Goal: Task Accomplishment & Management: Use online tool/utility

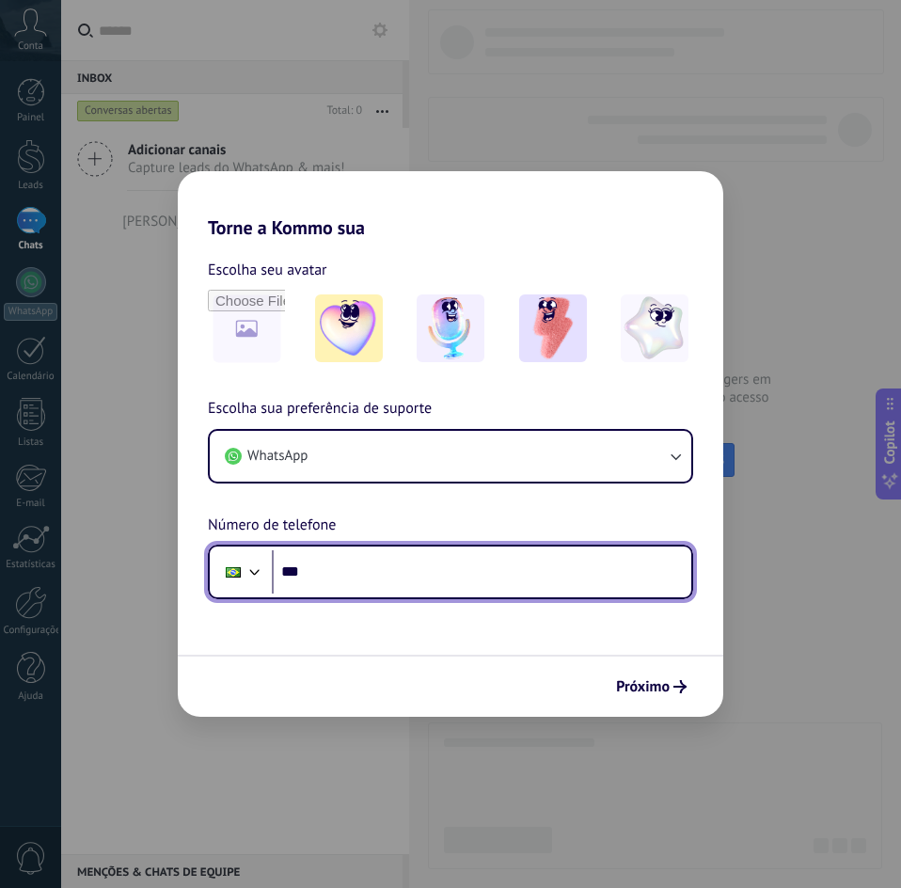
click at [387, 577] on input "***" at bounding box center [481, 571] width 419 height 43
type input "**********"
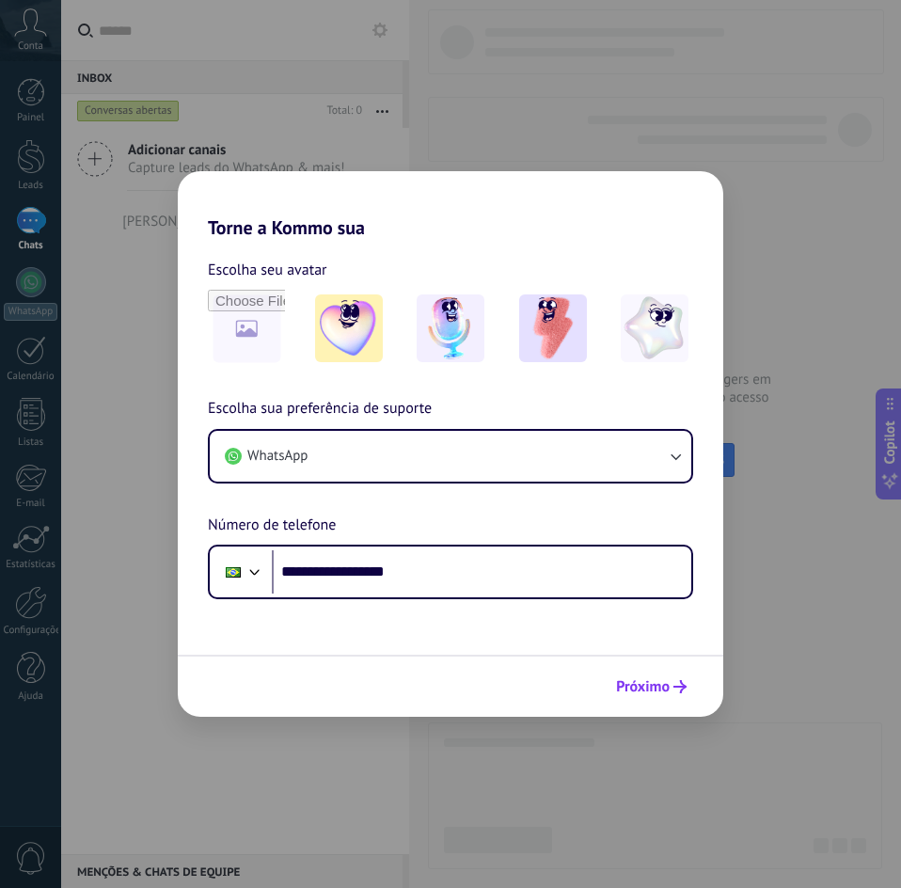
click at [660, 680] on span "Próximo" at bounding box center [643, 686] width 54 height 13
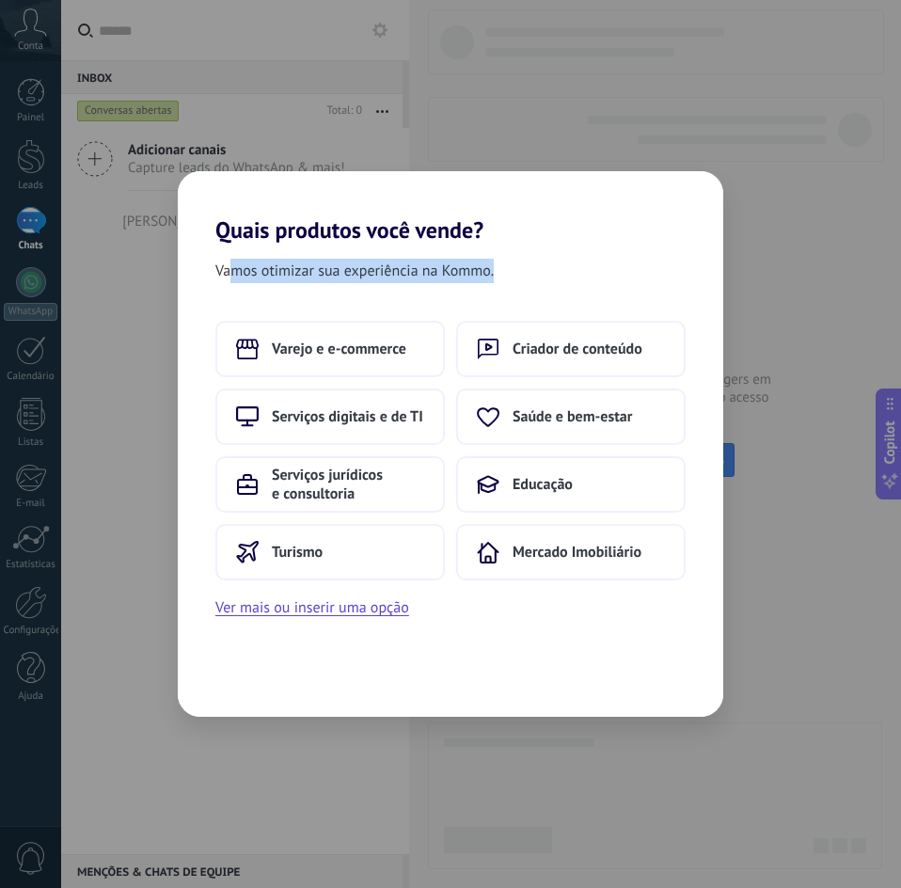
drag, startPoint x: 231, startPoint y: 272, endPoint x: 494, endPoint y: 275, distance: 262.4
click at [494, 275] on span "Vamos otimizar sua experiência na Kommo." at bounding box center [354, 271] width 278 height 24
click at [448, 275] on span "Vamos otimizar sua experiência na Kommo." at bounding box center [354, 271] width 278 height 24
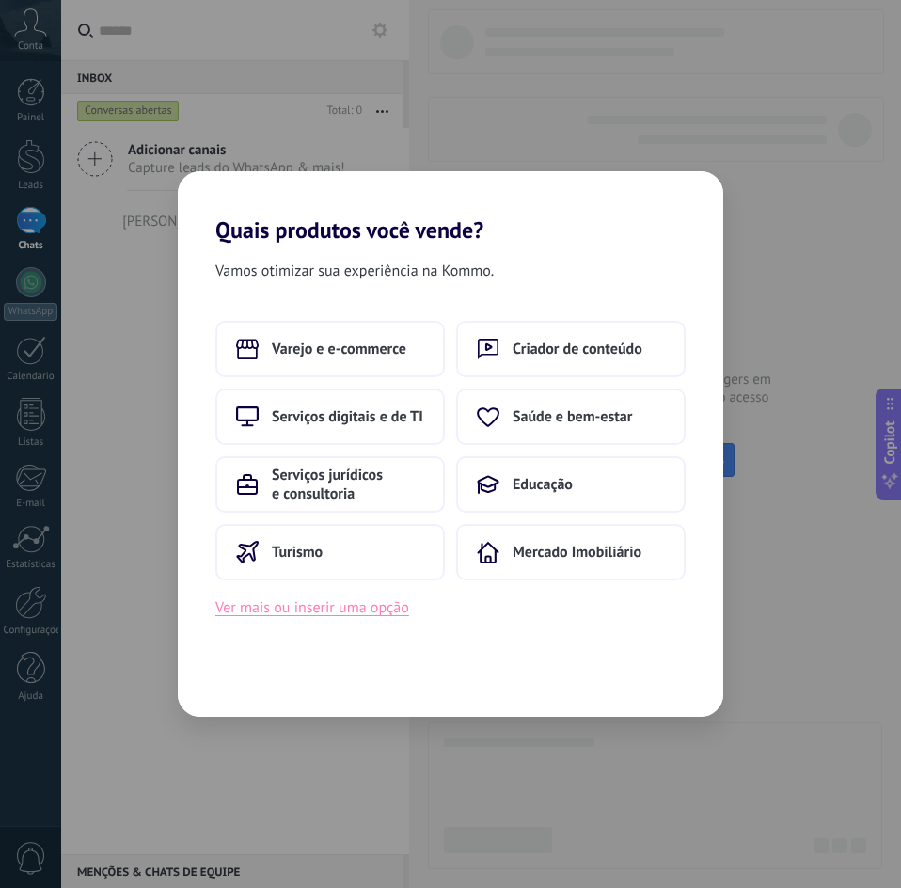
click at [363, 606] on button "Ver mais ou inserir uma opção" at bounding box center [312, 607] width 194 height 24
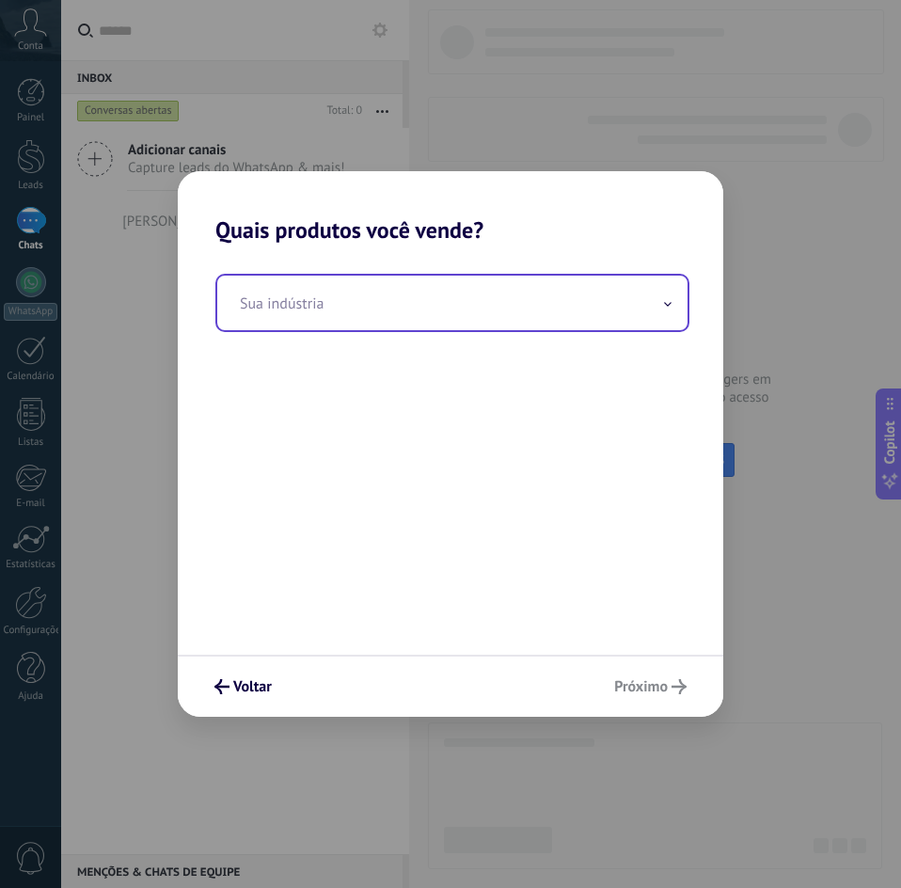
click at [278, 303] on input "text" at bounding box center [452, 303] width 470 height 55
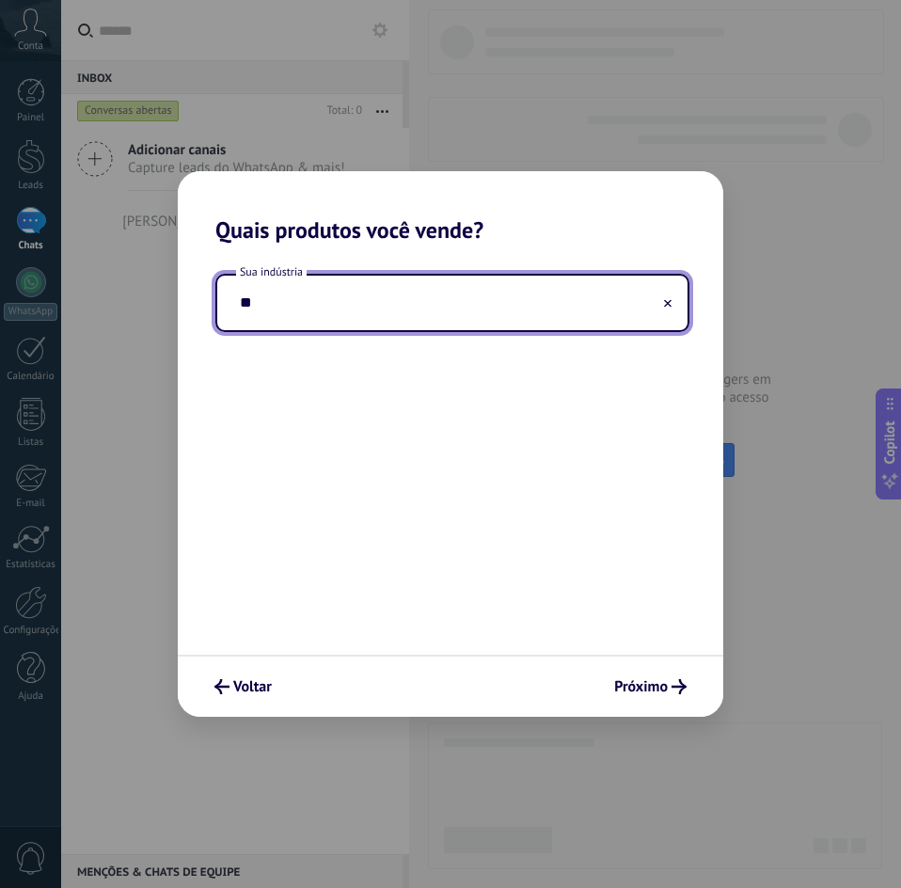
type input "*"
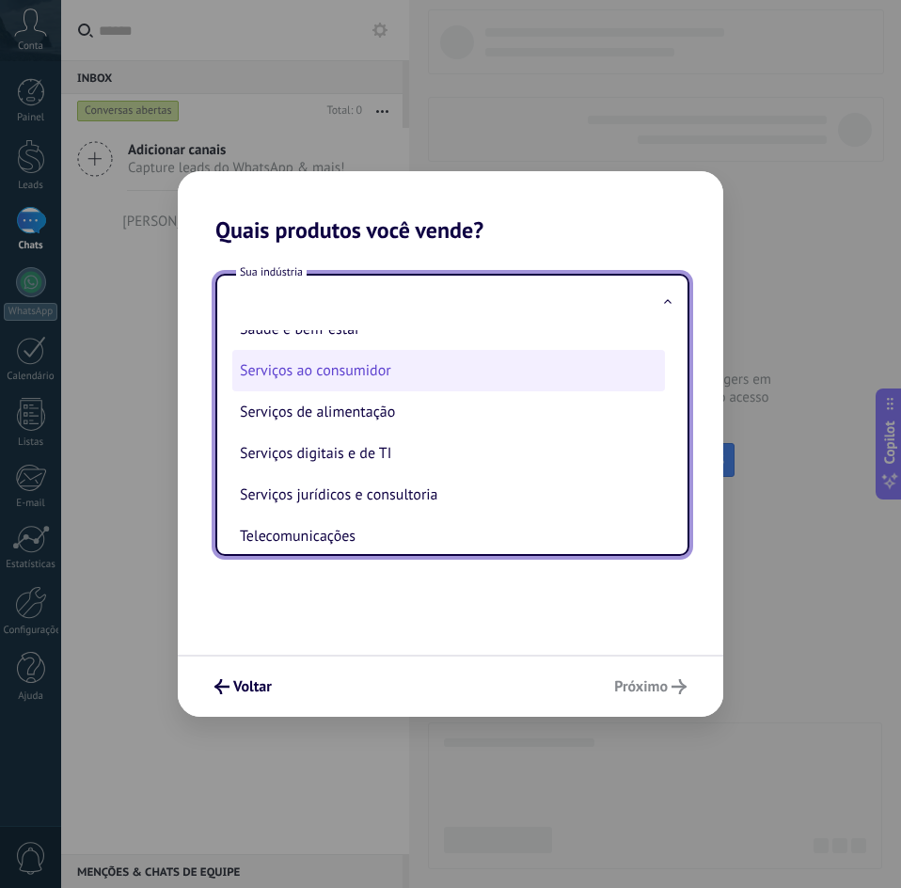
scroll to position [310, 0]
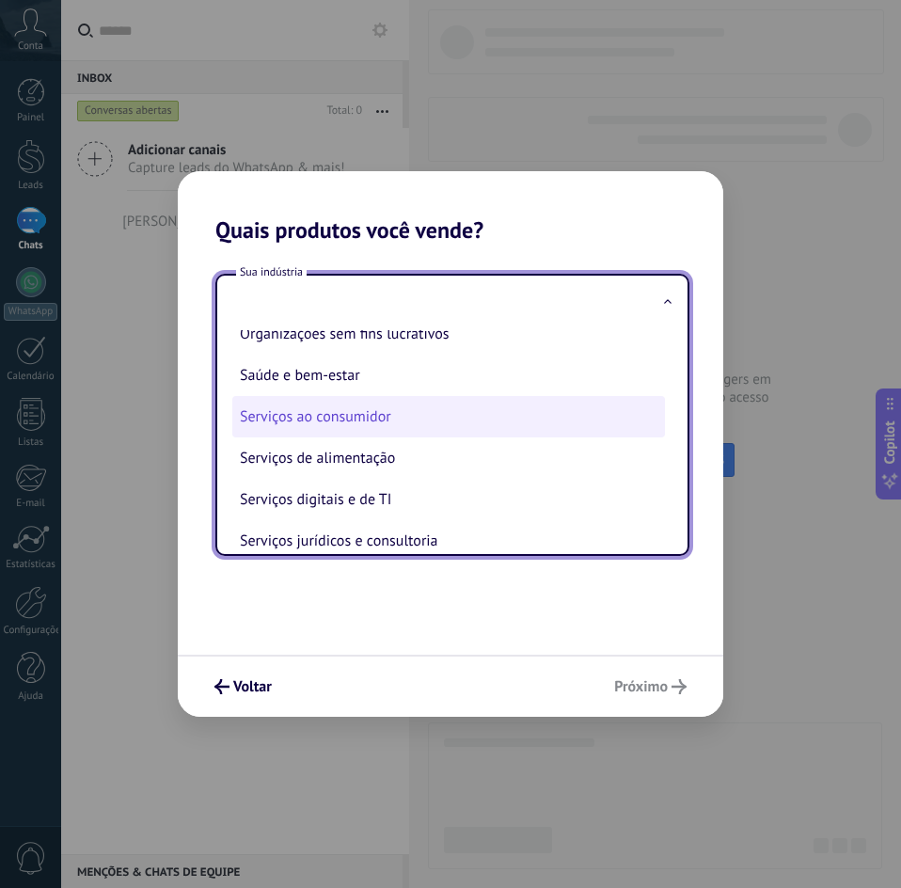
click at [344, 415] on li "Serviços ao consumidor" at bounding box center [448, 416] width 433 height 41
type input "**********"
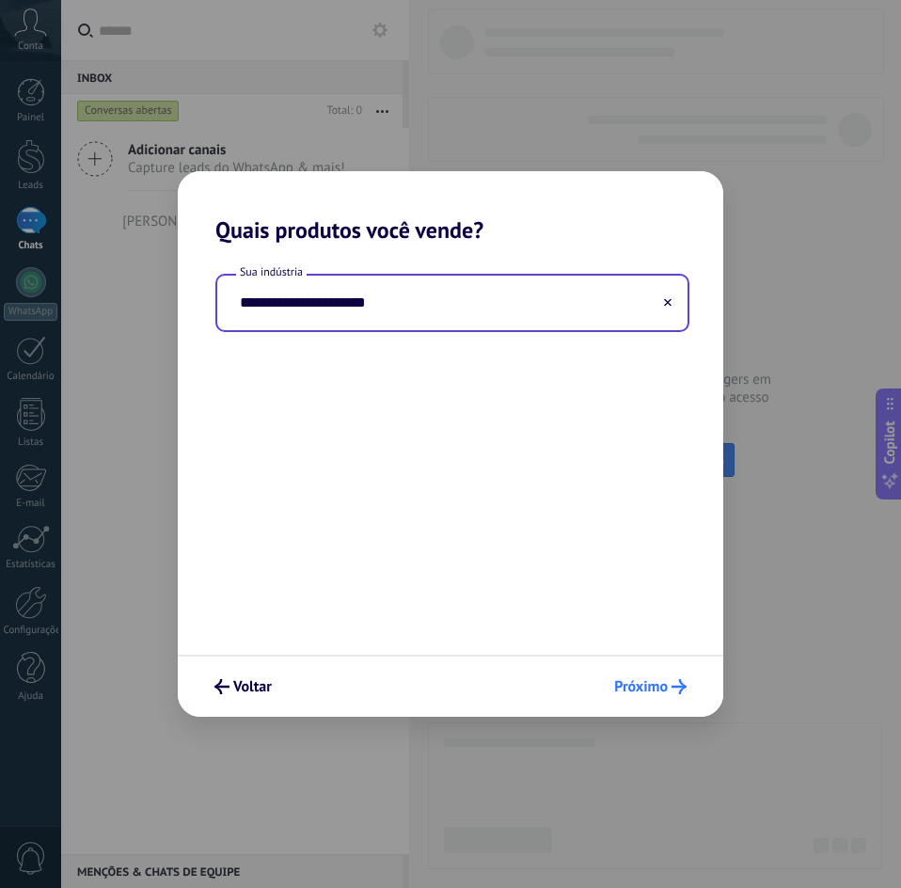
click at [662, 683] on span "Próximo" at bounding box center [641, 686] width 54 height 13
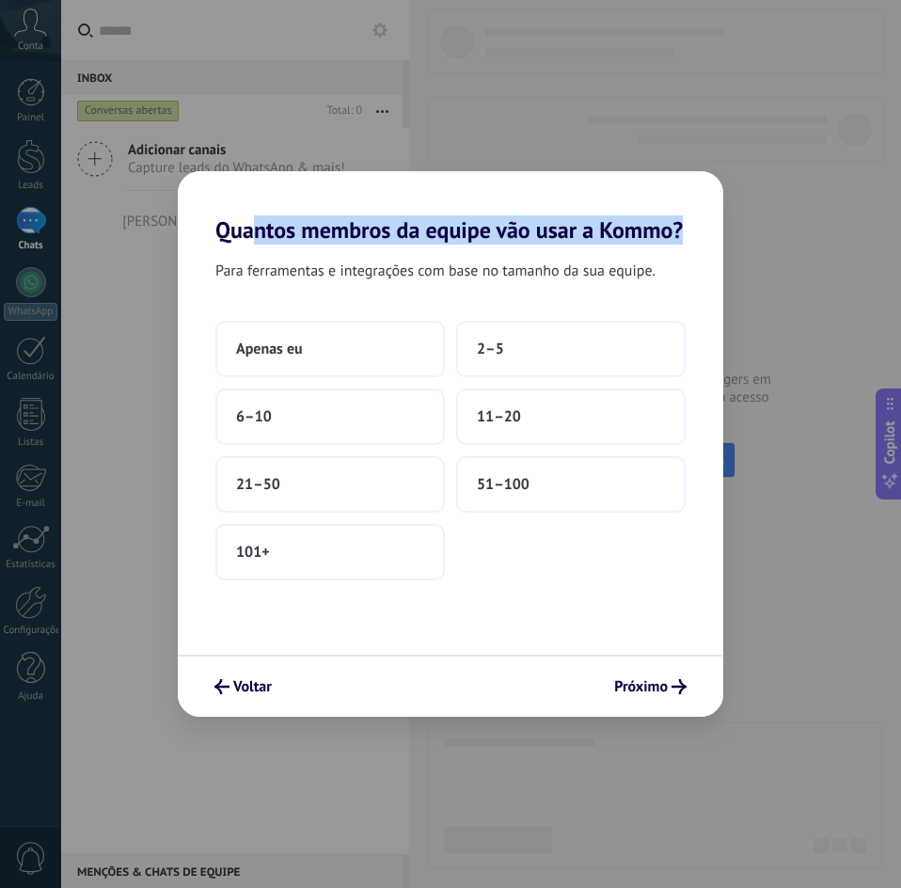
drag, startPoint x: 254, startPoint y: 226, endPoint x: 694, endPoint y: 226, distance: 440.1
click at [694, 226] on h2 "Quantos membros da equipe vão usar a Kommo?" at bounding box center [450, 207] width 545 height 72
click at [457, 228] on h2 "Quantos membros da equipe vão usar a Kommo?" at bounding box center [450, 207] width 545 height 72
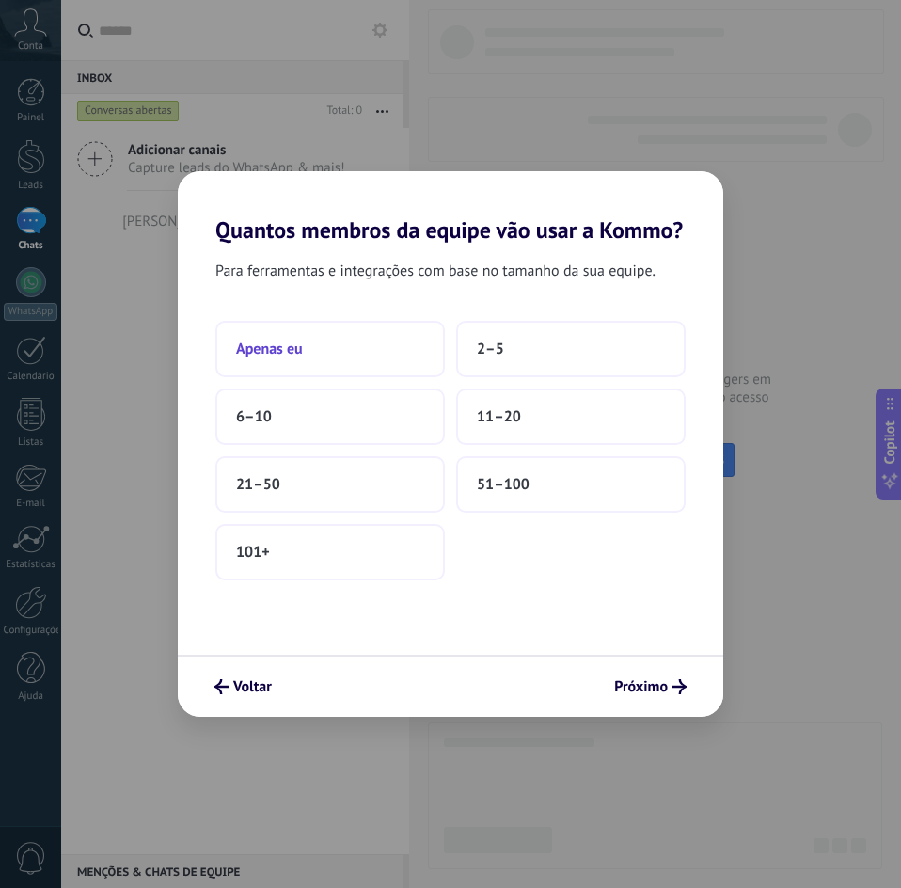
click at [321, 341] on button "Apenas eu" at bounding box center [329, 349] width 229 height 56
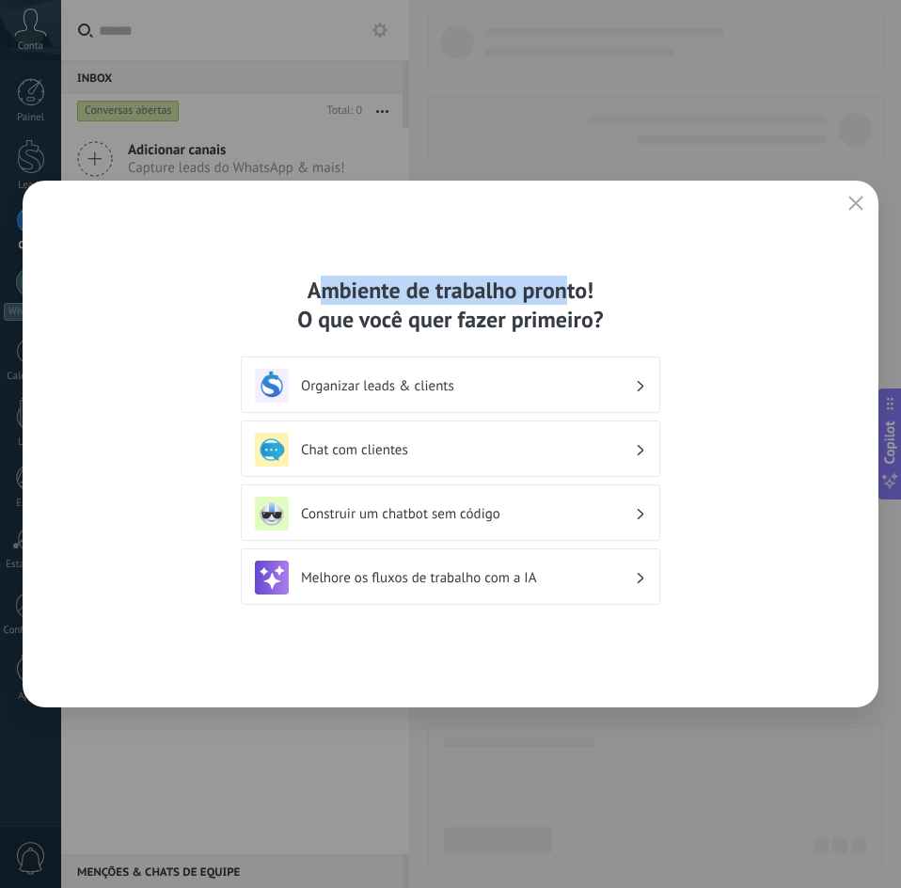
drag, startPoint x: 315, startPoint y: 293, endPoint x: 567, endPoint y: 301, distance: 252.1
click at [567, 301] on div "Ambiente de trabalho pronto! O que você quer fazer primeiro?" at bounding box center [450, 305] width 419 height 58
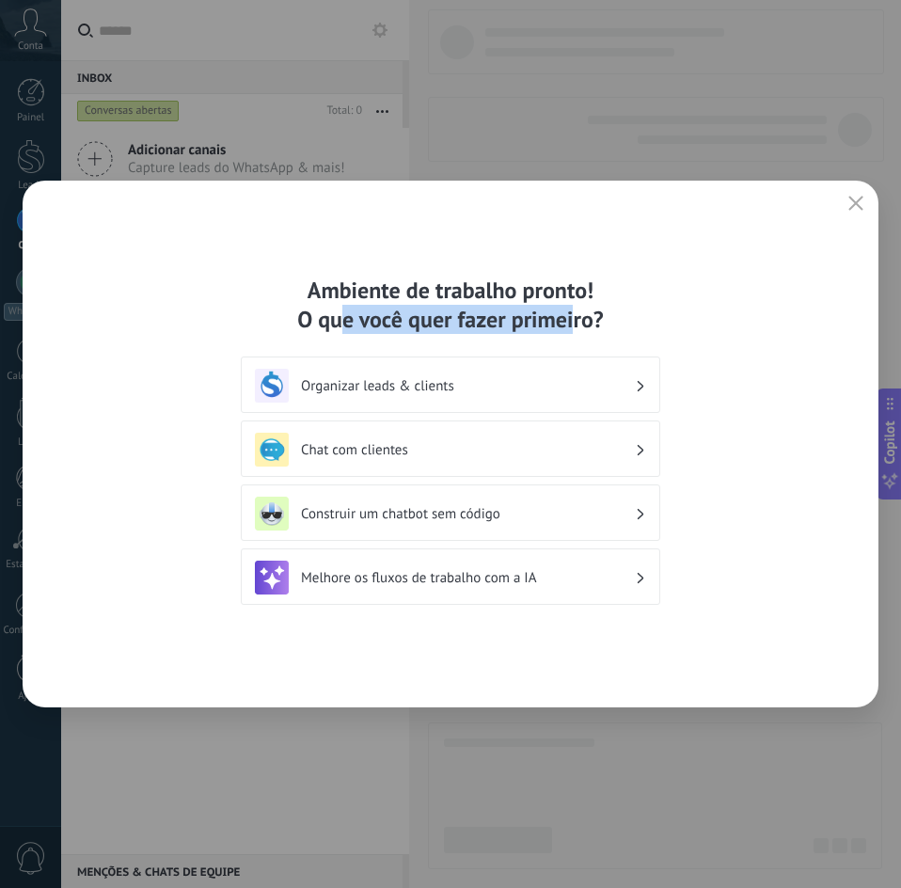
drag, startPoint x: 339, startPoint y: 321, endPoint x: 576, endPoint y: 321, distance: 237.9
click at [576, 321] on div "Ambiente de trabalho pronto! O que você quer fazer primeiro?" at bounding box center [450, 305] width 419 height 58
click at [425, 327] on div "Ambiente de trabalho pronto! O que você quer fazer primeiro?" at bounding box center [450, 305] width 419 height 58
click at [849, 197] on icon "button" at bounding box center [855, 203] width 15 height 15
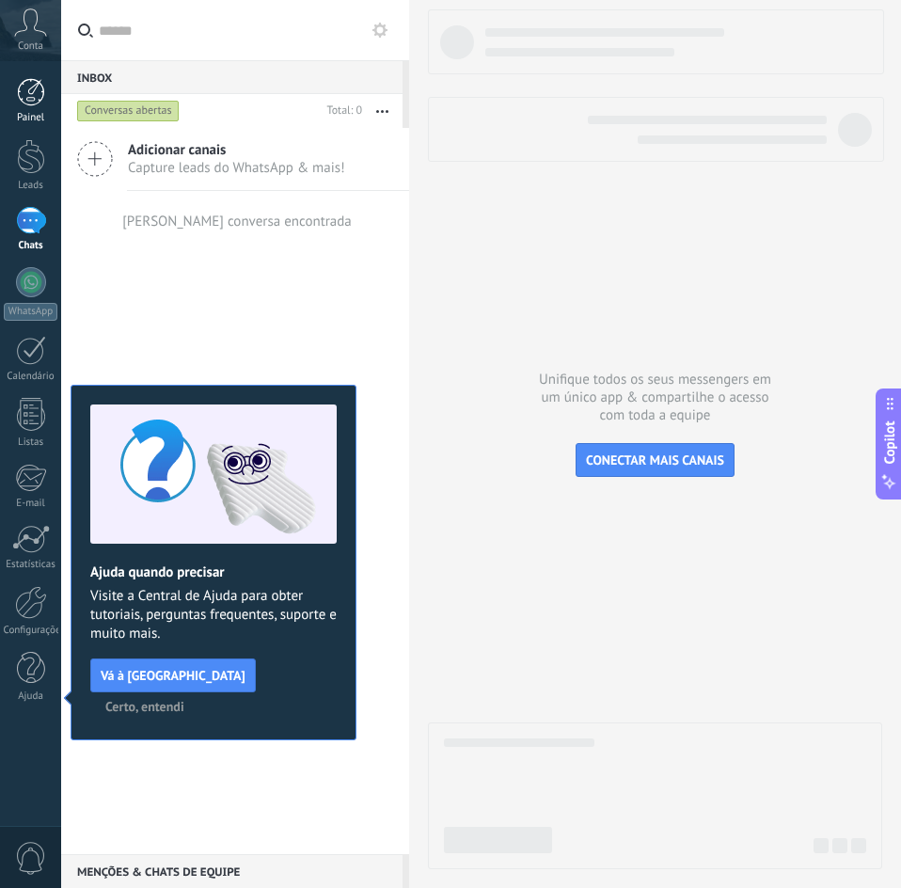
click at [34, 102] on div at bounding box center [31, 92] width 28 height 28
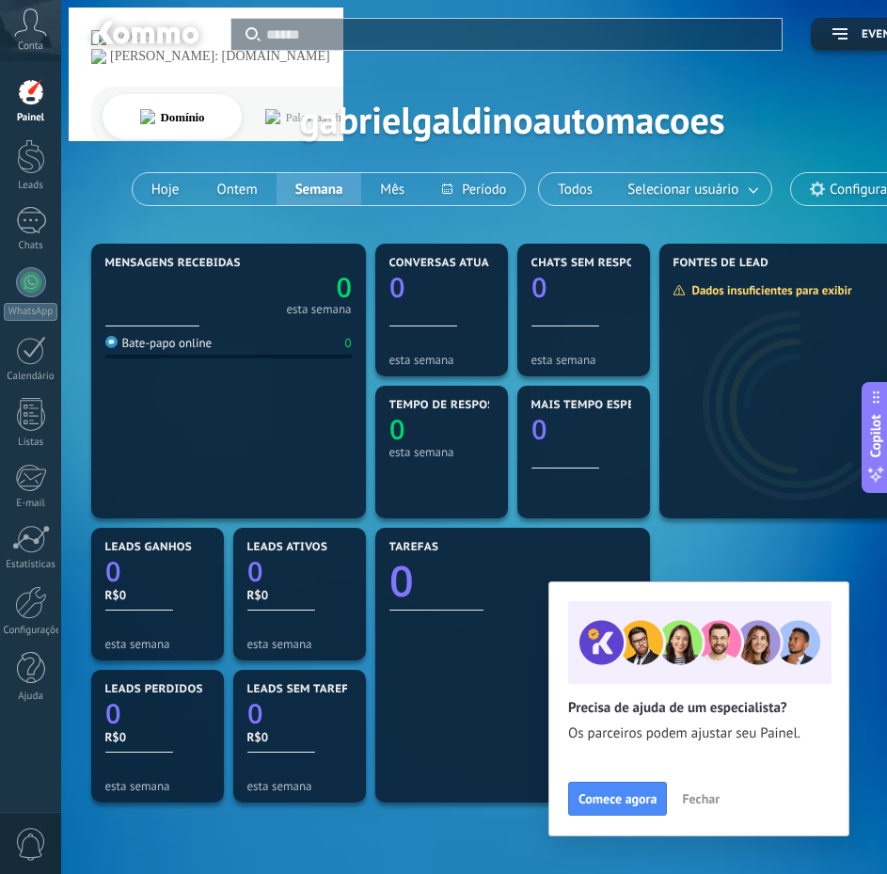
drag, startPoint x: 697, startPoint y: 801, endPoint x: 854, endPoint y: 741, distance: 168.2
click at [697, 800] on span "Fechar" at bounding box center [701, 798] width 38 height 13
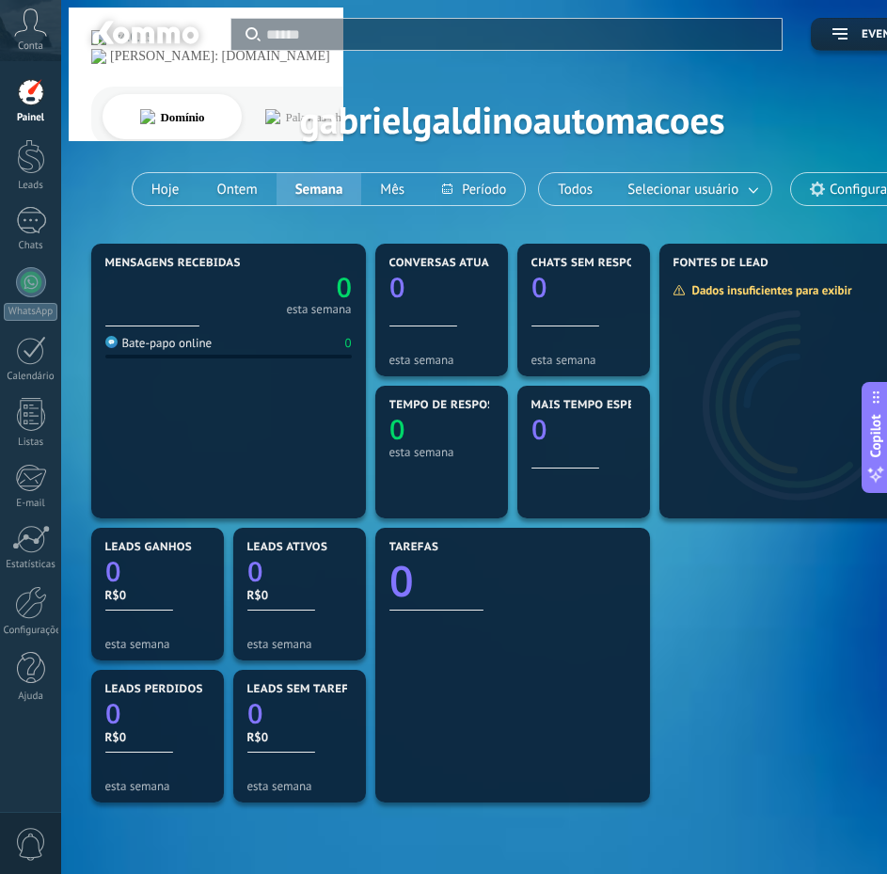
click at [19, 34] on icon at bounding box center [30, 22] width 33 height 28
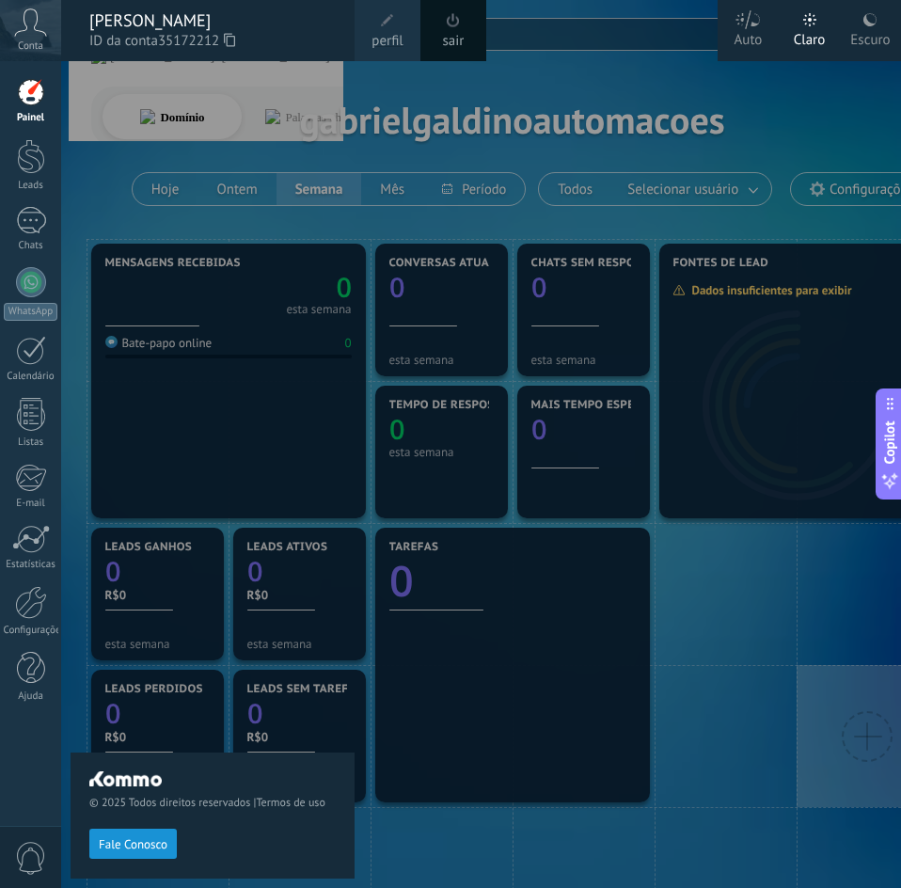
click at [130, 100] on div "© 2025 Todos direitos reservados | Termos de uso Fale Conosco" at bounding box center [213, 474] width 284 height 827
click at [23, 29] on icon at bounding box center [30, 22] width 33 height 28
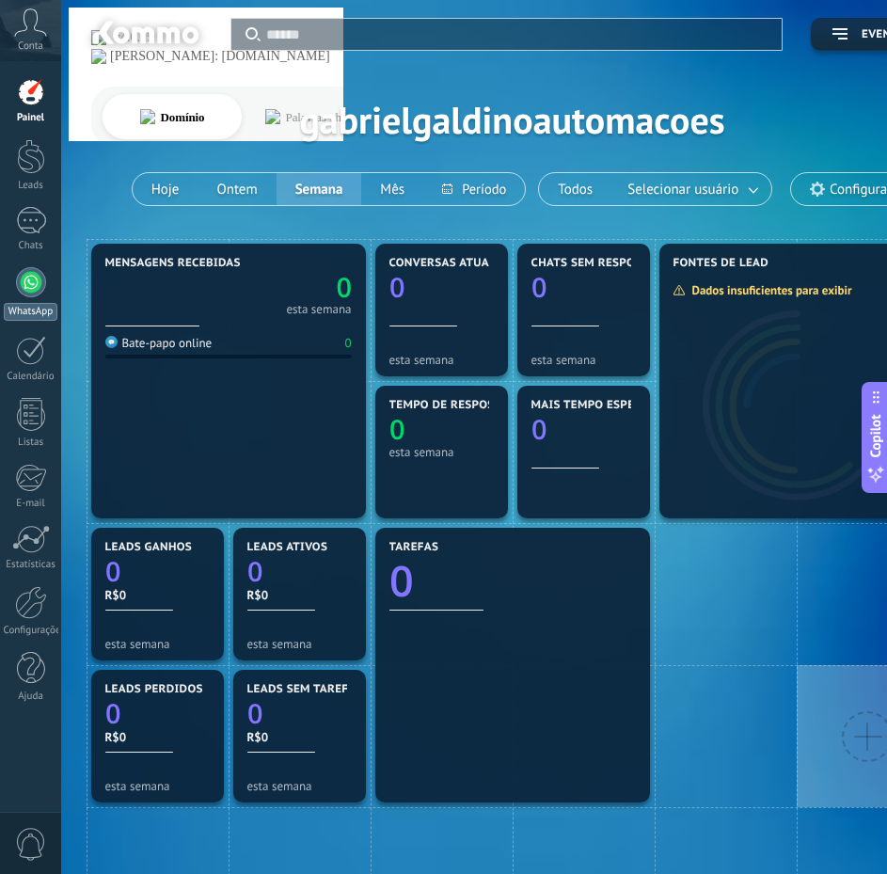
click at [26, 281] on div at bounding box center [31, 282] width 30 height 30
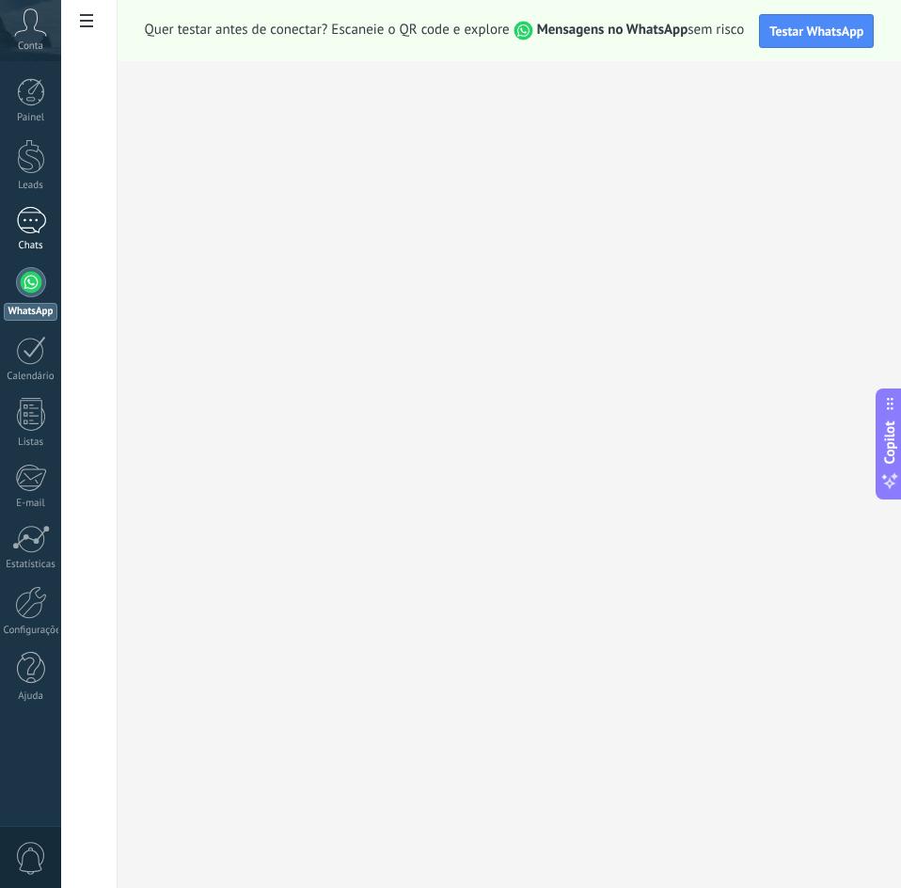
click at [47, 225] on link "Chats" at bounding box center [30, 229] width 61 height 45
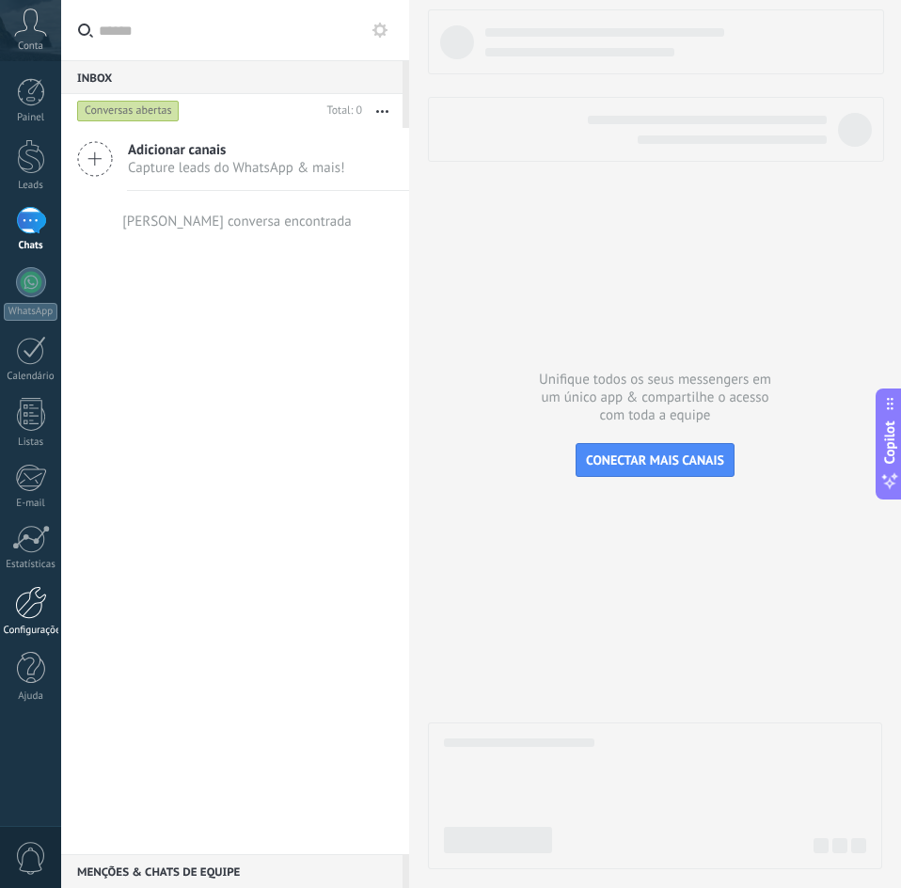
click at [24, 608] on div at bounding box center [31, 602] width 32 height 33
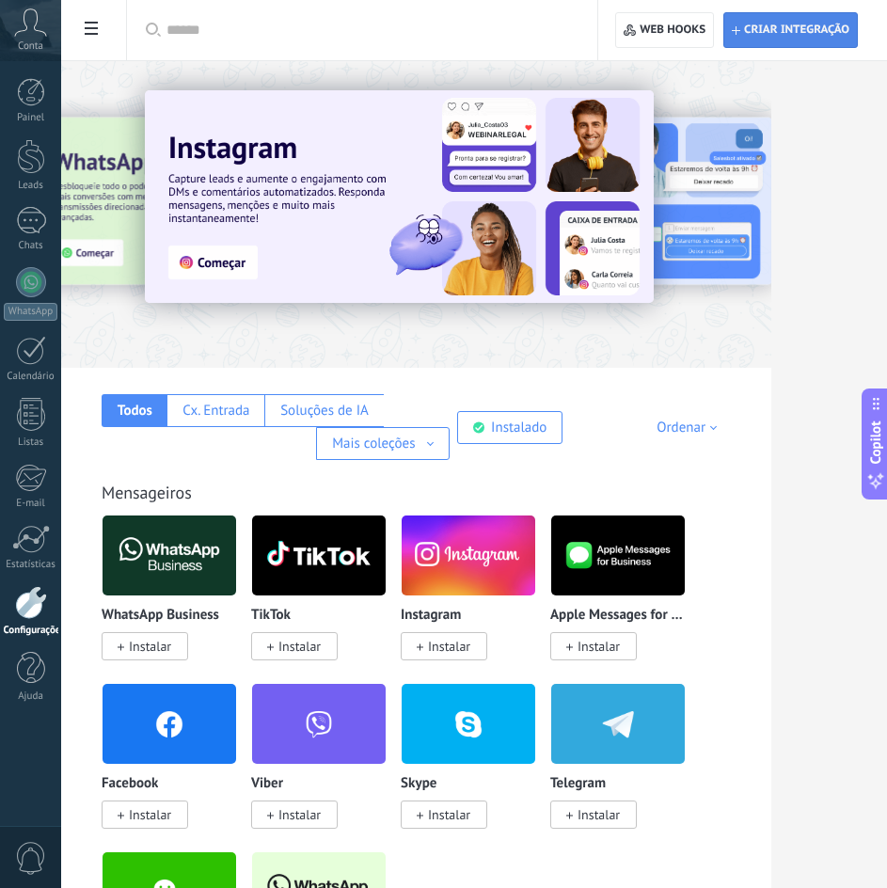
click at [786, 29] on span "Criar integração" at bounding box center [796, 30] width 105 height 15
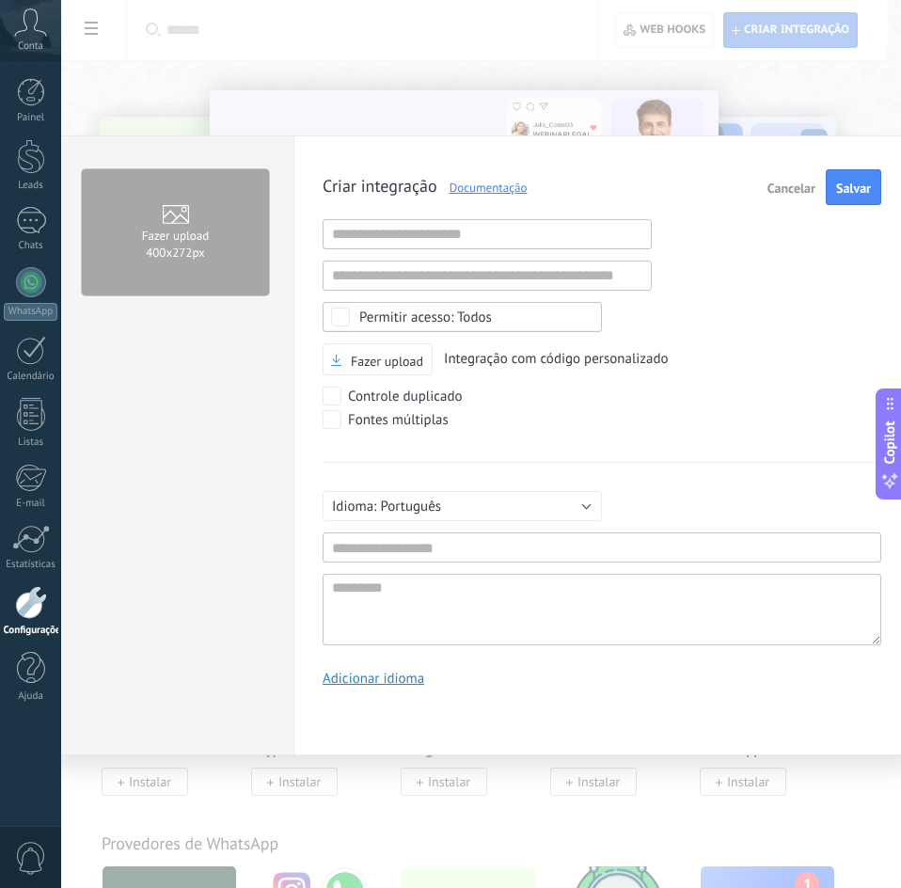
scroll to position [18, 0]
click at [401, 544] on input "text" at bounding box center [602, 547] width 559 height 30
click at [441, 546] on input "text" at bounding box center [602, 547] width 559 height 30
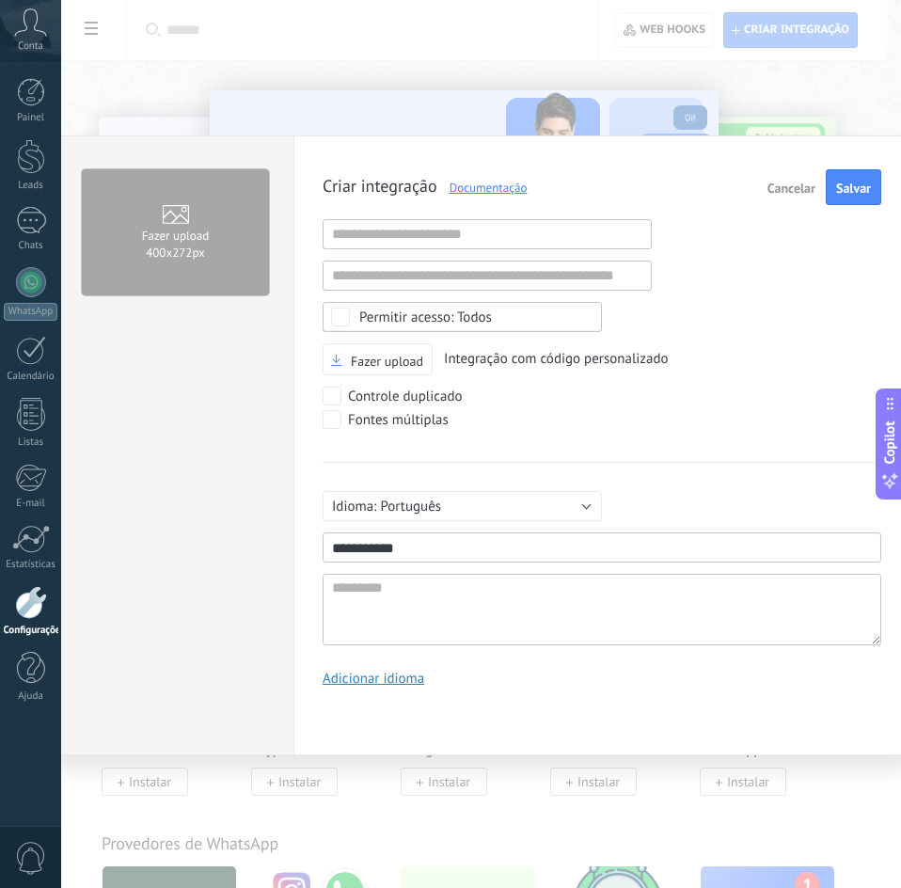
type input "**********"
click at [839, 194] on span "Salvar" at bounding box center [853, 187] width 35 height 13
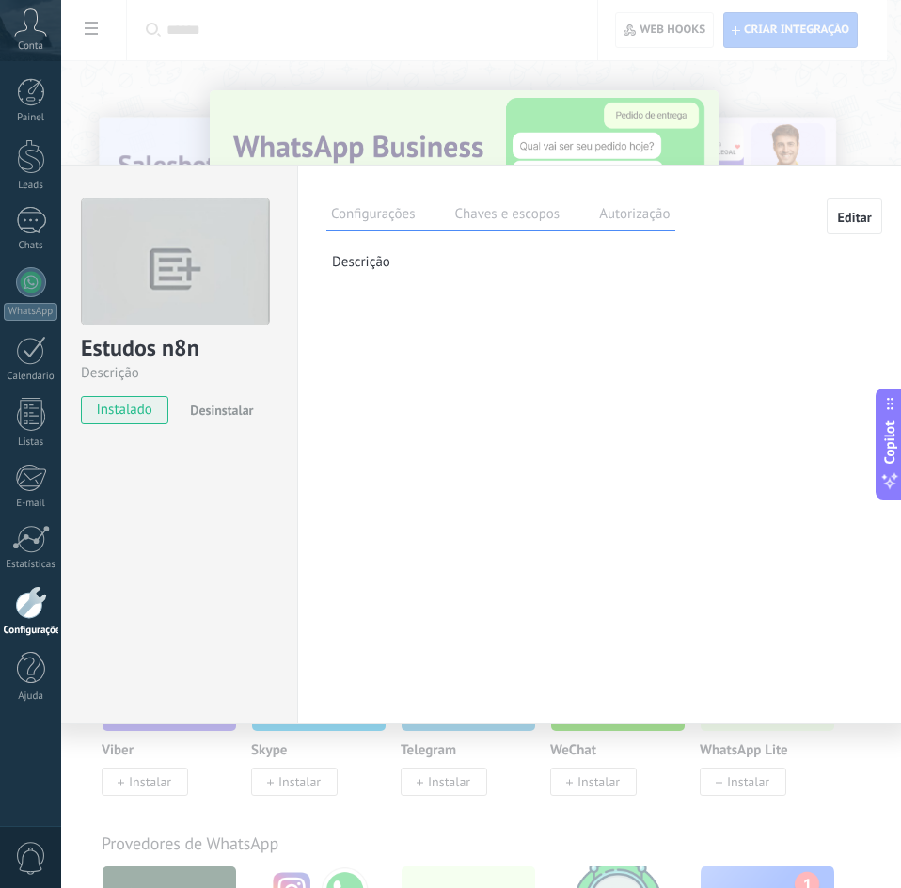
drag, startPoint x: 197, startPoint y: 347, endPoint x: 378, endPoint y: 355, distance: 181.7
click at [365, 357] on div "Estudos n8n Descrição instalado Desinstalar Configurações Chaves e escopos Auto…" at bounding box center [482, 445] width 858 height 560
click at [481, 209] on label "Chaves e escopos" at bounding box center [507, 216] width 115 height 27
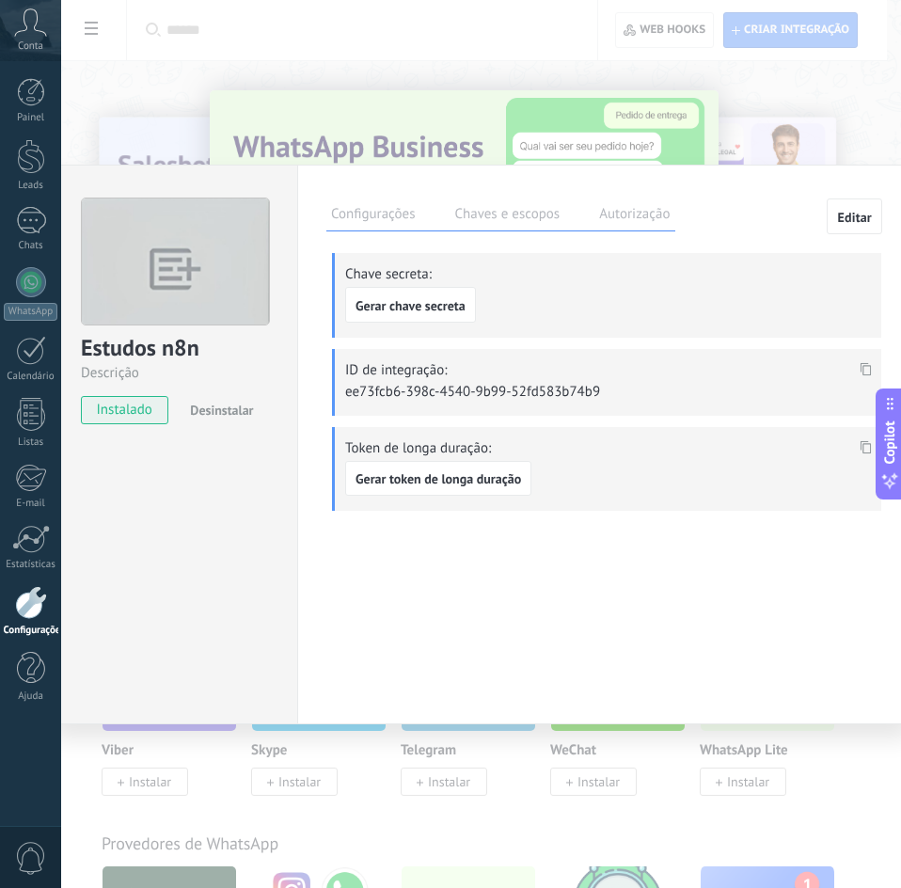
click at [394, 228] on label "Configurações" at bounding box center [372, 216] width 93 height 27
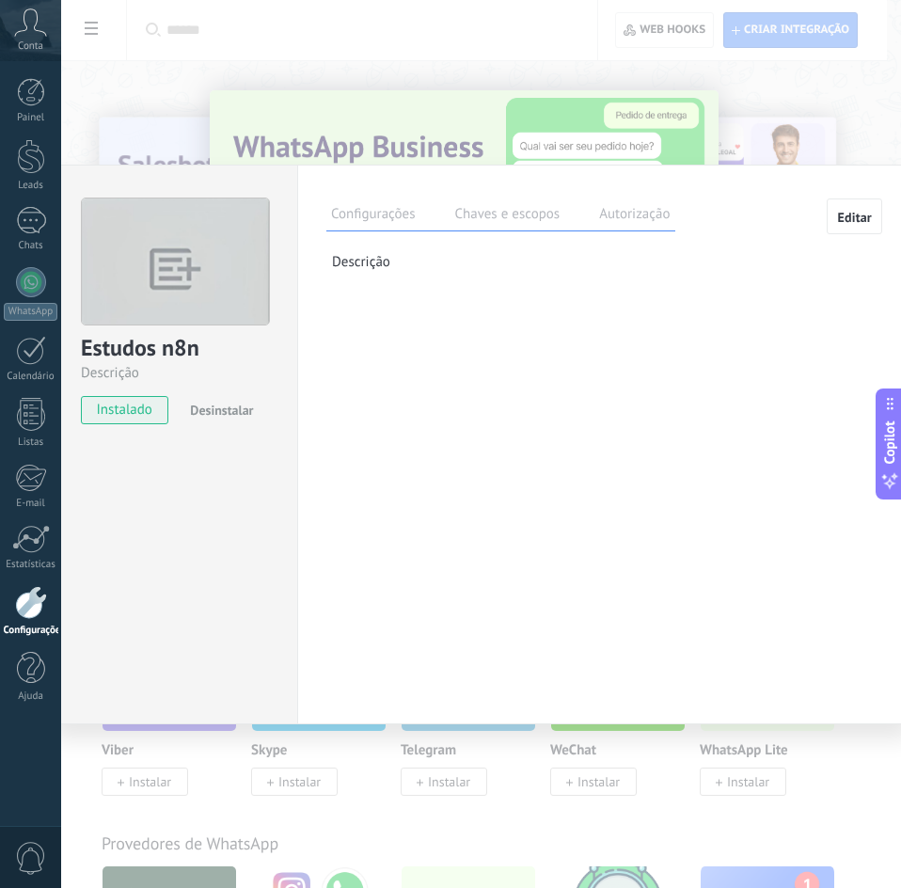
drag, startPoint x: 377, startPoint y: 262, endPoint x: 325, endPoint y: 262, distance: 51.7
click at [325, 262] on div "Configurações Chaves e escopos Autorização Editar Chave secreta: Gerar chave se…" at bounding box center [603, 445] width 613 height 560
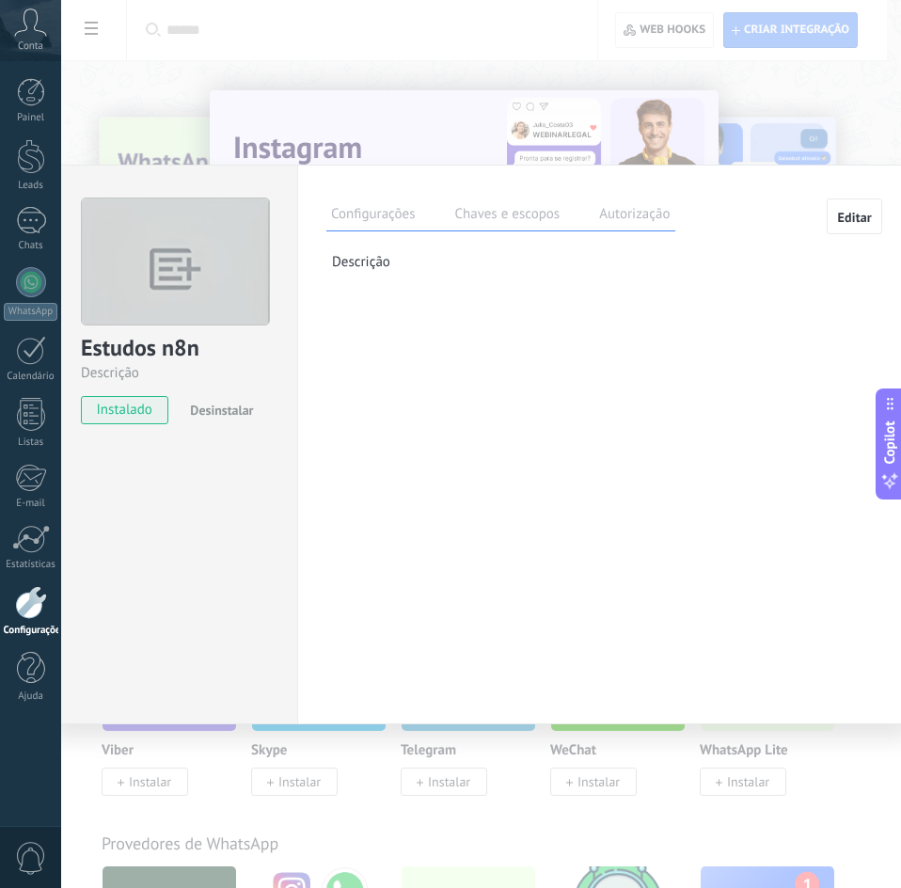
click at [514, 225] on label "Chaves e escopos" at bounding box center [507, 216] width 115 height 27
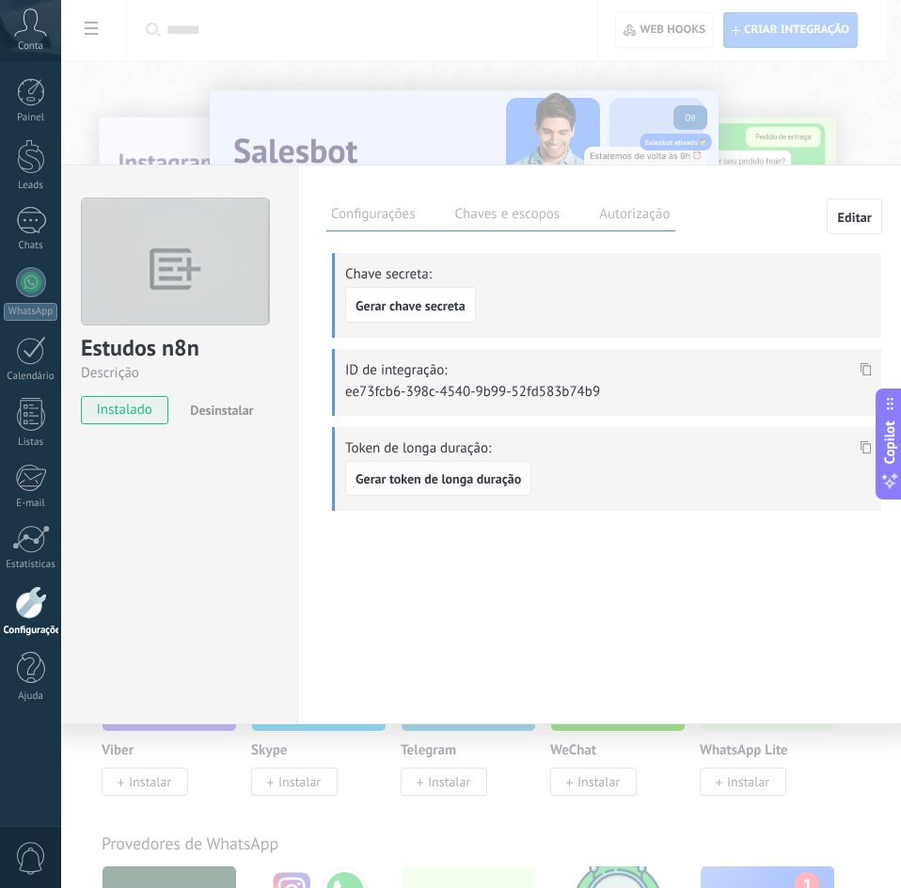
click at [482, 474] on span "Gerar token de longa duração" at bounding box center [438, 478] width 166 height 13
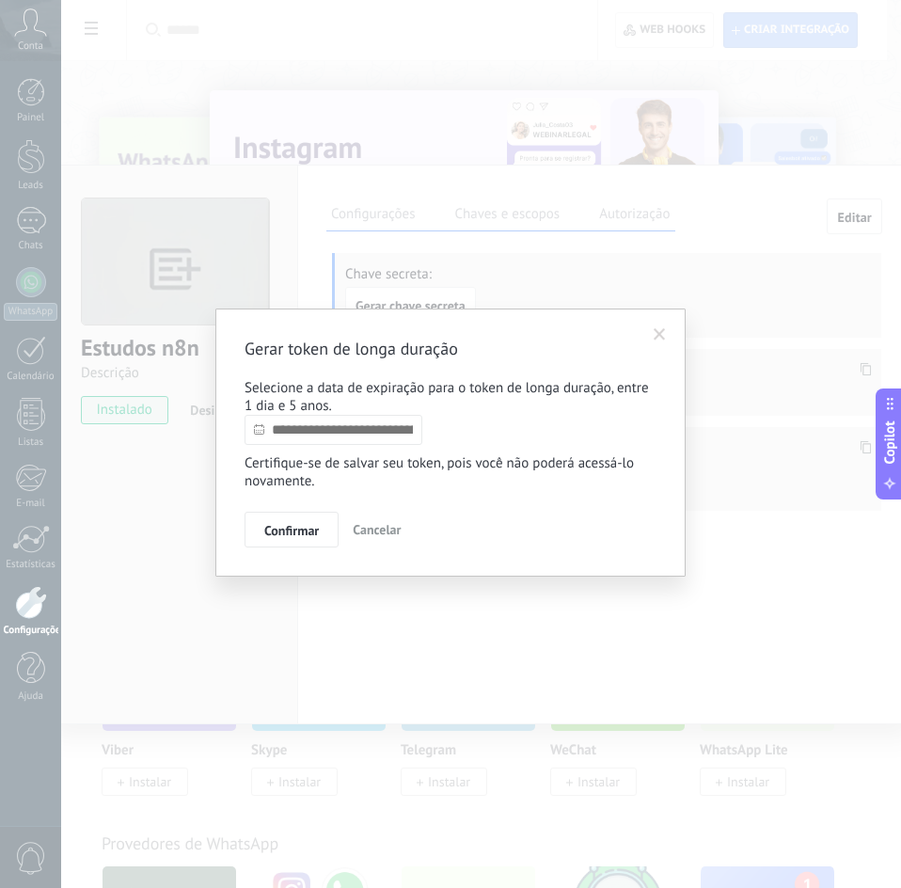
click at [329, 445] on input "text" at bounding box center [334, 430] width 178 height 30
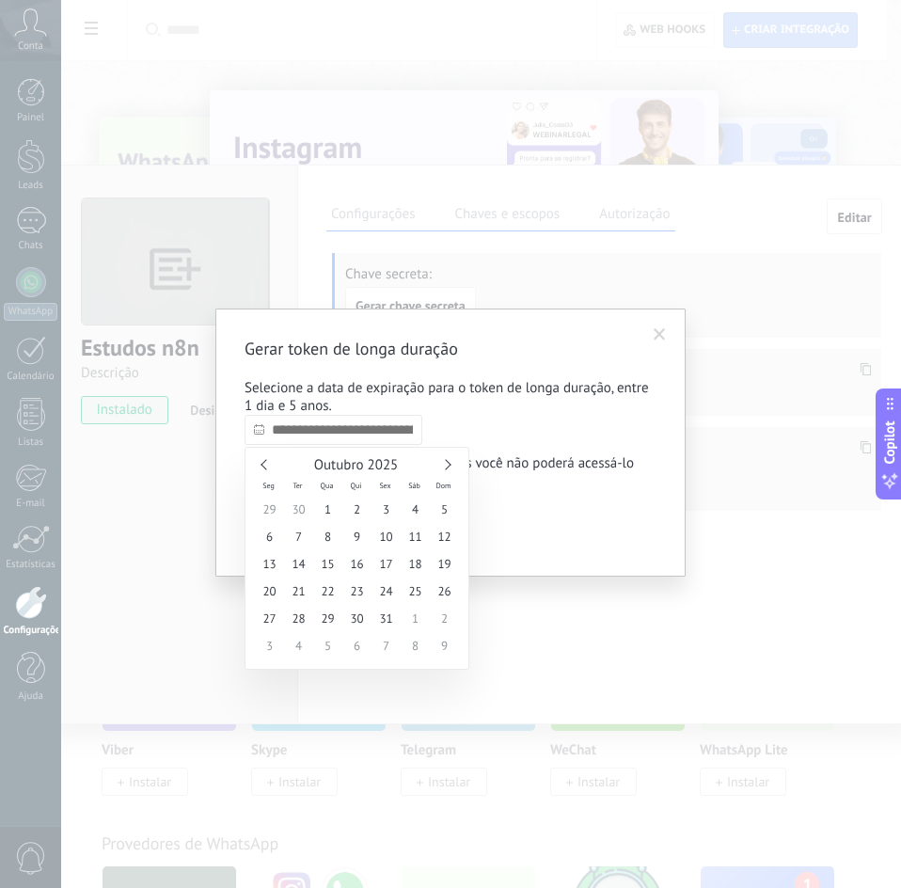
click at [448, 467] on link at bounding box center [445, 464] width 10 height 10
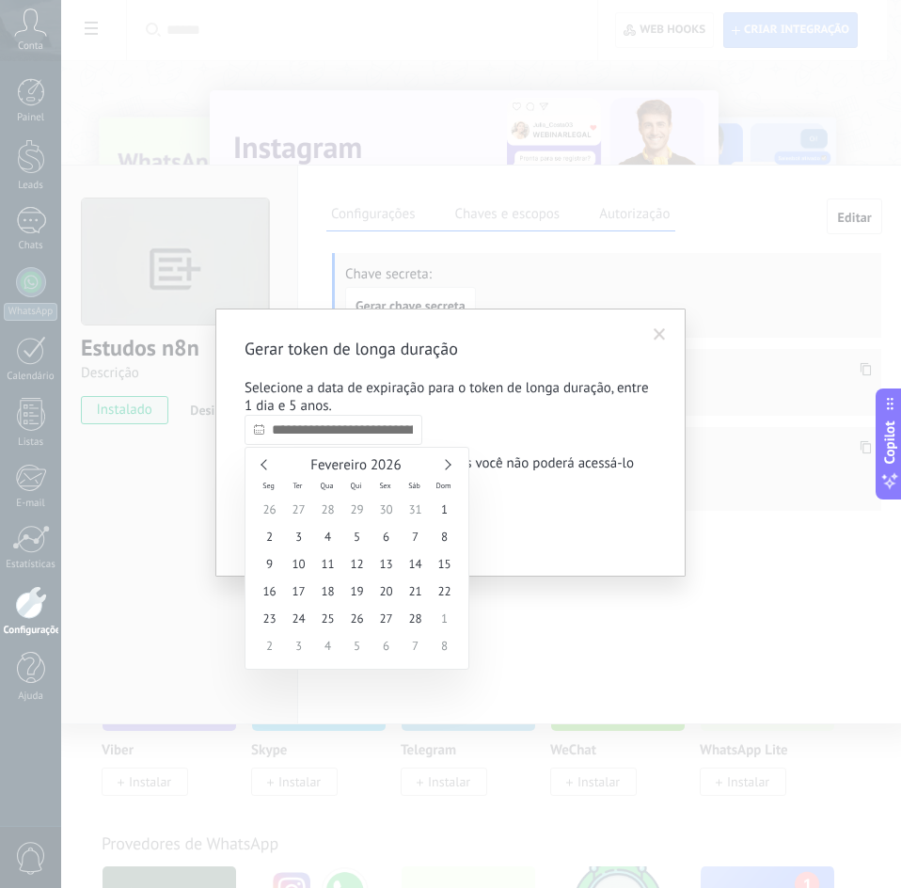
click at [448, 467] on link at bounding box center [445, 464] width 10 height 10
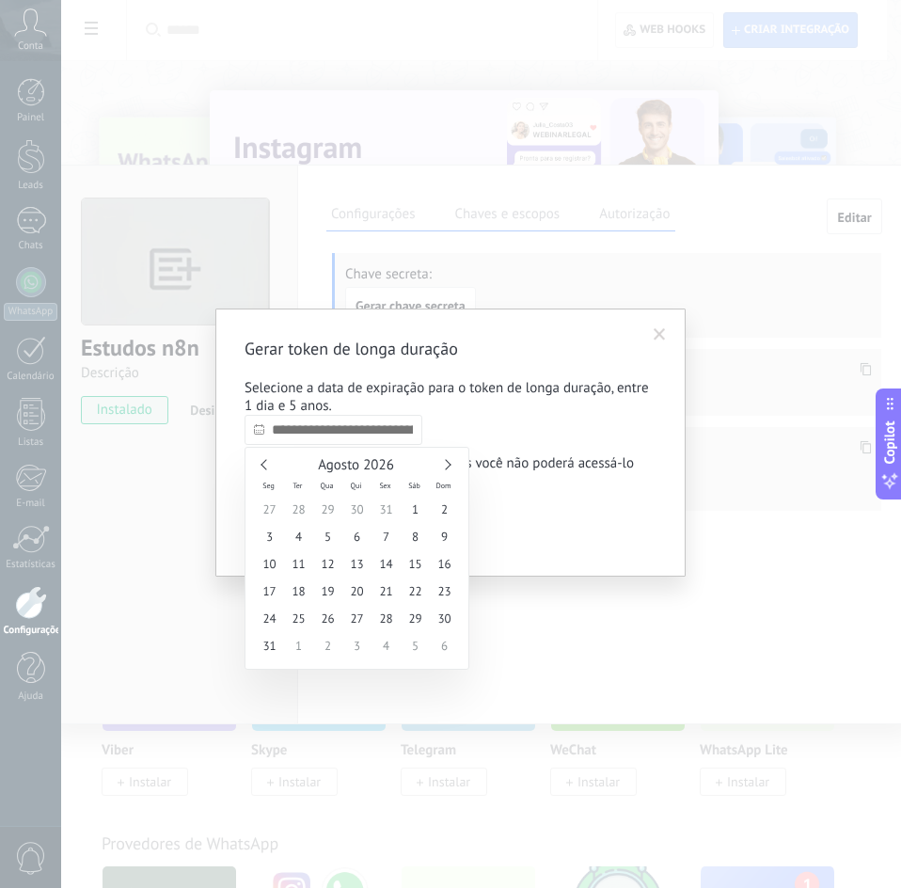
click at [448, 467] on link at bounding box center [445, 464] width 10 height 10
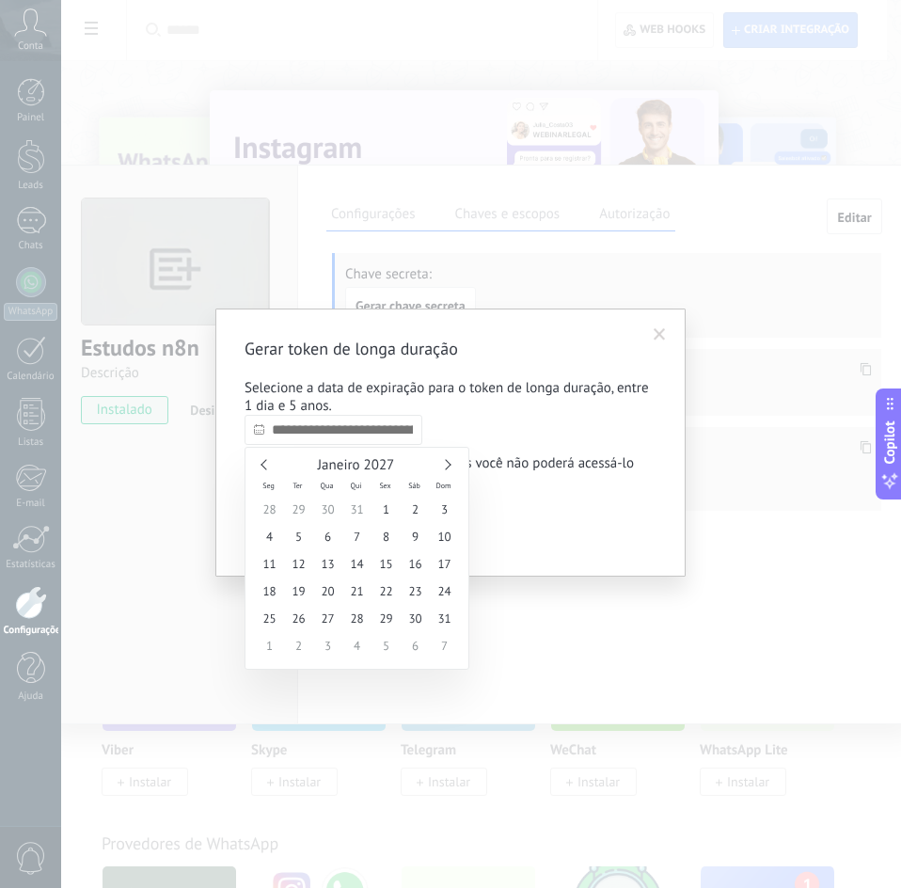
click at [448, 467] on link at bounding box center [445, 464] width 10 height 10
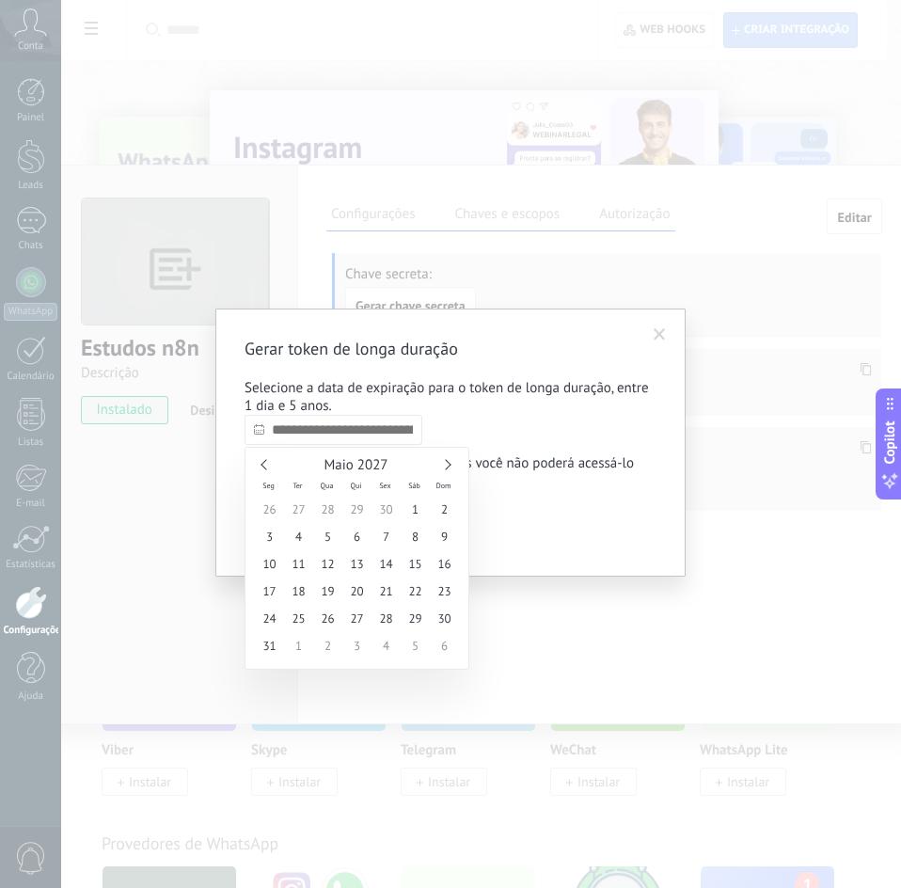
click at [448, 467] on link at bounding box center [445, 464] width 10 height 10
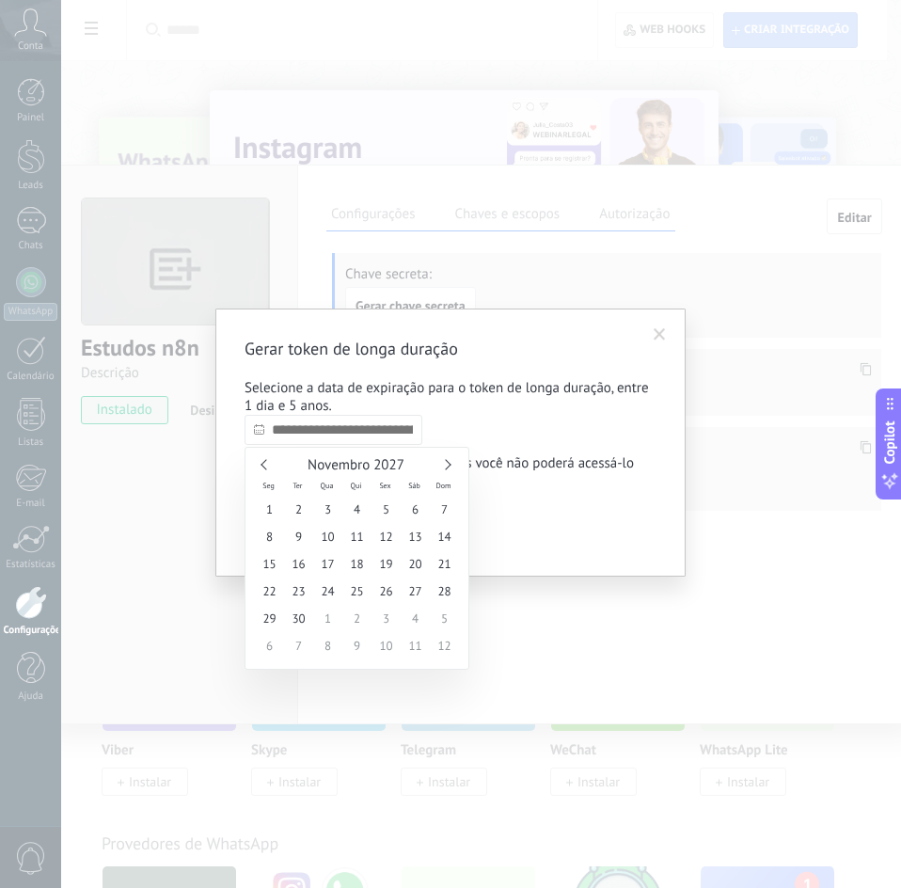
click at [448, 467] on link at bounding box center [445, 464] width 10 height 10
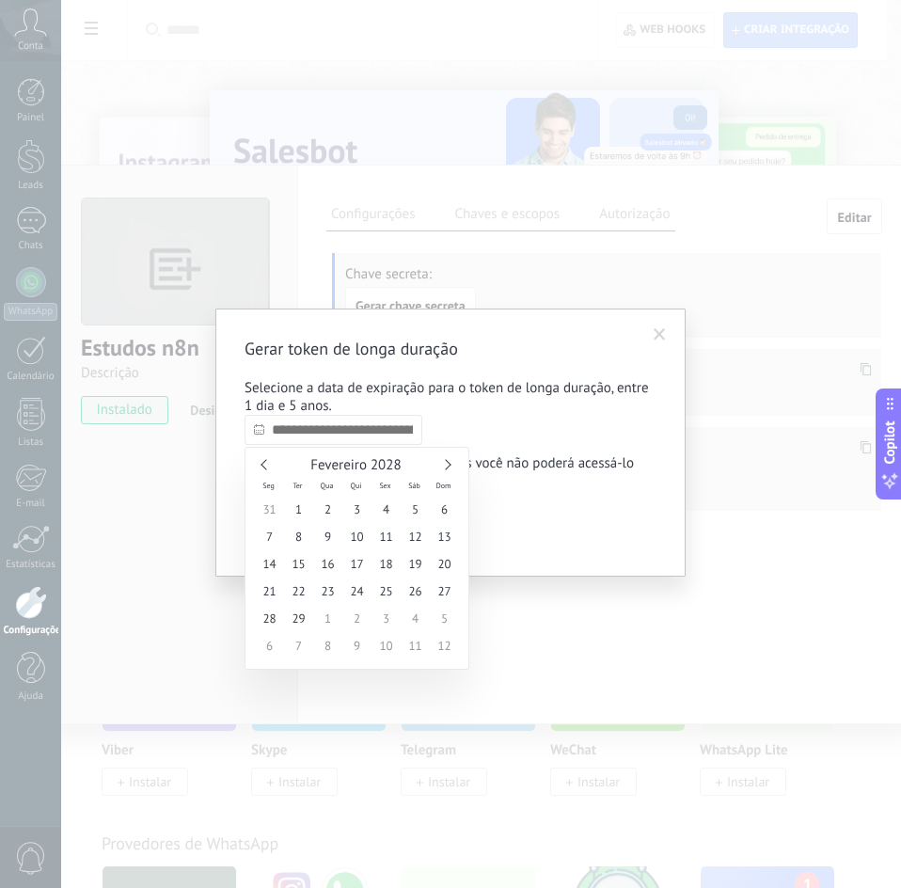
click at [448, 467] on link at bounding box center [445, 464] width 10 height 10
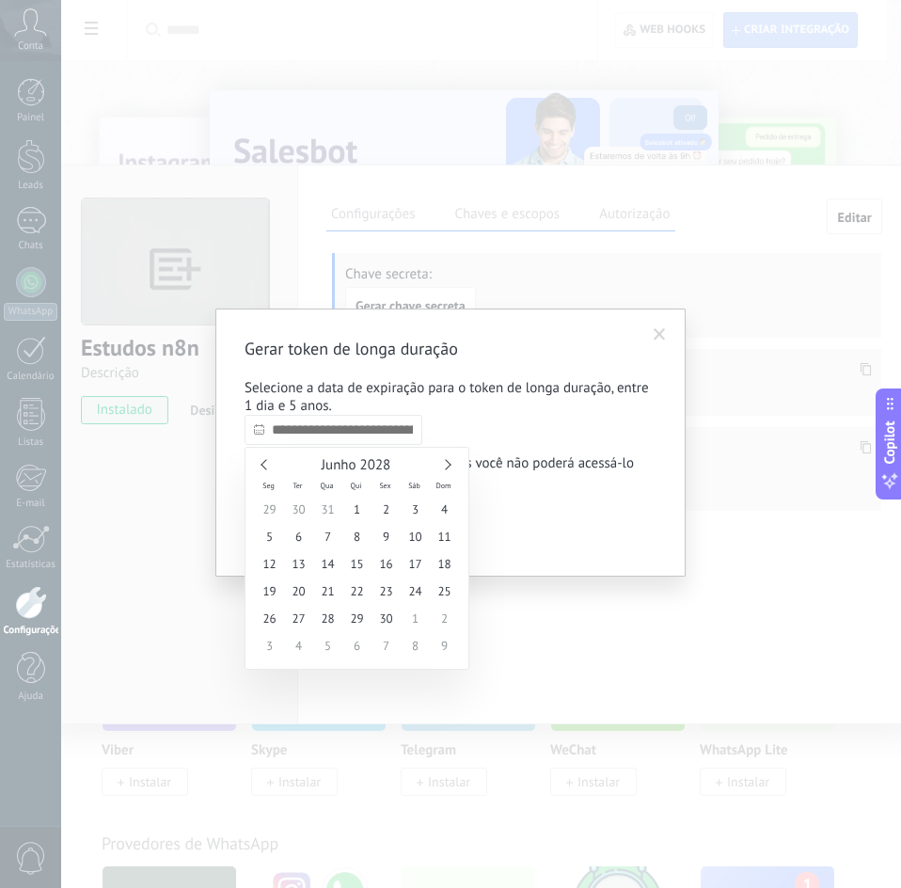
click at [448, 467] on link at bounding box center [445, 464] width 10 height 10
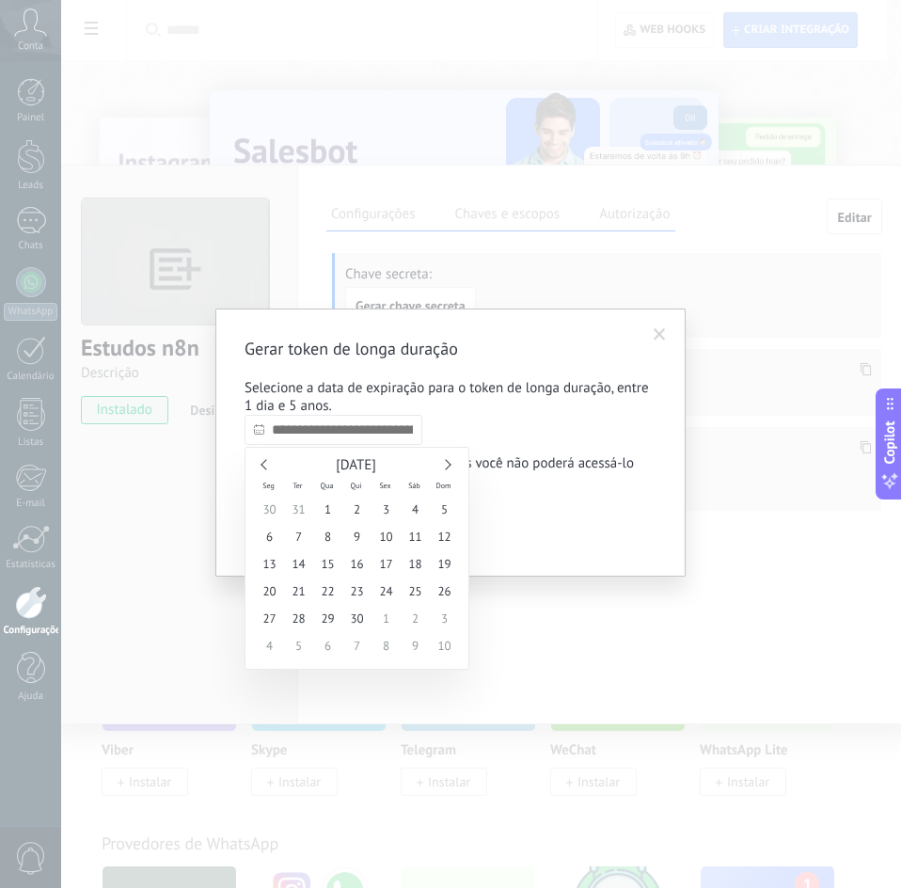
click at [448, 467] on link at bounding box center [445, 464] width 10 height 10
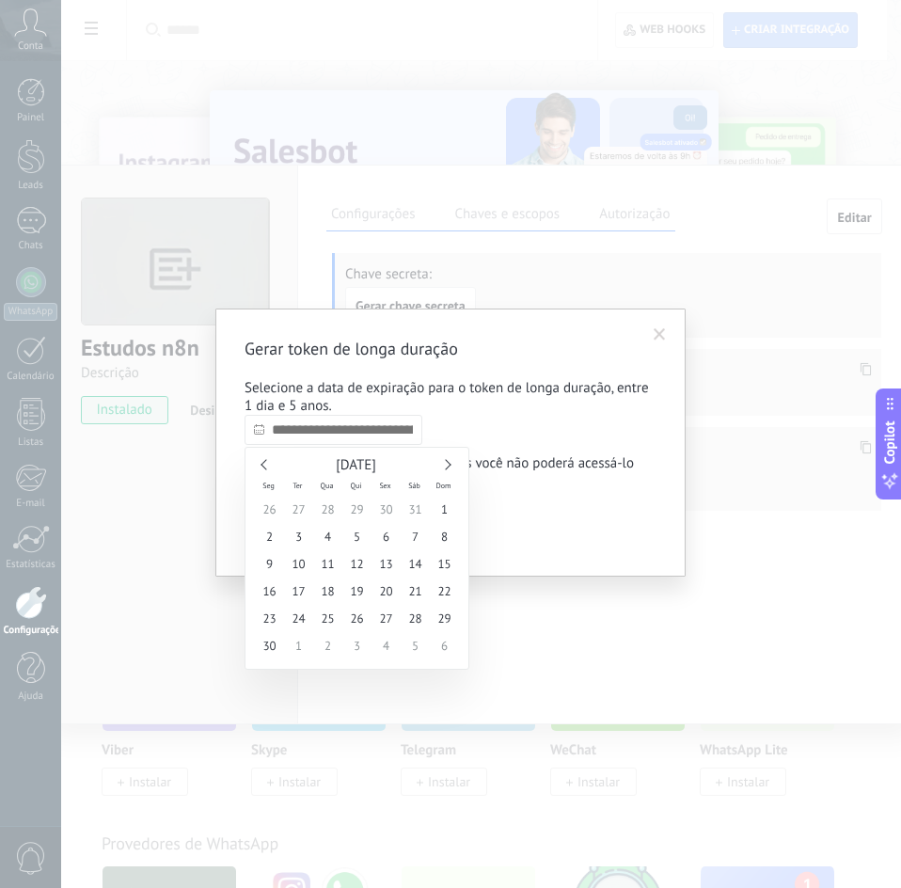
click at [448, 467] on link at bounding box center [445, 464] width 10 height 10
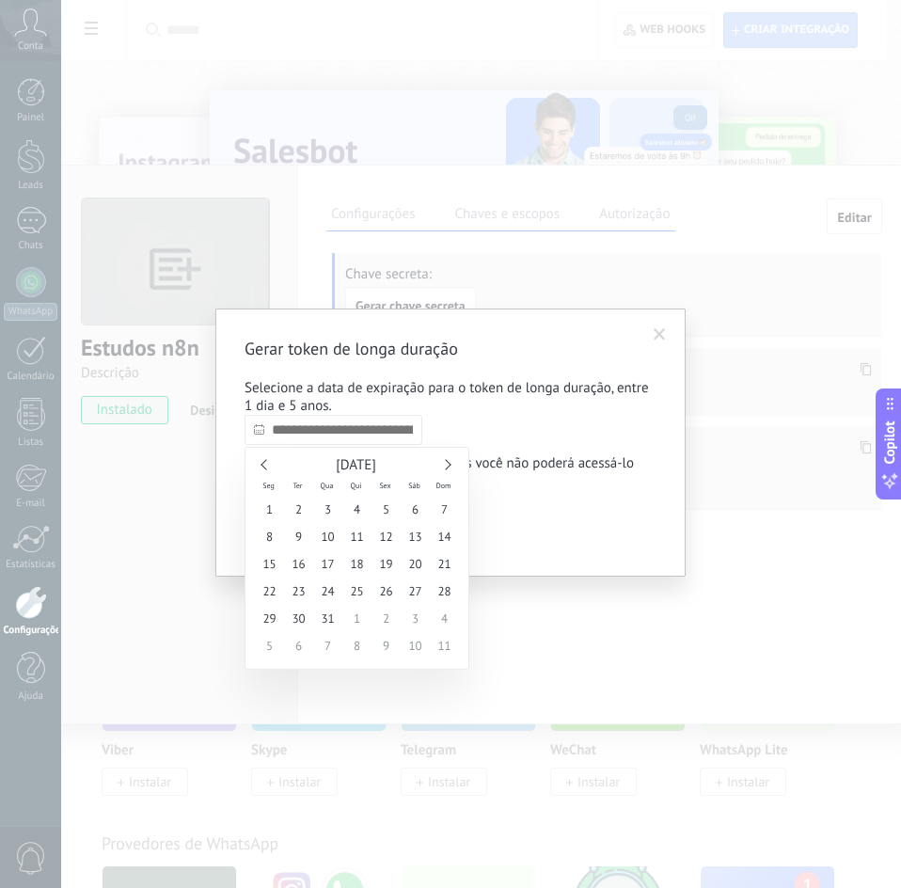
click at [448, 467] on link at bounding box center [445, 464] width 10 height 10
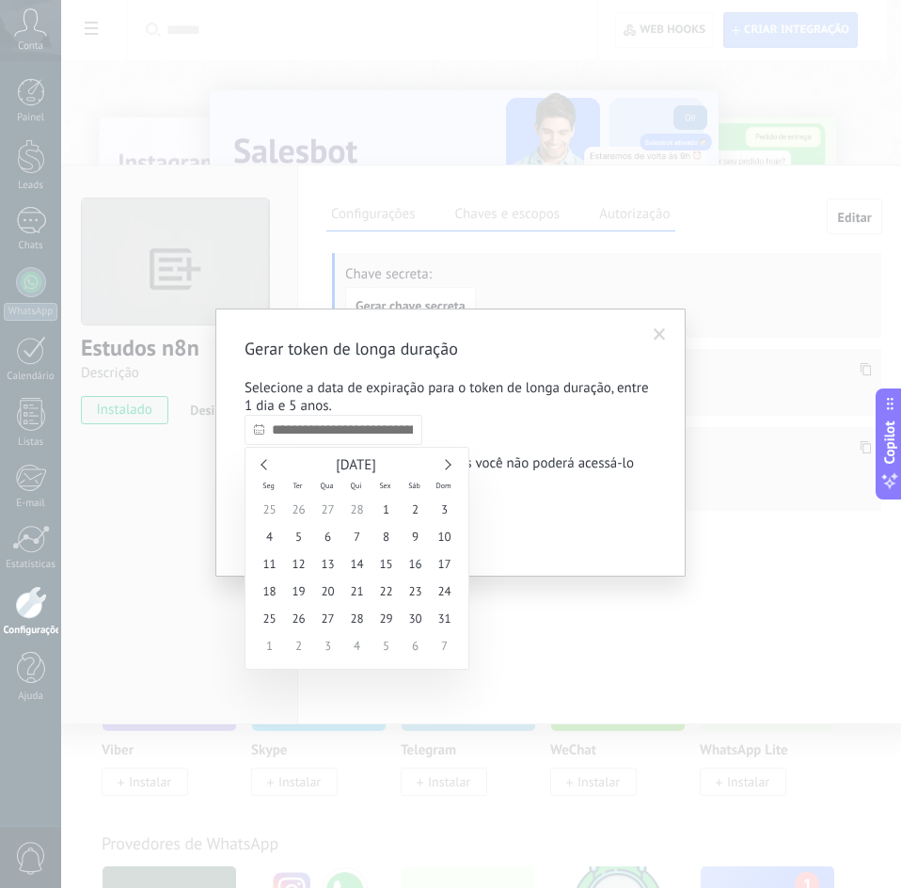
click at [448, 467] on link at bounding box center [445, 464] width 10 height 10
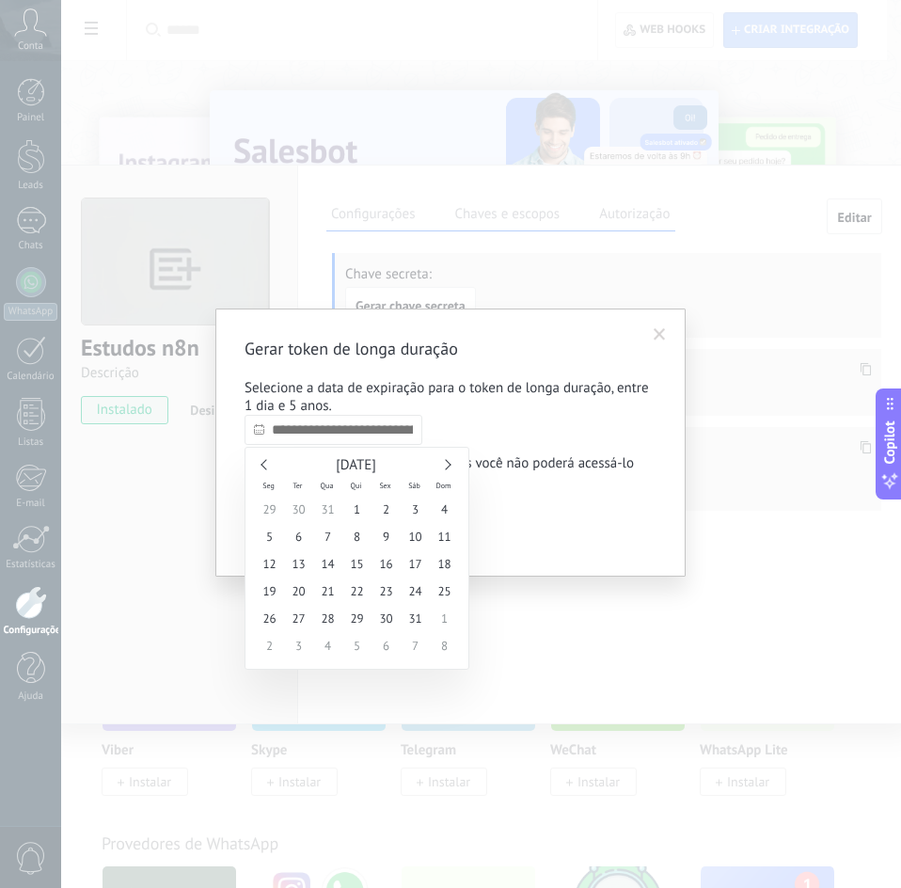
click at [448, 467] on link at bounding box center [445, 464] width 10 height 10
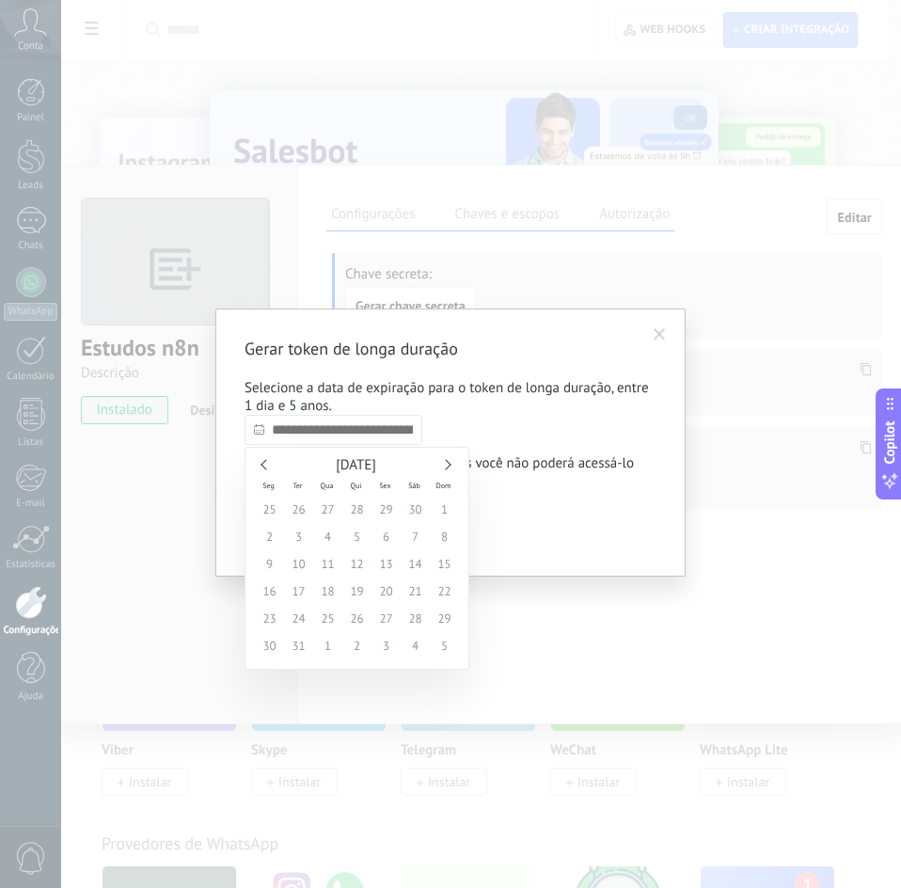
click at [448, 467] on link at bounding box center [445, 464] width 10 height 10
click at [263, 465] on link at bounding box center [265, 464] width 10 height 10
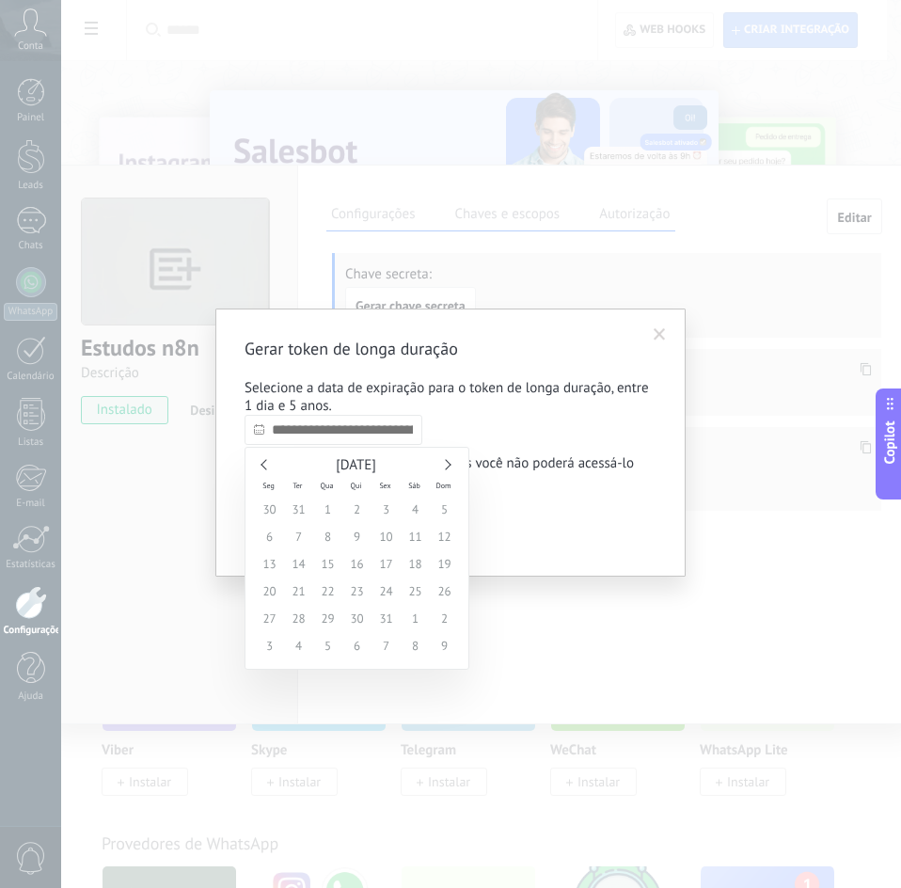
click at [263, 465] on link at bounding box center [265, 464] width 10 height 10
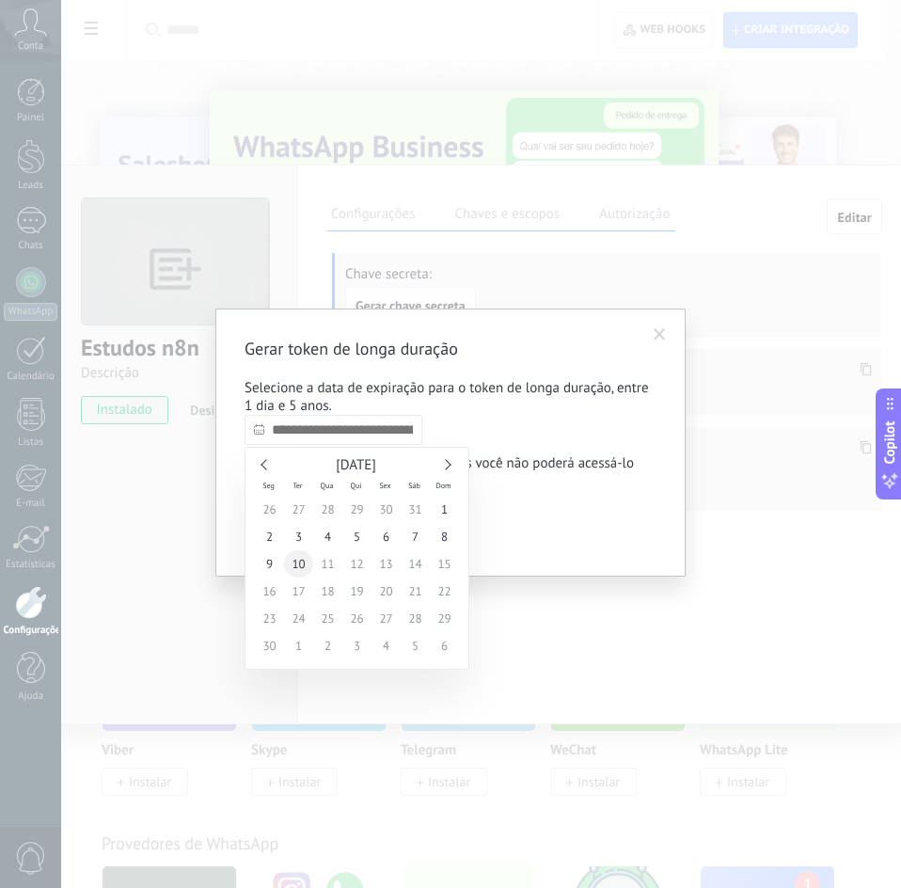
type input "**********"
click at [298, 557] on span "10" at bounding box center [298, 563] width 29 height 27
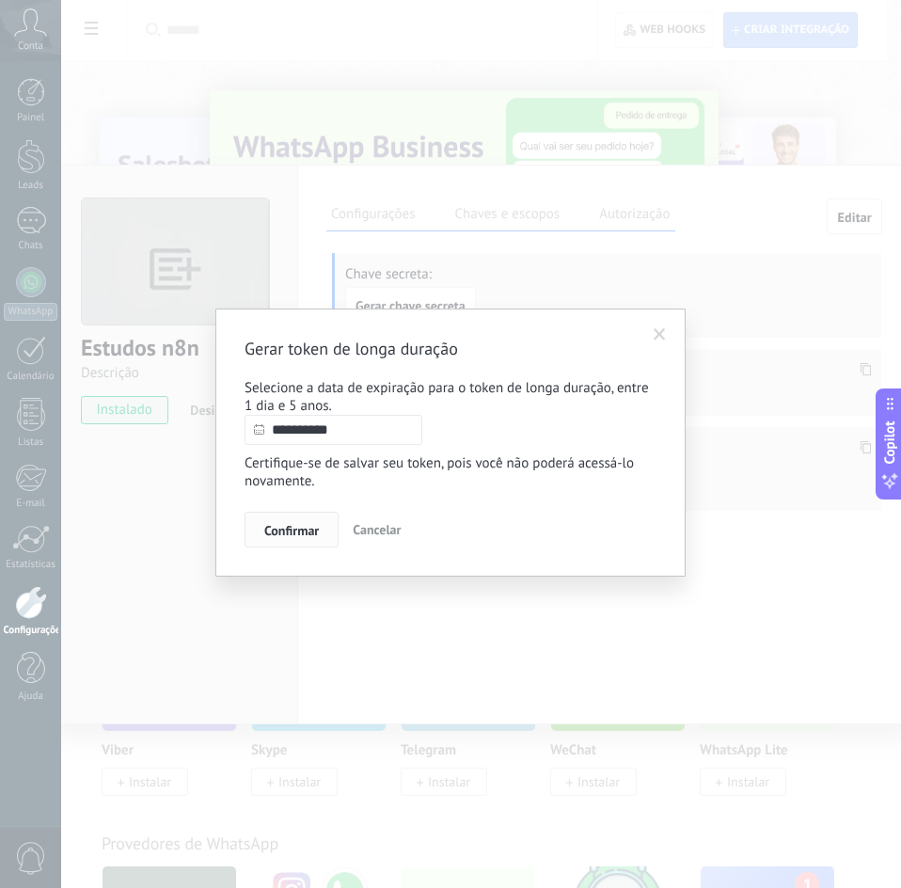
click at [307, 535] on span "Confirmar" at bounding box center [291, 530] width 55 height 13
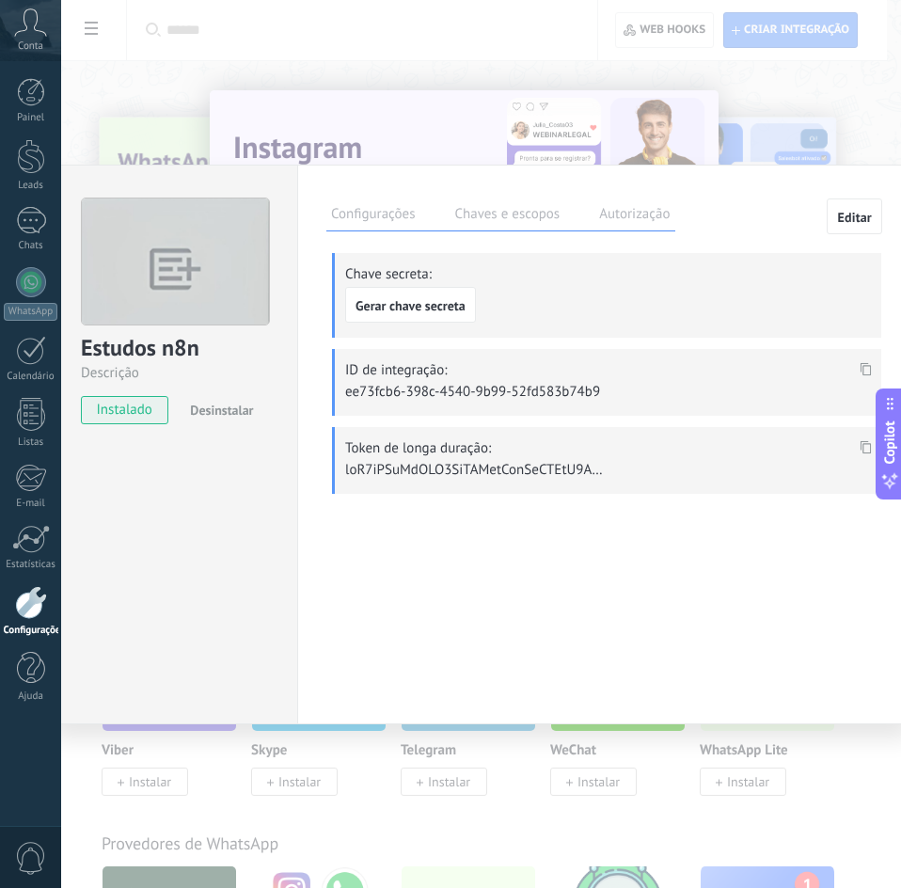
click at [865, 442] on use at bounding box center [865, 446] width 11 height 13
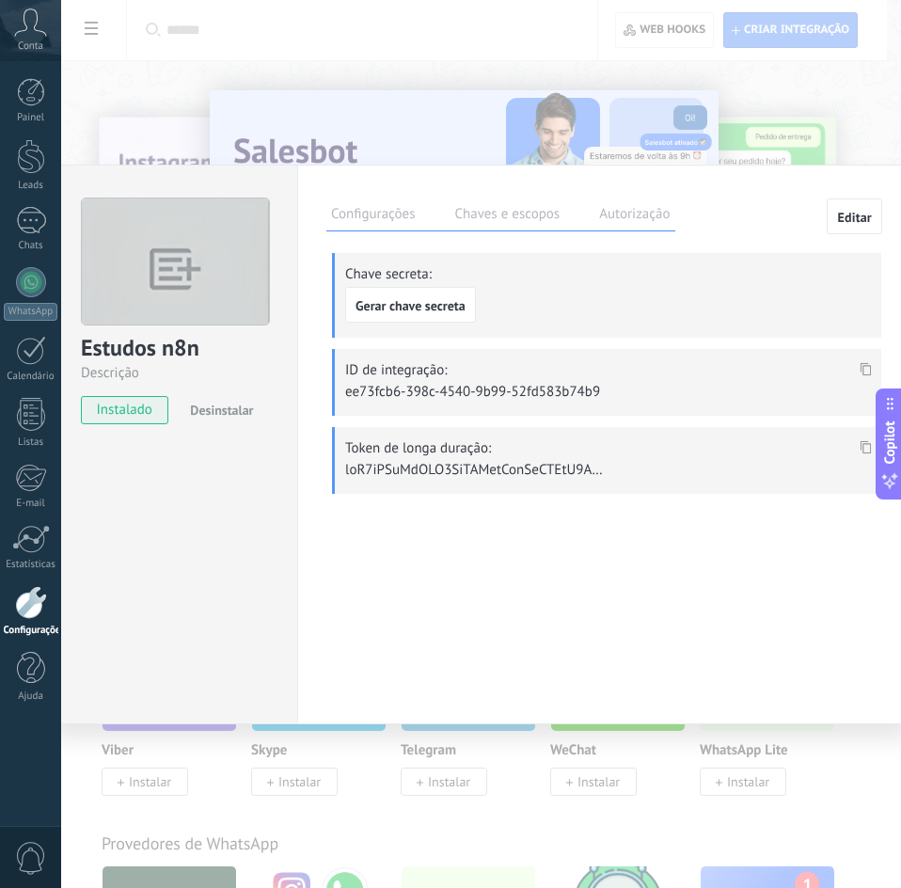
drag, startPoint x: 346, startPoint y: 443, endPoint x: 477, endPoint y: 455, distance: 131.3
click at [477, 455] on div "Token de longa duração:" at bounding box center [606, 460] width 549 height 67
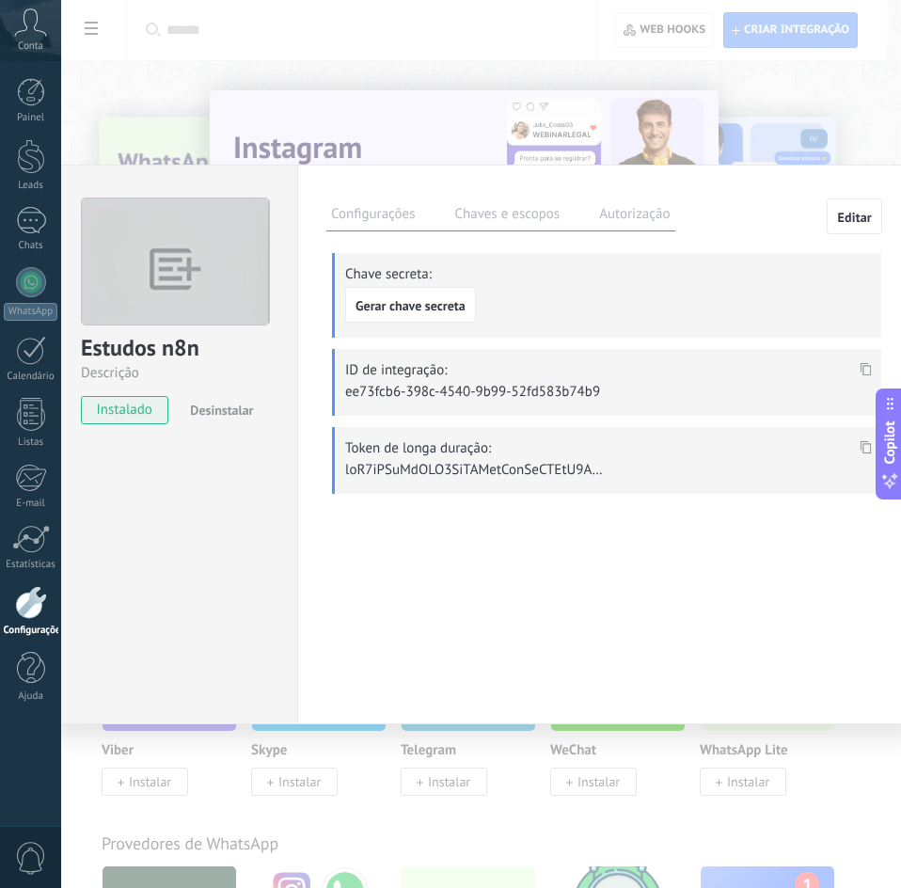
click at [861, 442] on icon at bounding box center [865, 446] width 11 height 13
click at [857, 441] on div at bounding box center [866, 447] width 22 height 27
click at [859, 445] on span at bounding box center [866, 453] width 22 height 16
click at [850, 136] on div "Estudos n8n Descrição instalado Desinstalar Configurações Chaves e escopos Auto…" at bounding box center [481, 444] width 840 height 888
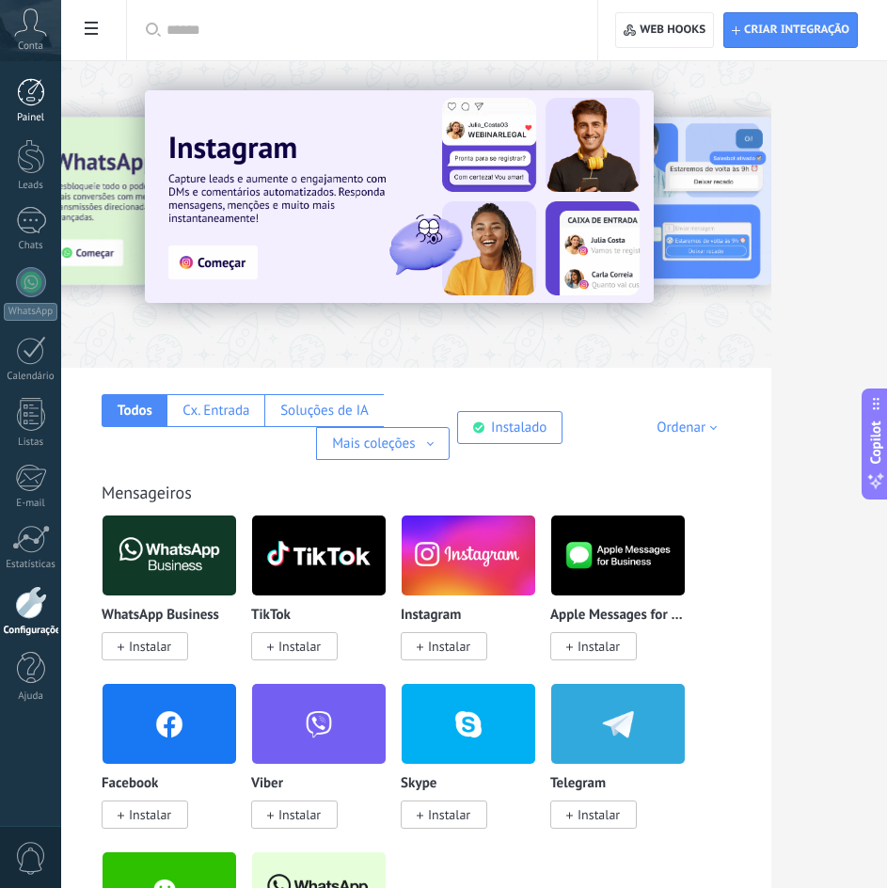
click at [35, 112] on div "Painel" at bounding box center [31, 118] width 55 height 12
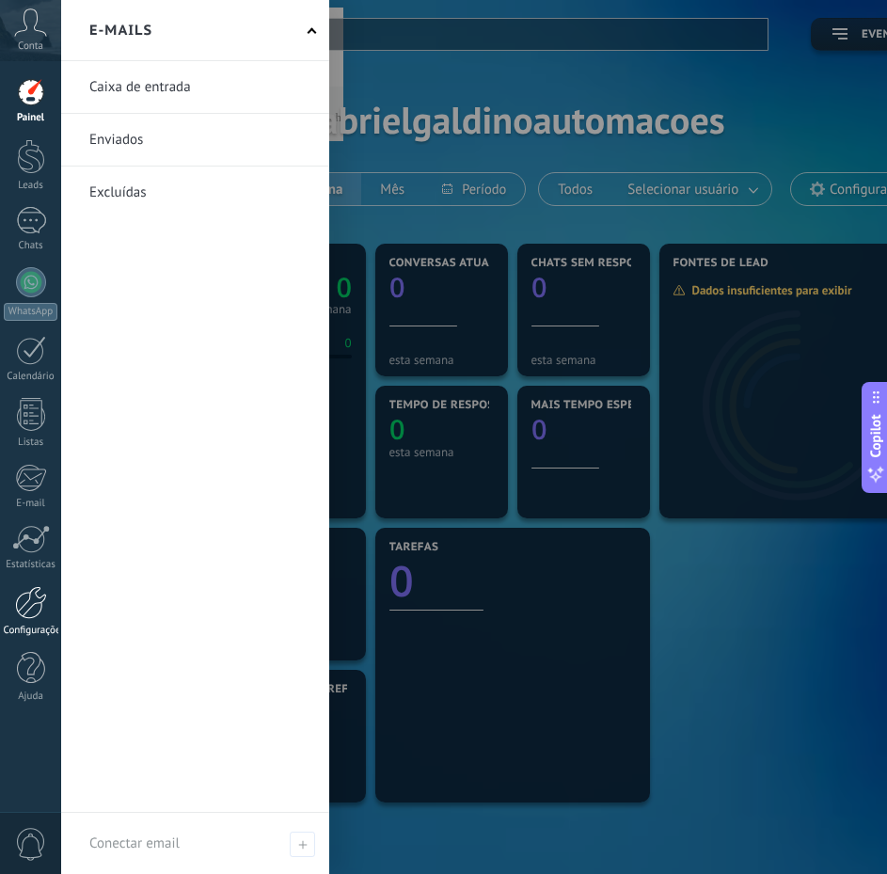
click at [39, 612] on div at bounding box center [31, 602] width 32 height 33
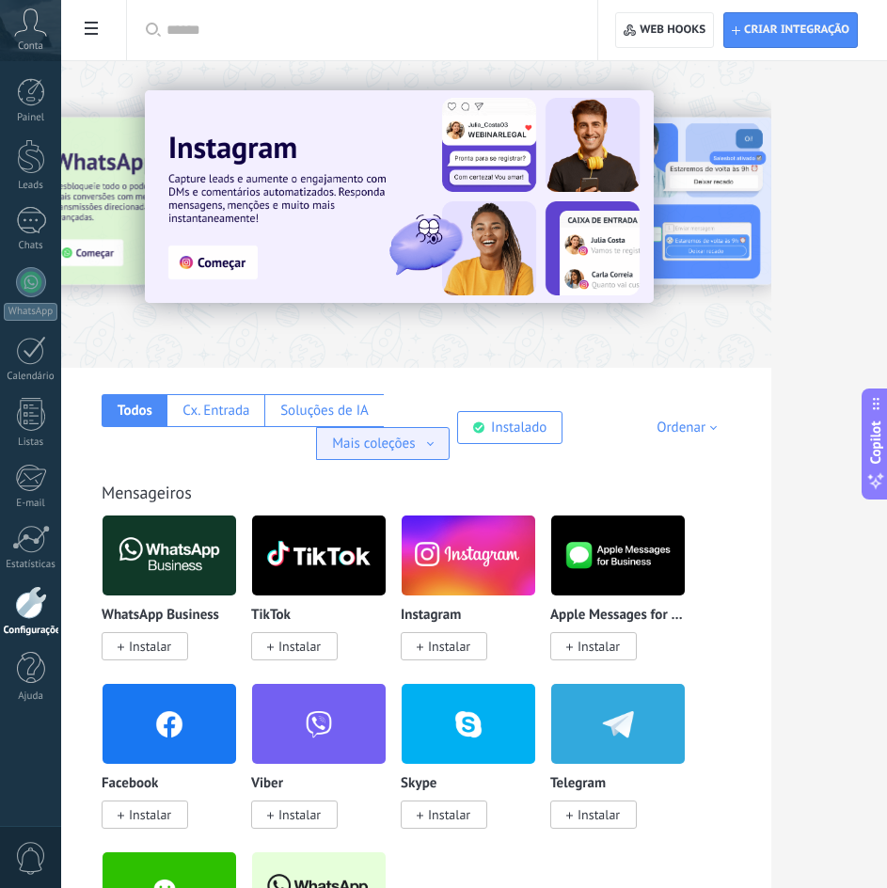
click at [434, 434] on div "Mais coleções" at bounding box center [383, 443] width 102 height 18
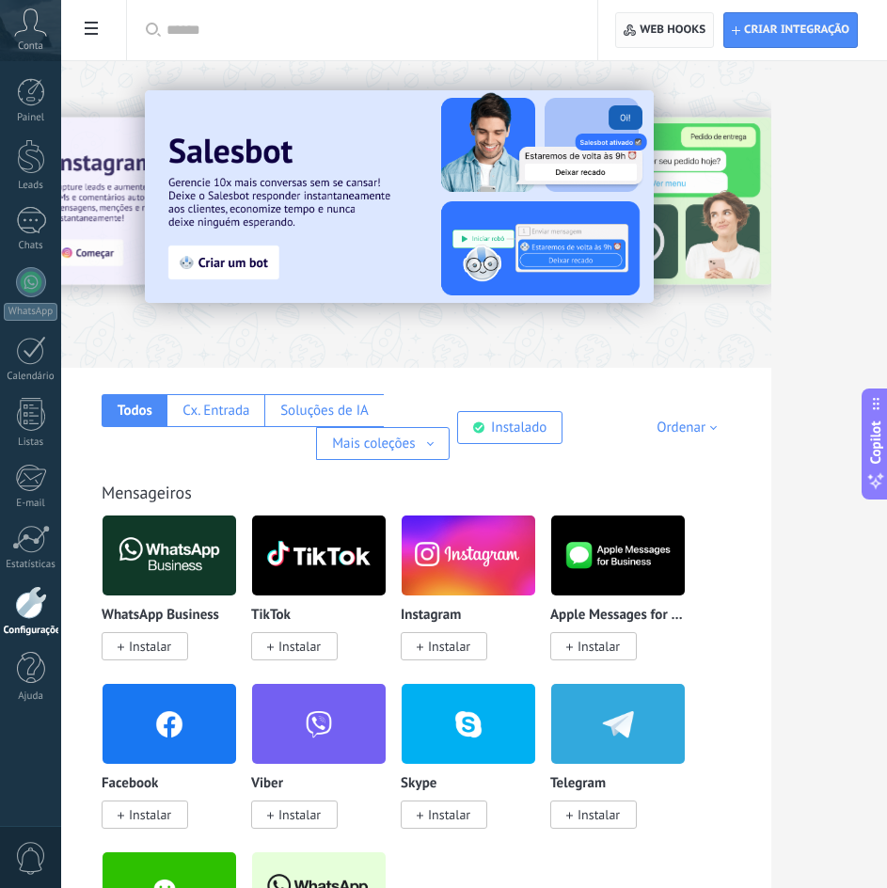
click at [660, 30] on span "Web hooks 0" at bounding box center [672, 30] width 66 height 15
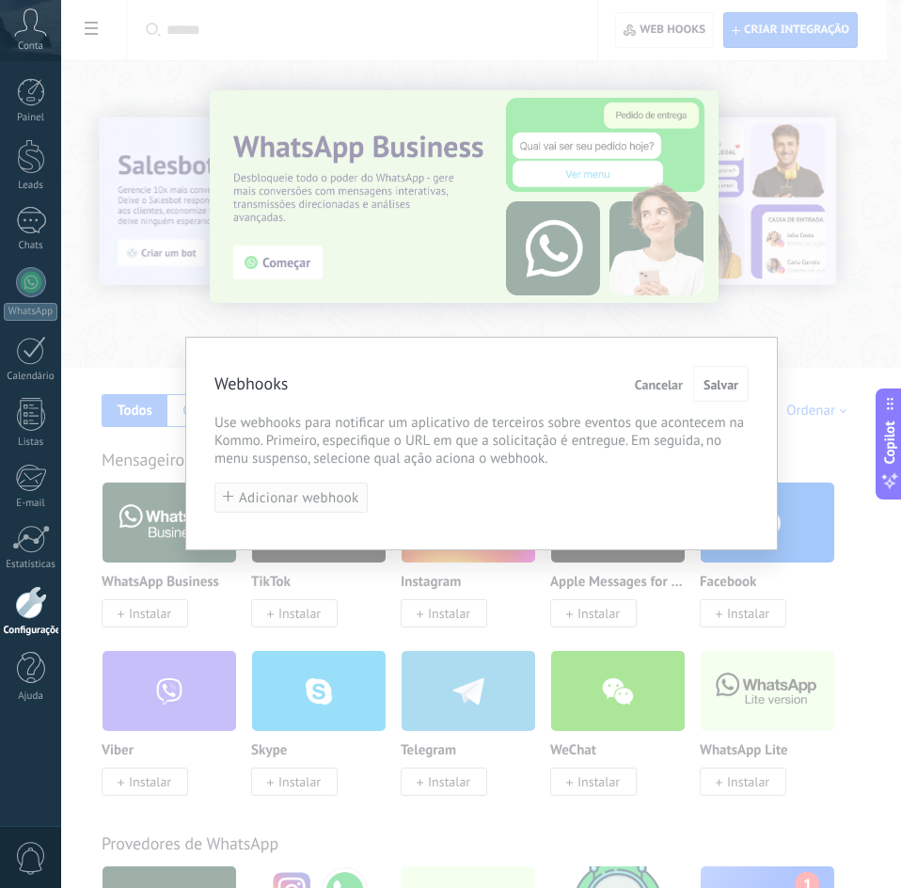
click at [303, 494] on span "Adicionar webhook" at bounding box center [299, 498] width 120 height 14
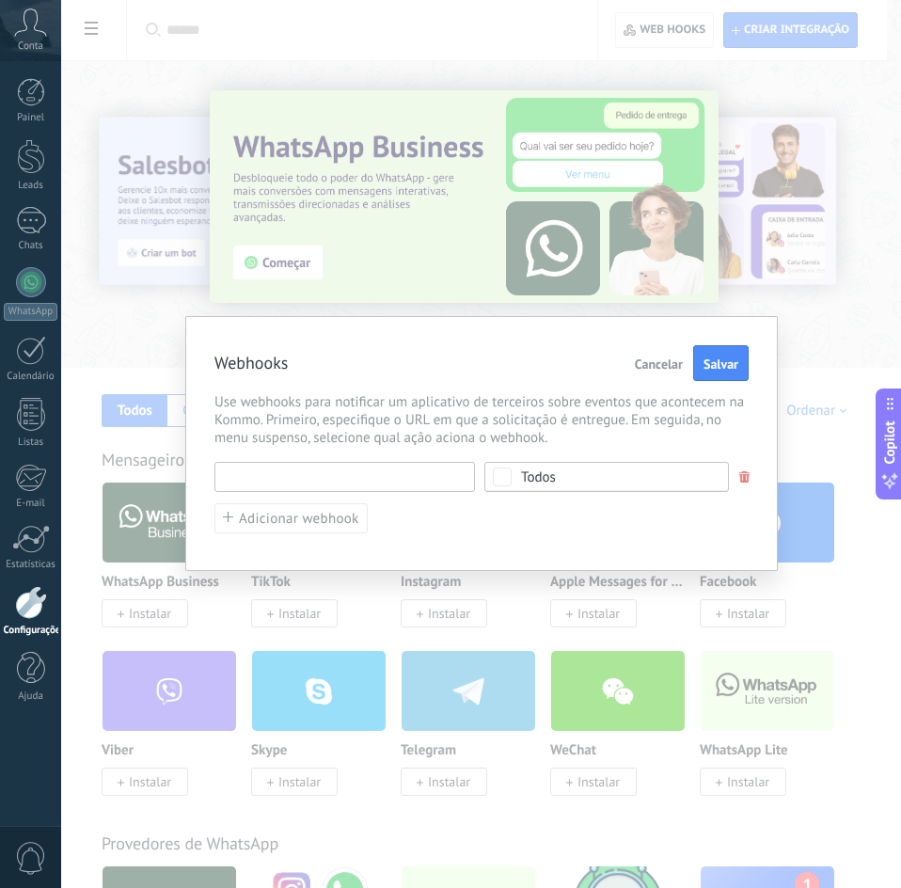
click at [300, 482] on input "text" at bounding box center [344, 477] width 260 height 30
paste input "**********"
type input "**********"
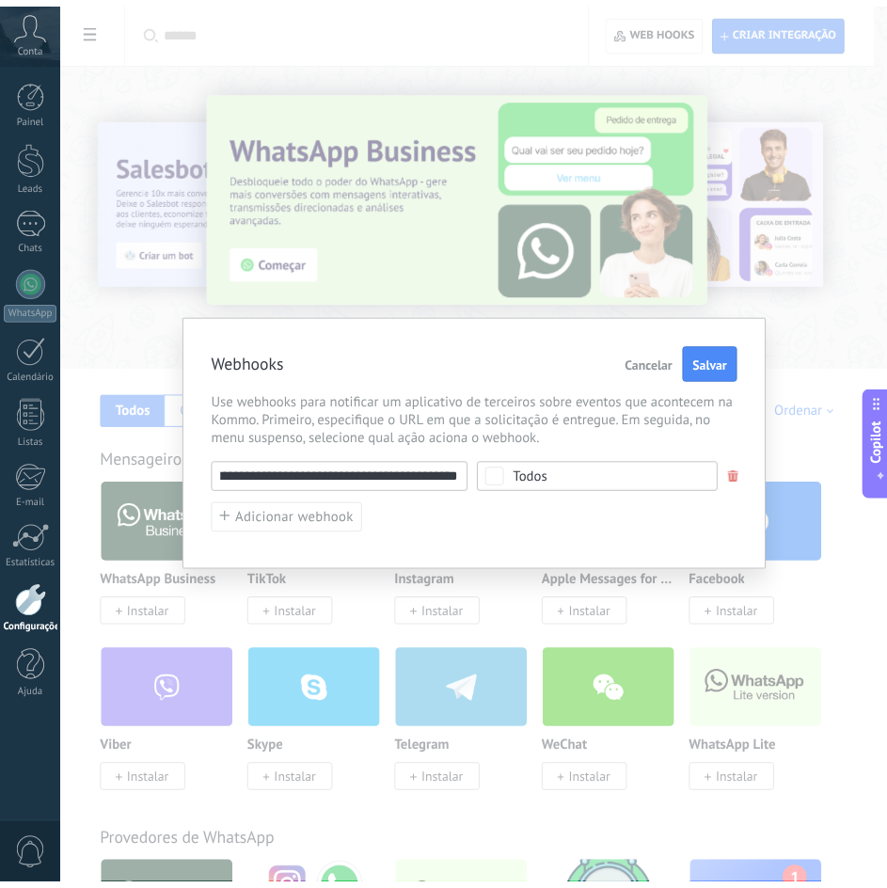
scroll to position [0, 0]
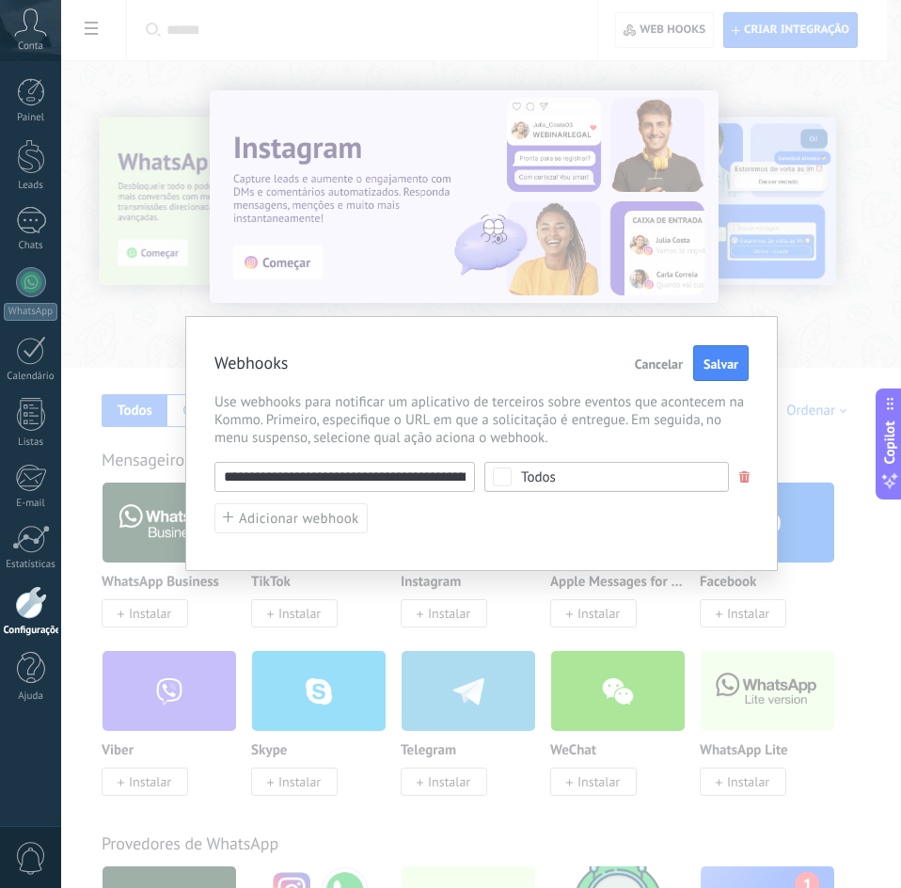
click at [639, 477] on span "Todos" at bounding box center [612, 477] width 183 height 14
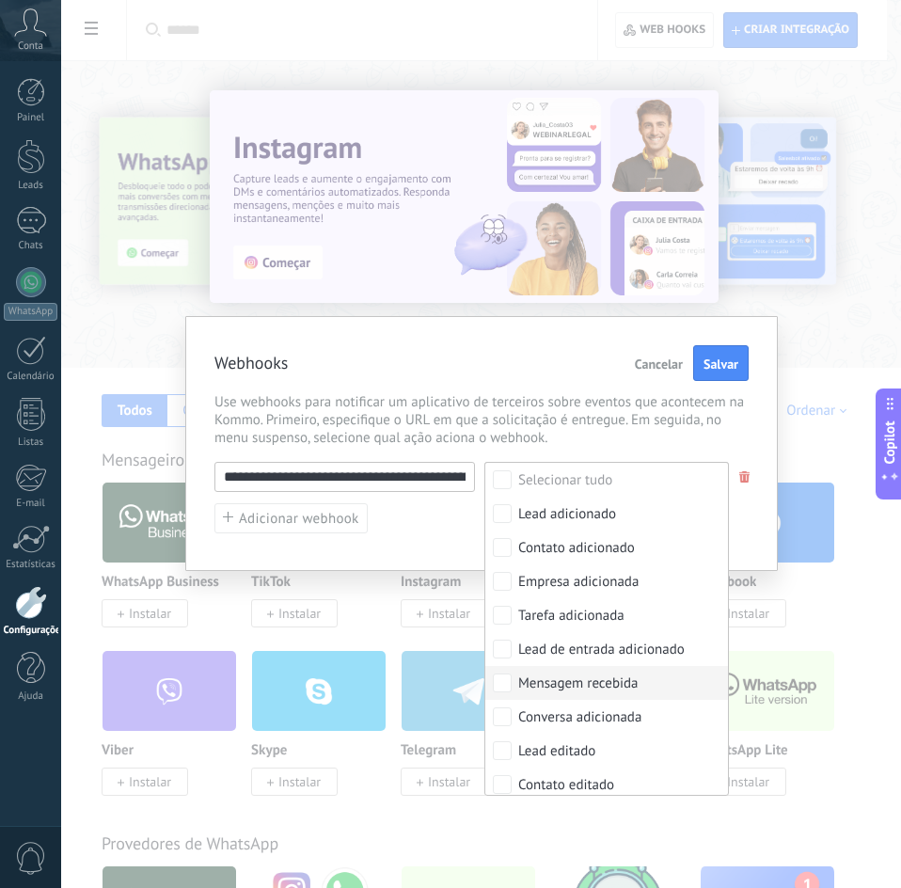
click at [580, 681] on div "Mensagem recebida" at bounding box center [578, 683] width 120 height 19
click at [589, 428] on span "Use webhooks para notificar um aplicativo de terceiros sobre eventos que aconte…" at bounding box center [481, 420] width 534 height 54
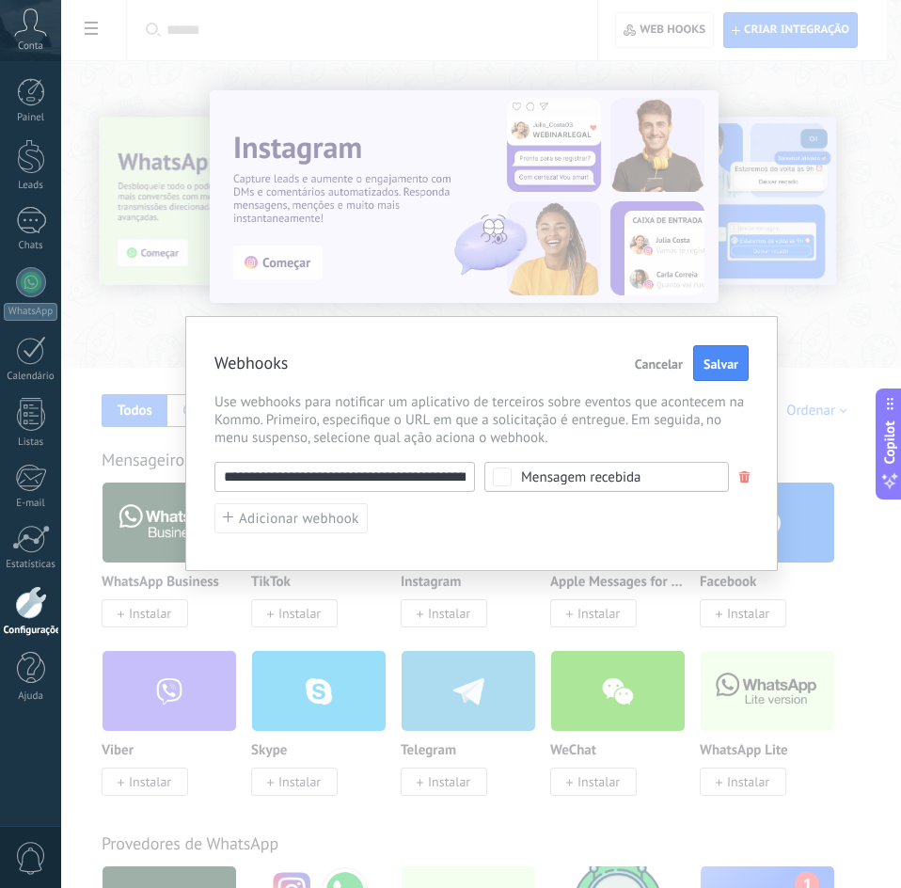
click at [386, 476] on input "**********" at bounding box center [344, 477] width 260 height 30
click at [515, 423] on span "Use webhooks para notificar um aplicativo de terceiros sobre eventos que aconte…" at bounding box center [481, 420] width 534 height 54
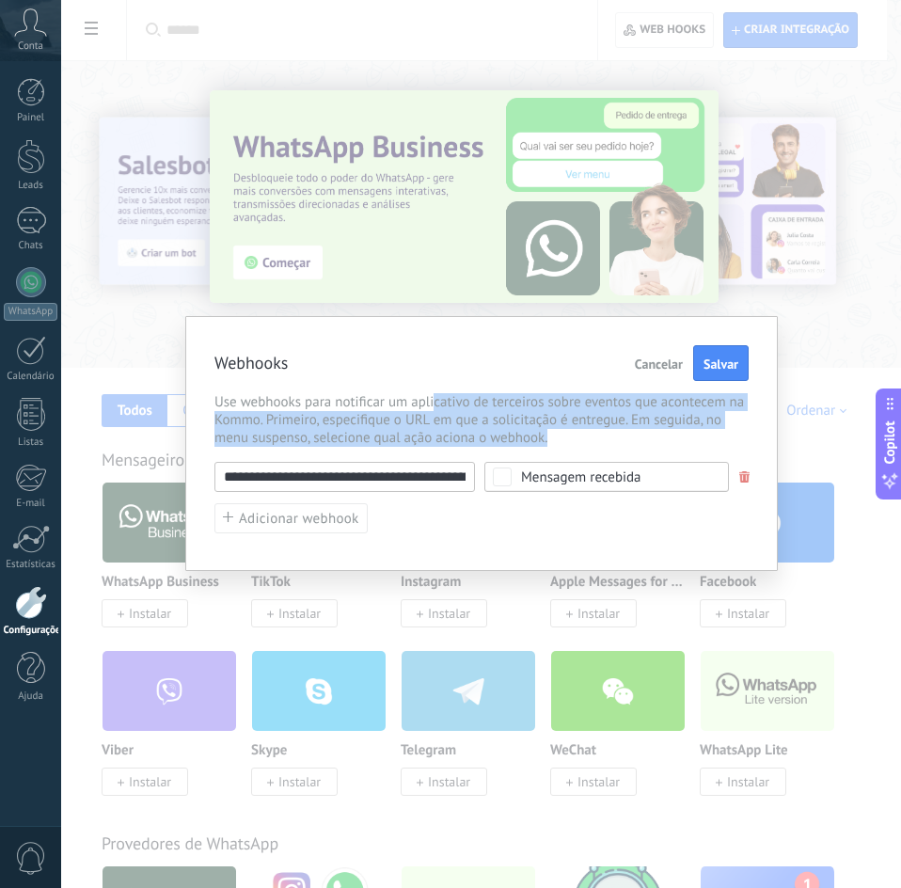
drag, startPoint x: 549, startPoint y: 432, endPoint x: 434, endPoint y: 408, distance: 118.0
click at [434, 408] on span "Use webhooks para notificar um aplicativo de terceiros sobre eventos que aconte…" at bounding box center [481, 420] width 534 height 54
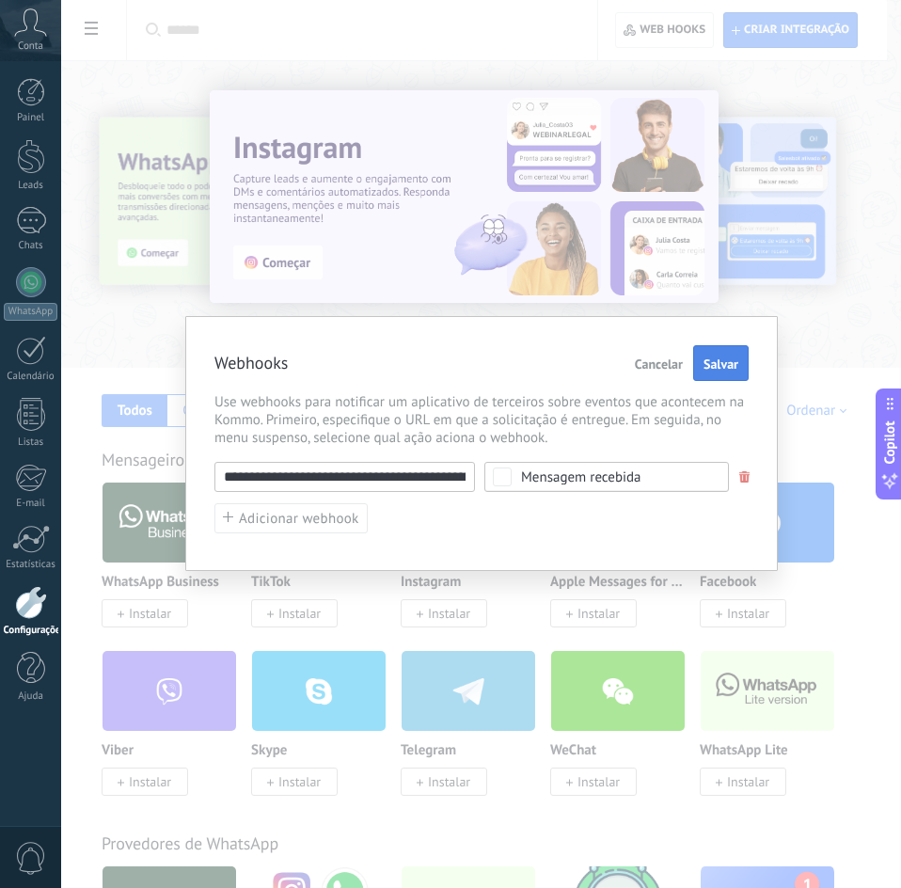
click at [711, 361] on span "Salvar" at bounding box center [720, 363] width 35 height 13
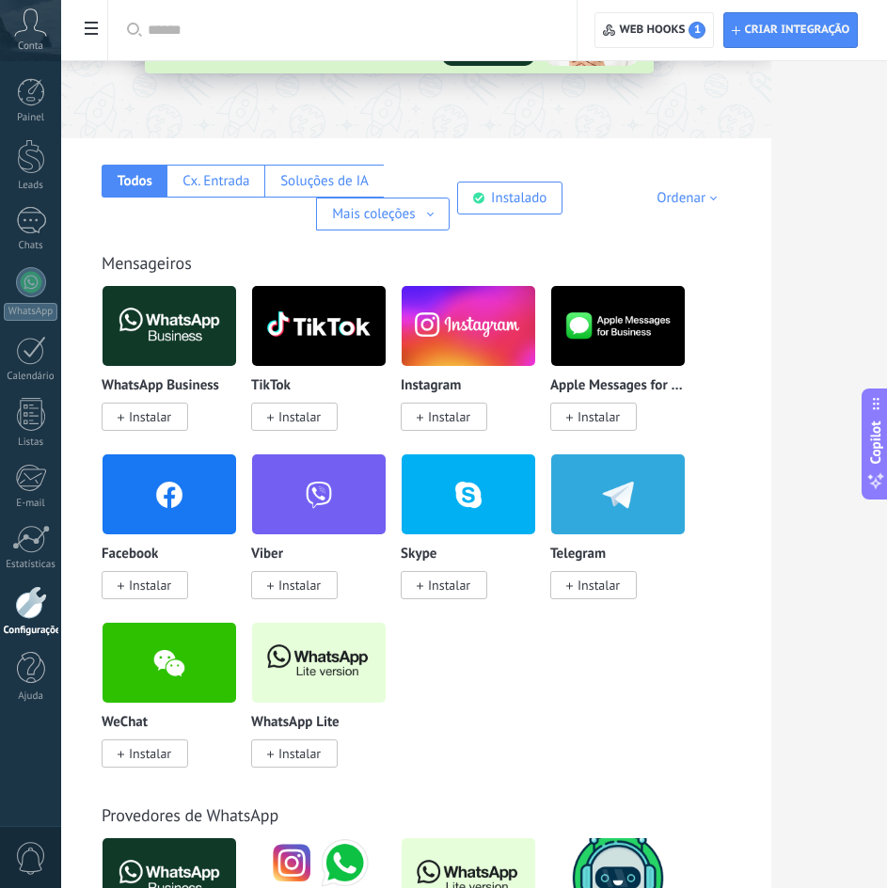
scroll to position [188, 0]
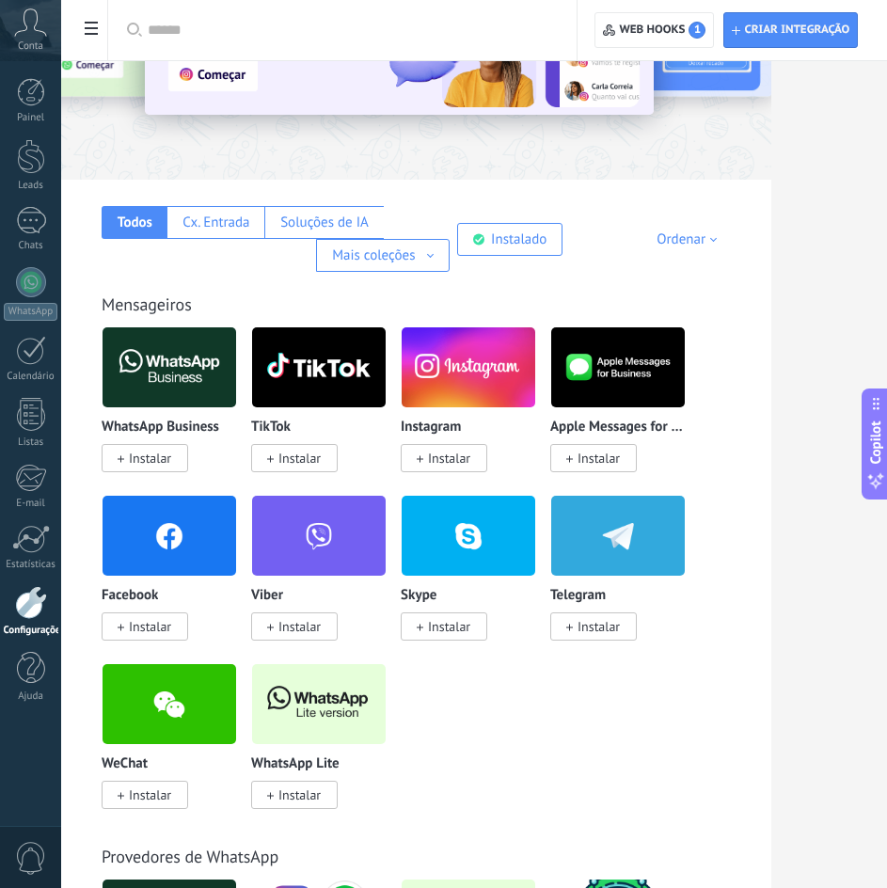
click at [321, 786] on span "Instalar" at bounding box center [299, 794] width 42 height 17
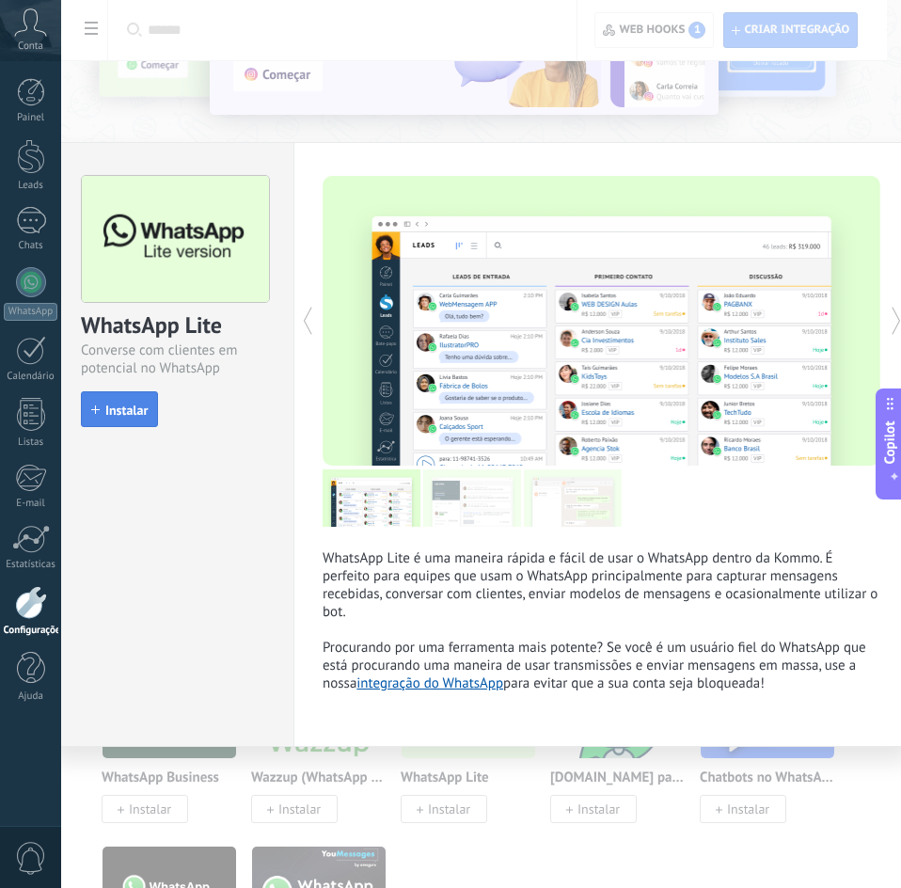
click at [130, 413] on span "Instalar" at bounding box center [126, 409] width 42 height 13
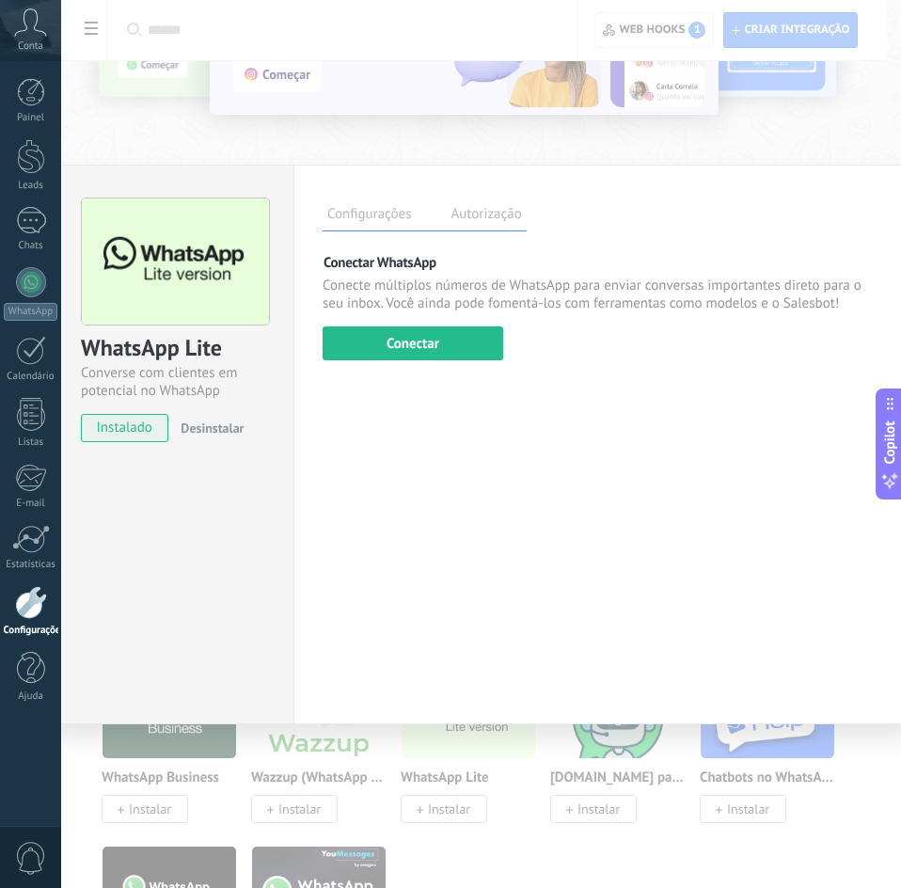
click at [353, 416] on div "Configurações Autorização Esta aba registra os usuários que permitiram acesso à…" at bounding box center [601, 445] width 617 height 560
click at [502, 220] on label "Autorização" at bounding box center [486, 216] width 80 height 27
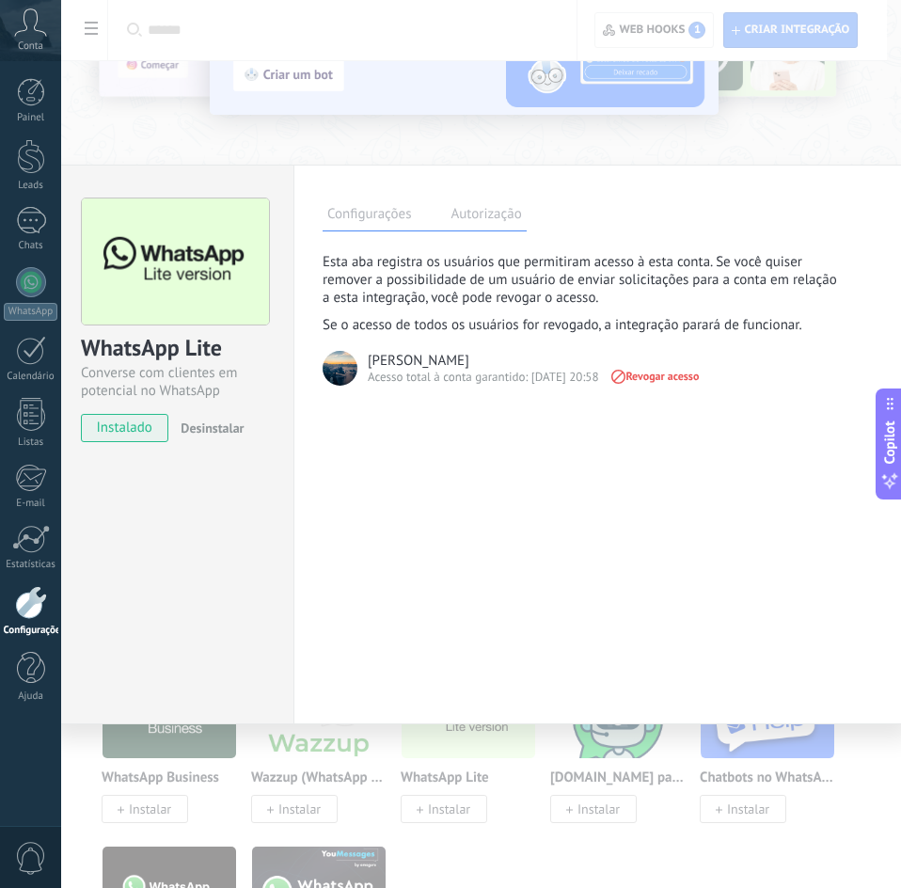
drag, startPoint x: 373, startPoint y: 360, endPoint x: 457, endPoint y: 363, distance: 83.7
click at [457, 363] on div "[PERSON_NAME]" at bounding box center [419, 361] width 102 height 18
click at [433, 363] on div "[PERSON_NAME]" at bounding box center [419, 361] width 102 height 18
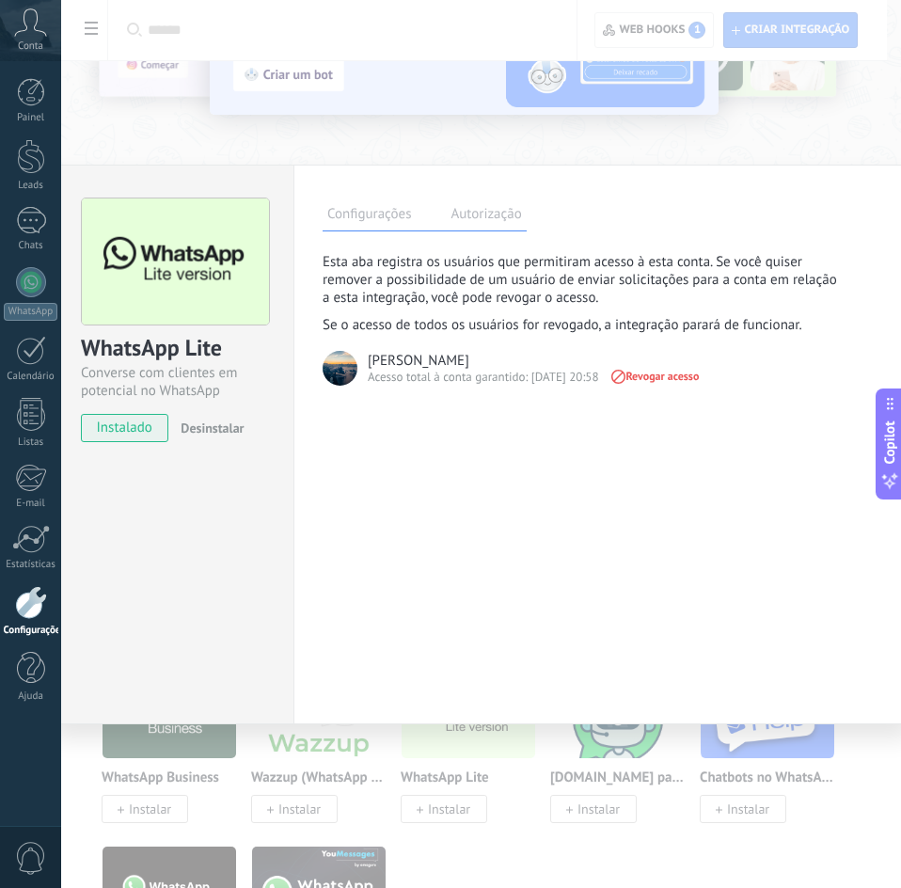
click at [448, 284] on p "Esta aba registra os usuários que permitiram acesso à esta conta. Se você quise…" at bounding box center [585, 280] width 525 height 54
drag, startPoint x: 574, startPoint y: 376, endPoint x: 535, endPoint y: 376, distance: 38.6
click at [535, 376] on div "Acesso total à conta garantido: [DATE] 20:58" at bounding box center [483, 377] width 230 height 17
drag, startPoint x: 371, startPoint y: 377, endPoint x: 523, endPoint y: 376, distance: 151.4
click at [523, 376] on div "Acesso total à conta garantido: [DATE] 20:58" at bounding box center [483, 377] width 230 height 17
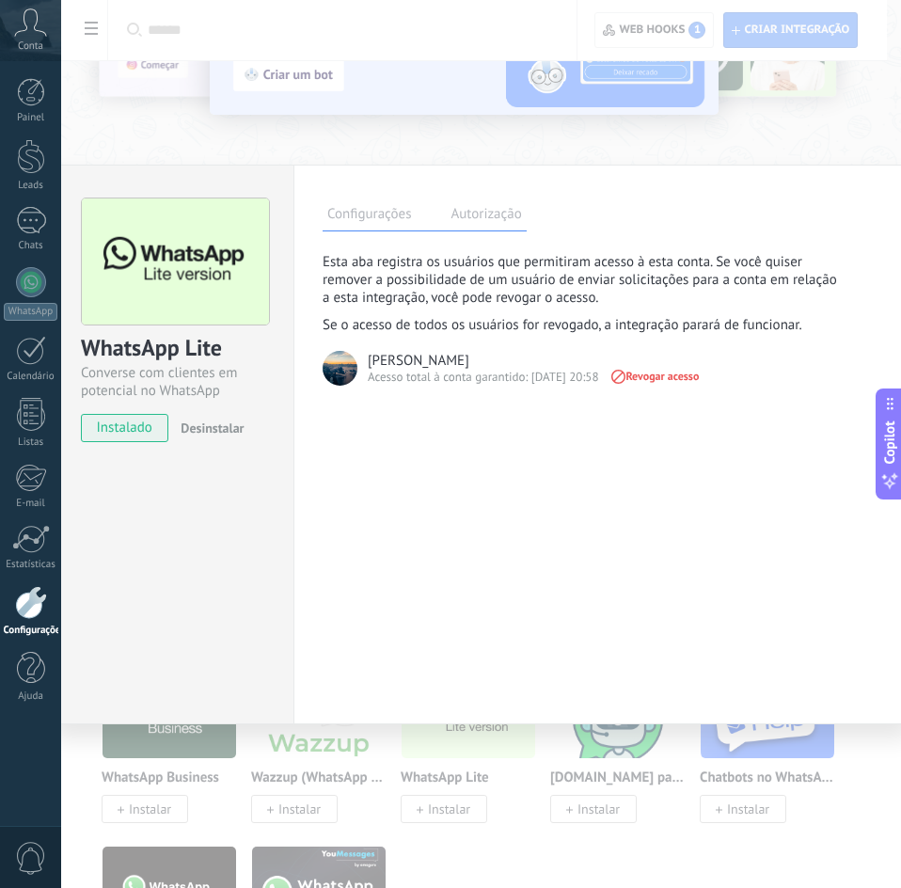
click at [534, 376] on div "Acesso total à conta garantido: [DATE] 20:58" at bounding box center [483, 377] width 230 height 17
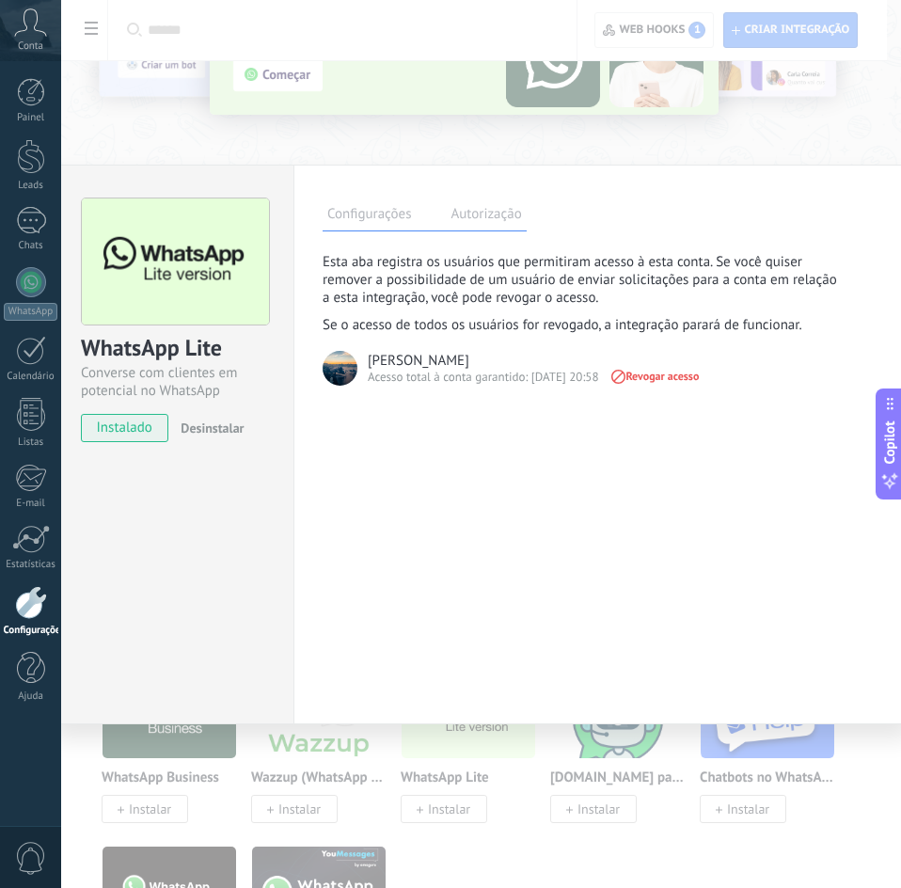
click at [552, 376] on div "Acesso total à conta garantido: [DATE] 20:58" at bounding box center [483, 377] width 230 height 17
click at [531, 376] on div "Acesso total à conta garantido: [DATE] 20:58" at bounding box center [483, 377] width 230 height 17
click at [579, 378] on div "Acesso total à conta garantido: [DATE] 20:58" at bounding box center [483, 377] width 230 height 17
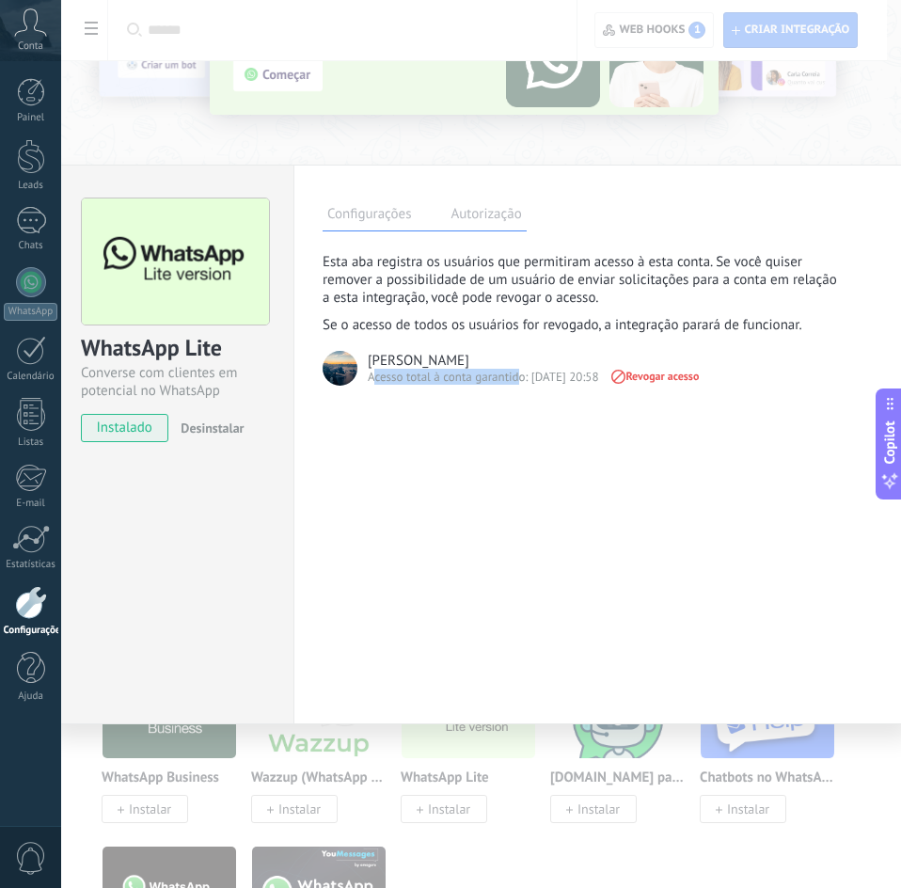
drag, startPoint x: 374, startPoint y: 381, endPoint x: 517, endPoint y: 378, distance: 143.0
click at [517, 378] on div "Acesso total à conta garantido: [DATE] 20:58" at bounding box center [483, 377] width 230 height 17
click at [512, 379] on div "Acesso total à conta garantido: [DATE] 20:58" at bounding box center [483, 377] width 230 height 17
click at [536, 379] on div "Acesso total à conta garantido: [DATE] 20:58" at bounding box center [483, 377] width 230 height 17
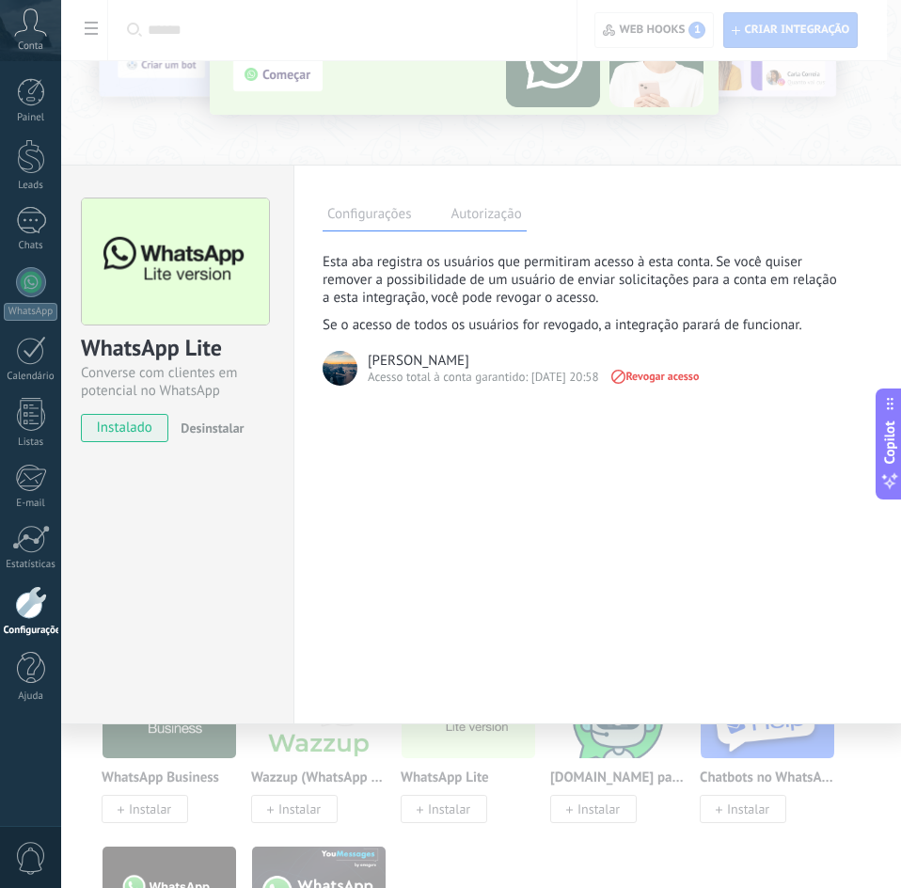
click at [558, 377] on div "Acesso total à conta garantido: [DATE] 20:58" at bounding box center [483, 377] width 230 height 17
drag, startPoint x: 391, startPoint y: 327, endPoint x: 713, endPoint y: 329, distance: 321.6
click at [713, 329] on p "Se o acesso de todos os usuários for revogado, a integração parará de funcionar." at bounding box center [585, 325] width 525 height 18
click at [620, 328] on p "Se o acesso de todos os usuários for revogado, a integração parará de funcionar." at bounding box center [585, 325] width 525 height 18
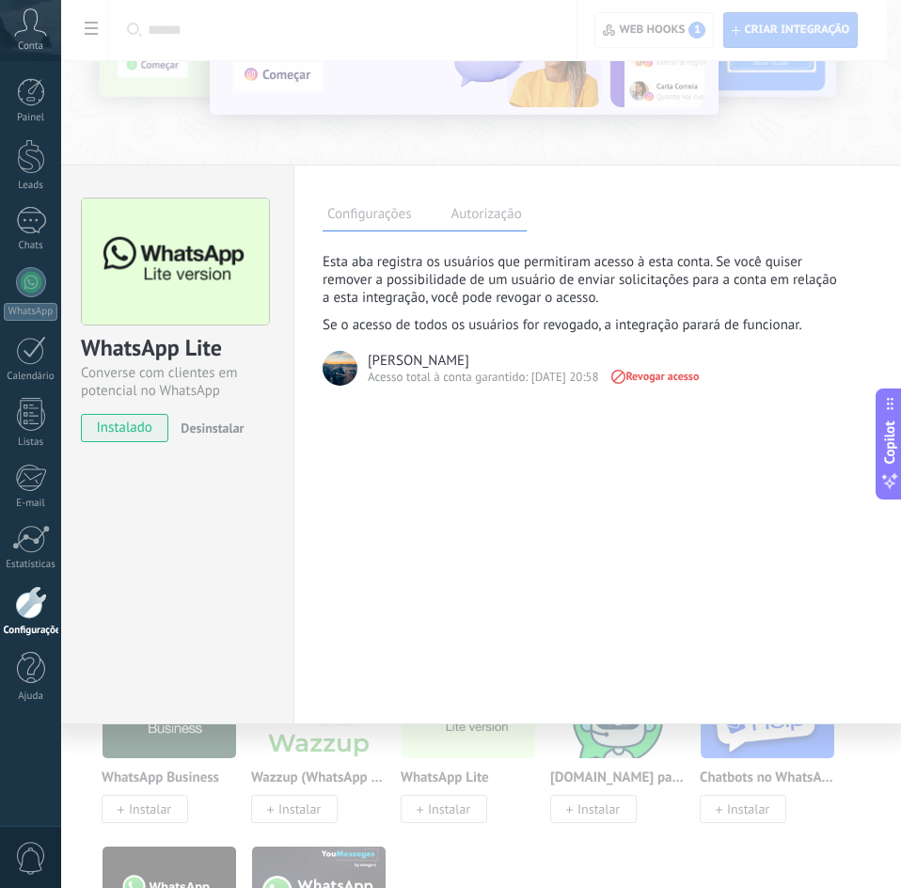
click at [392, 229] on label "Configurações" at bounding box center [369, 216] width 93 height 27
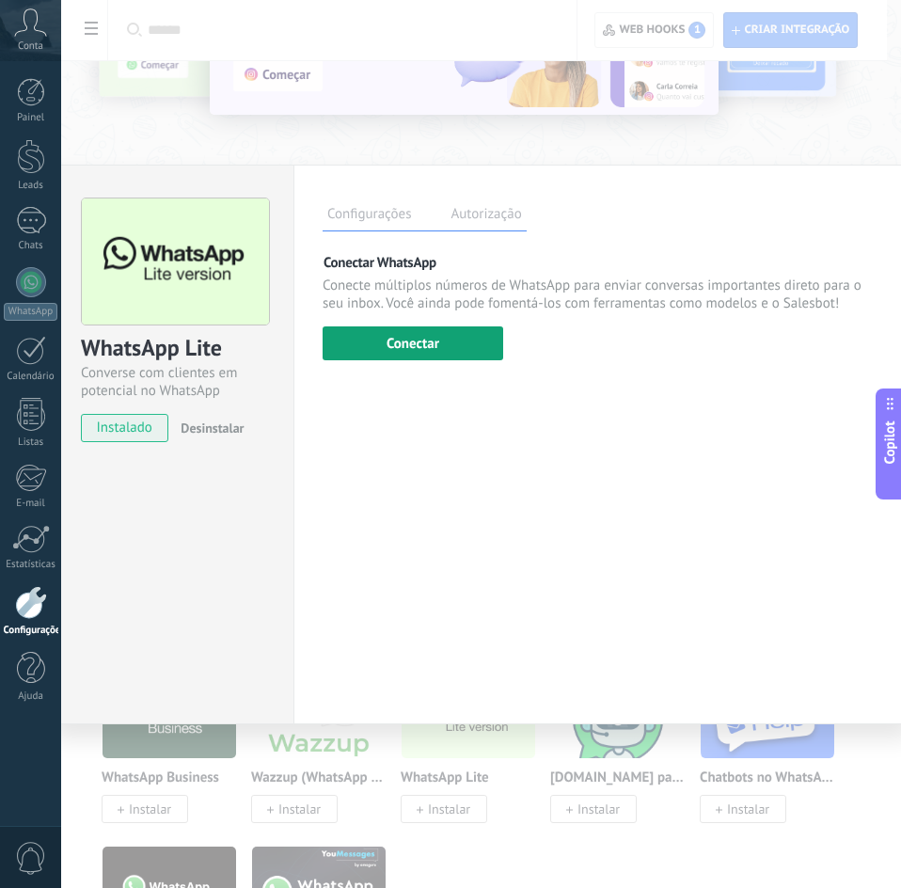
click at [428, 339] on button "Conectar" at bounding box center [413, 343] width 181 height 34
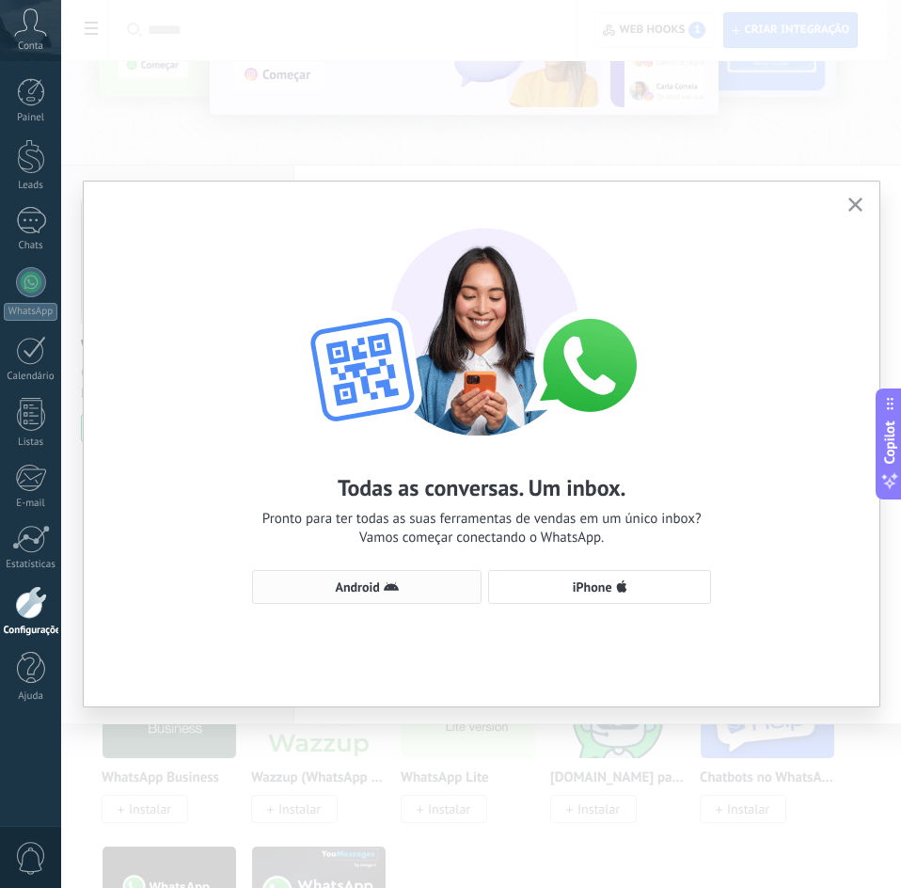
click at [411, 585] on span "Android" at bounding box center [366, 586] width 209 height 15
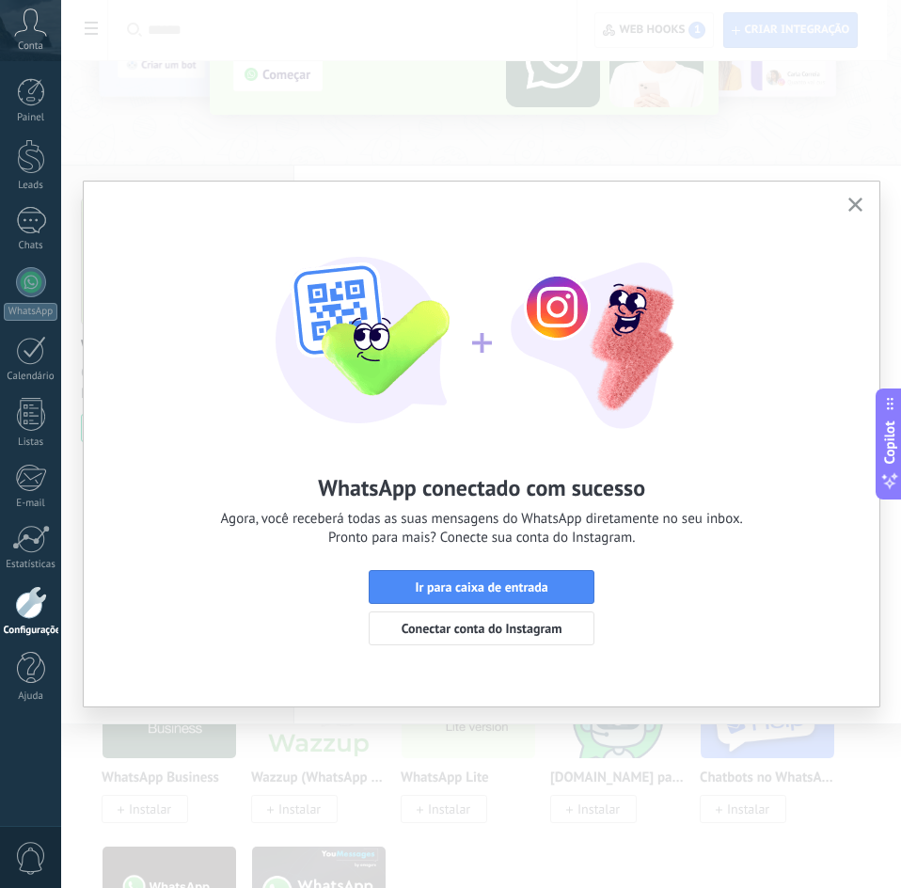
click at [864, 198] on button "button" at bounding box center [856, 205] width 24 height 25
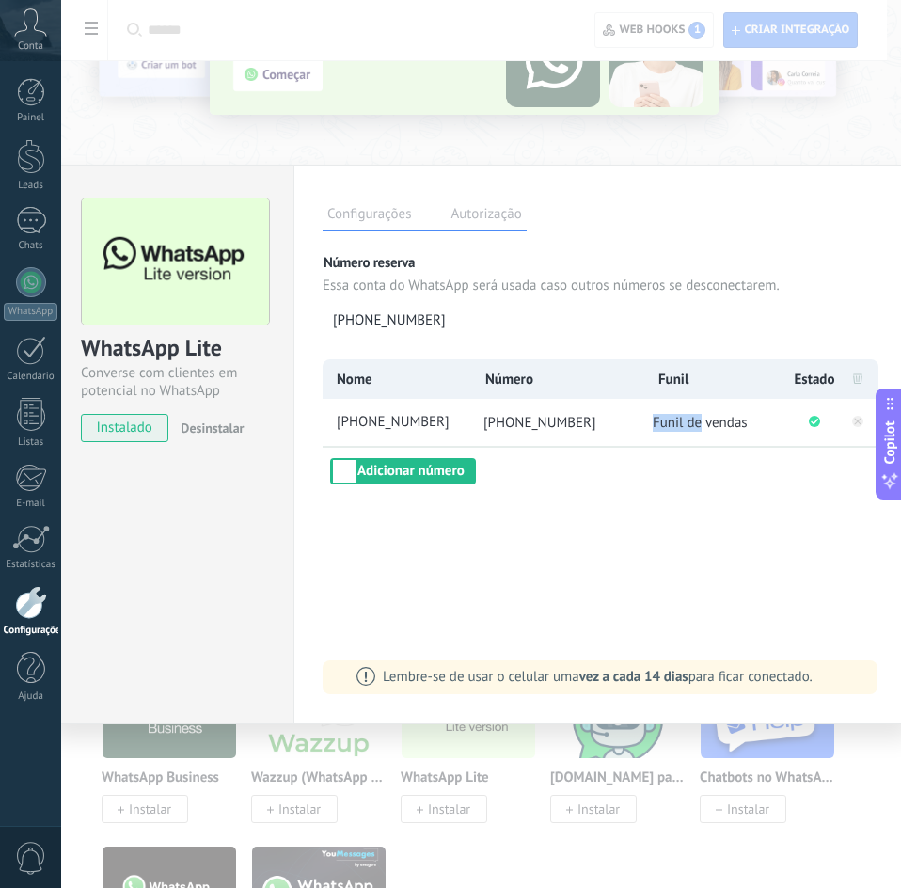
drag, startPoint x: 655, startPoint y: 425, endPoint x: 703, endPoint y: 424, distance: 48.0
click at [703, 424] on span "Funil de vendas" at bounding box center [700, 423] width 95 height 18
click at [693, 427] on span "Funil de vendas" at bounding box center [700, 423] width 95 height 18
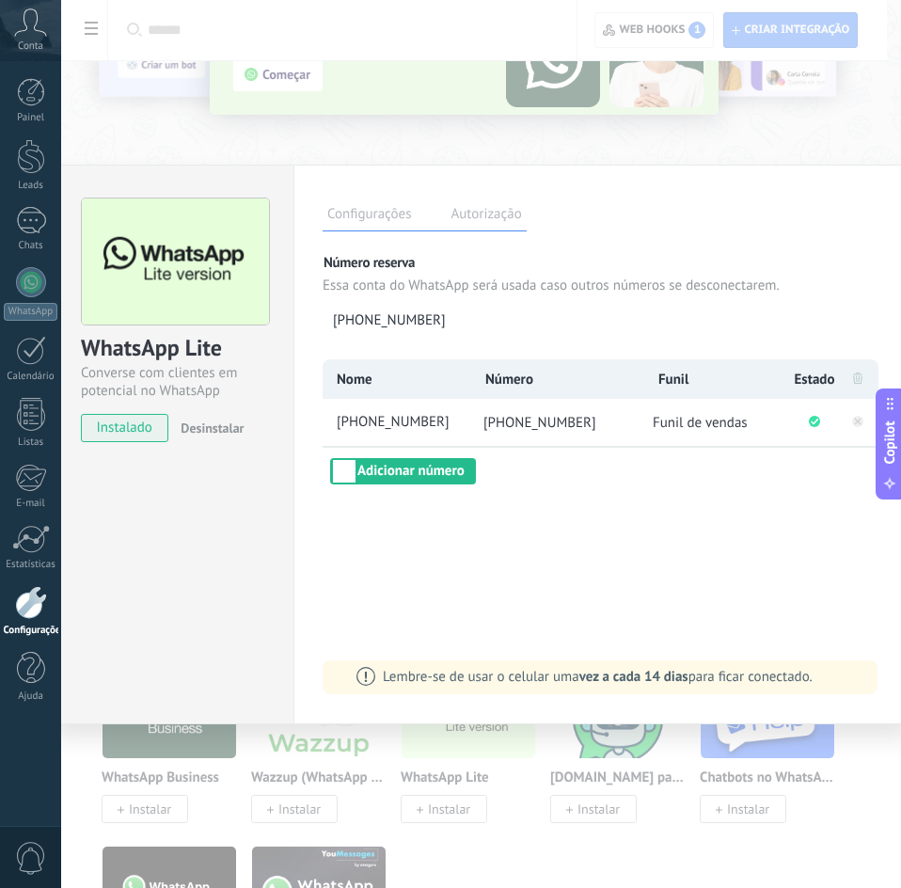
click at [677, 385] on span "Funil" at bounding box center [673, 380] width 30 height 18
click at [661, 498] on div "Configurações Autorização Esta aba registra os usuários que permitiram acesso à…" at bounding box center [601, 445] width 617 height 560
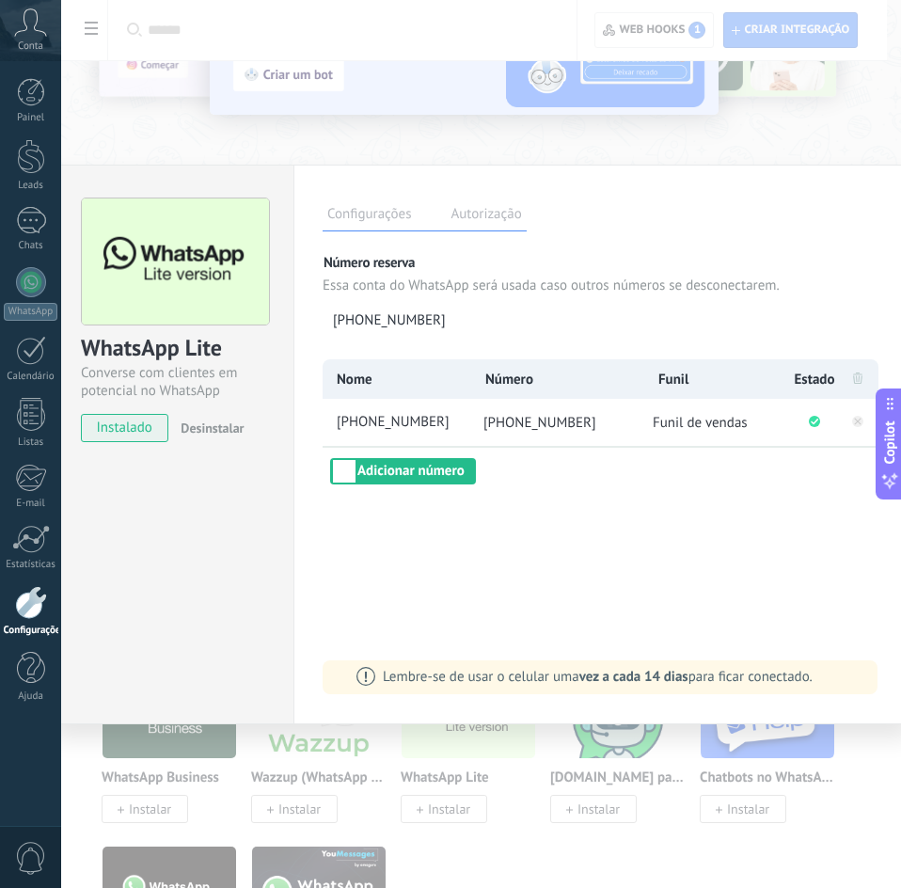
click at [741, 126] on div "WhatsApp Lite Converse com clientes em potencial no WhatsApp instalado Desinsta…" at bounding box center [481, 444] width 840 height 888
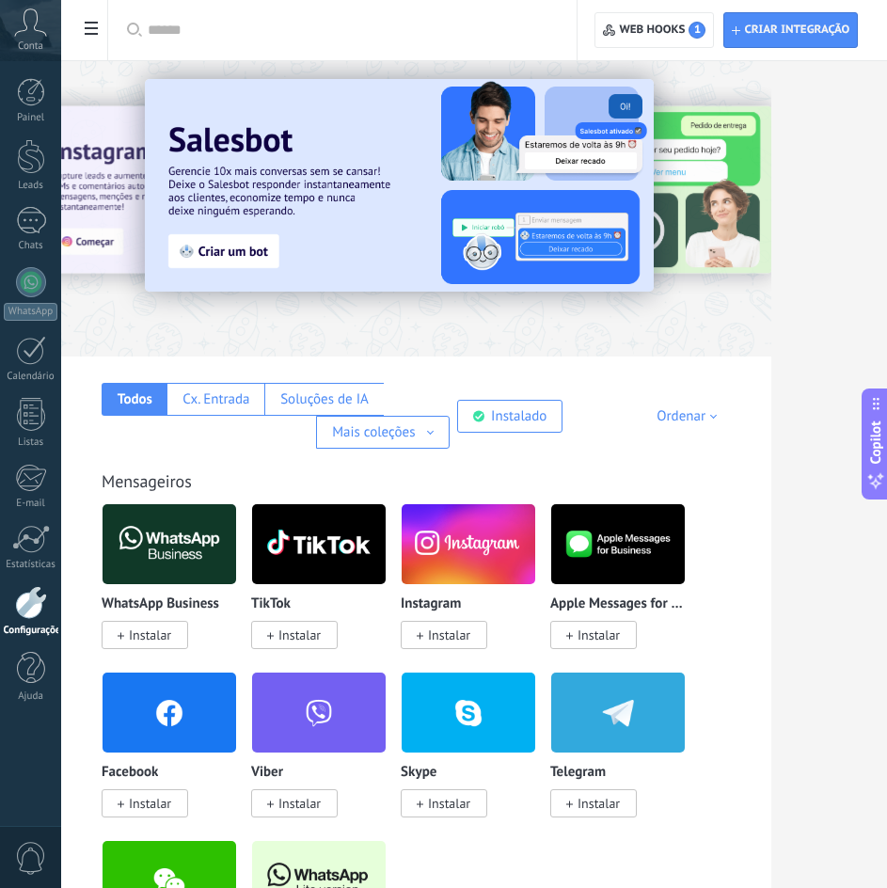
scroll to position [0, 0]
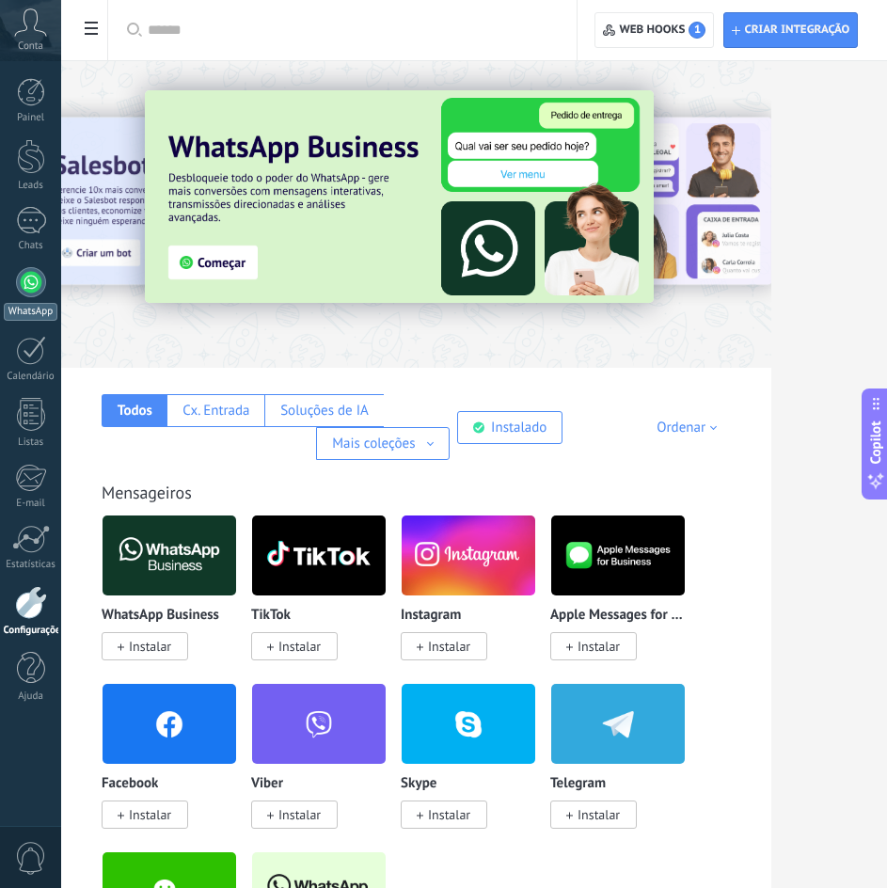
click at [18, 291] on div at bounding box center [31, 282] width 30 height 30
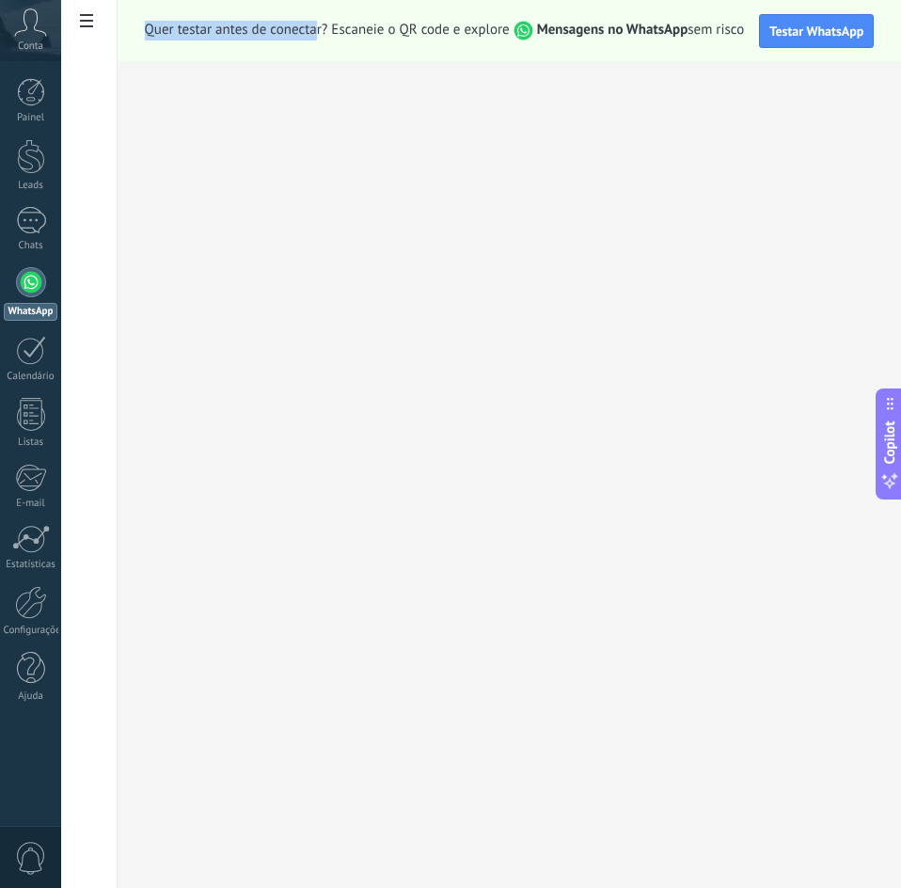
drag, startPoint x: 147, startPoint y: 30, endPoint x: 319, endPoint y: 29, distance: 172.1
click at [314, 29] on span "Quer testar antes de conectar? Escaneie o QR code e explore Mensagens no WhatsA…" at bounding box center [445, 31] width 600 height 20
drag, startPoint x: 355, startPoint y: 28, endPoint x: 483, endPoint y: 28, distance: 128.8
click at [483, 28] on span "Quer testar antes de conectar? Escaneie o QR code e explore Mensagens no WhatsA…" at bounding box center [445, 31] width 600 height 20
click at [35, 232] on div at bounding box center [31, 220] width 30 height 27
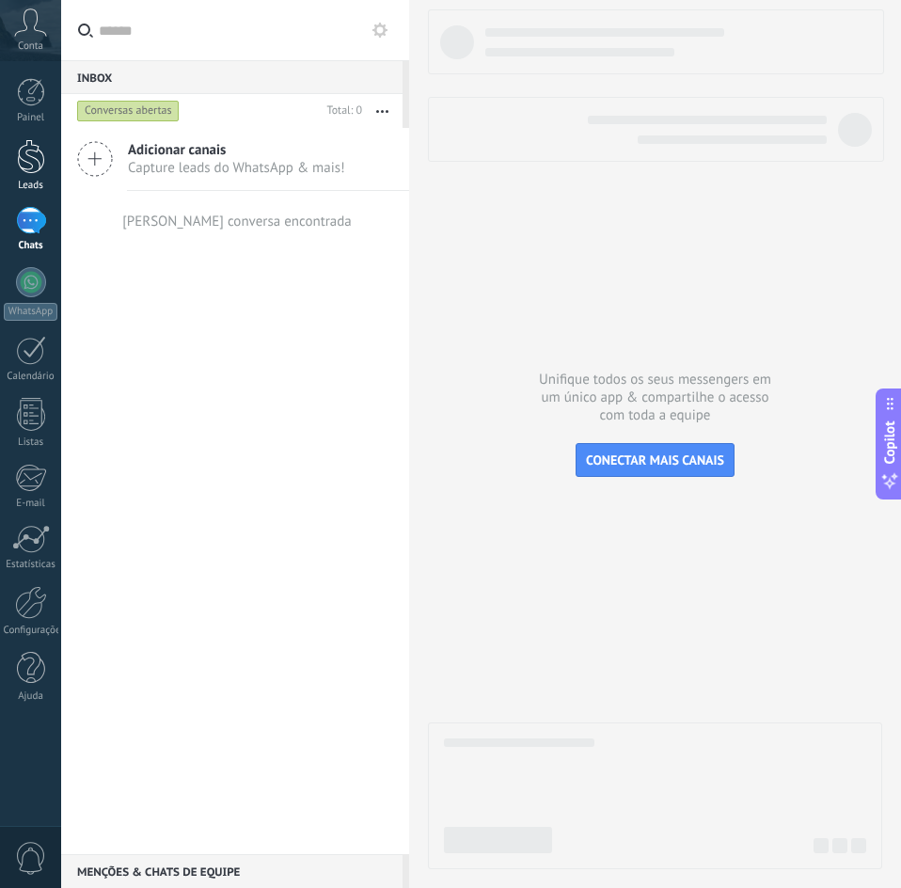
click at [47, 174] on link "Leads" at bounding box center [30, 165] width 61 height 53
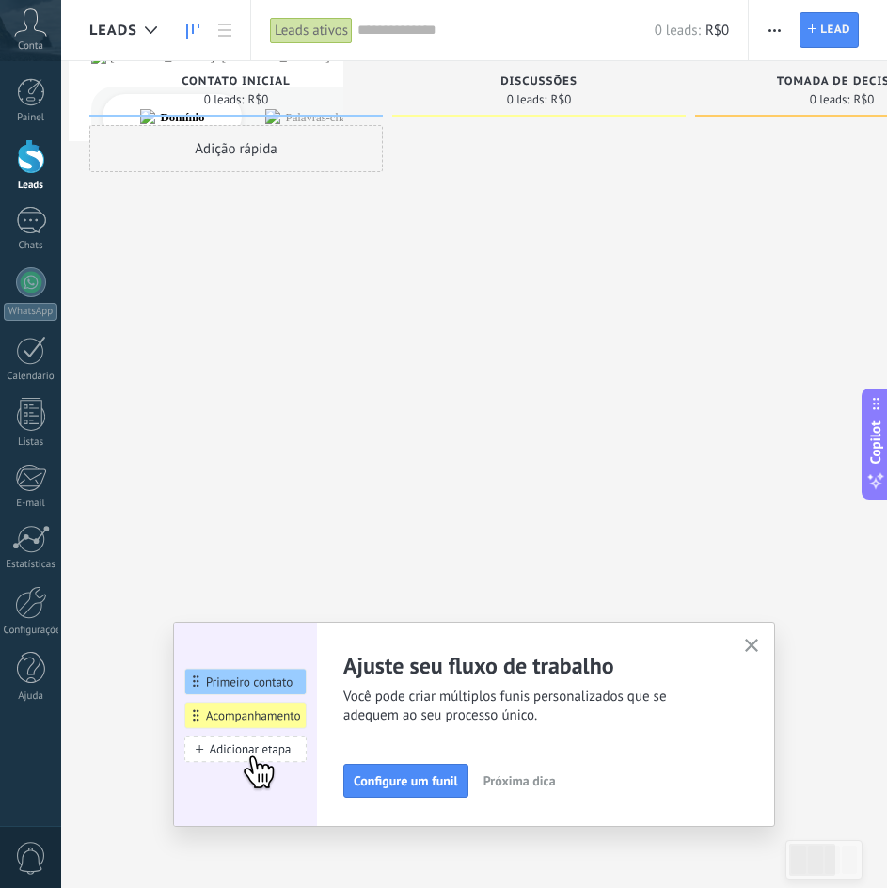
click at [756, 641] on icon "button" at bounding box center [752, 646] width 14 height 14
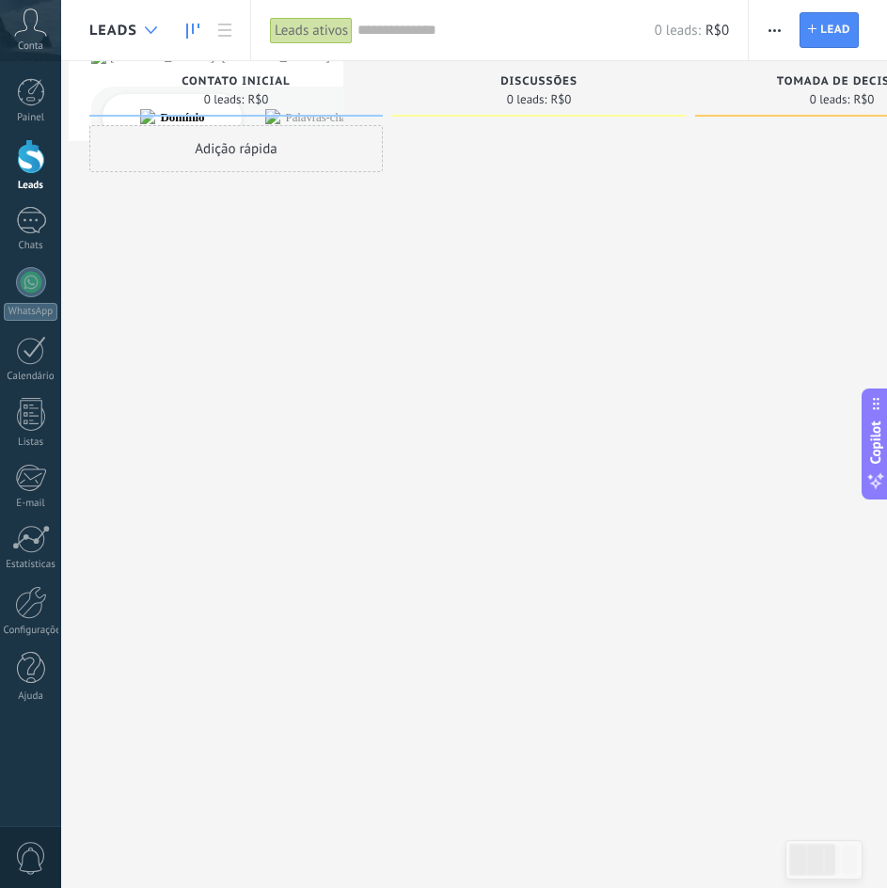
click at [150, 24] on div at bounding box center [150, 30] width 31 height 37
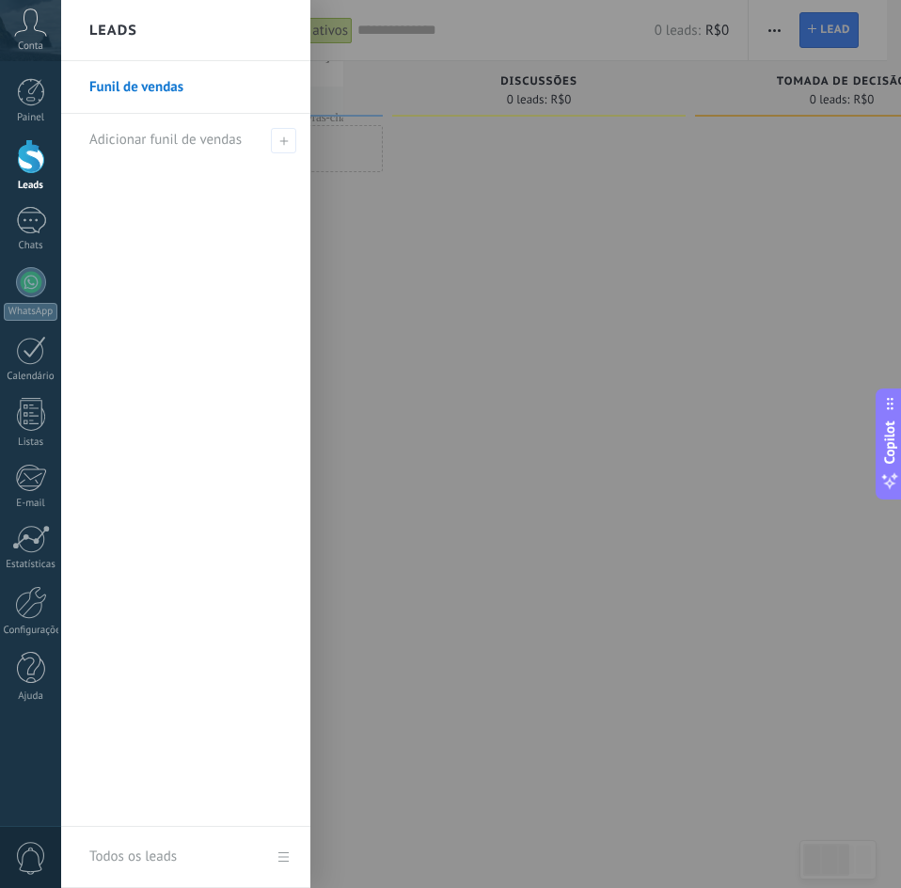
click at [392, 182] on div at bounding box center [511, 444] width 901 height 888
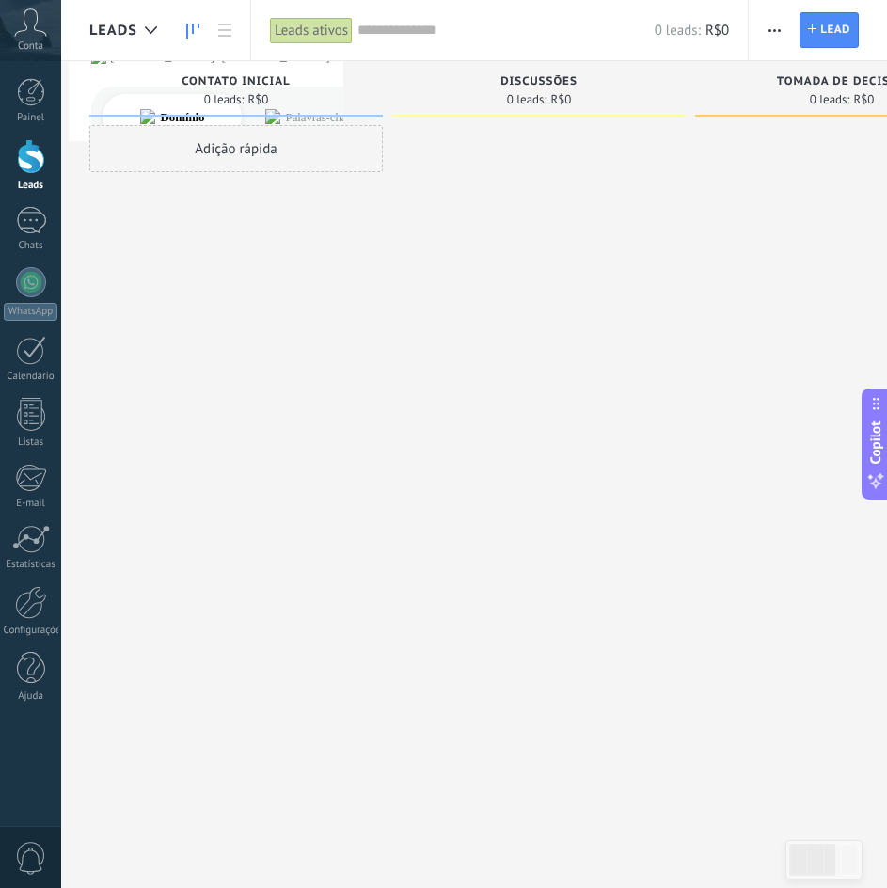
click at [114, 34] on span "Leads" at bounding box center [113, 31] width 48 height 18
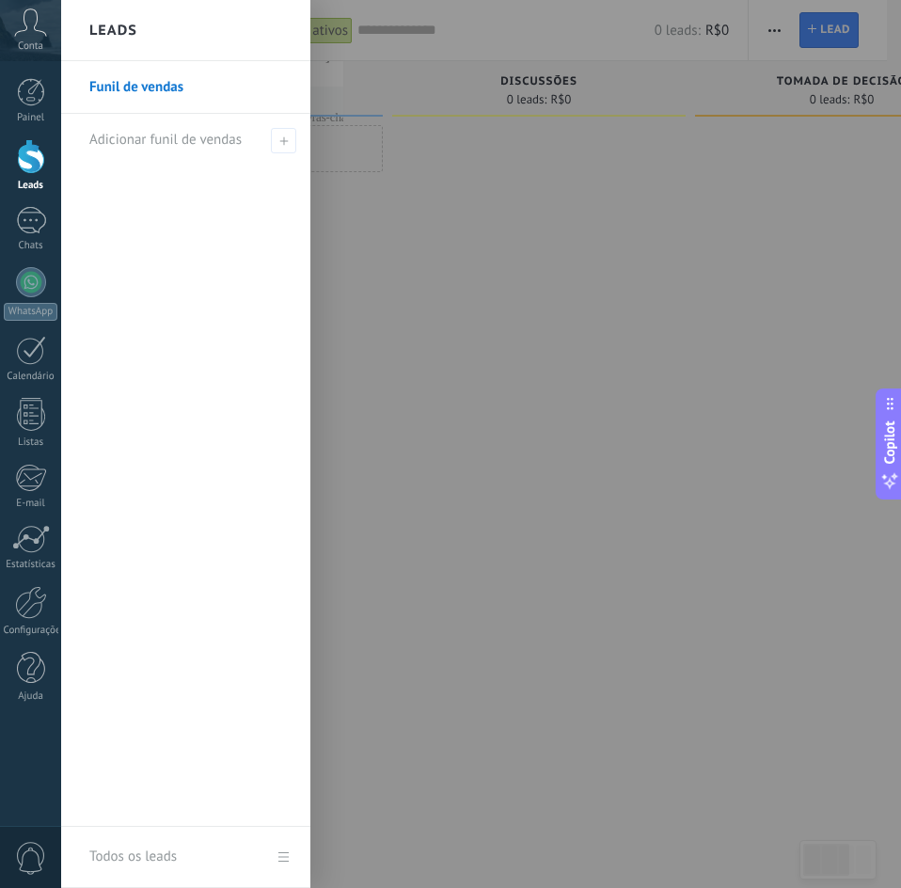
click at [134, 91] on link "Funil de vendas" at bounding box center [190, 87] width 202 height 53
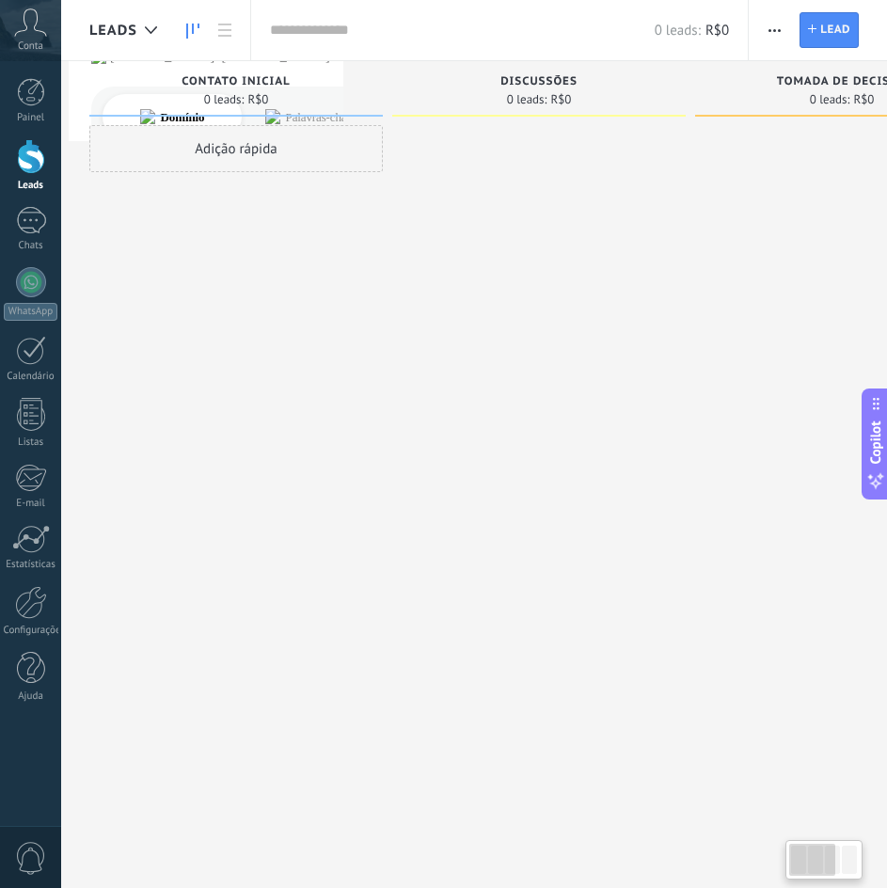
click at [119, 29] on span "Leads" at bounding box center [113, 31] width 48 height 18
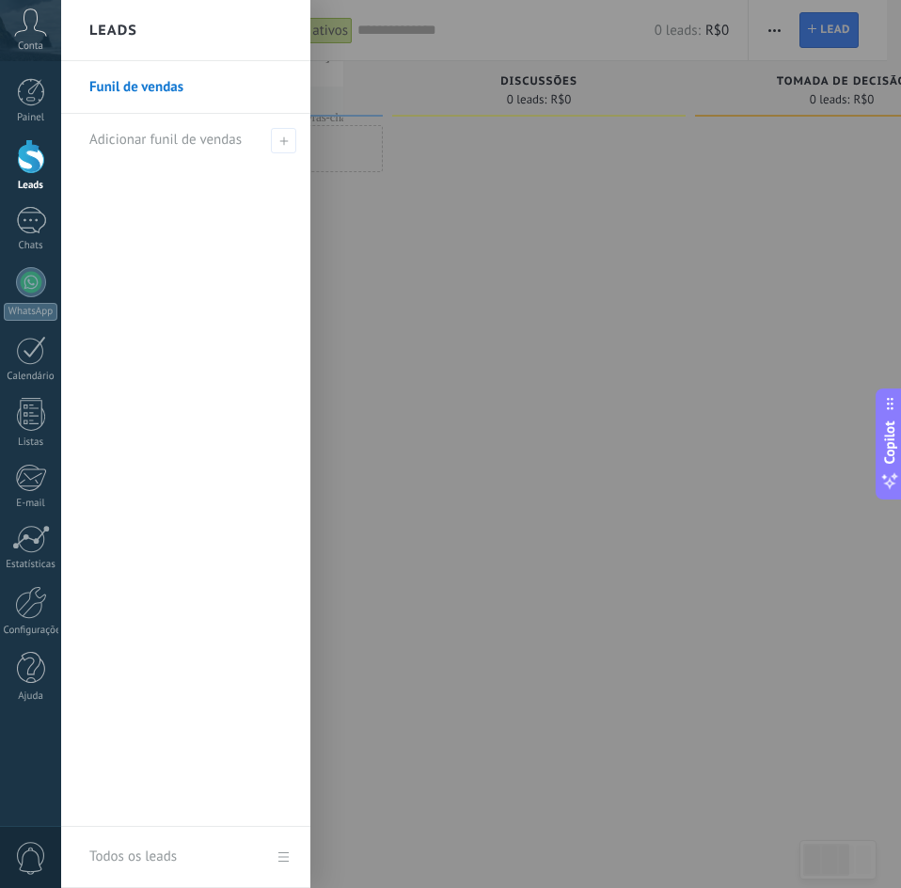
drag, startPoint x: 134, startPoint y: 96, endPoint x: 671, endPoint y: 280, distance: 567.7
click at [671, 280] on div at bounding box center [511, 444] width 901 height 888
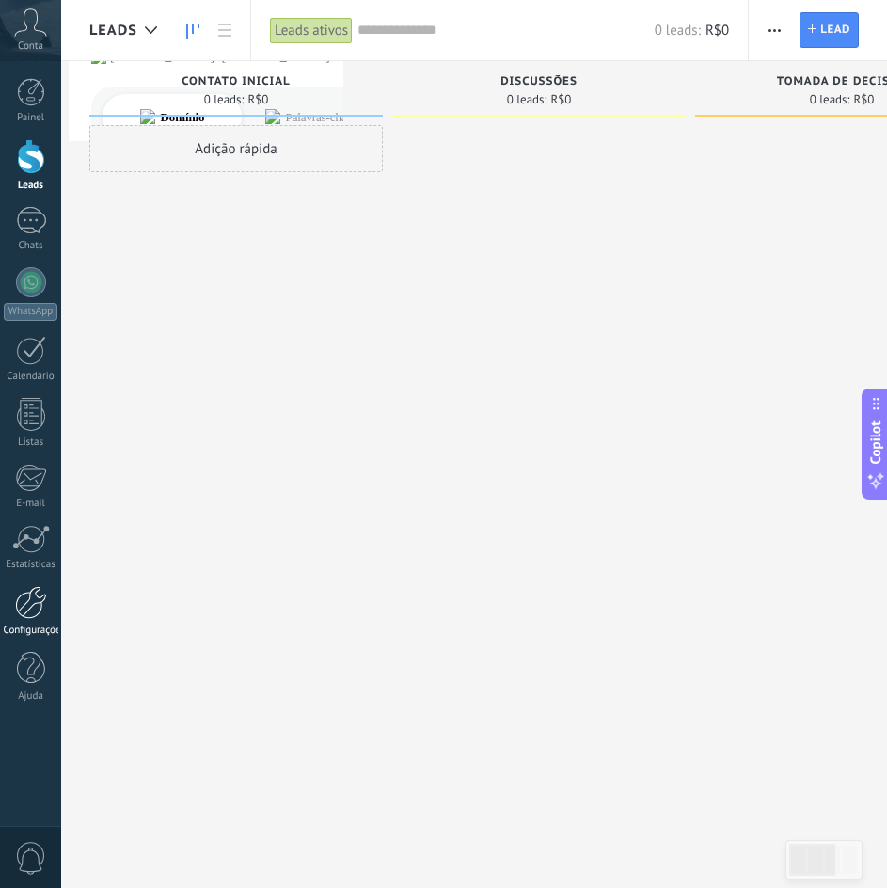
click at [24, 612] on div at bounding box center [31, 602] width 32 height 33
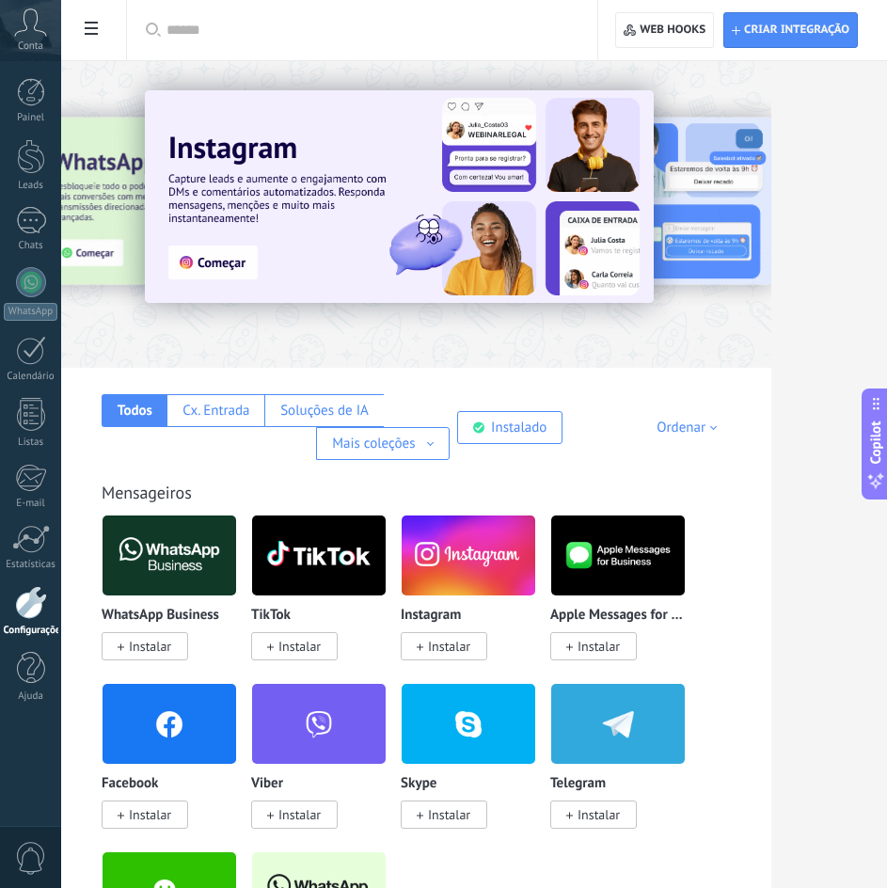
click at [386, 846] on img at bounding box center [319, 891] width 134 height 91
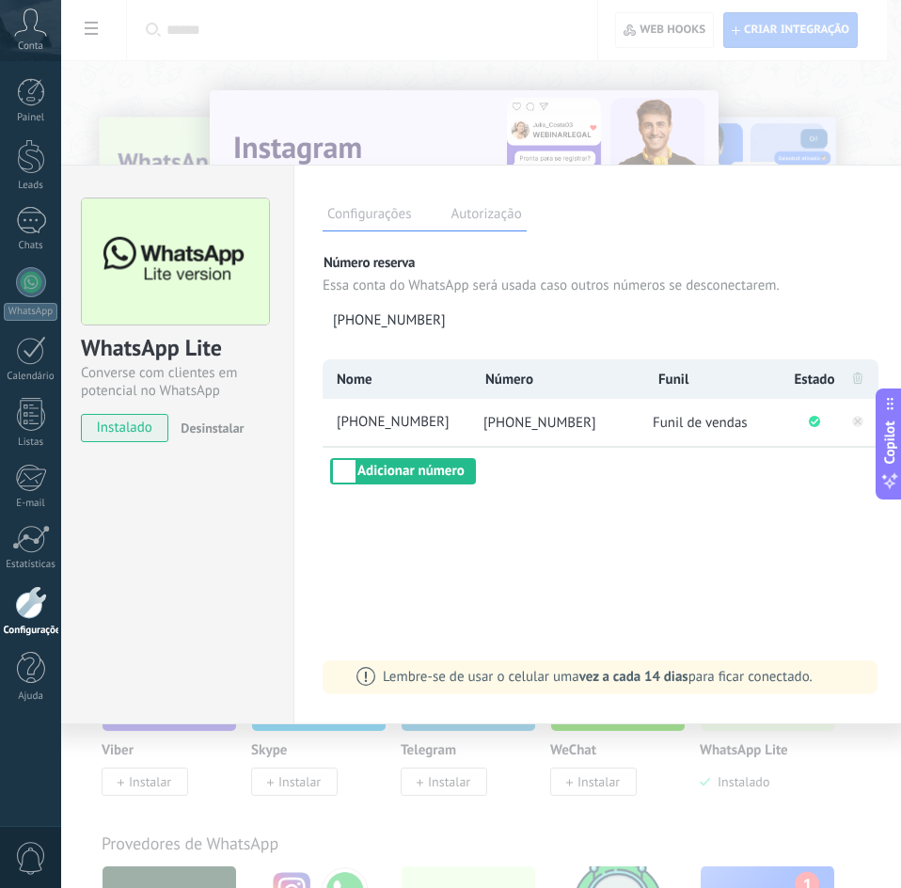
click at [684, 425] on span "Funil de vendas" at bounding box center [700, 423] width 95 height 18
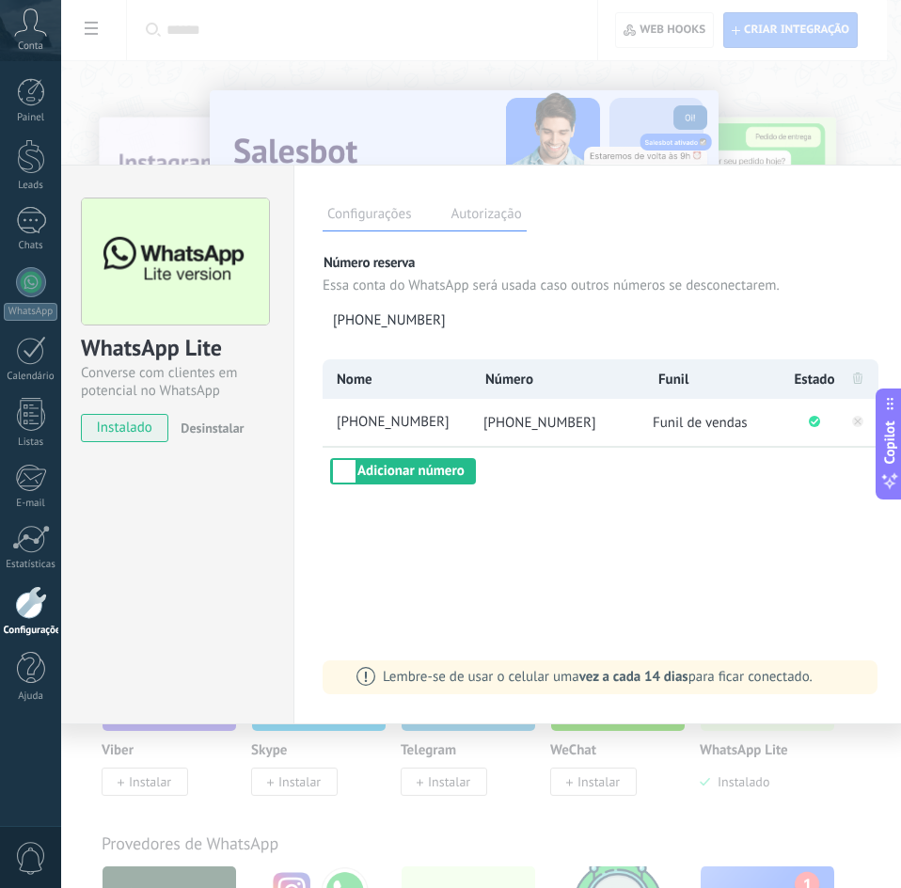
click at [664, 418] on span "Funil de vendas" at bounding box center [700, 423] width 95 height 18
click at [660, 419] on span "Funil de vendas" at bounding box center [700, 423] width 95 height 18
click at [653, 422] on span "Funil de vendas" at bounding box center [700, 423] width 95 height 18
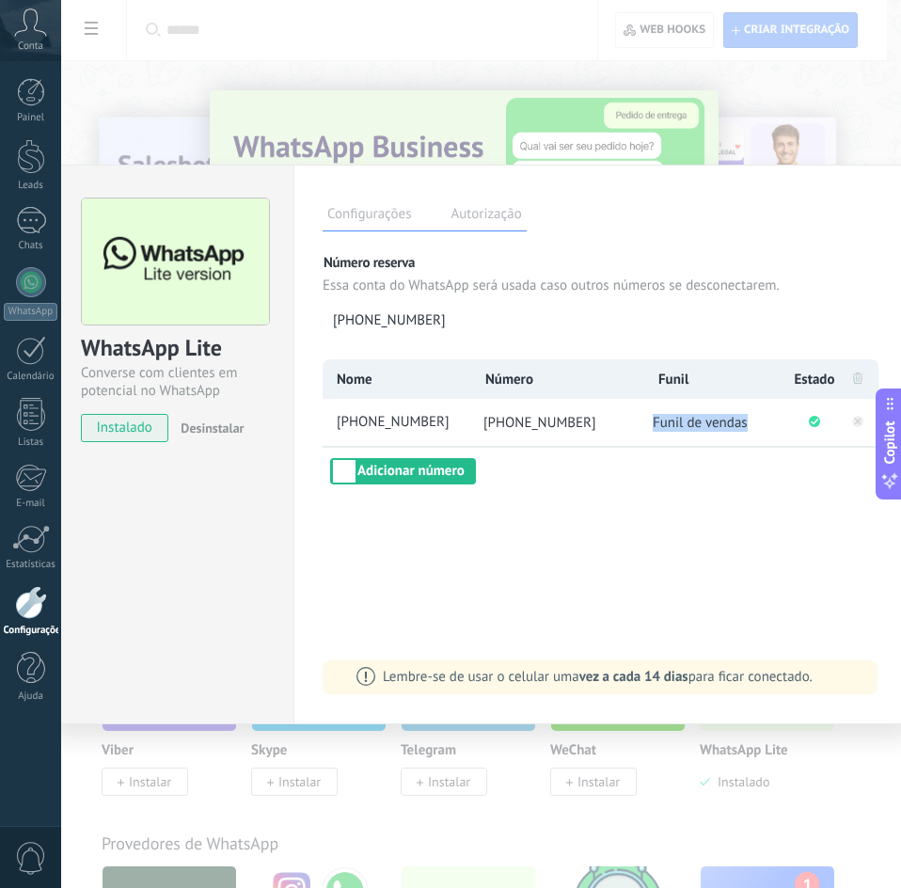
drag, startPoint x: 652, startPoint y: 422, endPoint x: 742, endPoint y: 426, distance: 90.4
click at [742, 426] on li "Funil de vendas" at bounding box center [717, 422] width 147 height 47
click at [671, 526] on div "Configurações Autorização Esta aba registra os usuários que permitiram acesso à…" at bounding box center [601, 445] width 617 height 560
click at [688, 103] on div "WhatsApp Lite Converse com clientes em potencial no WhatsApp instalado Desinsta…" at bounding box center [481, 444] width 840 height 888
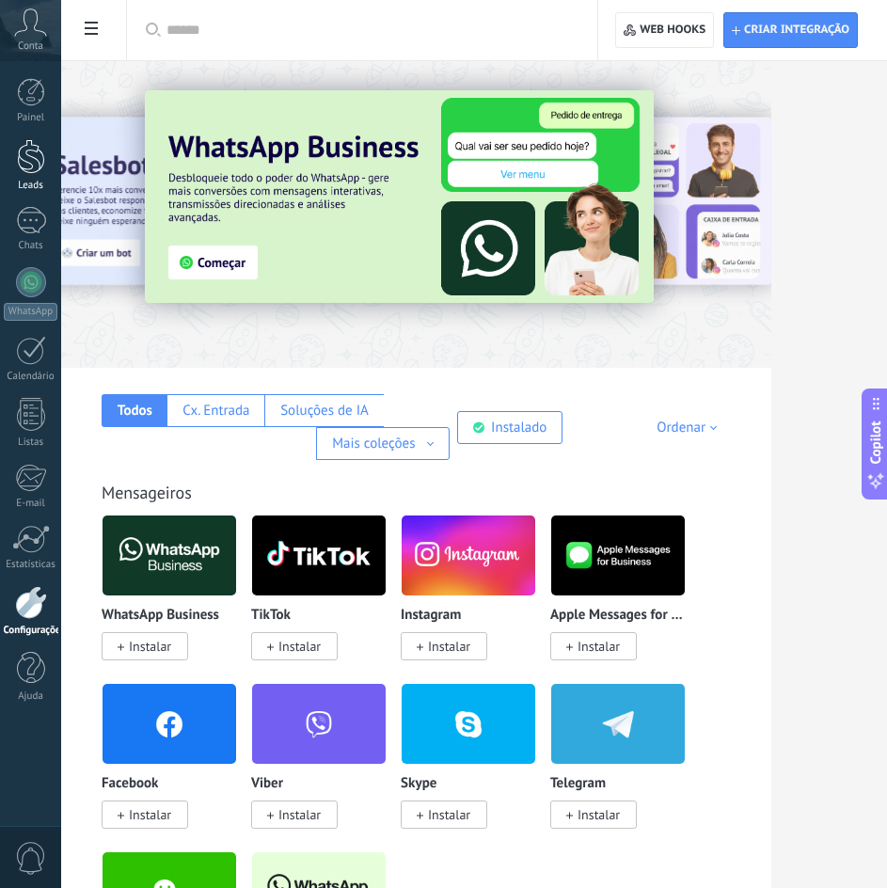
click at [28, 161] on div at bounding box center [31, 156] width 28 height 35
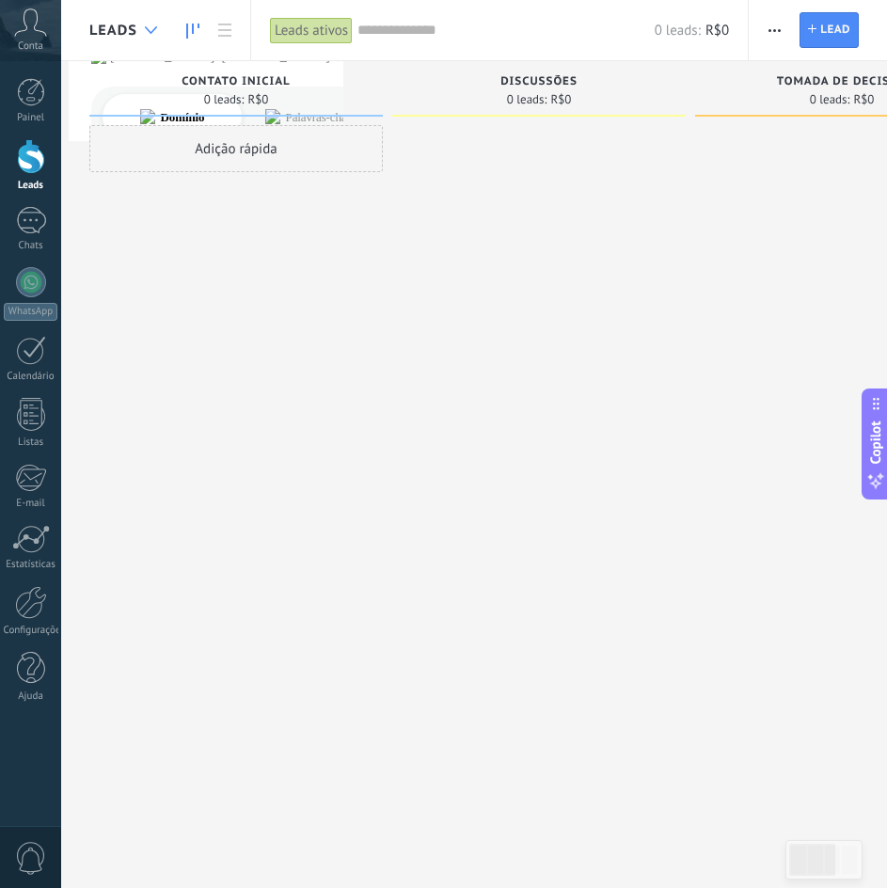
click at [146, 28] on use at bounding box center [151, 30] width 12 height 8
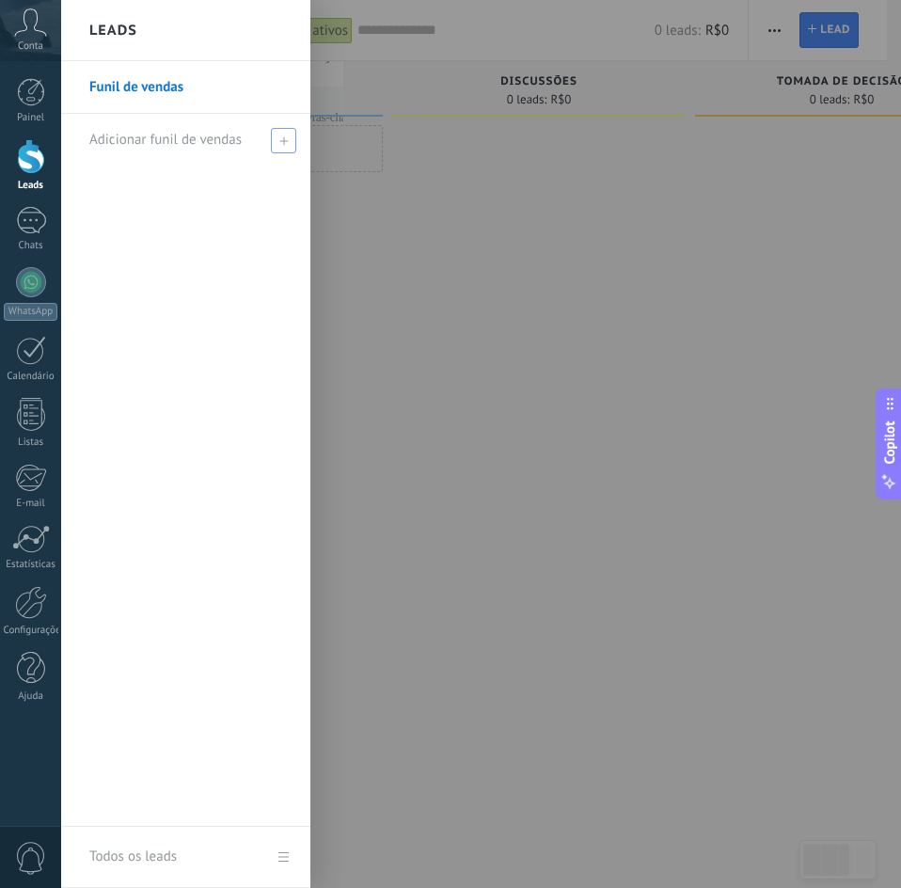
click at [152, 135] on span "Adicionar funil de vendas" at bounding box center [165, 140] width 152 height 18
type input "**********"
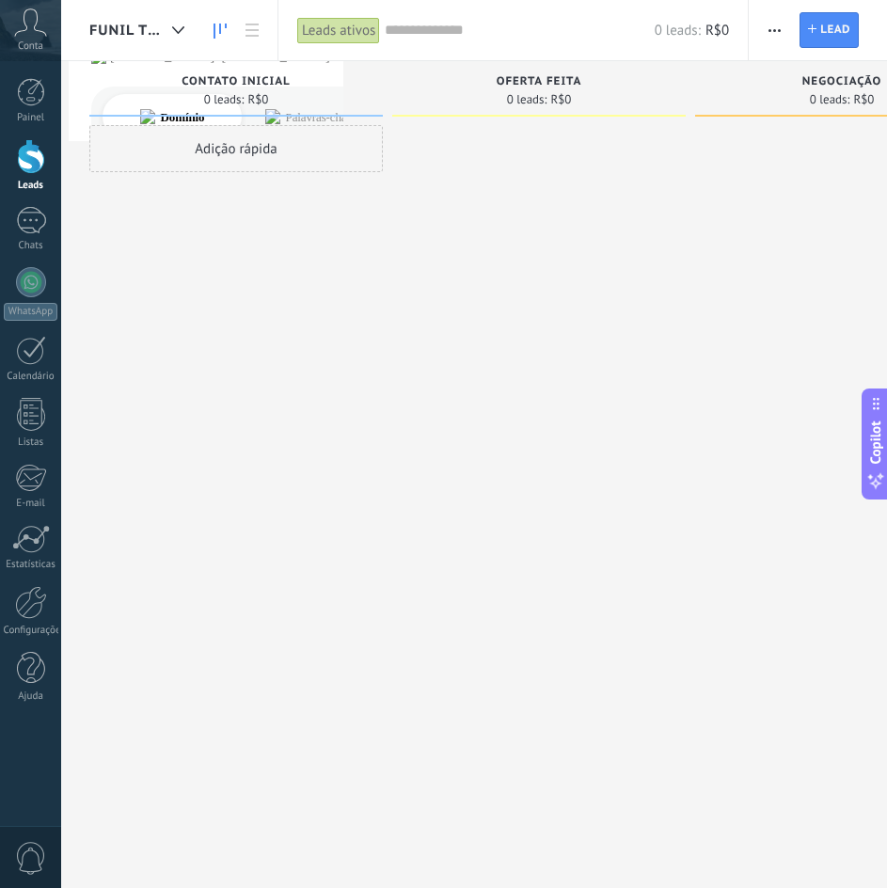
click at [516, 94] on span "0 leads:" at bounding box center [527, 99] width 40 height 11
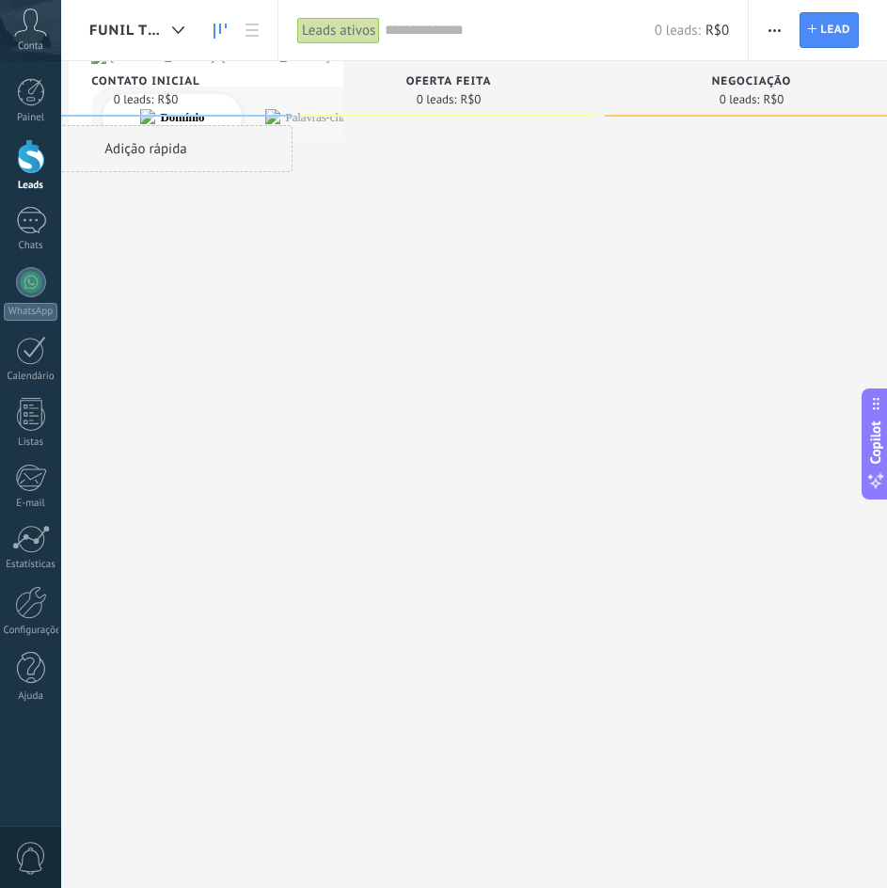
scroll to position [0, 130]
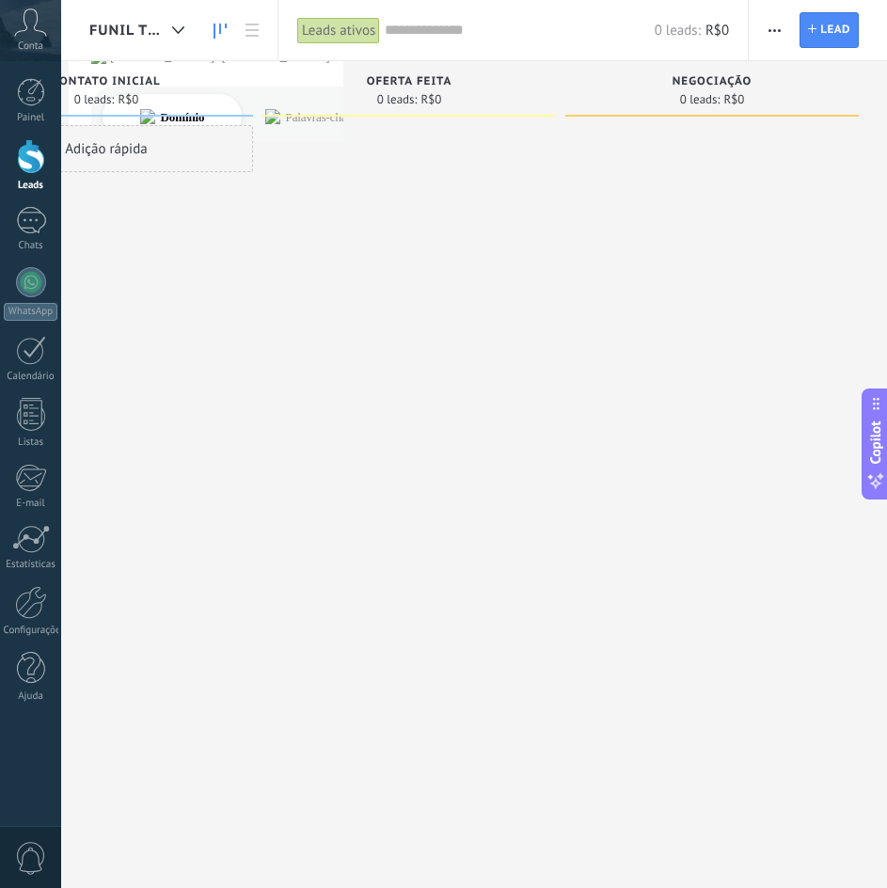
drag, startPoint x: 529, startPoint y: 169, endPoint x: 308, endPoint y: 181, distance: 221.3
click at [313, 182] on div at bounding box center [408, 446] width 293 height 642
drag, startPoint x: 781, startPoint y: 285, endPoint x: 460, endPoint y: 260, distance: 322.5
click at [460, 260] on div "Etapa de leads de entrada solicitações: 0 0 0 0 0 0 0 0 0 Contato inicial 0 lea…" at bounding box center [423, 414] width 927 height 706
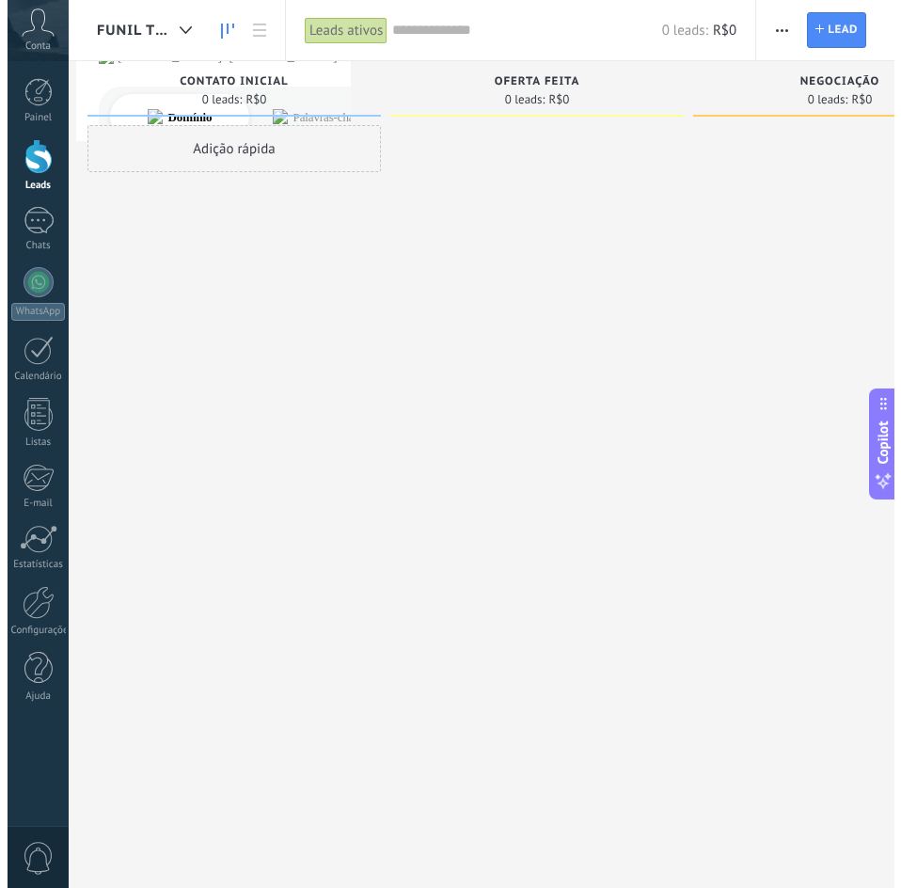
scroll to position [0, 0]
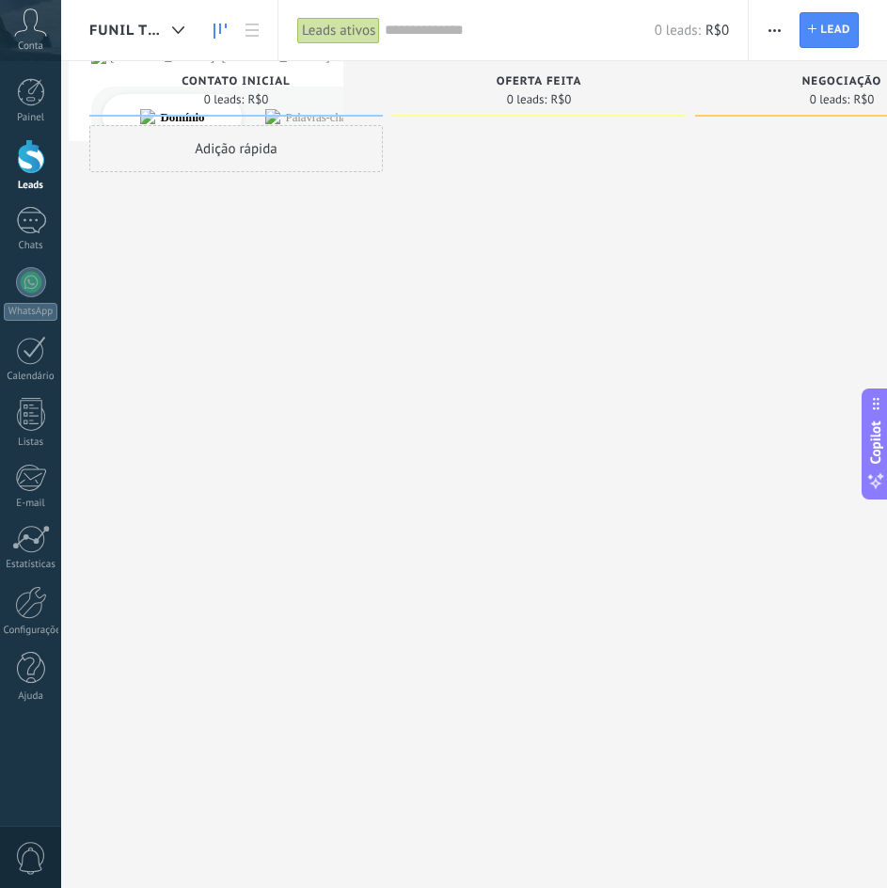
drag, startPoint x: 460, startPoint y: 260, endPoint x: 704, endPoint y: 264, distance: 244.5
click at [704, 264] on div "Etapa de leads de entrada solicitações: 0 0 0 0 0 0 0 0 0 Contato inicial 0 lea…" at bounding box center [552, 414] width 927 height 706
click at [154, 32] on span "Funil Teste" at bounding box center [126, 31] width 75 height 18
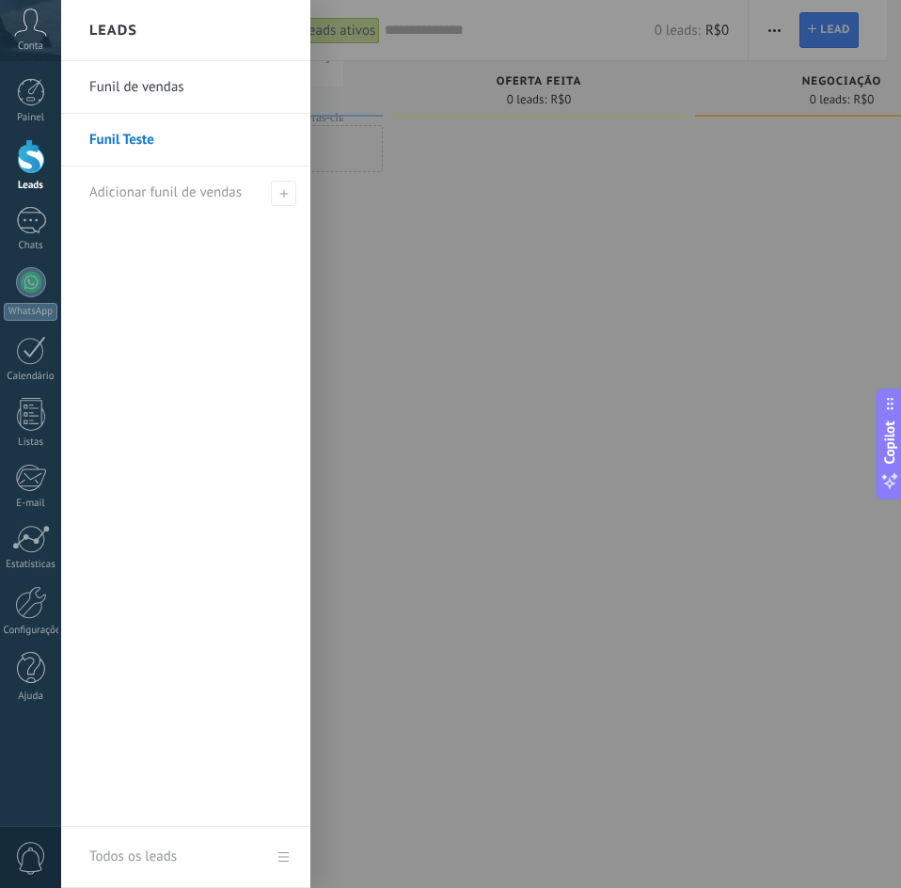
click at [526, 291] on div at bounding box center [511, 444] width 901 height 888
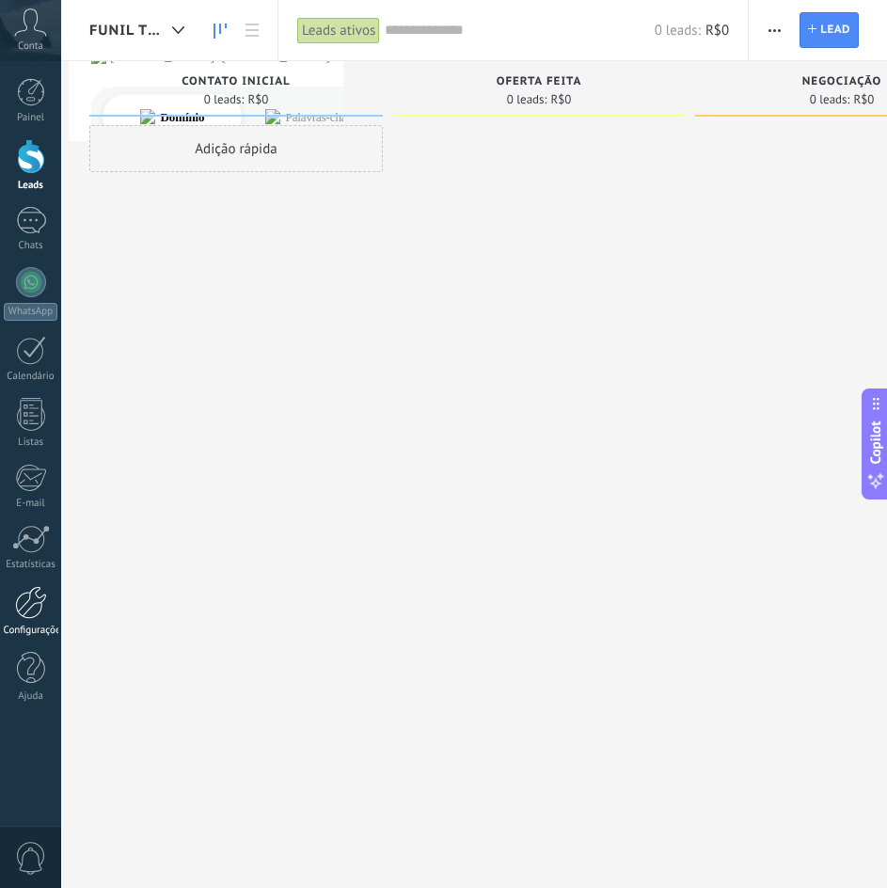
click at [32, 603] on div at bounding box center [31, 602] width 32 height 33
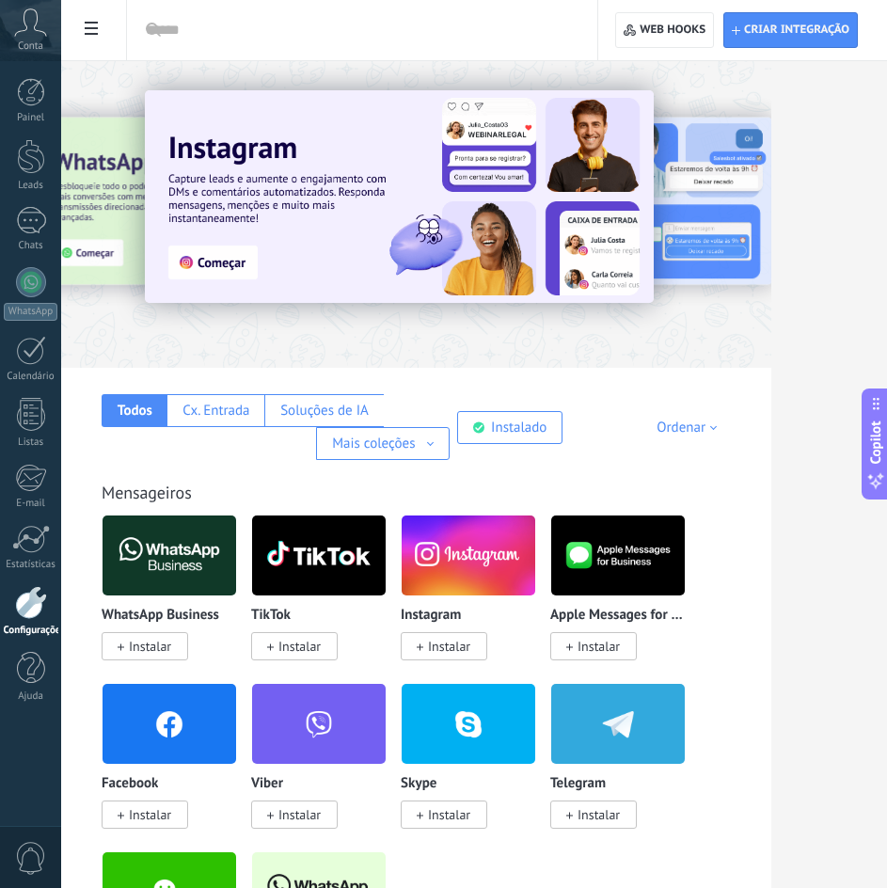
click at [386, 846] on img at bounding box center [319, 891] width 134 height 91
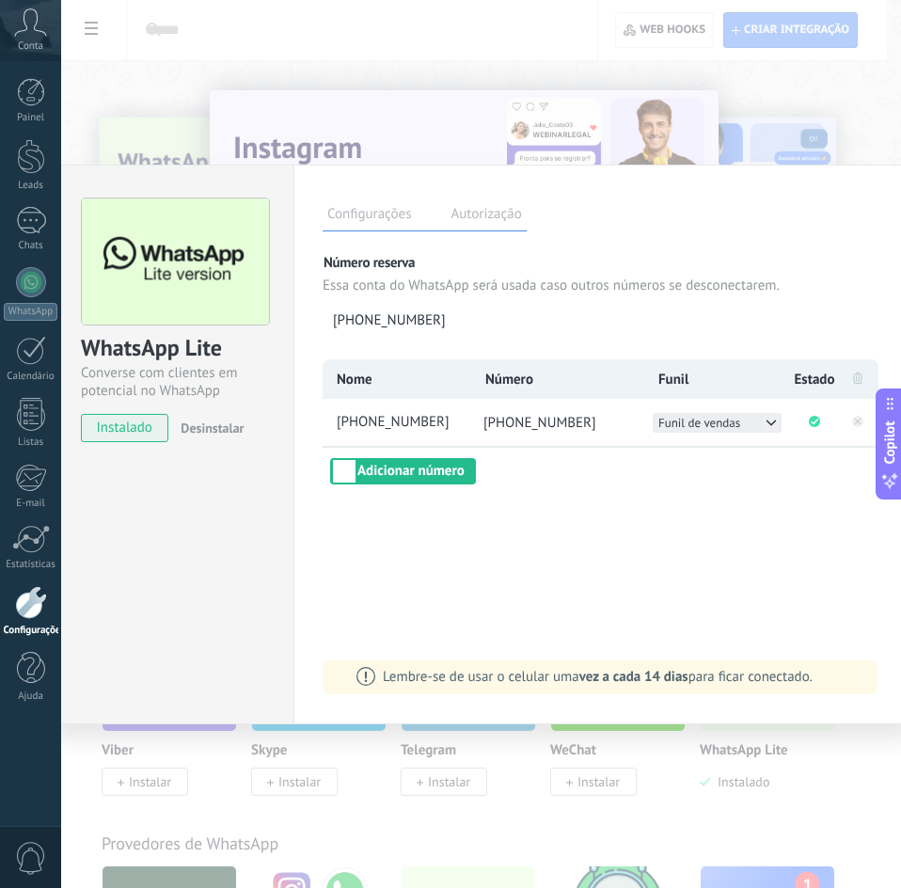
click at [768, 422] on icon at bounding box center [771, 422] width 8 height 5
click at [711, 445] on span "Funil Teste" at bounding box center [687, 442] width 56 height 16
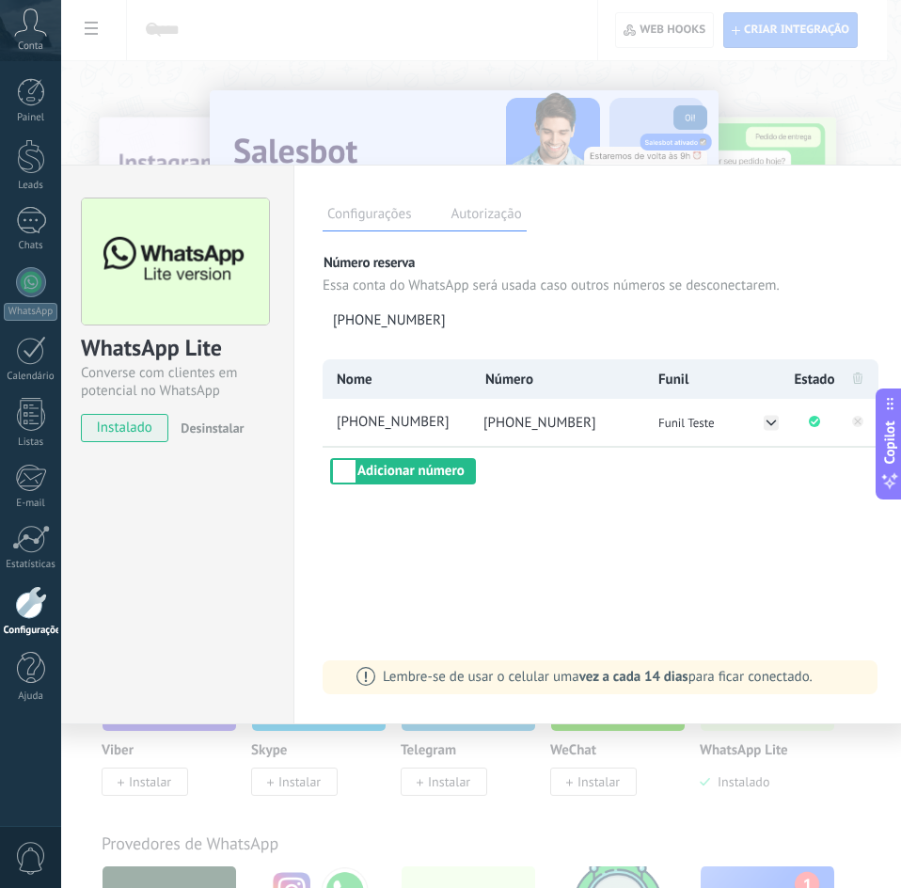
click at [781, 87] on div "WhatsApp Lite Converse com clientes em potencial no WhatsApp instalado Desinsta…" at bounding box center [481, 444] width 840 height 888
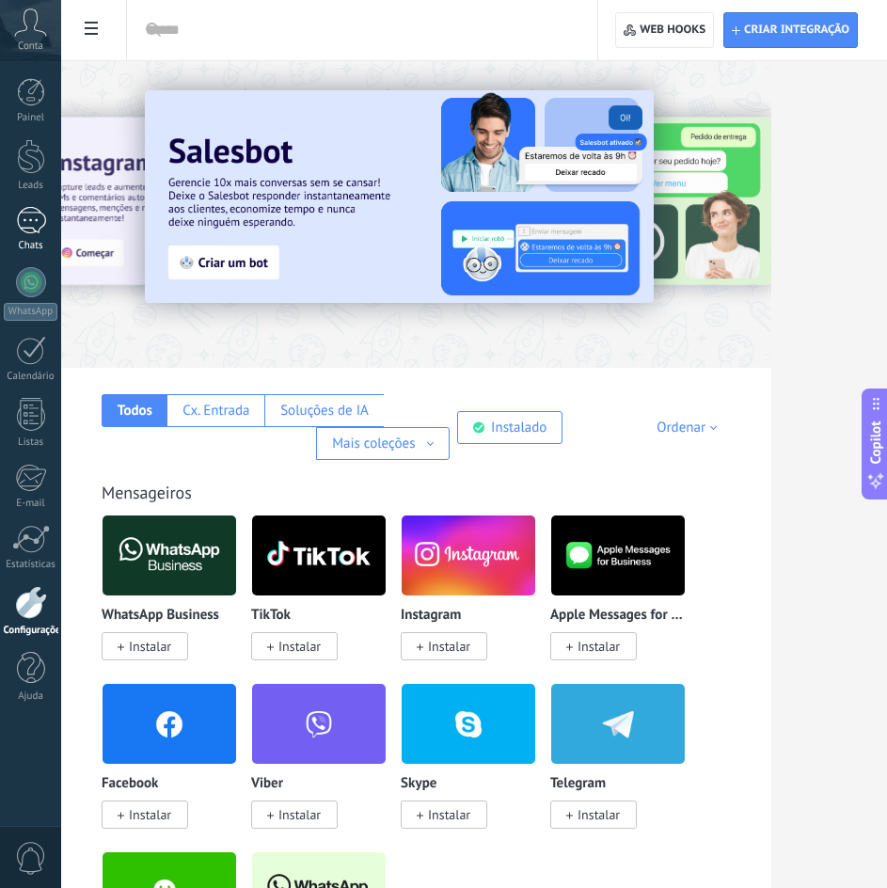
click at [23, 215] on div at bounding box center [31, 220] width 30 height 27
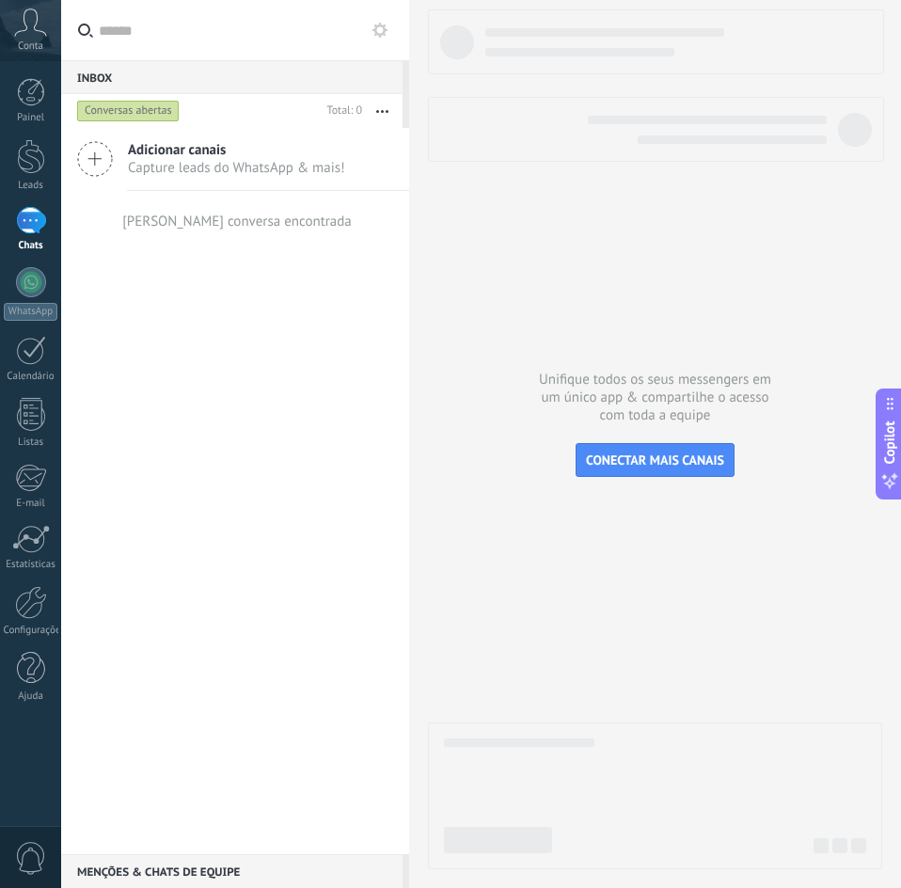
drag, startPoint x: 150, startPoint y: 219, endPoint x: 319, endPoint y: 227, distance: 168.5
click at [319, 227] on div "[PERSON_NAME] conversa encontrada" at bounding box center [236, 222] width 229 height 18
click at [241, 166] on span "Capture leads do WhatsApp & mais!" at bounding box center [236, 168] width 217 height 18
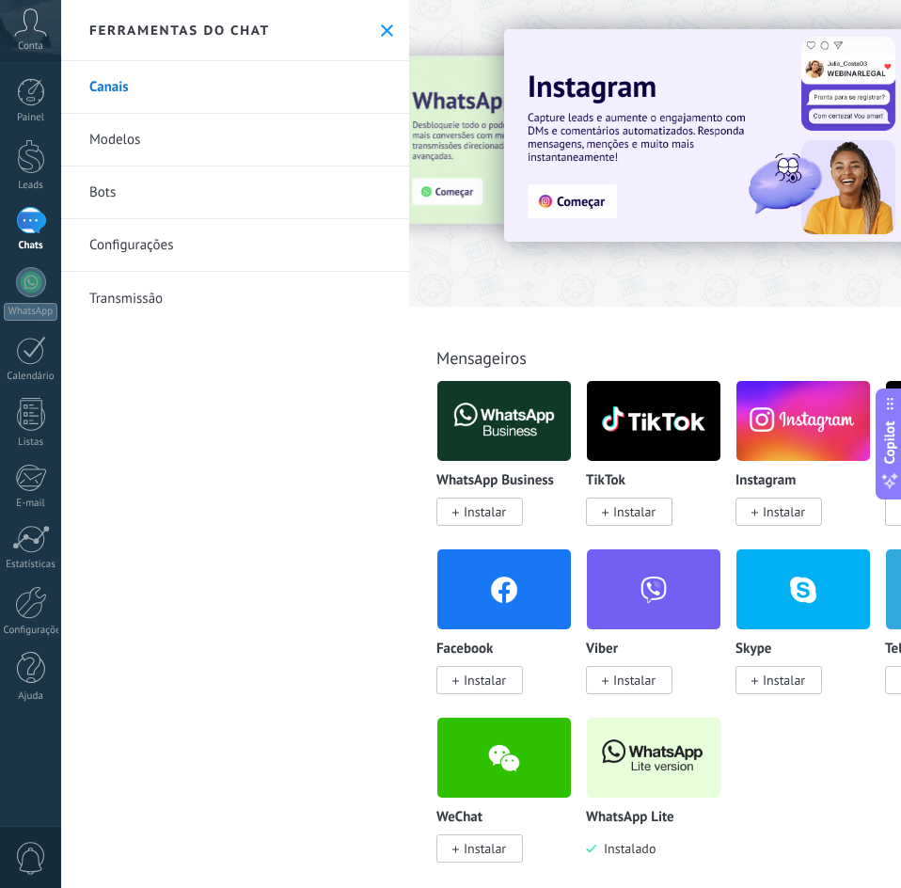
click at [388, 21] on div "Ferramentas do chat" at bounding box center [235, 30] width 348 height 61
click at [386, 25] on use at bounding box center [387, 30] width 12 height 12
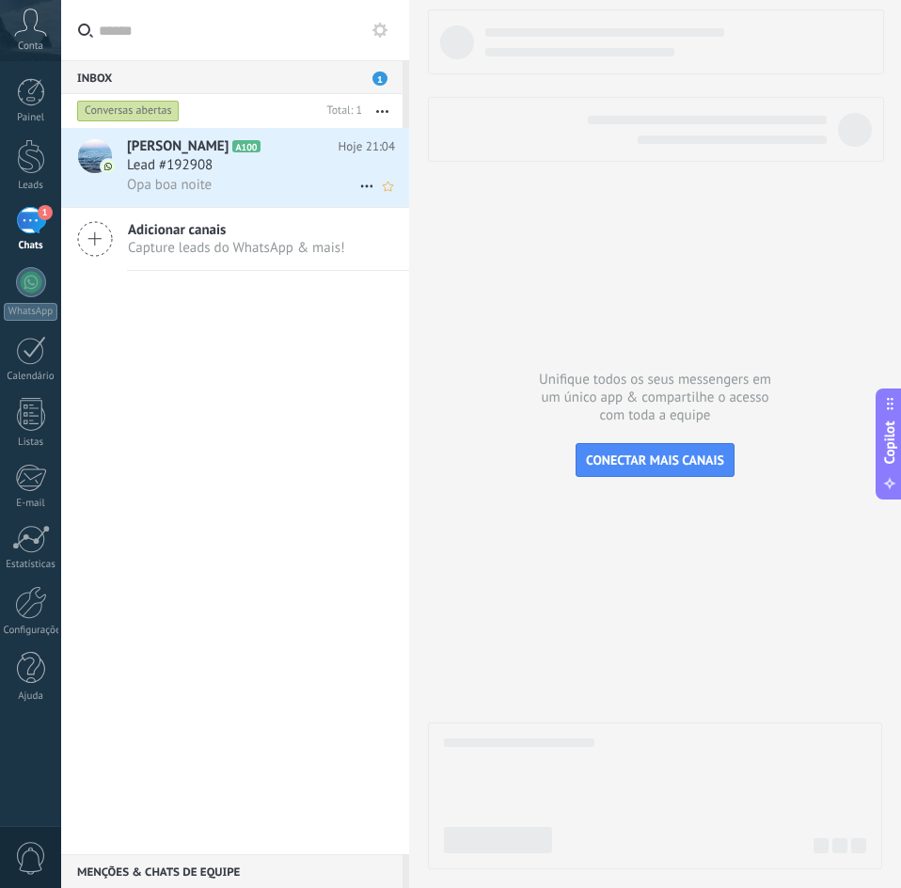
click at [214, 169] on h3 "Lead #192908" at bounding box center [174, 165] width 95 height 19
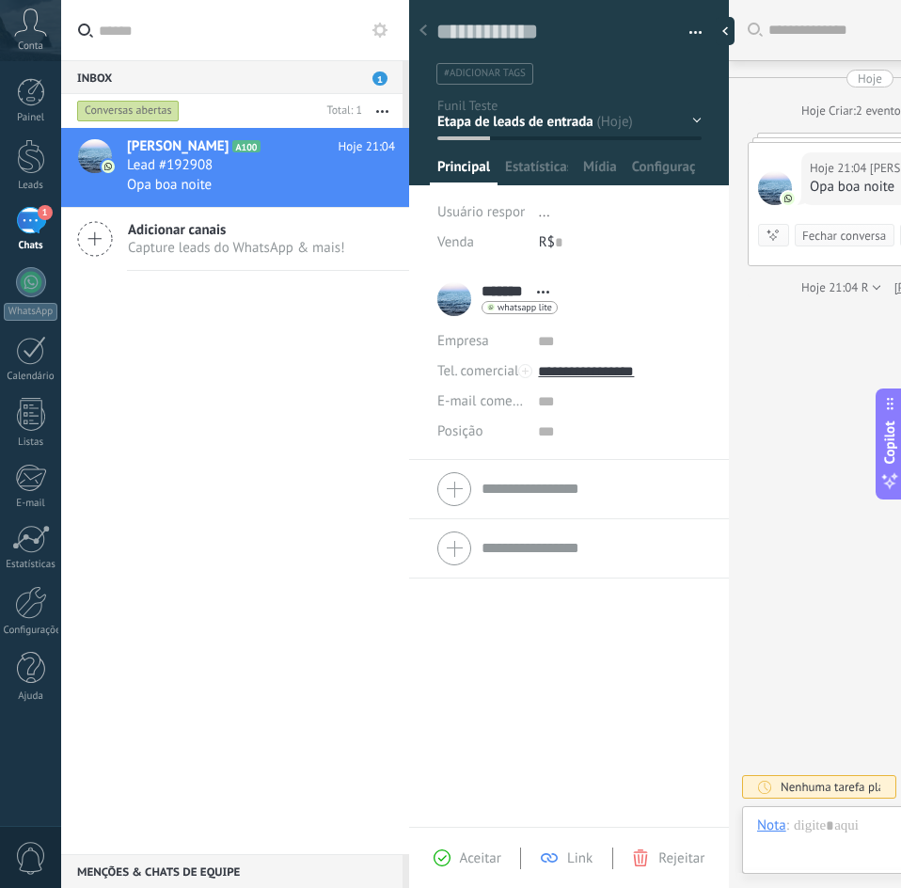
scroll to position [28, 0]
click at [725, 28] on div at bounding box center [730, 31] width 28 height 28
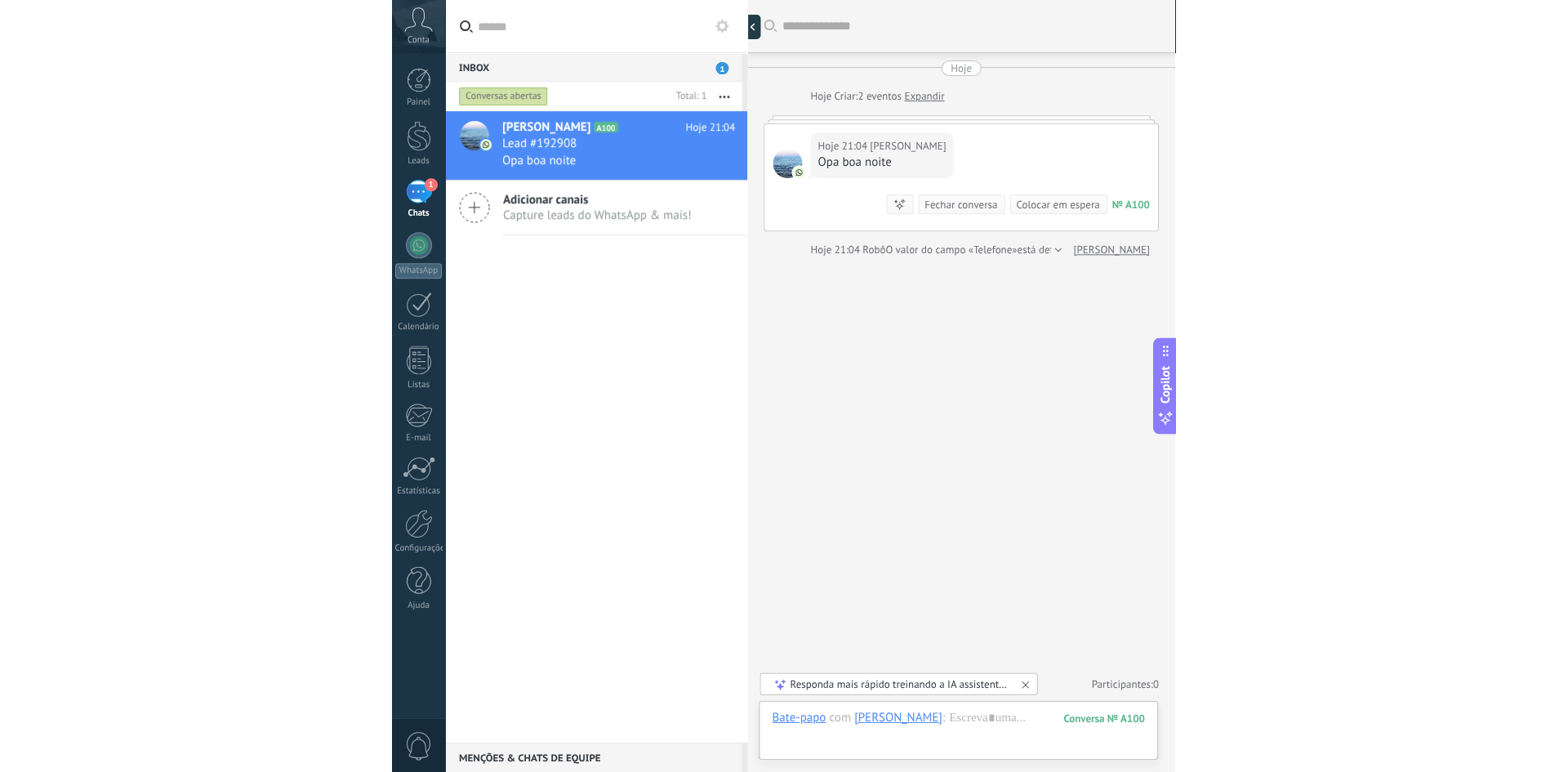
scroll to position [16, 0]
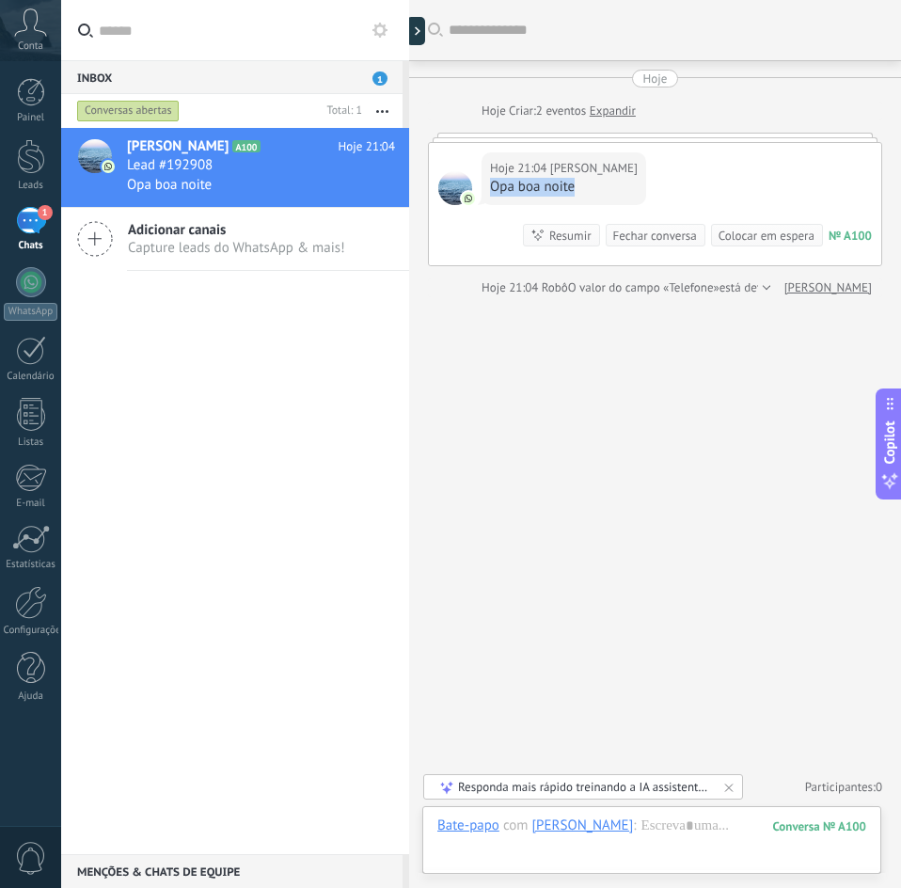
drag, startPoint x: 576, startPoint y: 184, endPoint x: 489, endPoint y: 184, distance: 87.5
click at [489, 184] on div "Hoje 21:04 Gabriel Opa boa noite" at bounding box center [563, 178] width 165 height 53
click at [509, 187] on div "Opa boa noite" at bounding box center [564, 187] width 148 height 19
click at [500, 187] on div "Opa boa noite" at bounding box center [564, 187] width 148 height 19
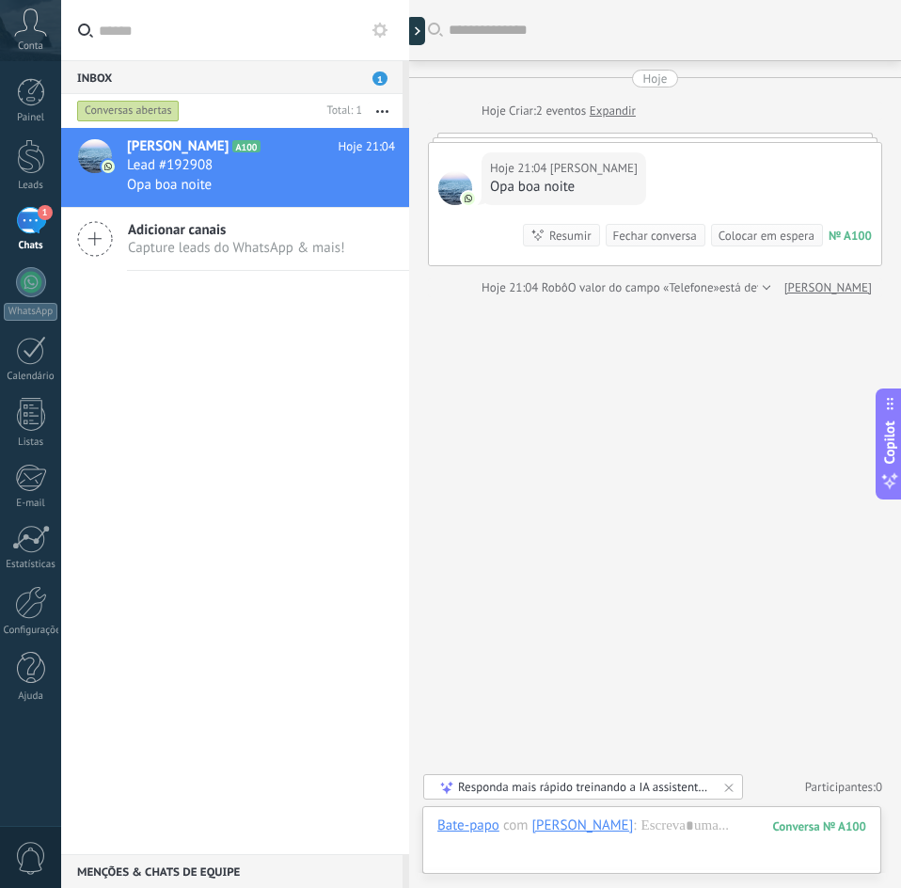
click at [536, 188] on div "Opa boa noite" at bounding box center [564, 187] width 148 height 19
click at [549, 187] on div "Opa boa noite" at bounding box center [564, 187] width 148 height 19
drag, startPoint x: 497, startPoint y: 185, endPoint x: 556, endPoint y: 186, distance: 59.3
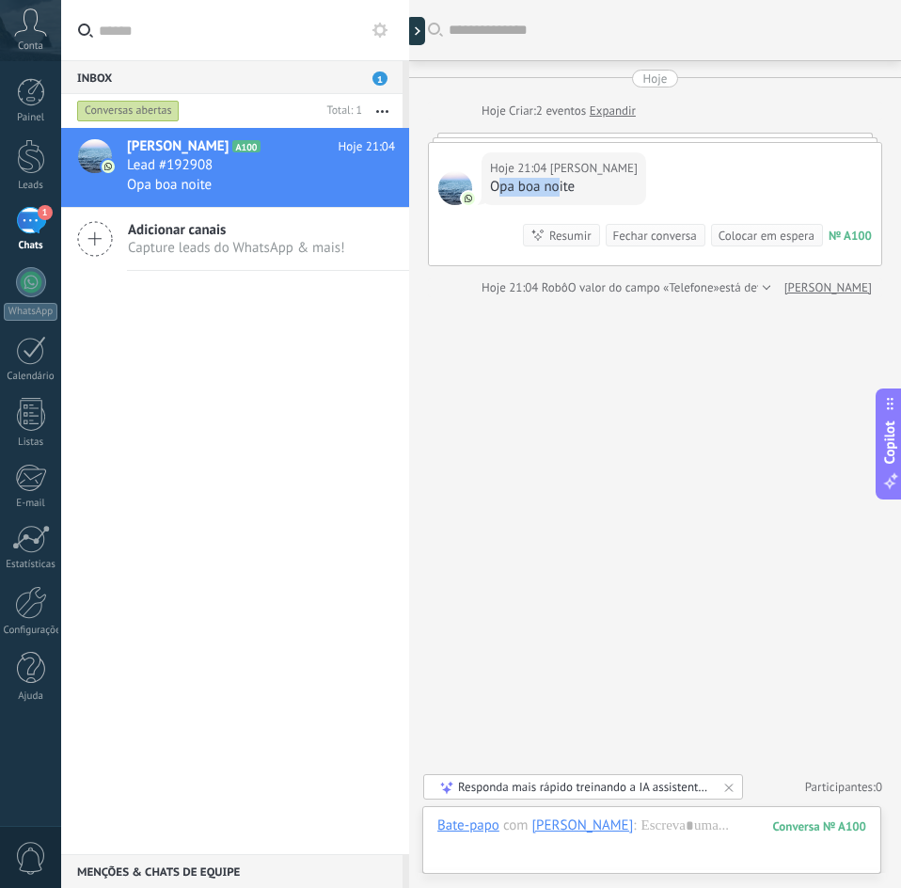
click at [558, 186] on div "Opa boa noite" at bounding box center [564, 187] width 148 height 19
click at [552, 186] on div "Opa boa noite" at bounding box center [564, 187] width 148 height 19
drag, startPoint x: 581, startPoint y: 186, endPoint x: 487, endPoint y: 190, distance: 94.1
click at [487, 190] on div "Hoje 21:04 Gabriel Opa boa noite" at bounding box center [563, 178] width 165 height 53
click at [496, 169] on div "Responder Encaminhar Copiar link" at bounding box center [555, 222] width 130 height 141
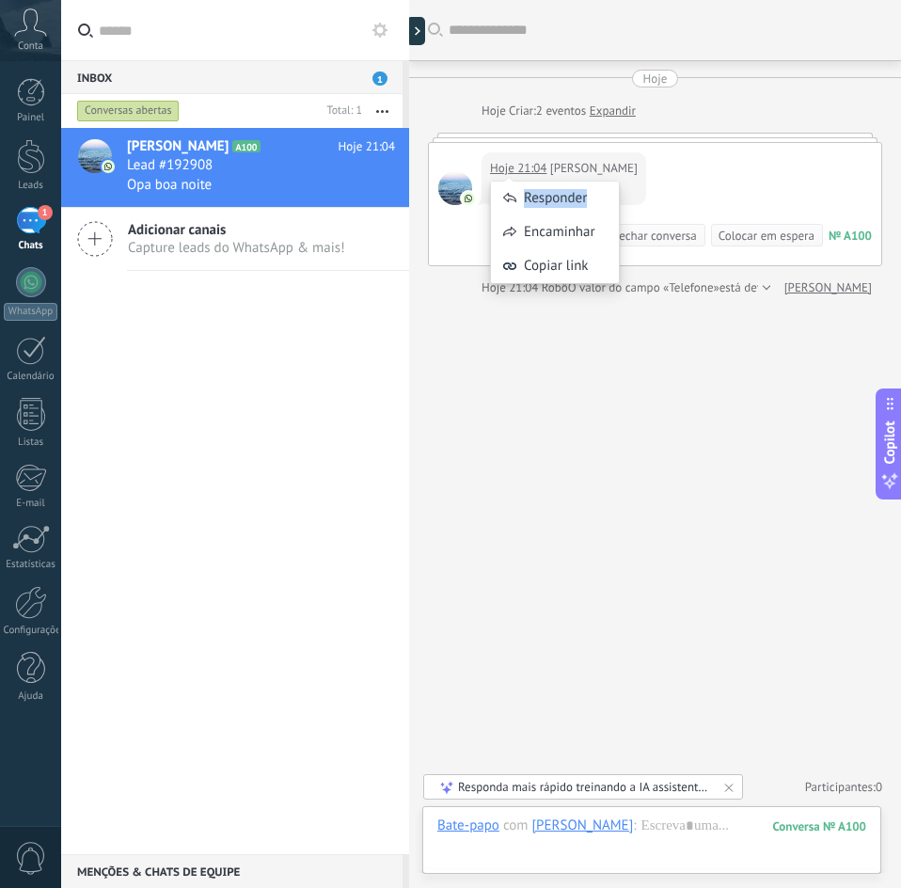
click at [496, 169] on div "Responder Encaminhar Copiar link" at bounding box center [555, 222] width 130 height 141
click at [608, 166] on div "Responder Encaminhar Copiar link" at bounding box center [555, 222] width 130 height 141
click at [627, 165] on div "Hoje 21:04 Gabriel Opa boa noite Conversa № A100 Conversa № A100 Resumir Resumi…" at bounding box center [655, 204] width 452 height 122
click at [456, 185] on div at bounding box center [455, 188] width 34 height 34
drag, startPoint x: 576, startPoint y: 192, endPoint x: 493, endPoint y: 190, distance: 83.7
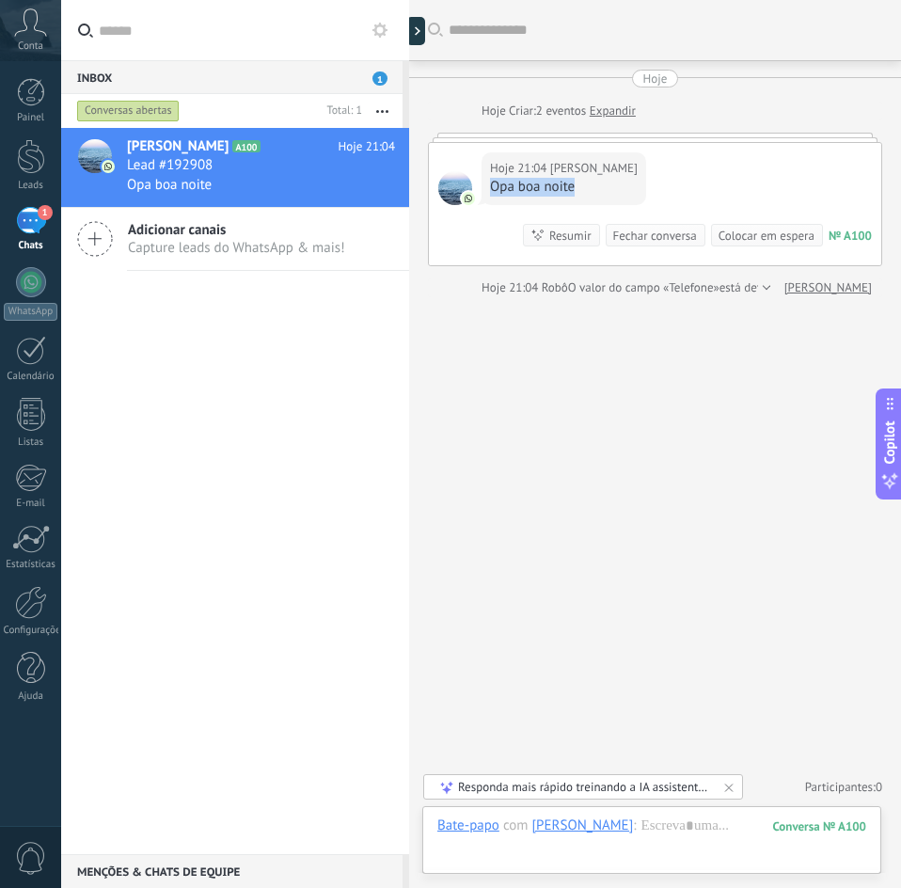
click at [493, 190] on div "Opa boa noite" at bounding box center [564, 187] width 148 height 19
click at [500, 186] on div "Opa boa noite" at bounding box center [564, 187] width 148 height 19
click at [530, 187] on div "Opa boa noite" at bounding box center [564, 187] width 148 height 19
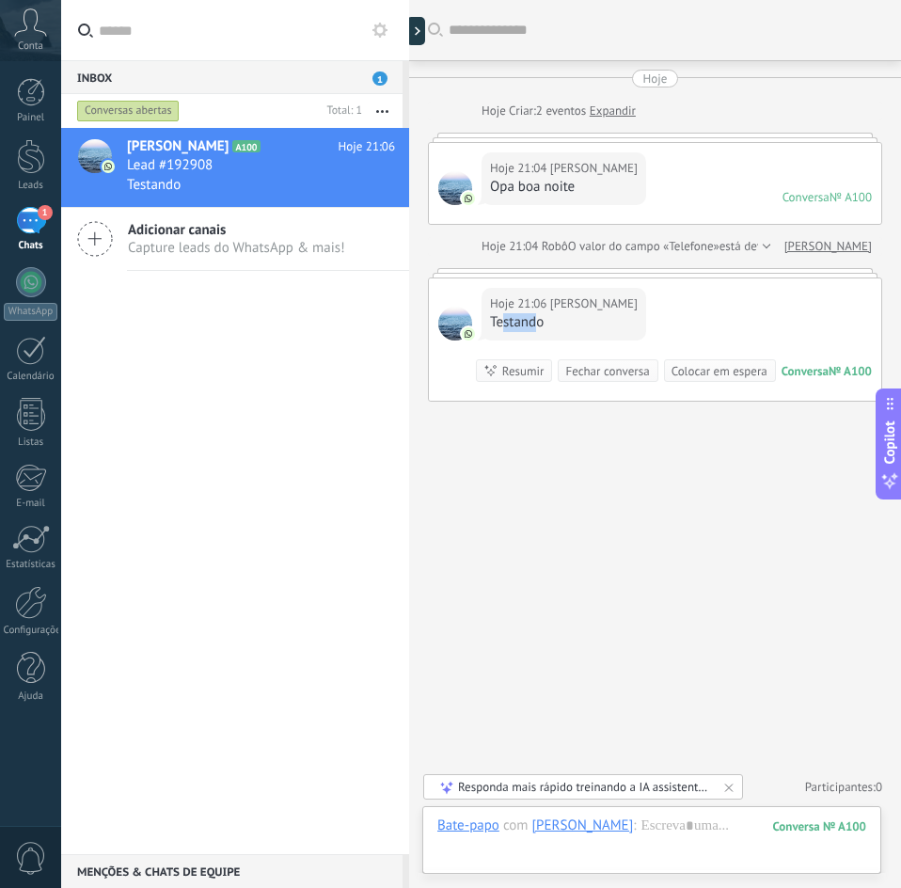
drag, startPoint x: 540, startPoint y: 324, endPoint x: 501, endPoint y: 324, distance: 38.6
click at [501, 324] on div "Testando" at bounding box center [564, 322] width 148 height 19
click at [512, 324] on div "Testando" at bounding box center [564, 322] width 148 height 19
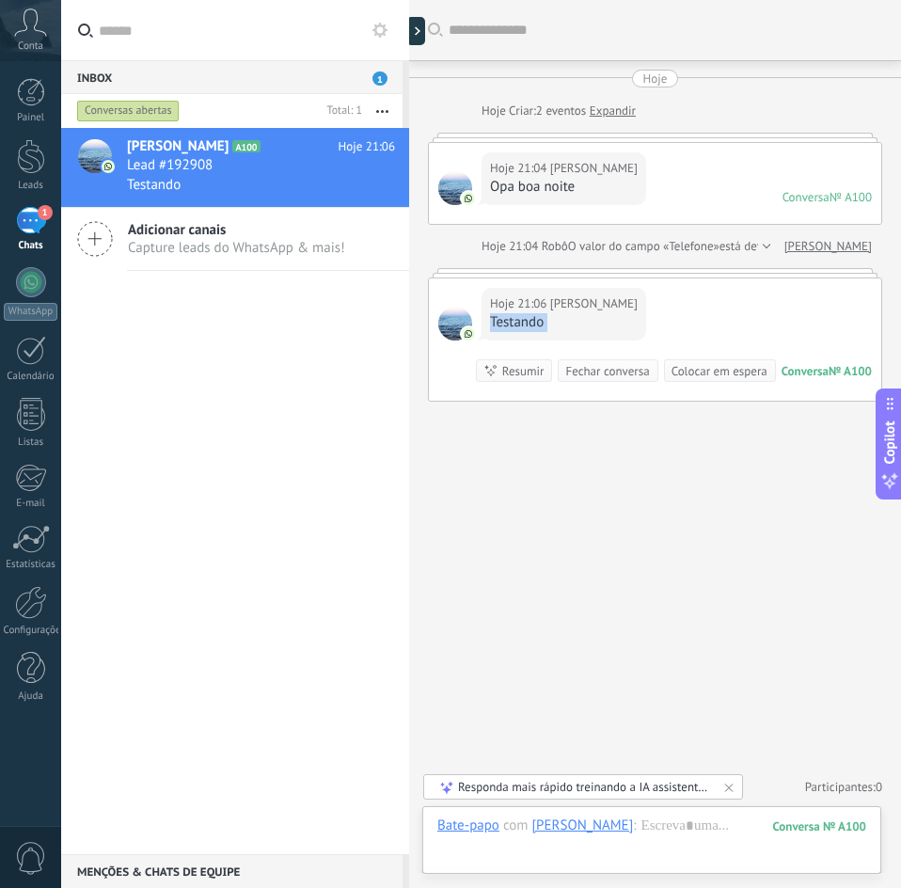
click at [520, 323] on div "Testando" at bounding box center [564, 322] width 148 height 19
drag, startPoint x: 770, startPoint y: 368, endPoint x: 834, endPoint y: 387, distance: 66.9
click at [861, 370] on div "Conversa № A100 Conversa № A100 Resumir Resumir Fechar conversa Colocar em espe…" at bounding box center [674, 370] width 396 height 23
click at [780, 424] on div "Buscar Carregar mais Hoje Hoje Criar: 2 eventos Expandir Hoje 21:04 Gabriel Opa…" at bounding box center [655, 444] width 492 height 888
drag, startPoint x: 560, startPoint y: 317, endPoint x: 488, endPoint y: 321, distance: 72.5
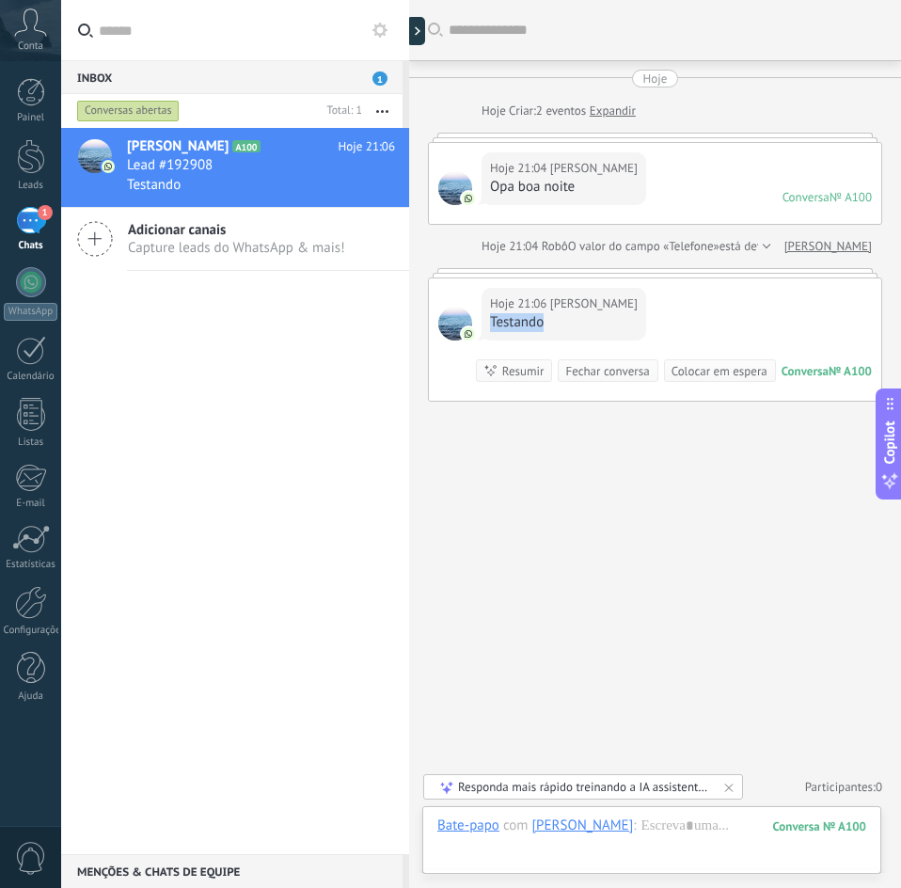
click at [484, 321] on div "Hoje 21:06 [PERSON_NAME]" at bounding box center [563, 314] width 165 height 53
drag, startPoint x: 582, startPoint y: 185, endPoint x: 488, endPoint y: 185, distance: 94.0
click at [488, 185] on div "Hoje 21:04 Gabriel Opa boa noite" at bounding box center [563, 178] width 165 height 53
click at [510, 185] on div "Opa boa noite" at bounding box center [564, 187] width 148 height 19
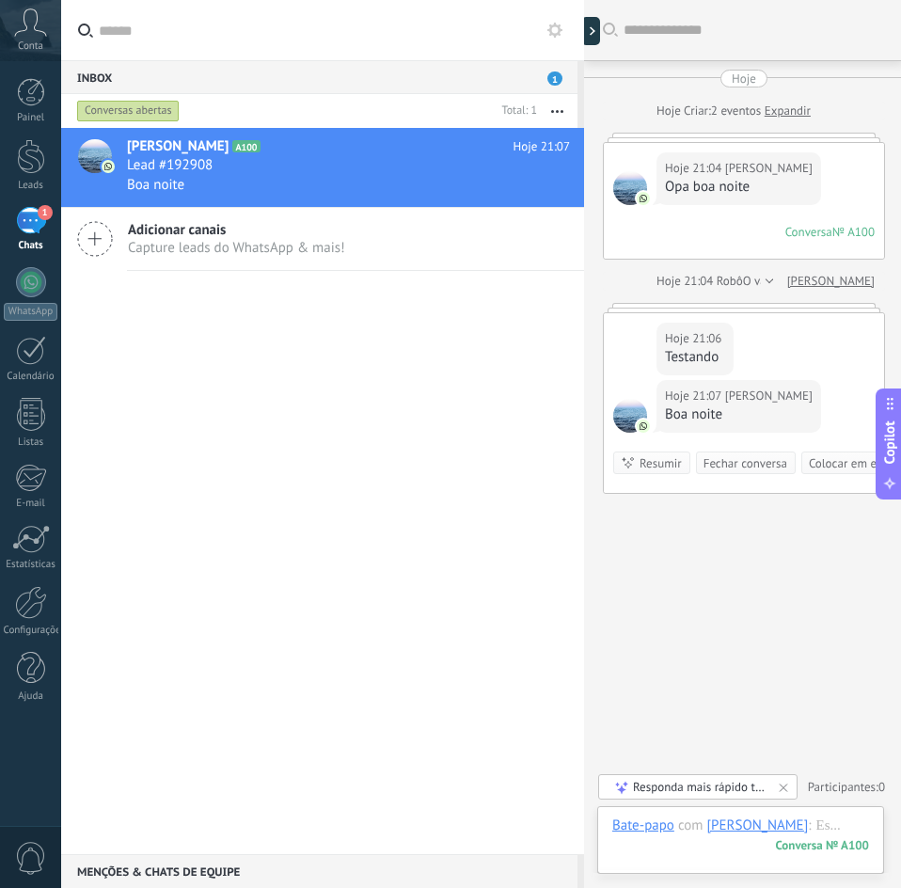
type textarea "**********"
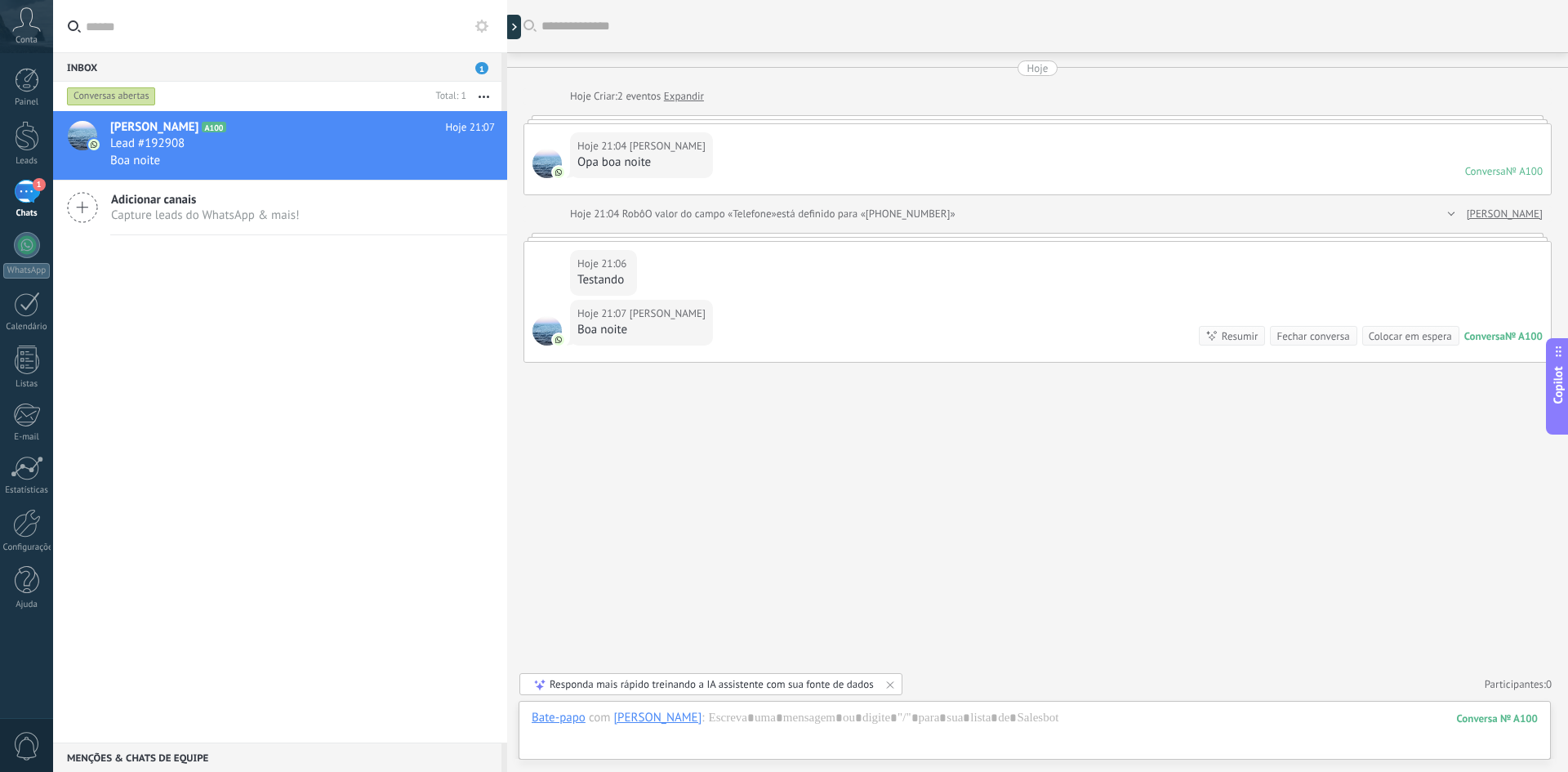
scroll to position [49, 0]
click at [781, 447] on div "Buscar Carregar mais Hoje Hoje Criar: 2 eventos Expandir Hoje 21:04 Gabriel Opa…" at bounding box center [1038, 386] width 1061 height 772
drag, startPoint x: 630, startPoint y: 330, endPoint x: 583, endPoint y: 331, distance: 47.0
click at [578, 333] on div "Boa noite" at bounding box center [642, 330] width 128 height 16
click at [587, 330] on div "Boa noite" at bounding box center [642, 330] width 128 height 16
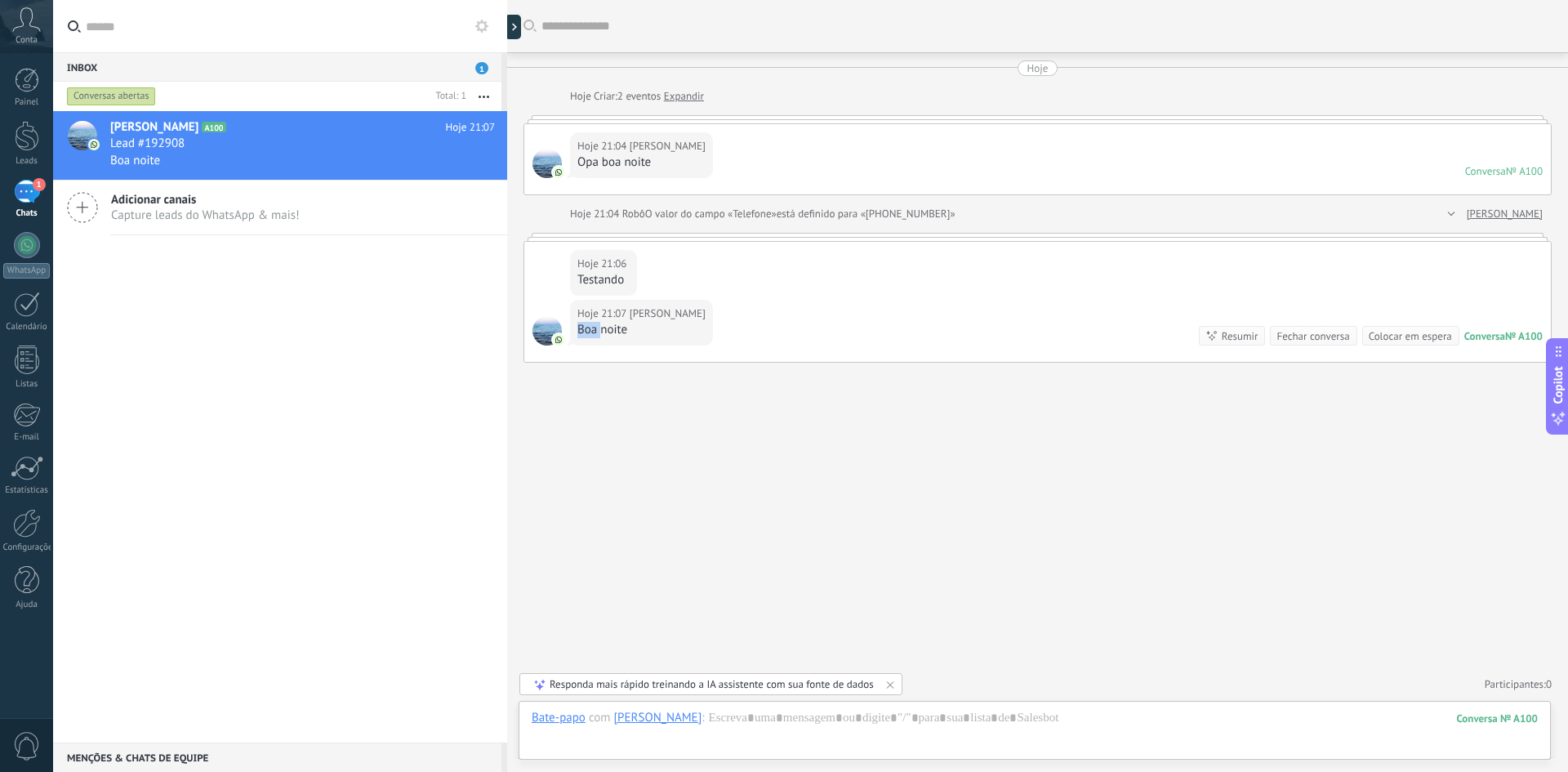
click at [587, 330] on div "Boa noite" at bounding box center [642, 330] width 128 height 16
drag, startPoint x: 587, startPoint y: 330, endPoint x: 607, endPoint y: 333, distance: 20.2
click at [588, 330] on div "Boa noite" at bounding box center [642, 330] width 128 height 16
click at [608, 333] on div "Boa noite" at bounding box center [642, 330] width 128 height 16
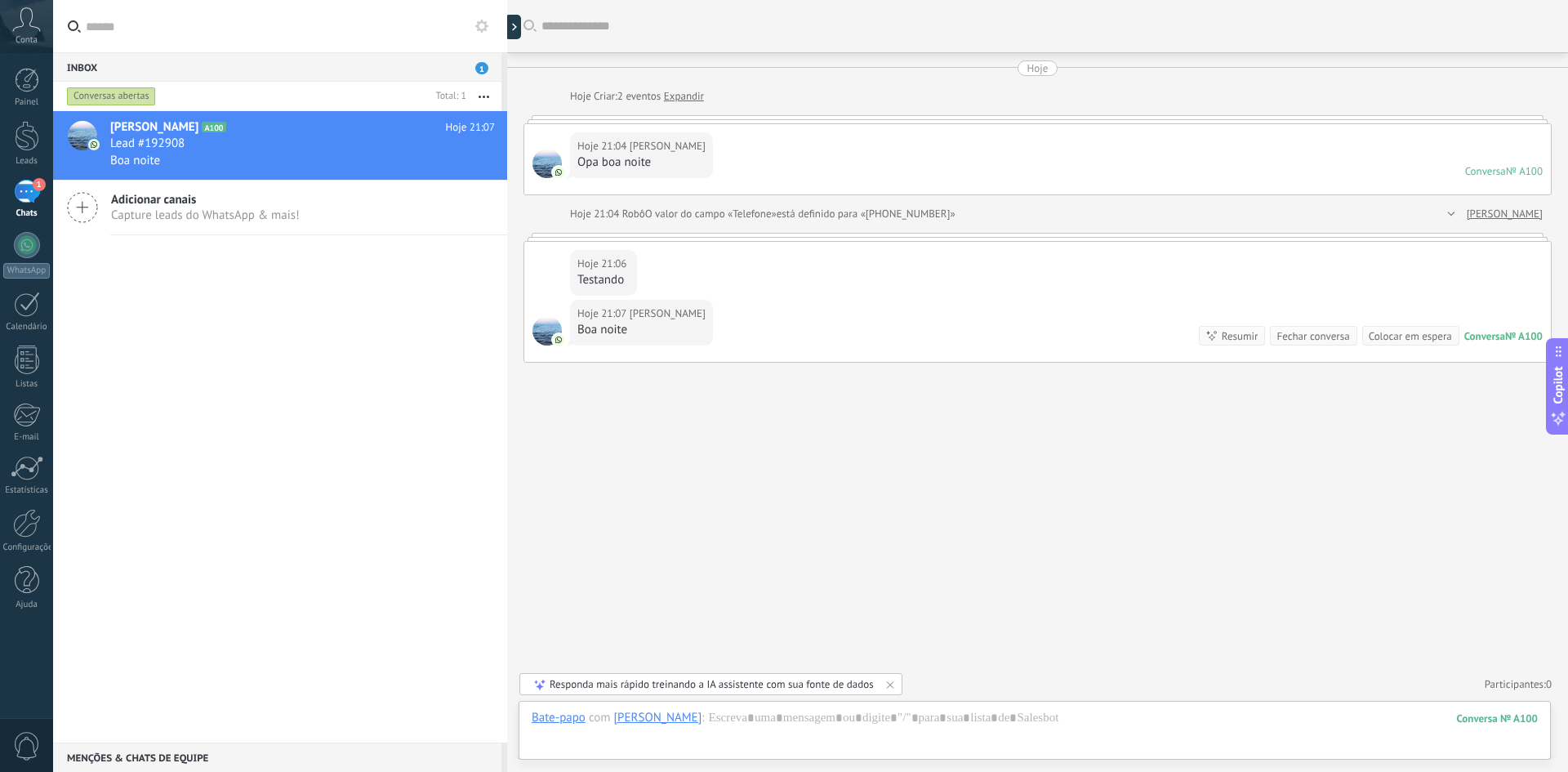
click at [305, 345] on div "Gabriel A100 Hoje 21:07 Lead #192908 Boa noite Adicionar canais Capture leads d…" at bounding box center [280, 426] width 454 height 631
drag, startPoint x: 626, startPoint y: 330, endPoint x: 573, endPoint y: 332, distance: 53.0
click at [573, 332] on div "Hoje 21:07 [PERSON_NAME] noite" at bounding box center [641, 322] width 143 height 46
click at [589, 332] on div "Boa noite" at bounding box center [642, 330] width 128 height 16
click at [579, 330] on div "Boa noite" at bounding box center [642, 330] width 128 height 16
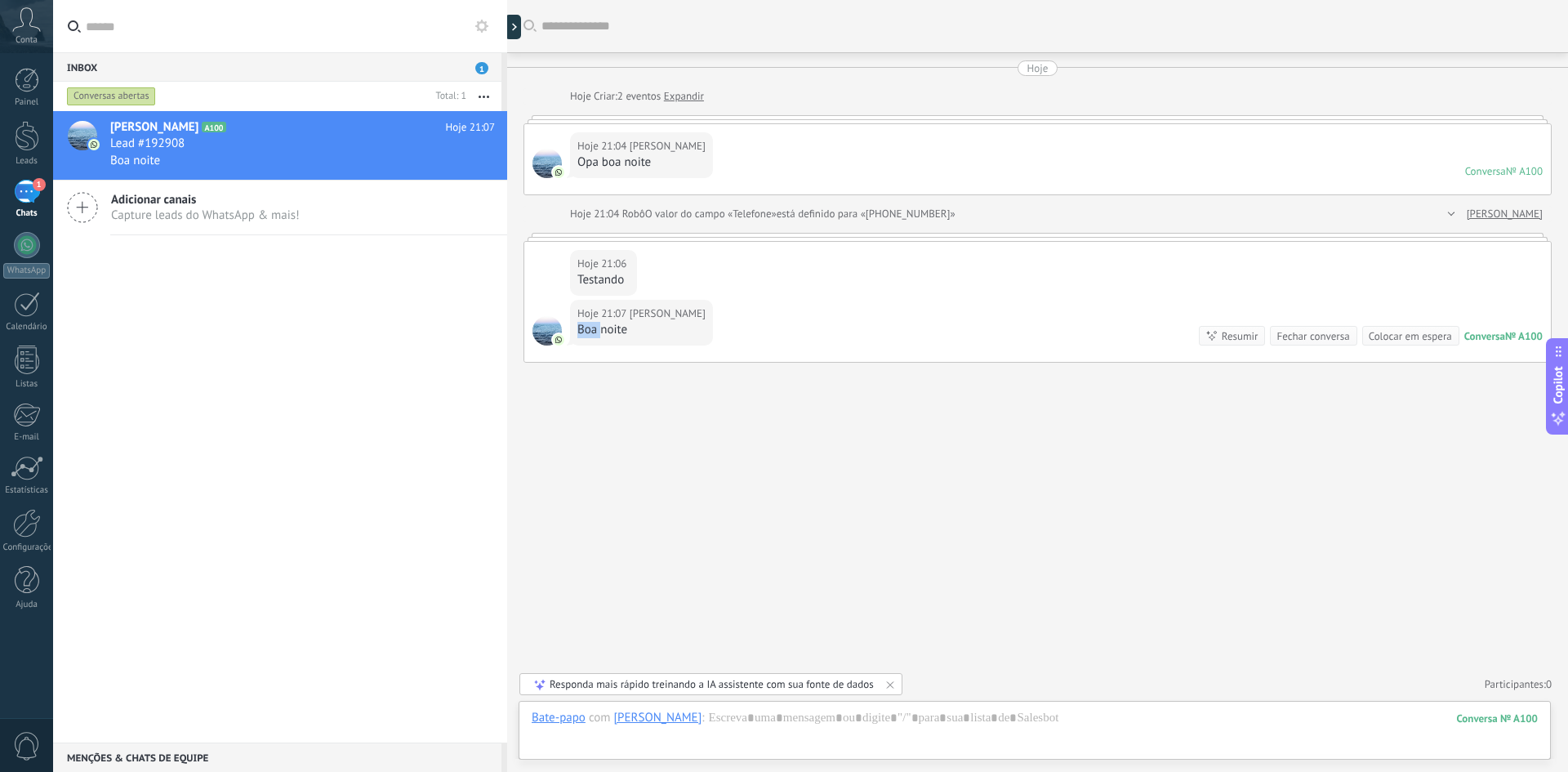
click at [579, 330] on div "Boa noite" at bounding box center [642, 330] width 128 height 16
drag, startPoint x: 580, startPoint y: 376, endPoint x: 581, endPoint y: 357, distance: 19.0
click at [580, 375] on div "Buscar Carregar mais Hoje Hoje Criar: 2 eventos Expandir Hoje 21:04 Gabriel Opa…" at bounding box center [1038, 386] width 1061 height 772
drag, startPoint x: 576, startPoint y: 327, endPoint x: 627, endPoint y: 330, distance: 51.1
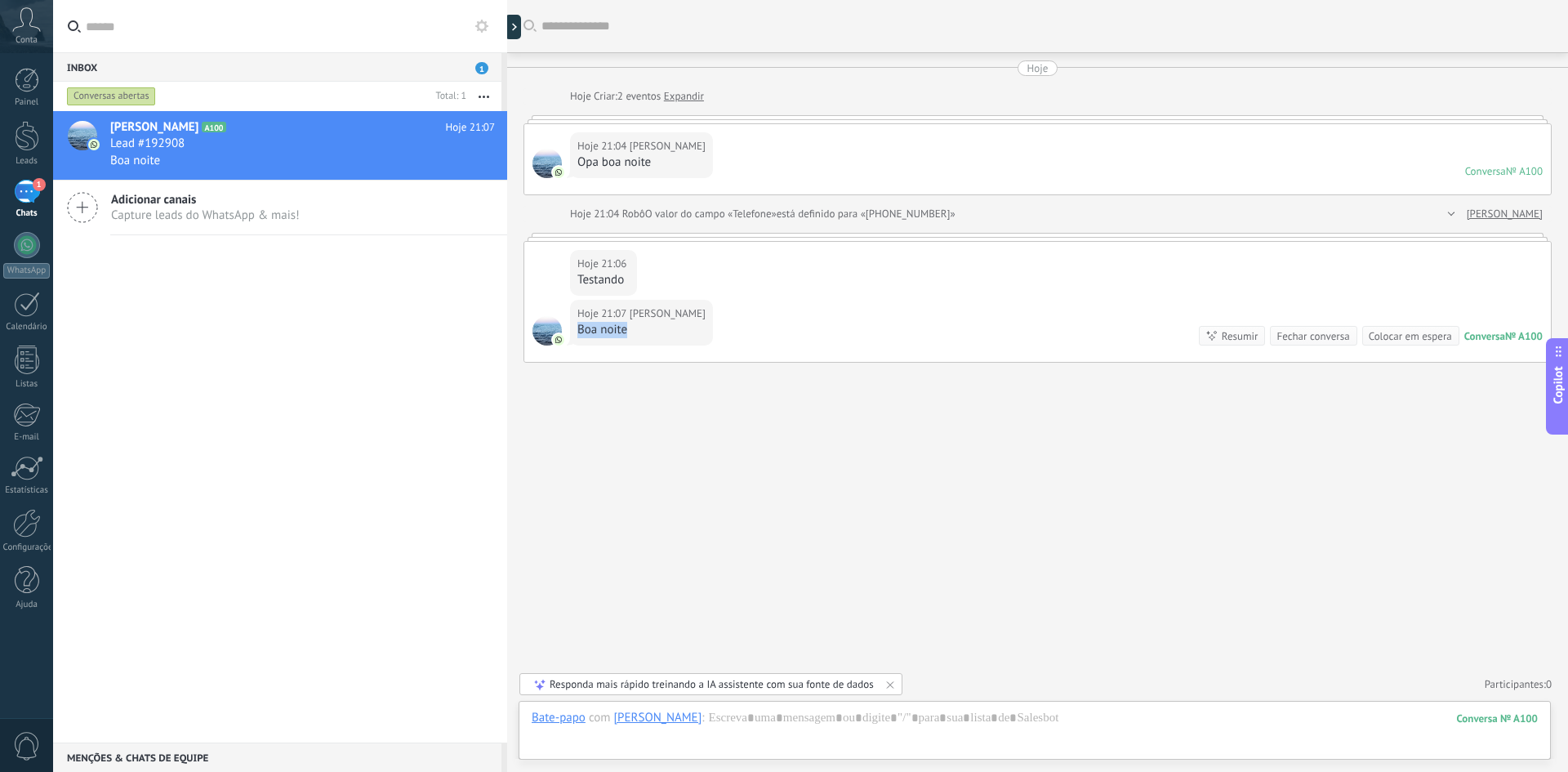
click at [627, 330] on div "Hoje 21:07 [PERSON_NAME] noite" at bounding box center [641, 322] width 143 height 46
click at [603, 333] on div "Boa noite" at bounding box center [642, 330] width 128 height 16
click at [600, 380] on div "Buscar Carregar mais Hoje Hoje Criar: 2 eventos Expandir Hoje 21:04 Gabriel Opa…" at bounding box center [1038, 386] width 1061 height 772
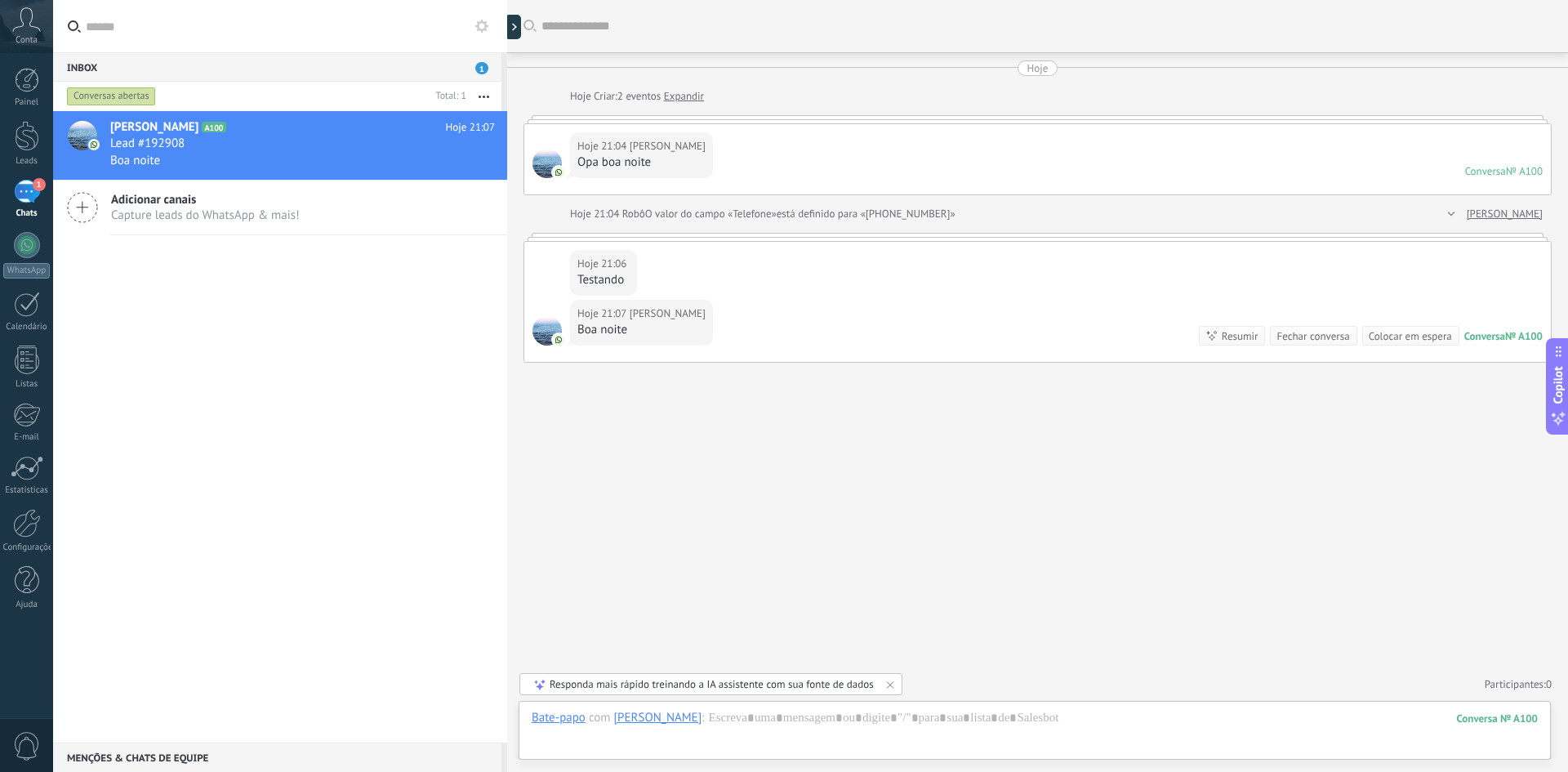
click at [148, 211] on span "Capture leads do WhatsApp & mais!" at bounding box center [205, 215] width 188 height 16
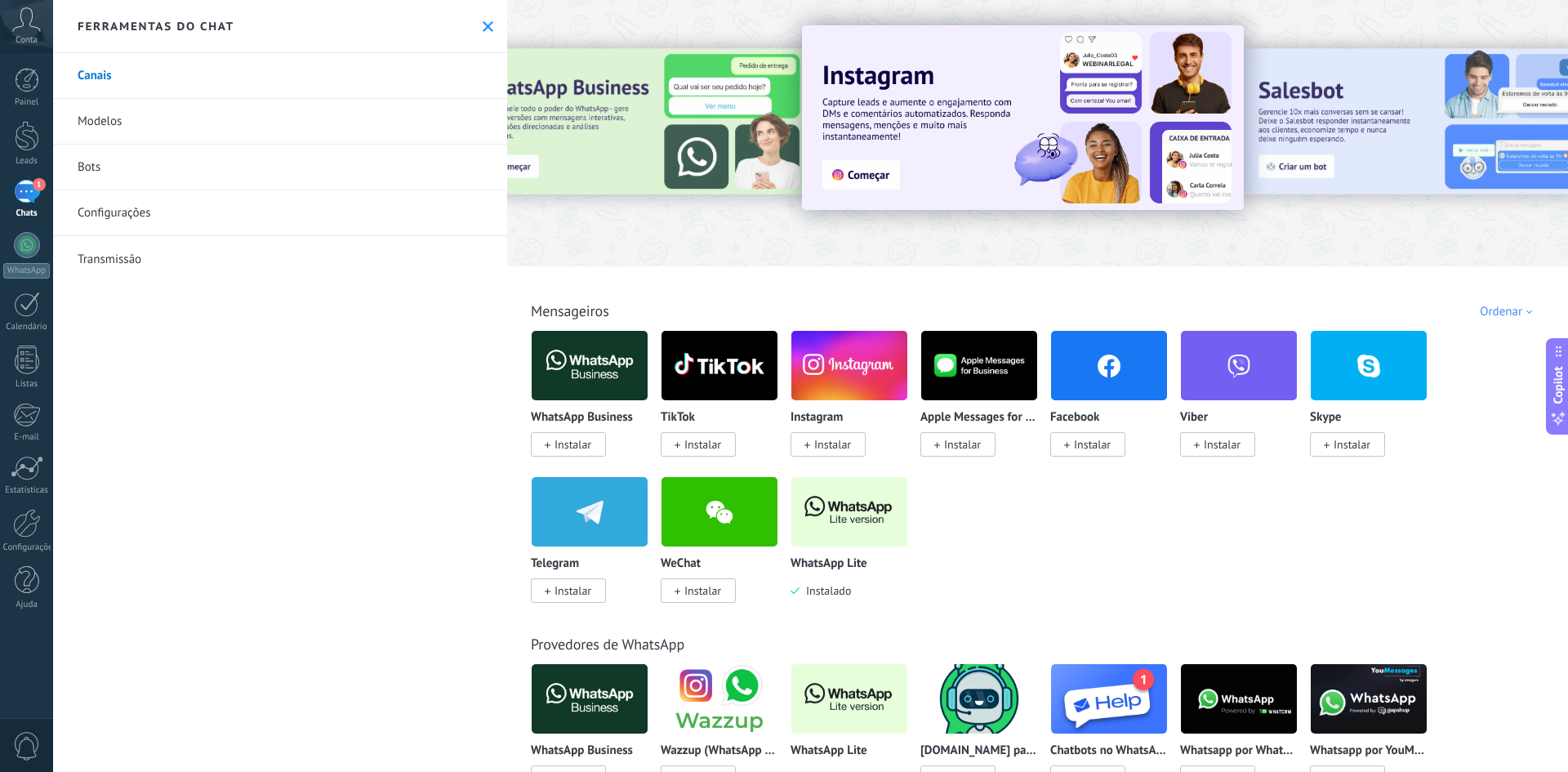
click at [781, 521] on img at bounding box center [849, 511] width 116 height 79
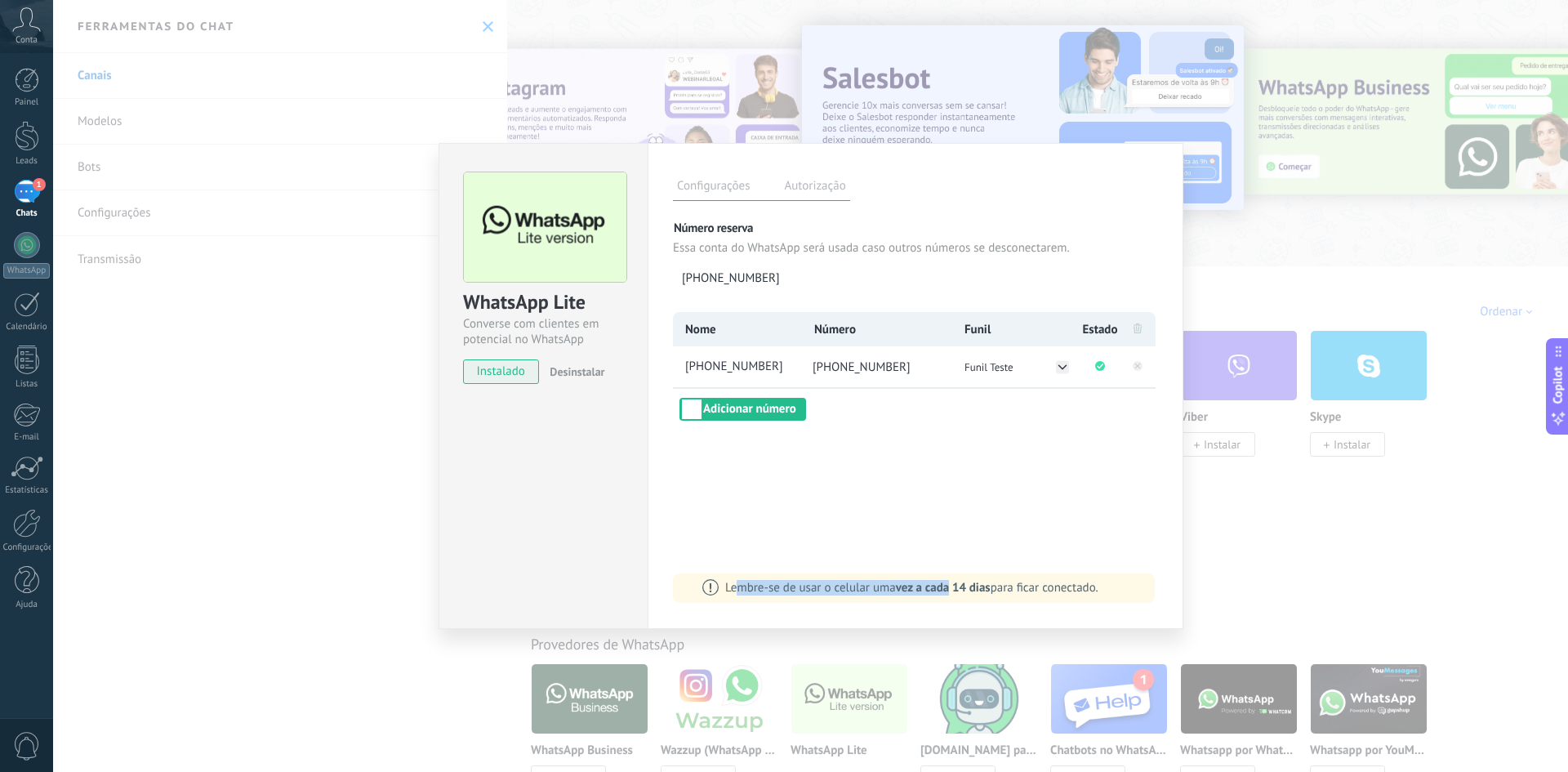
drag, startPoint x: 737, startPoint y: 591, endPoint x: 952, endPoint y: 589, distance: 215.0
click at [781, 589] on span "Lembre-se de usar o celular uma vez a cada 14 dias para ficar conectado." at bounding box center [912, 588] width 373 height 16
click at [781, 587] on span "vez a cada 14 dias" at bounding box center [943, 588] width 95 height 16
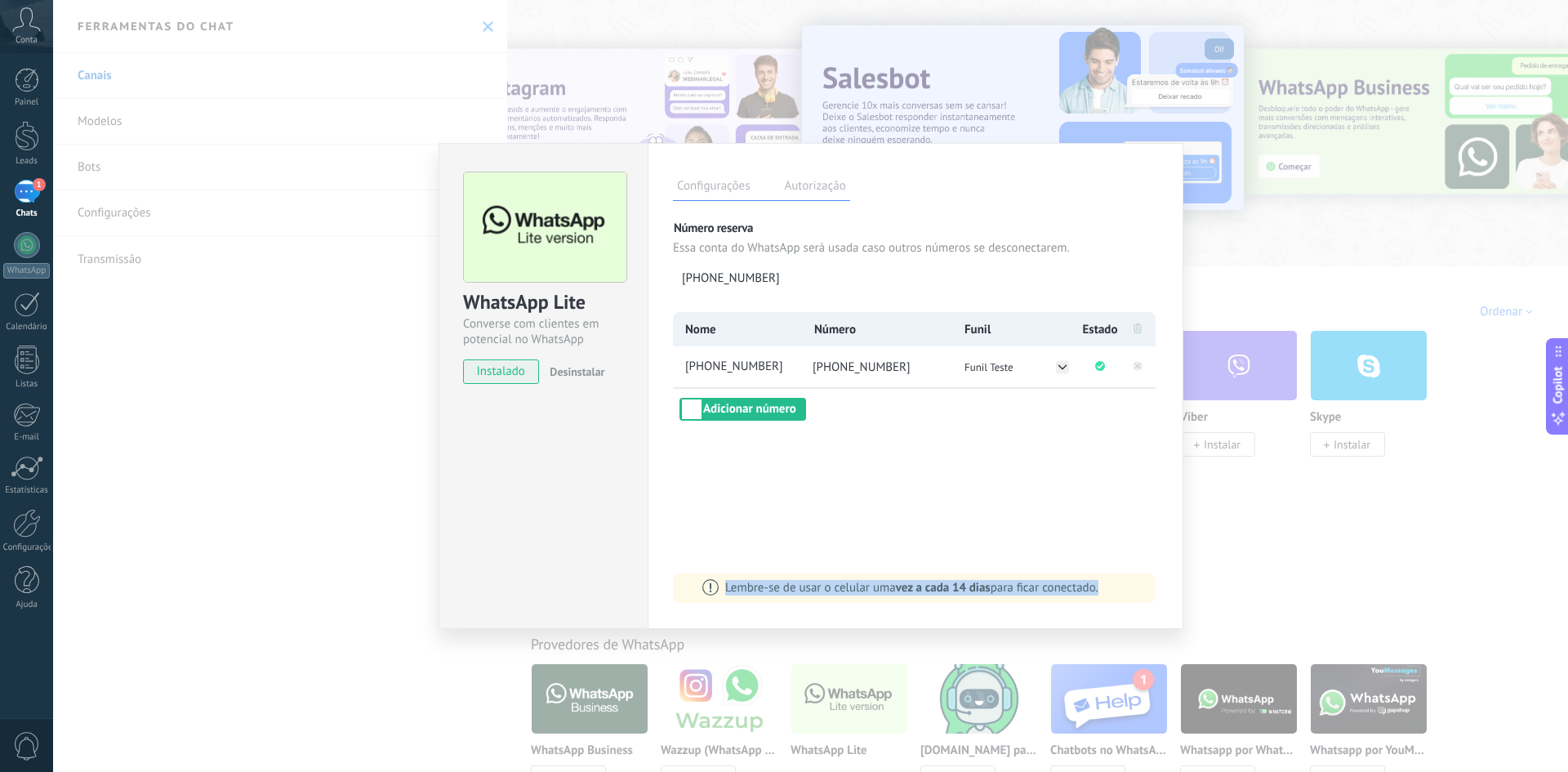
click at [781, 587] on span "Lembre-se de usar o celular uma vez a cada 14 dias para ficar conectado." at bounding box center [912, 588] width 373 height 16
click at [781, 534] on div "WhatsApp Lite Converse com clientes em potencial no WhatsApp instalado Desinsta…" at bounding box center [810, 386] width 1514 height 772
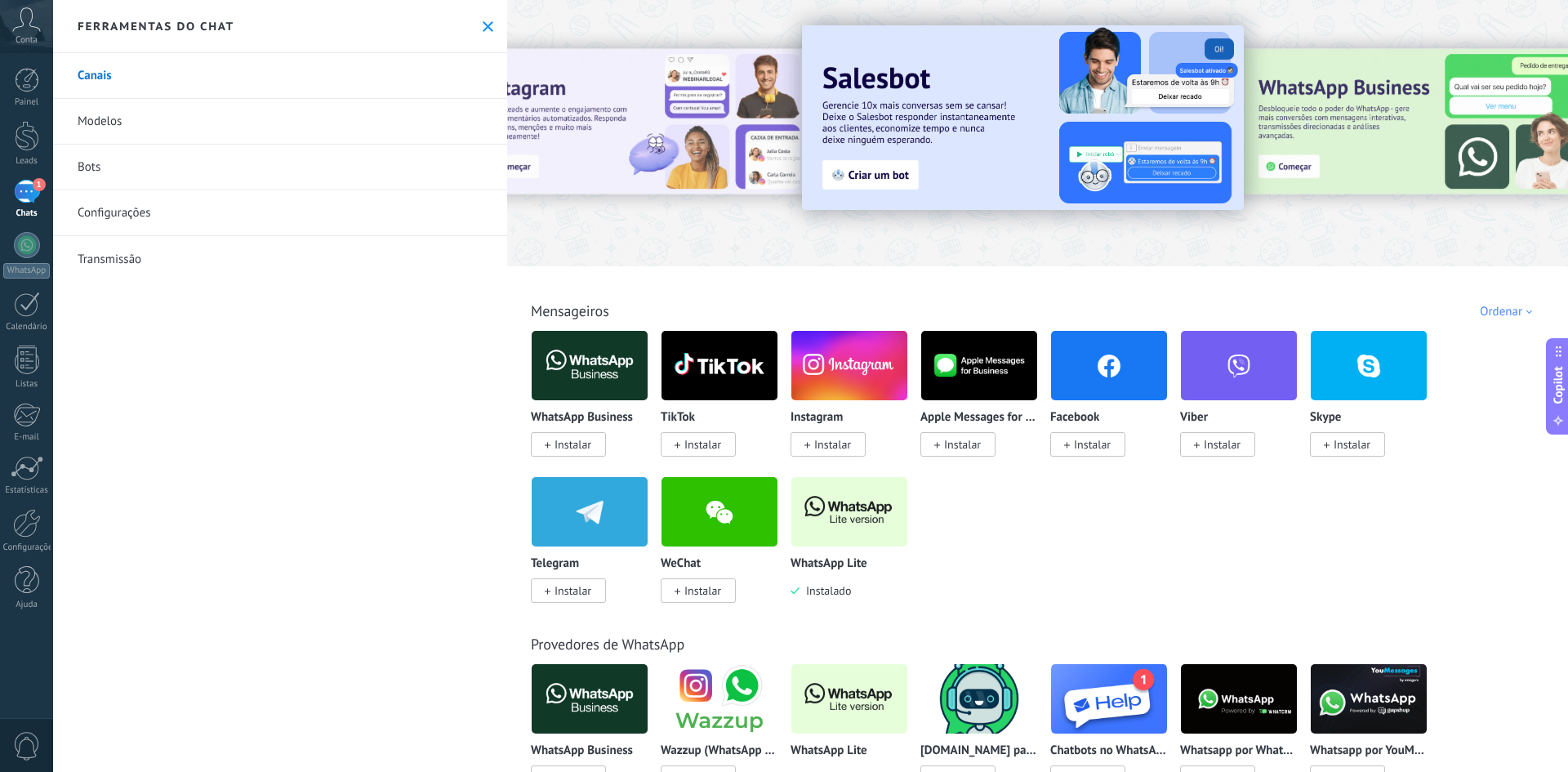
click at [483, 27] on icon at bounding box center [488, 26] width 10 height 10
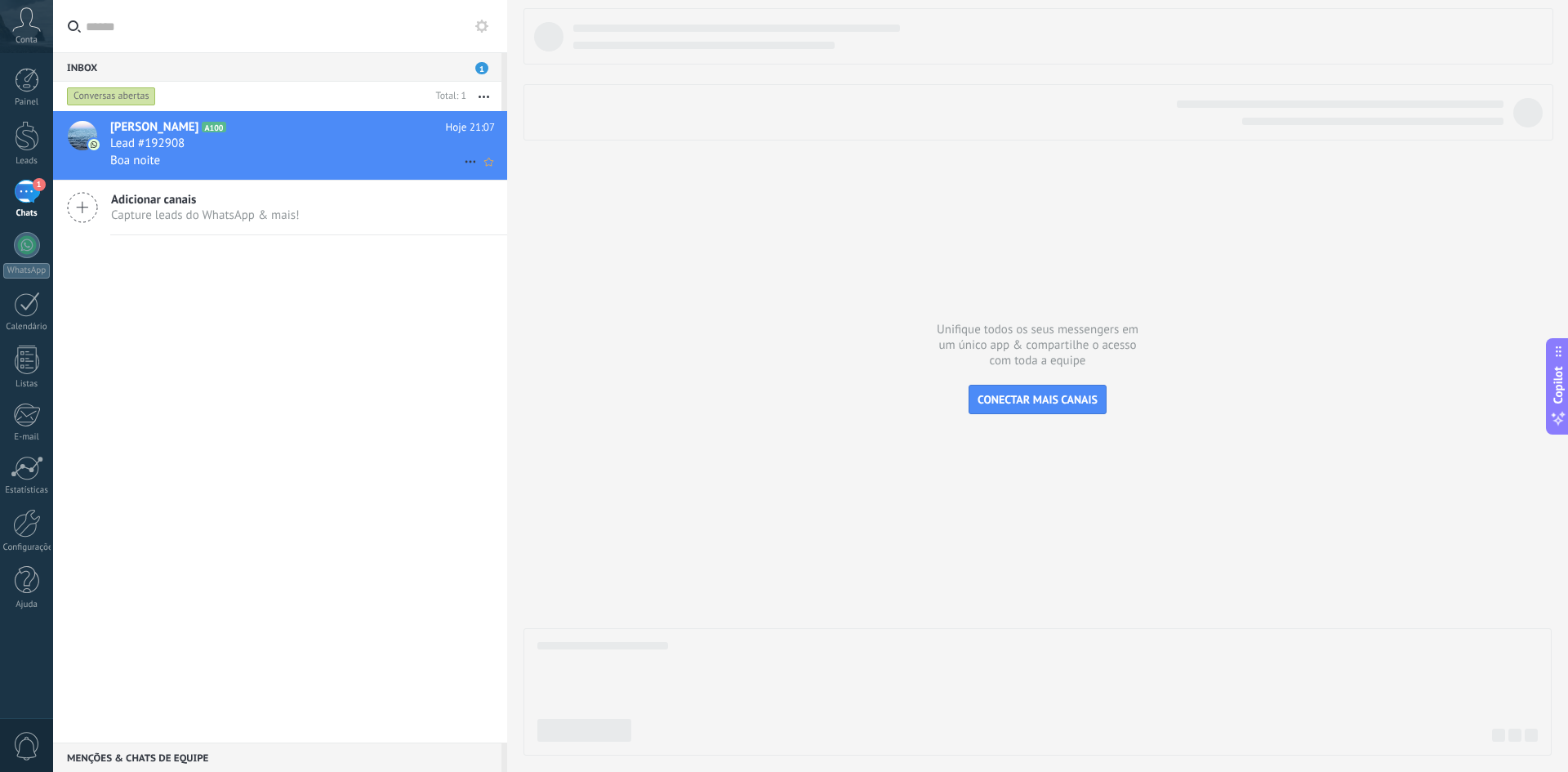
click at [260, 165] on div "Boa noite" at bounding box center [302, 161] width 385 height 17
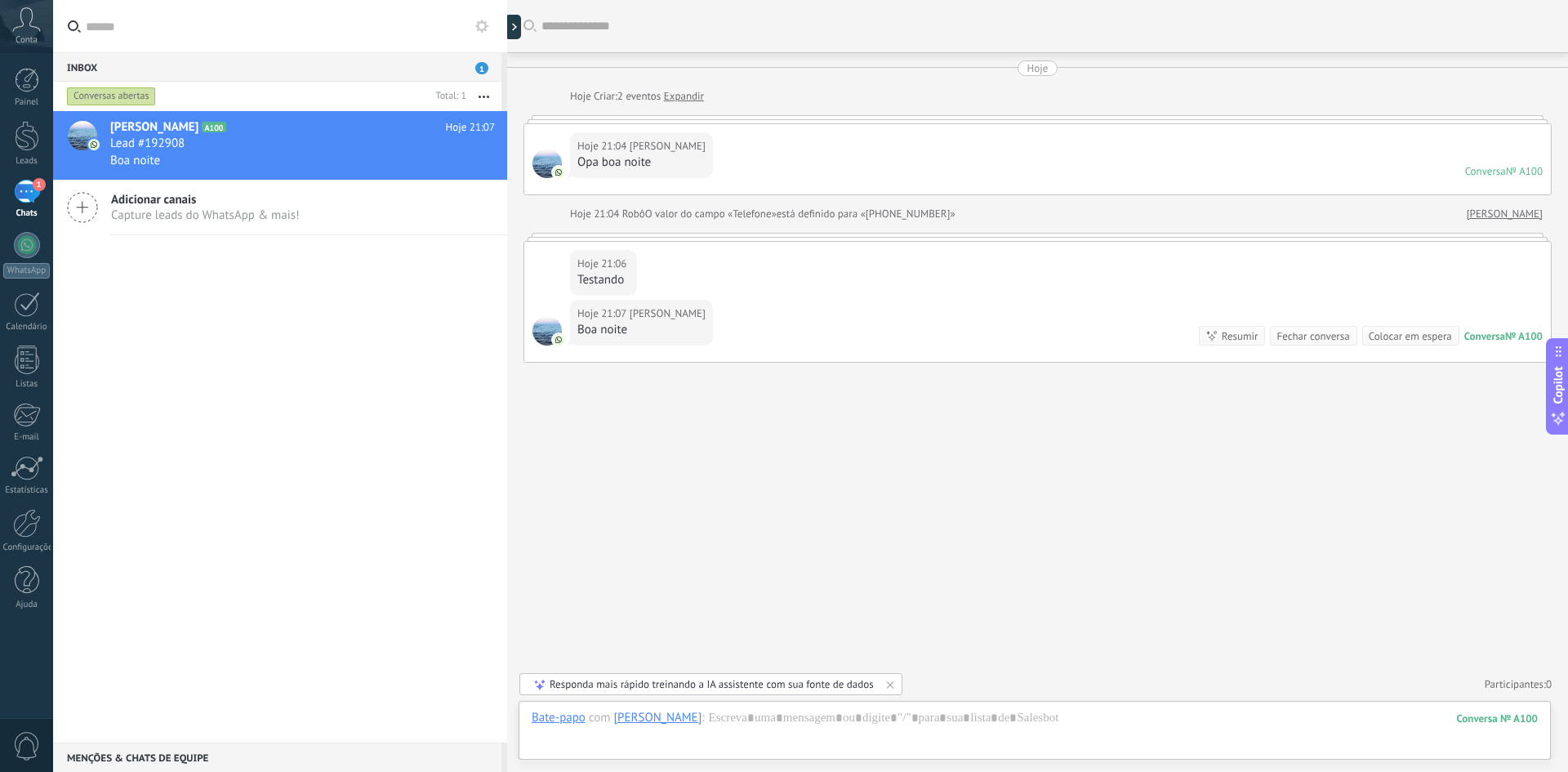
click at [30, 192] on div "1" at bounding box center [27, 191] width 26 height 23
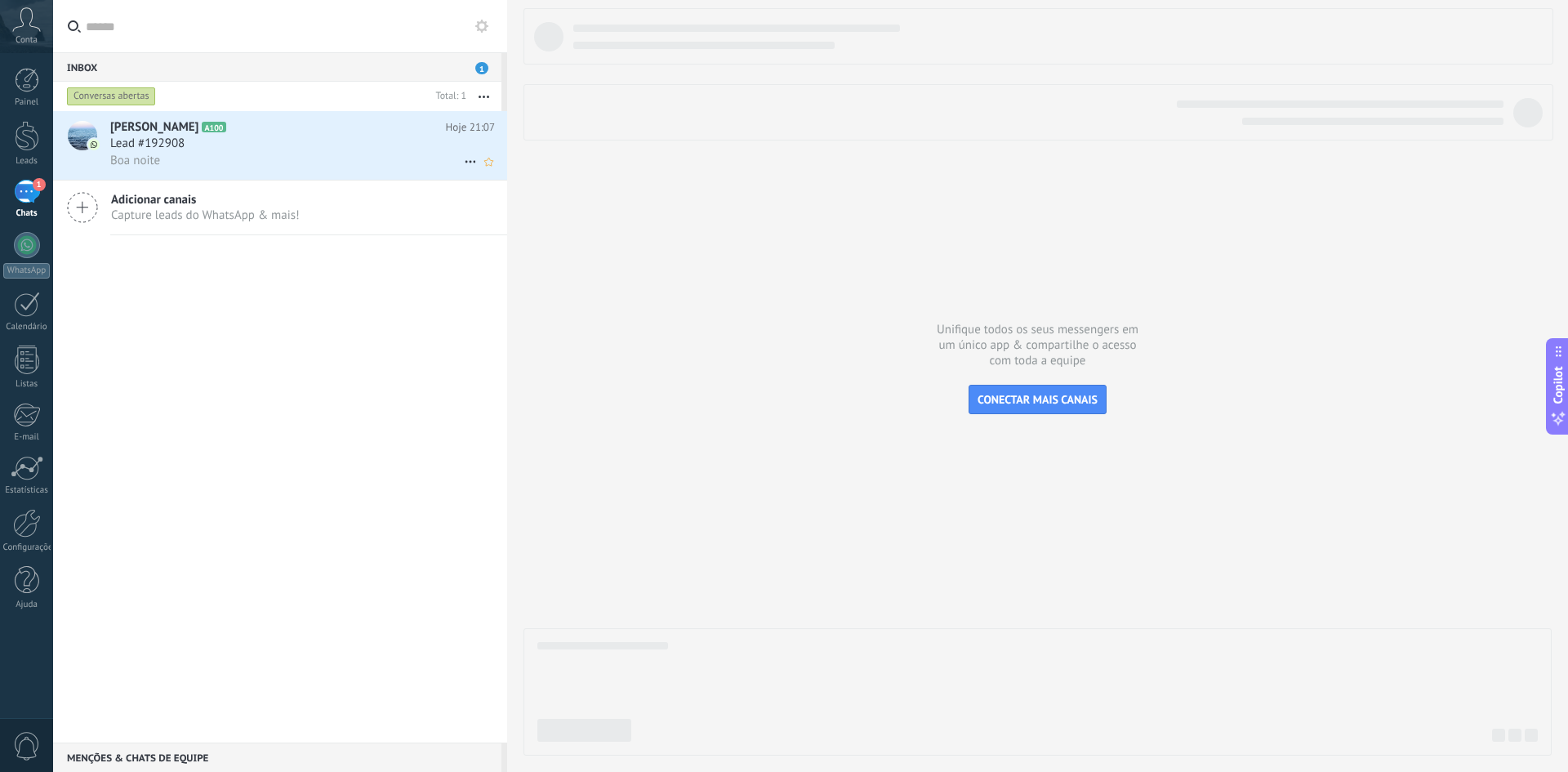
click at [229, 156] on div "Boa noite" at bounding box center [302, 161] width 385 height 17
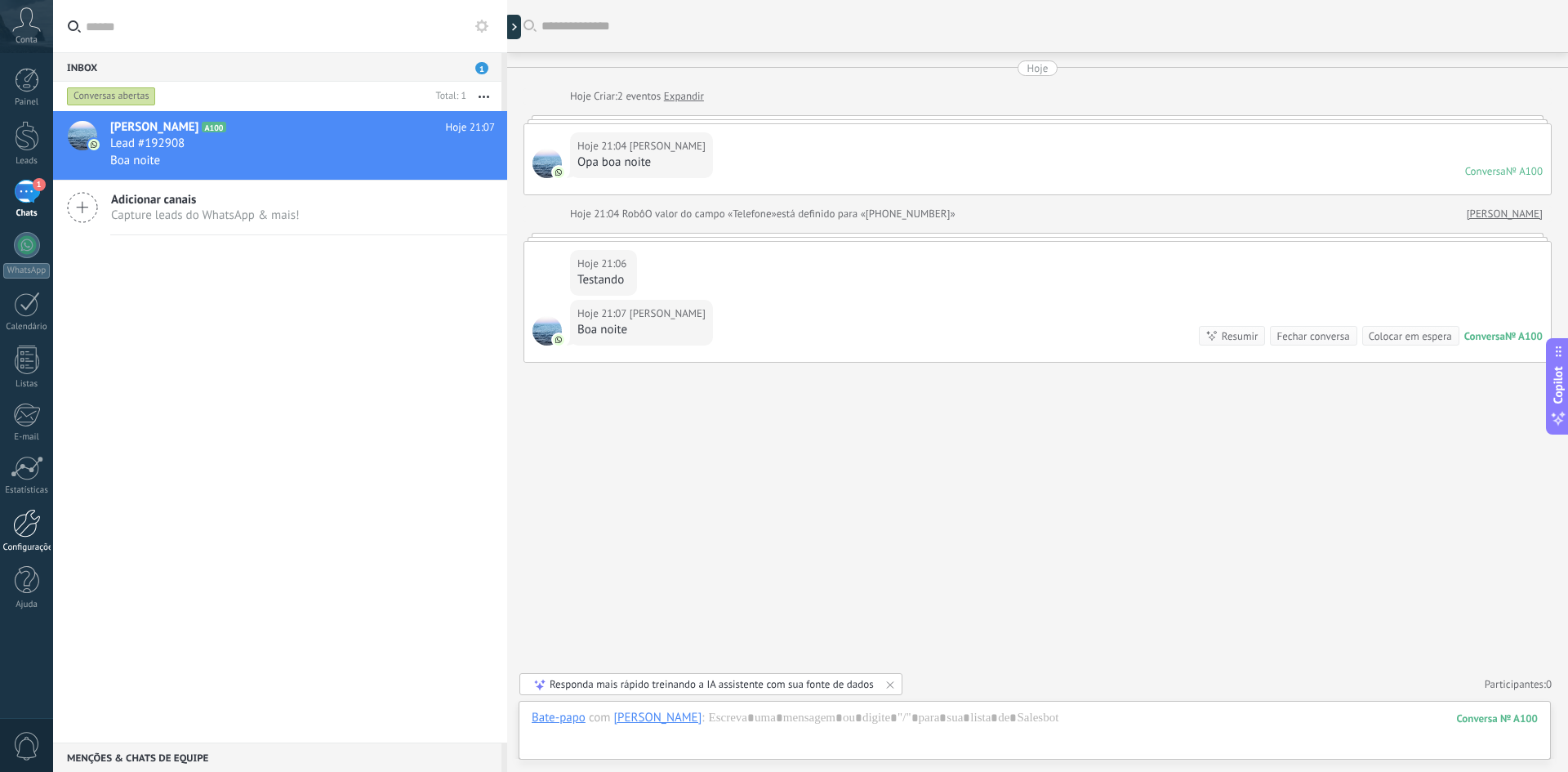
click at [17, 535] on div at bounding box center [27, 523] width 28 height 29
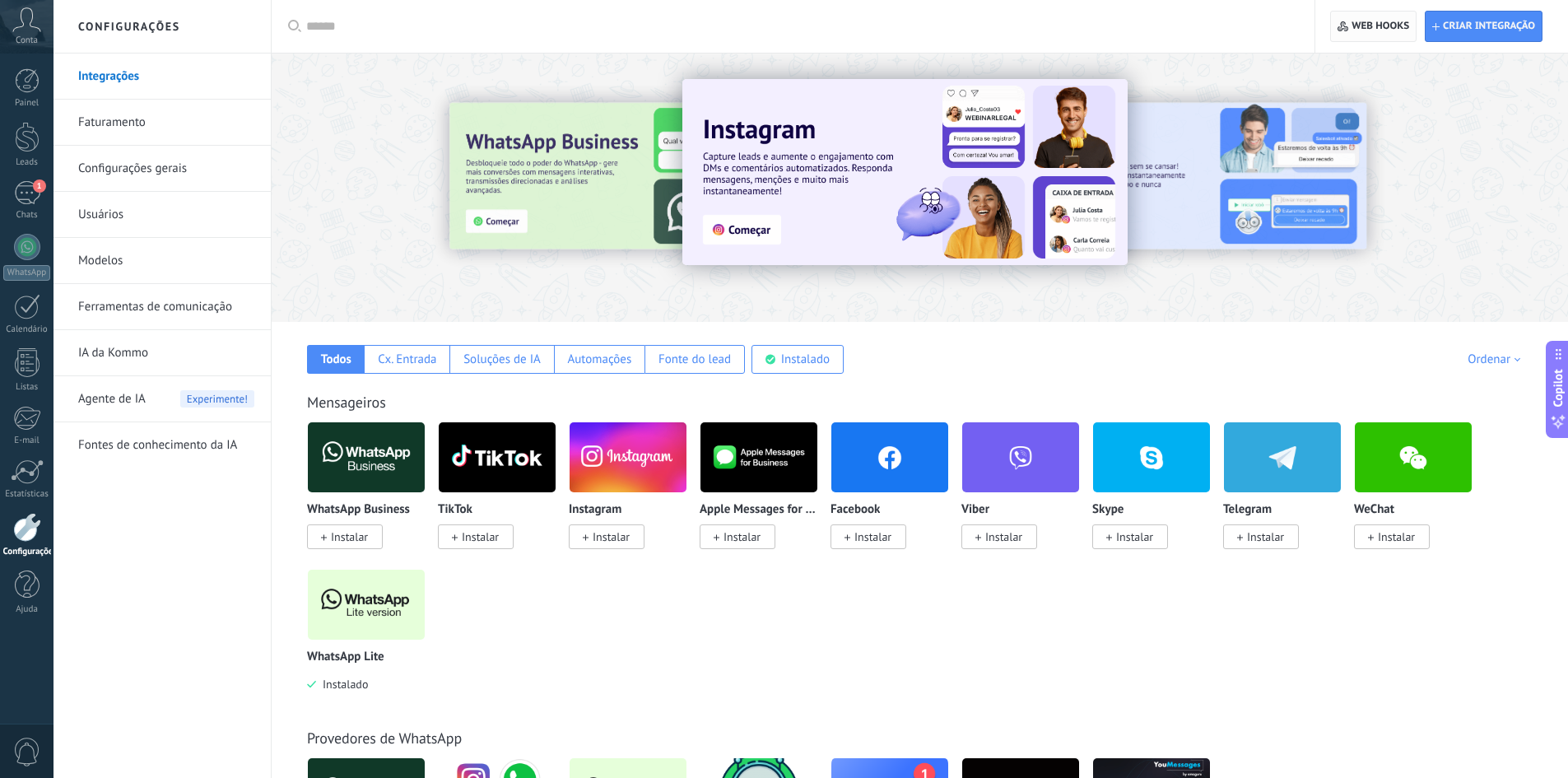
click at [788, 33] on span "Web hooks 0" at bounding box center [1374, 26] width 72 height 30
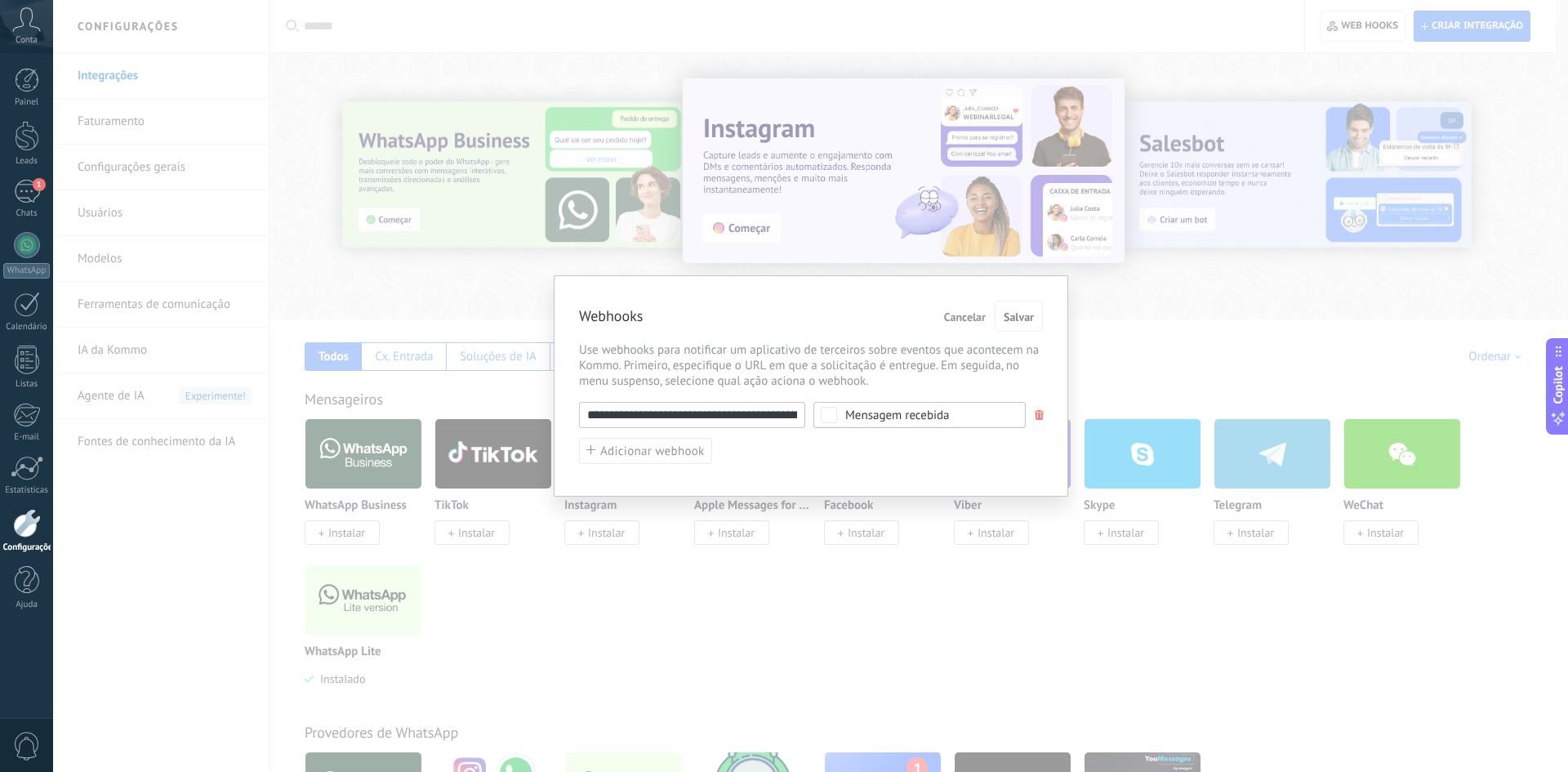
scroll to position [0, 265]
drag, startPoint x: 640, startPoint y: 415, endPoint x: 868, endPoint y: 419, distance: 228.0
click at [781, 419] on div "**********" at bounding box center [811, 415] width 464 height 26
click at [694, 415] on input "**********" at bounding box center [692, 415] width 226 height 26
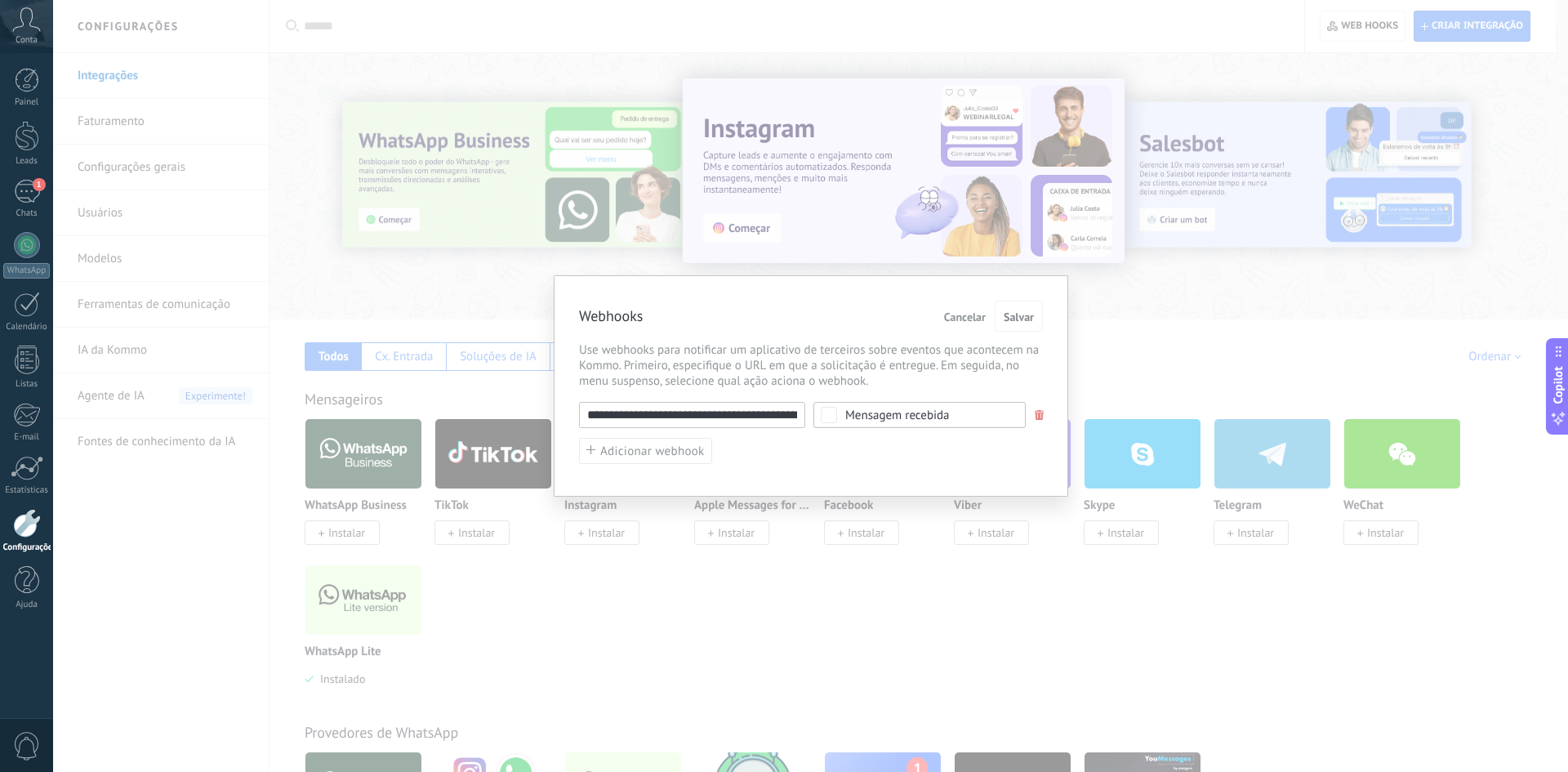
drag, startPoint x: 741, startPoint y: 415, endPoint x: 588, endPoint y: 410, distance: 153.1
click at [588, 410] on input "**********" at bounding box center [692, 415] width 226 height 26
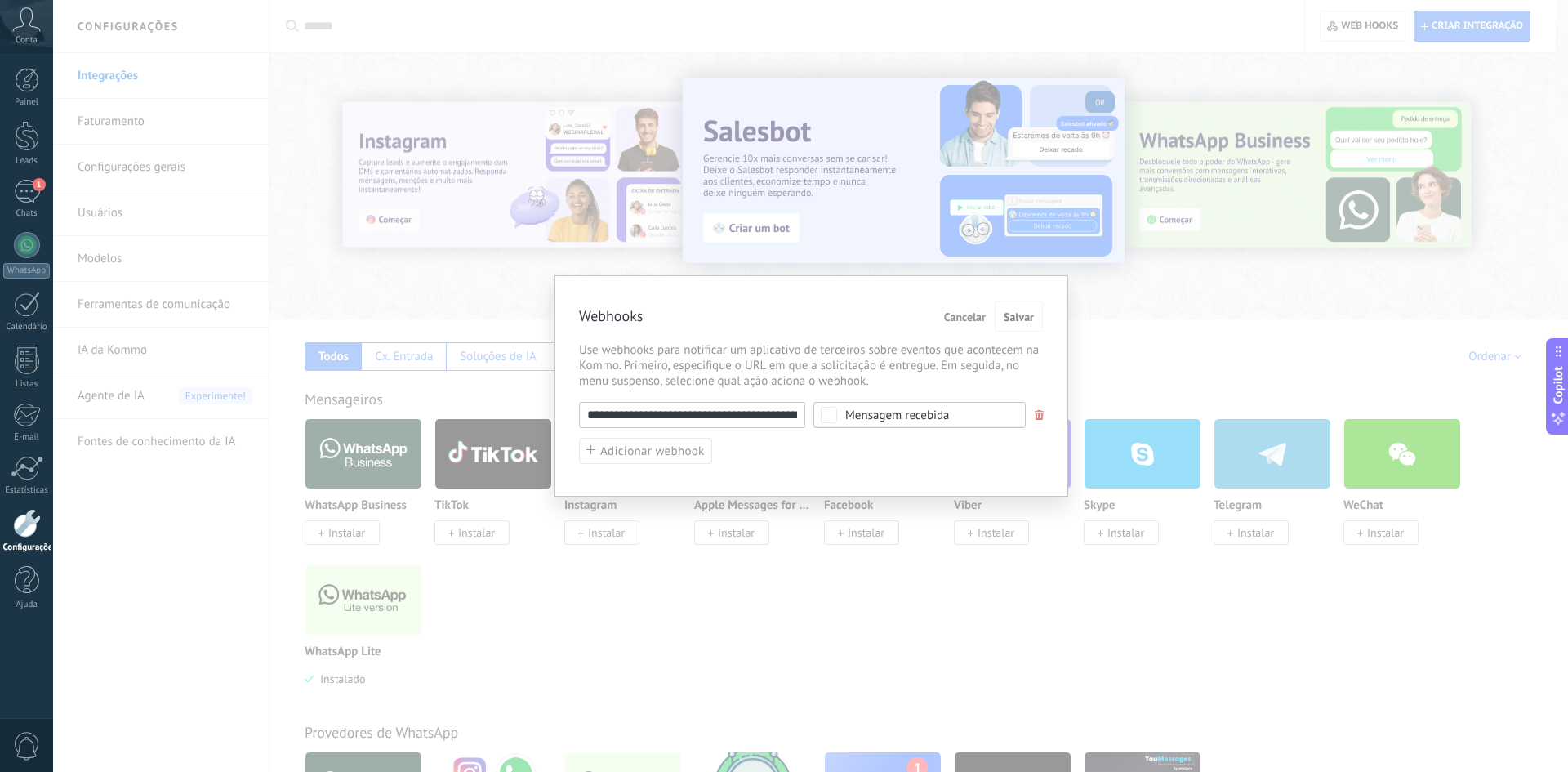
click at [651, 423] on input "**********" at bounding box center [692, 415] width 226 height 26
click at [689, 365] on span "Use webhooks para notificar um aplicativo de terceiros sobre eventos que aconte…" at bounding box center [811, 366] width 464 height 47
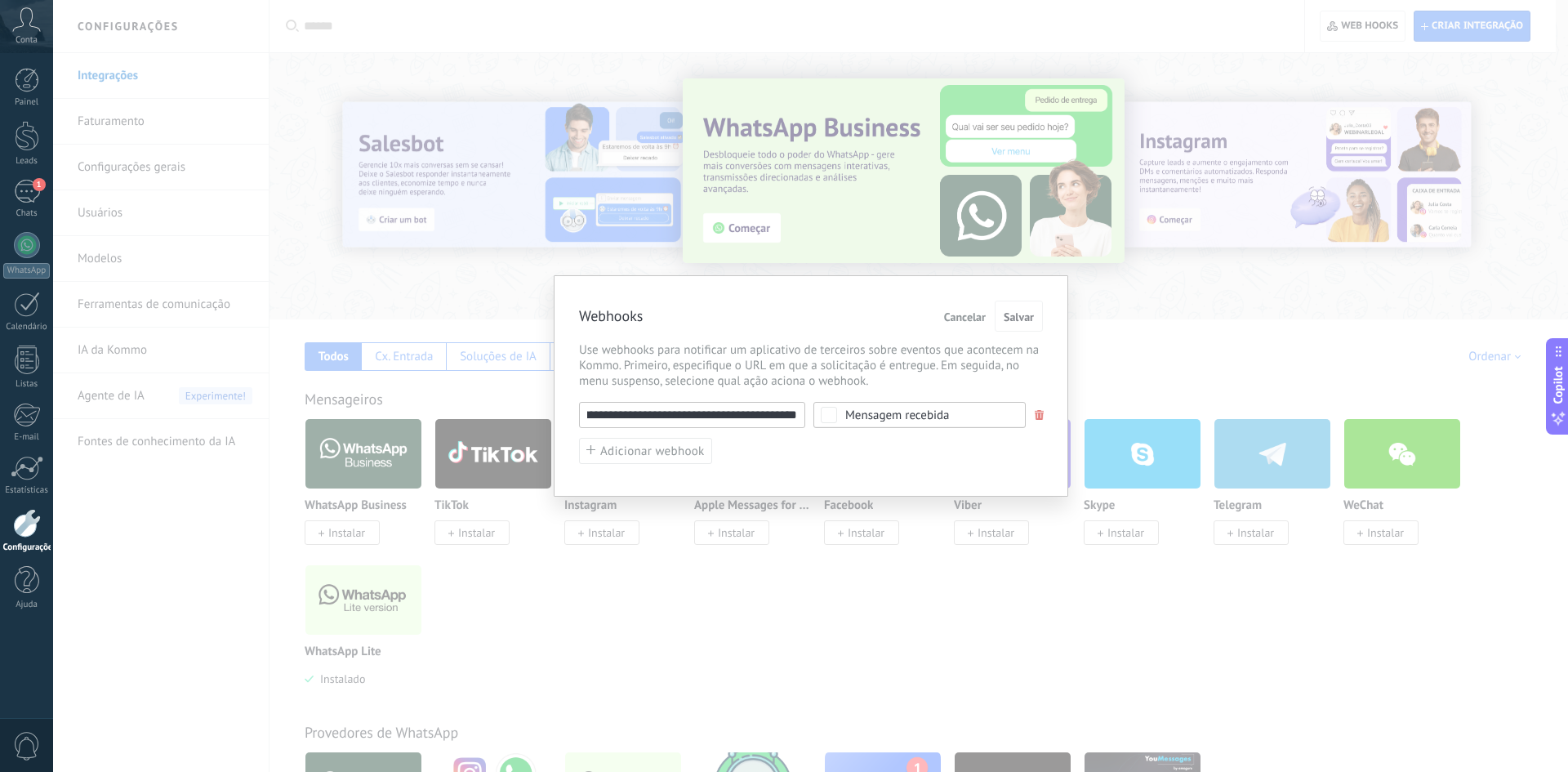
scroll to position [0, 155]
drag, startPoint x: 731, startPoint y: 426, endPoint x: 620, endPoint y: 410, distance: 112.1
click at [608, 411] on input "**********" at bounding box center [692, 415] width 226 height 26
click at [655, 411] on input "**********" at bounding box center [692, 415] width 226 height 26
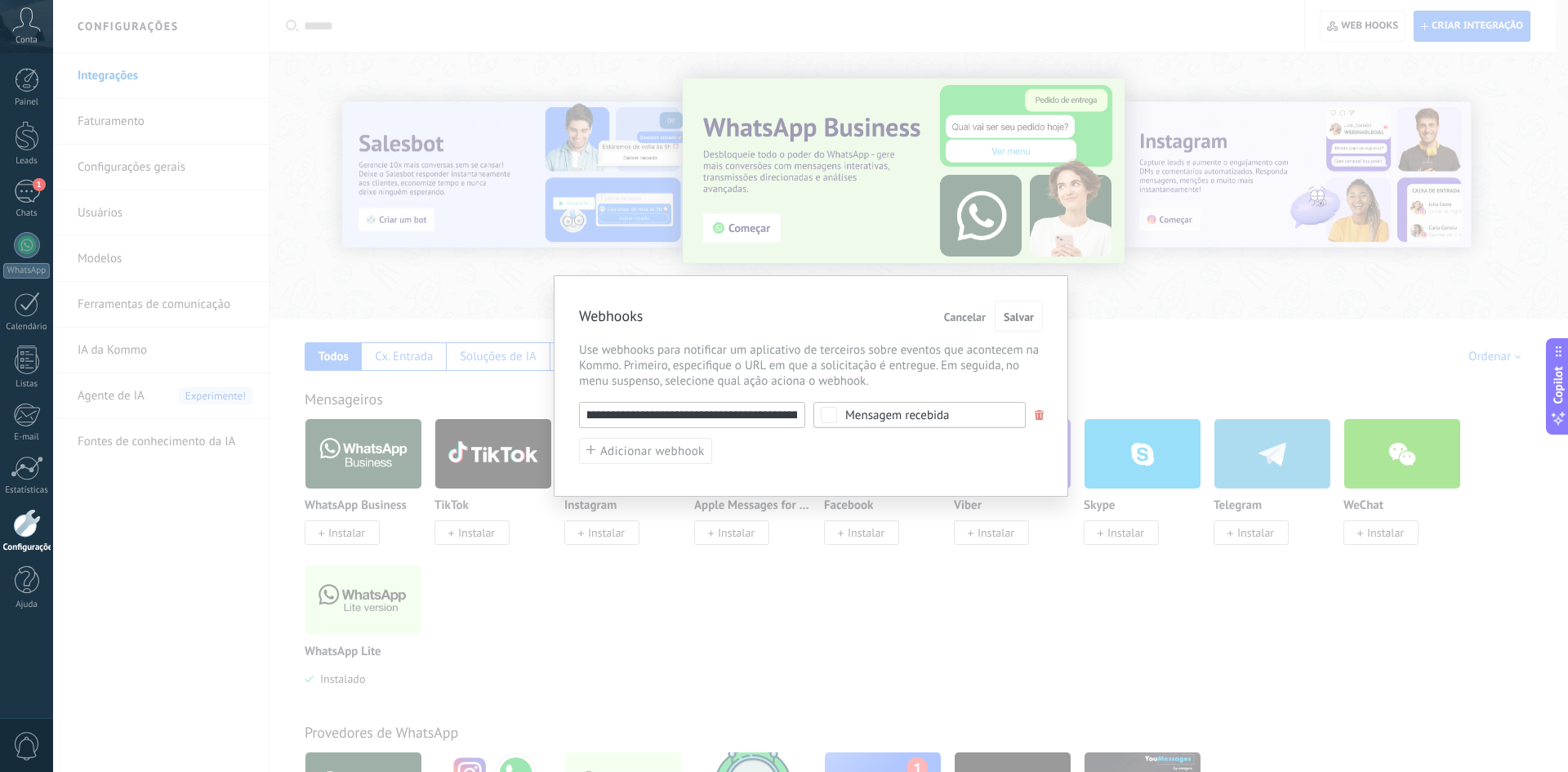
scroll to position [0, 0]
click at [738, 310] on div "Webhooks Cancelar Salvar" at bounding box center [811, 316] width 464 height 32
click at [366, 295] on div "**********" at bounding box center [810, 386] width 1514 height 772
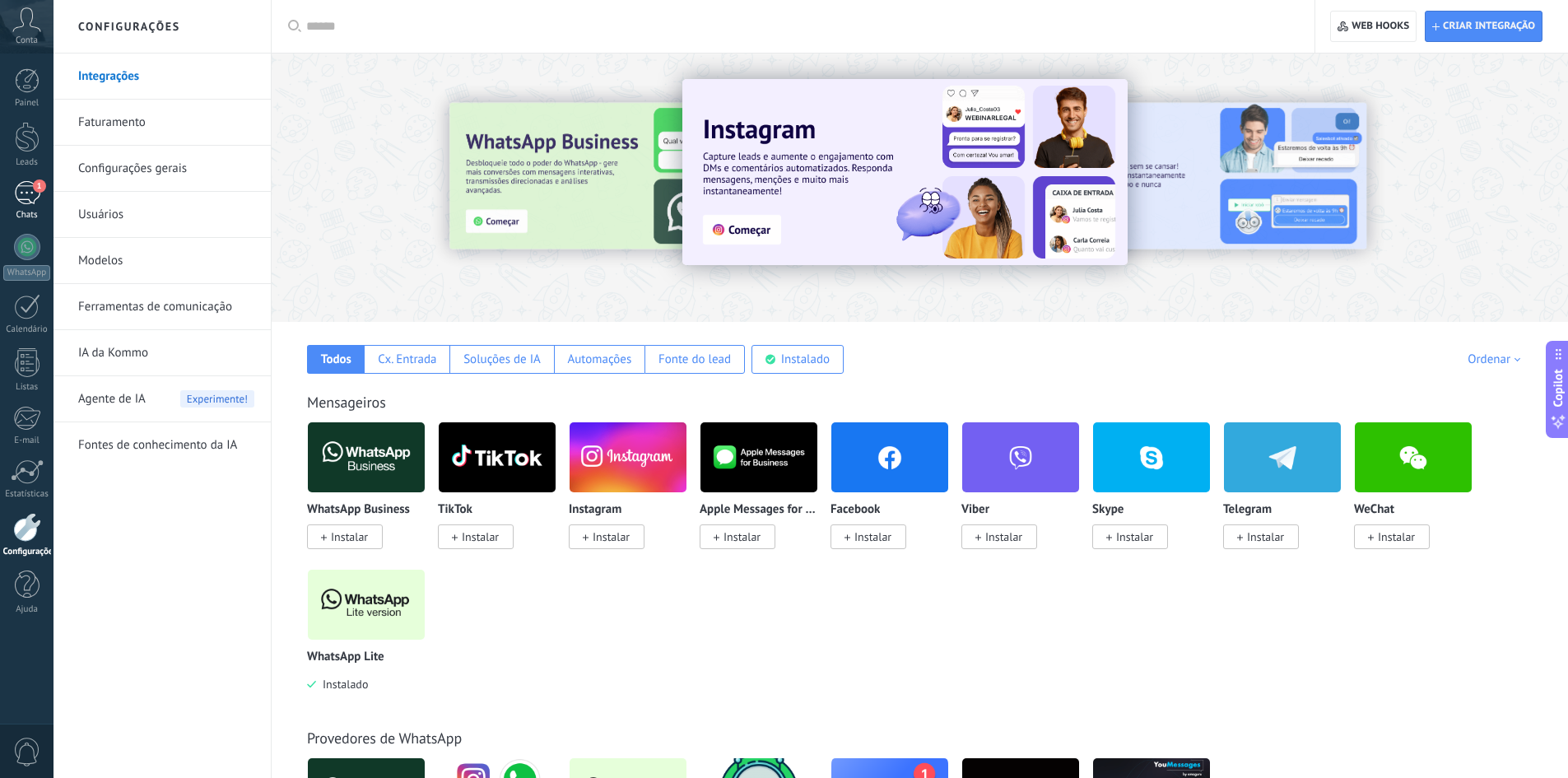
click at [31, 198] on div "1" at bounding box center [27, 193] width 26 height 24
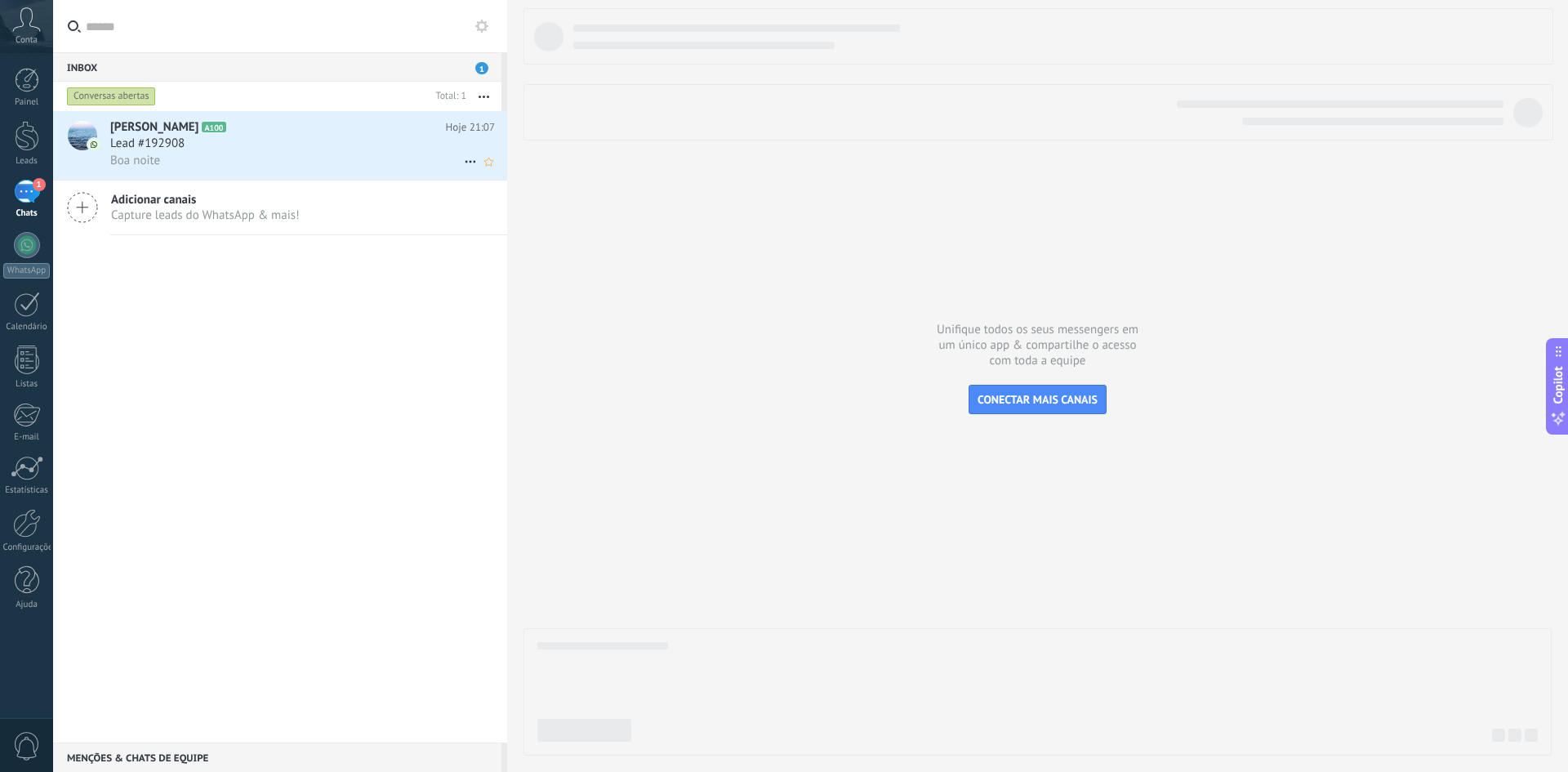
click at [303, 150] on div "Lead #192908" at bounding box center [302, 143] width 385 height 16
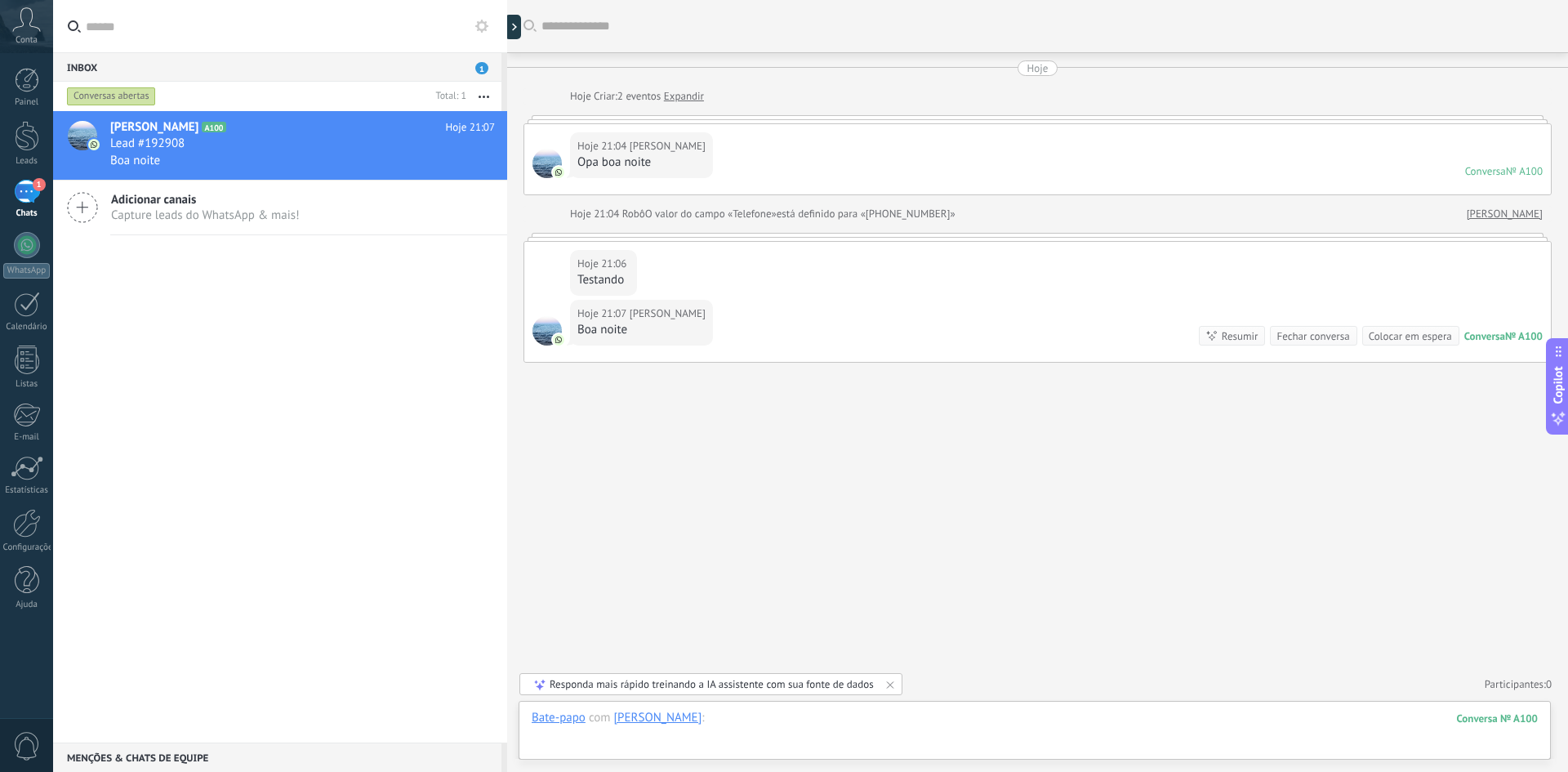
click at [669, 741] on div at bounding box center [1034, 734] width 1006 height 49
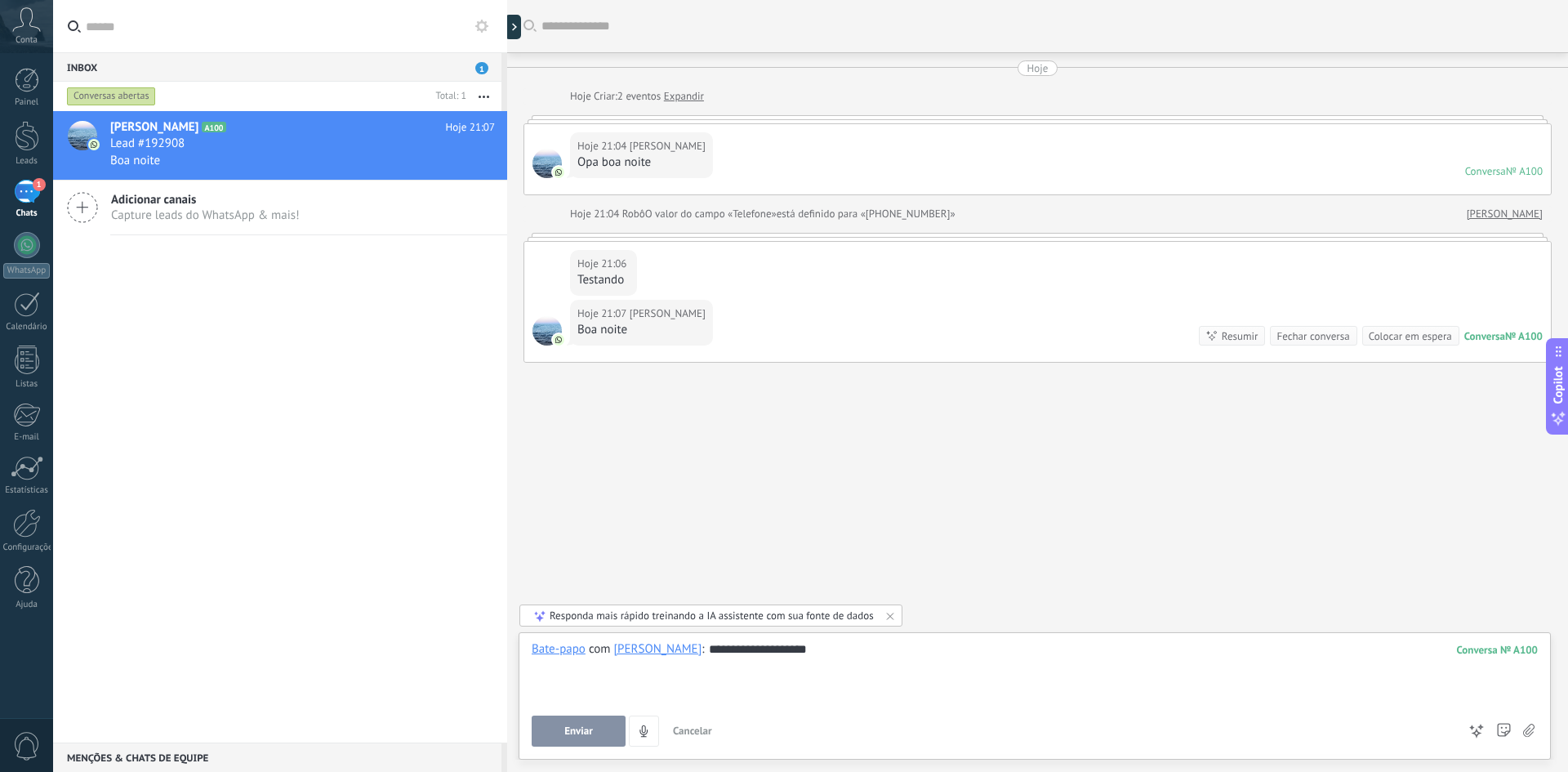
click at [556, 727] on button "Enviar" at bounding box center [578, 731] width 94 height 31
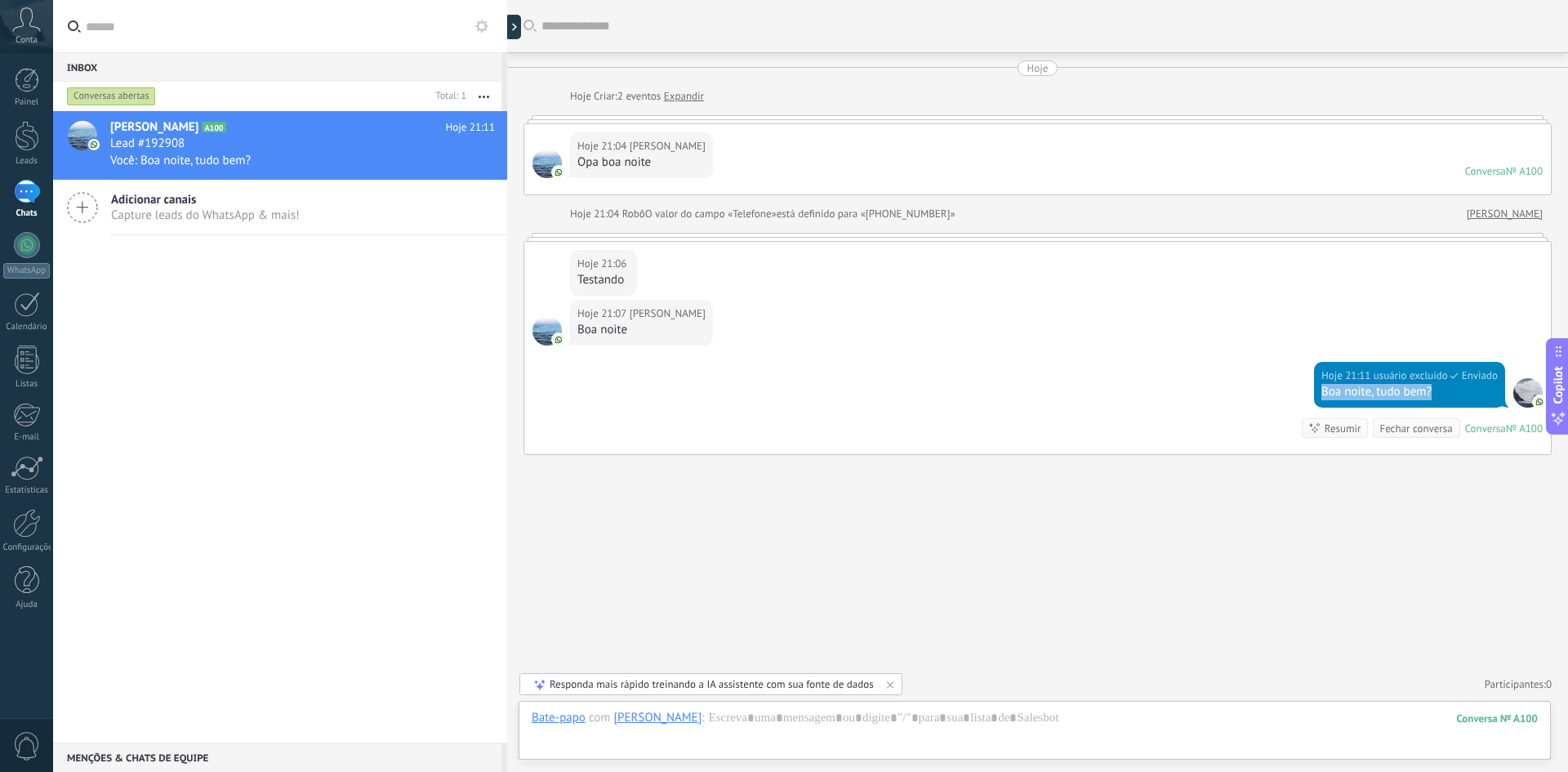
drag, startPoint x: 1419, startPoint y: 392, endPoint x: 1310, endPoint y: 393, distance: 109.0
click at [781, 393] on div "Hoje 21:11 usuário excluído Enviado Boa noite, tudo bem?" at bounding box center [1409, 385] width 191 height 46
click at [781, 386] on div "Boa noite, tudo bem?" at bounding box center [1409, 392] width 176 height 16
click at [781, 388] on div "Boa noite, tudo bem?" at bounding box center [1409, 392] width 176 height 16
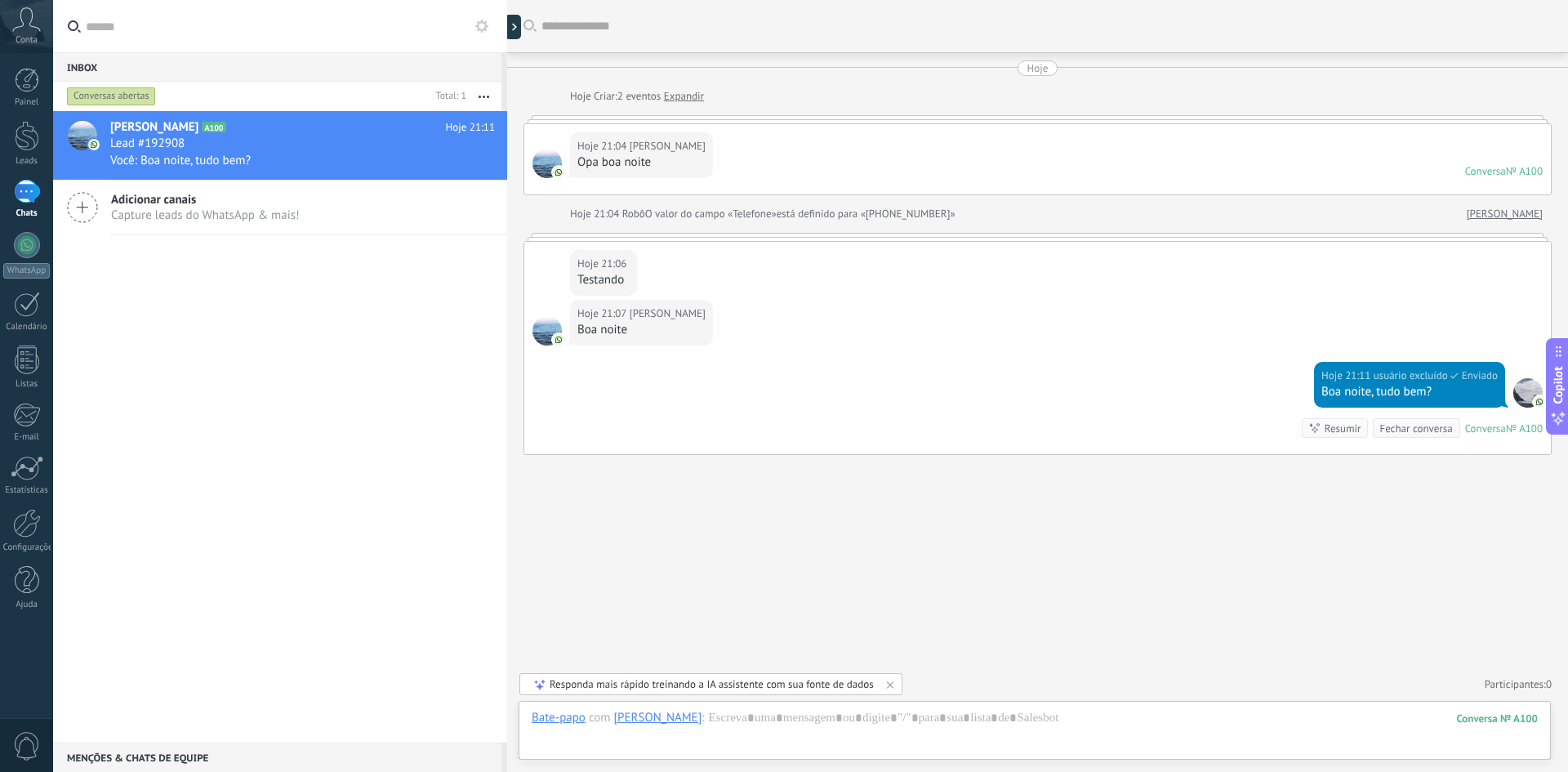
click at [781, 389] on div "Boa noite, tudo bem?" at bounding box center [1409, 392] width 176 height 16
click at [781, 390] on div "Boa noite, tudo bem?" at bounding box center [1409, 392] width 176 height 16
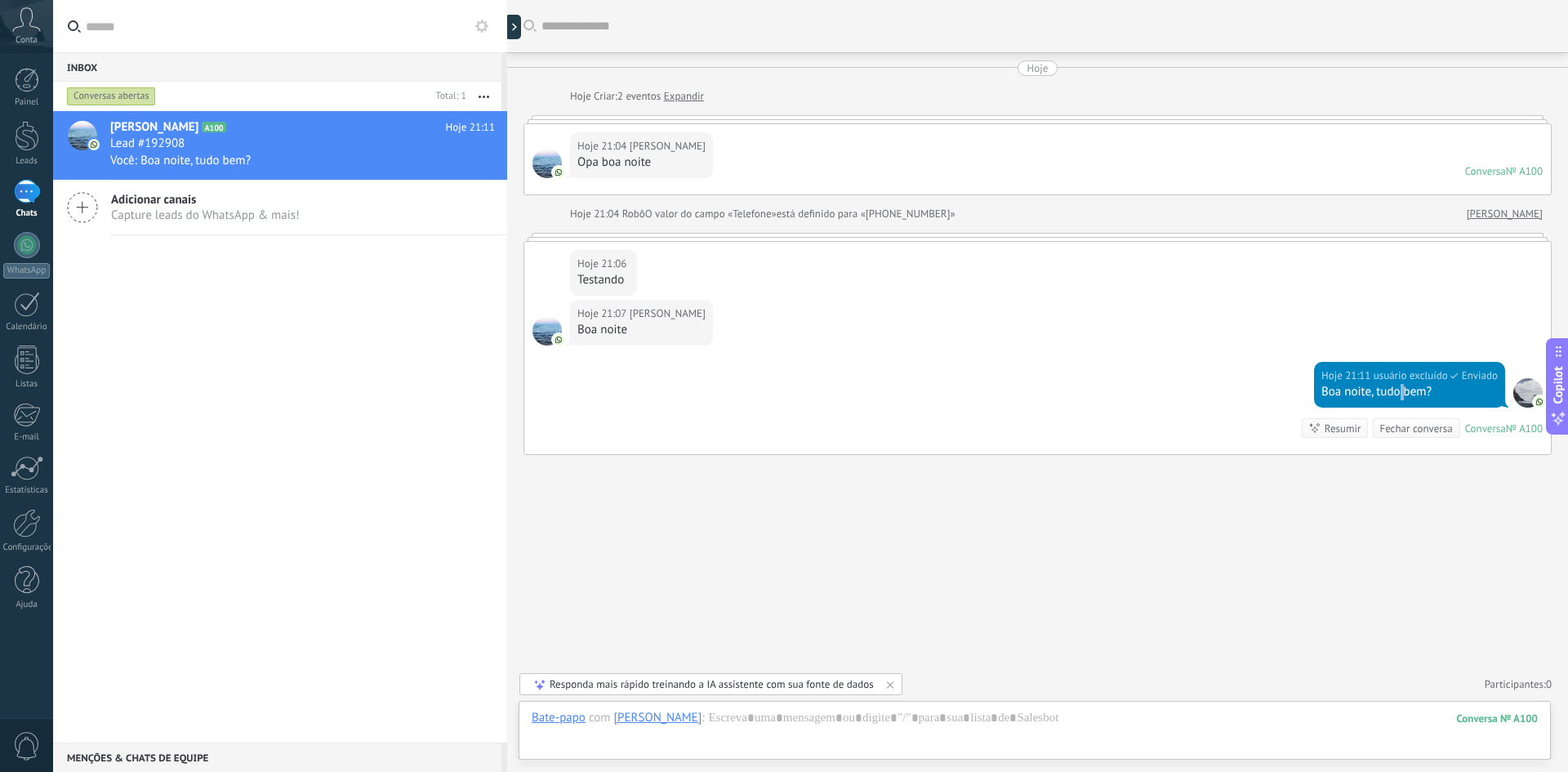
click at [781, 390] on div "Boa noite, tudo bem?" at bounding box center [1409, 392] width 176 height 16
drag, startPoint x: 1428, startPoint y: 392, endPoint x: 1295, endPoint y: 393, distance: 133.0
click at [781, 393] on div "Hoje 21:11 usuário excluído Enviado Boa noite, tudo bem? Conversa № A100 Conver…" at bounding box center [1038, 408] width 1026 height 92
click at [781, 383] on div "Hoje 21:11 usuário excluído Enviado Boa noite, tudo bem? Conversa № A100 Conver…" at bounding box center [1038, 408] width 1026 height 92
click at [781, 427] on div "Resumir" at bounding box center [1342, 428] width 36 height 16
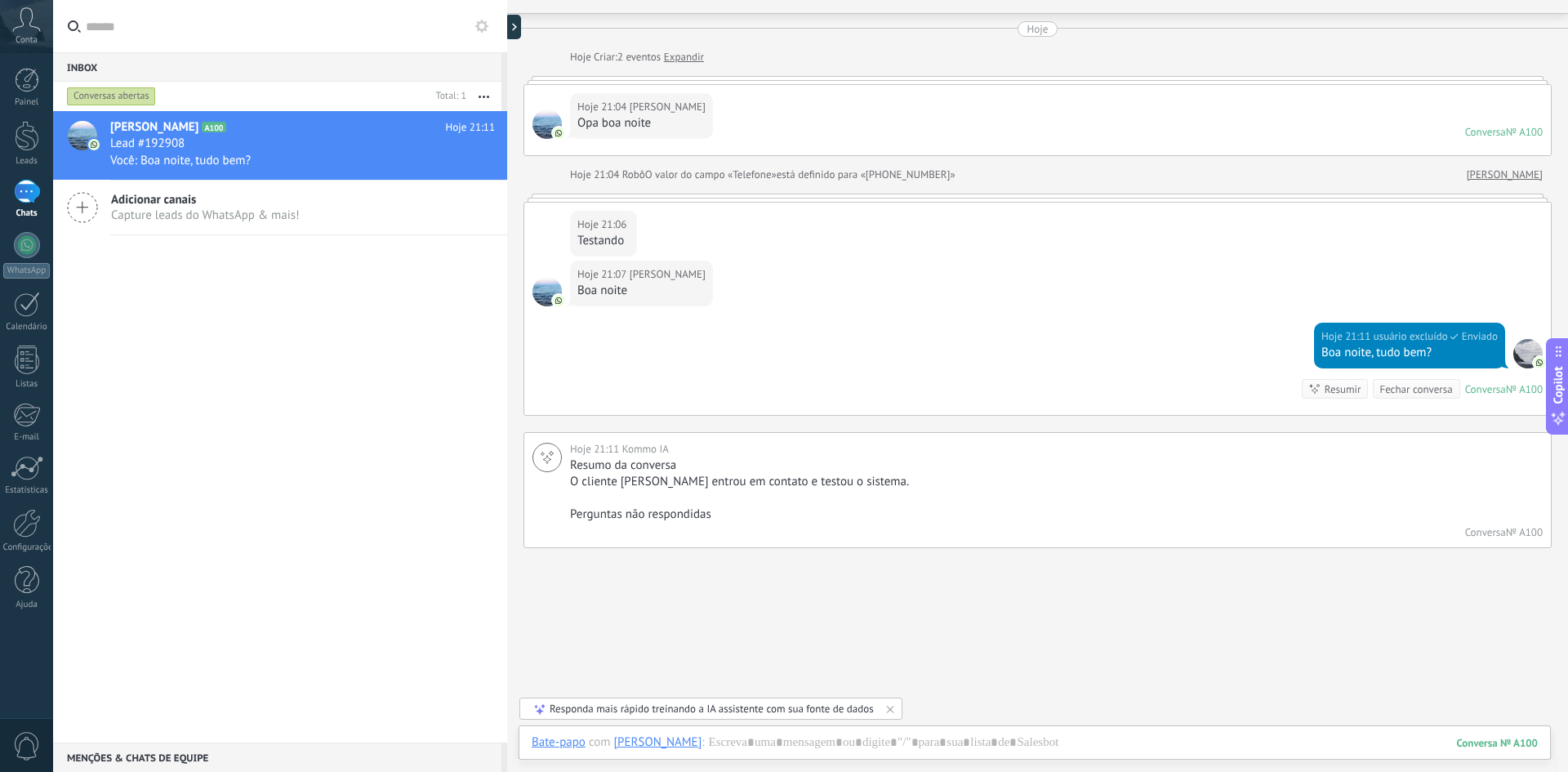
scroll to position [43, 0]
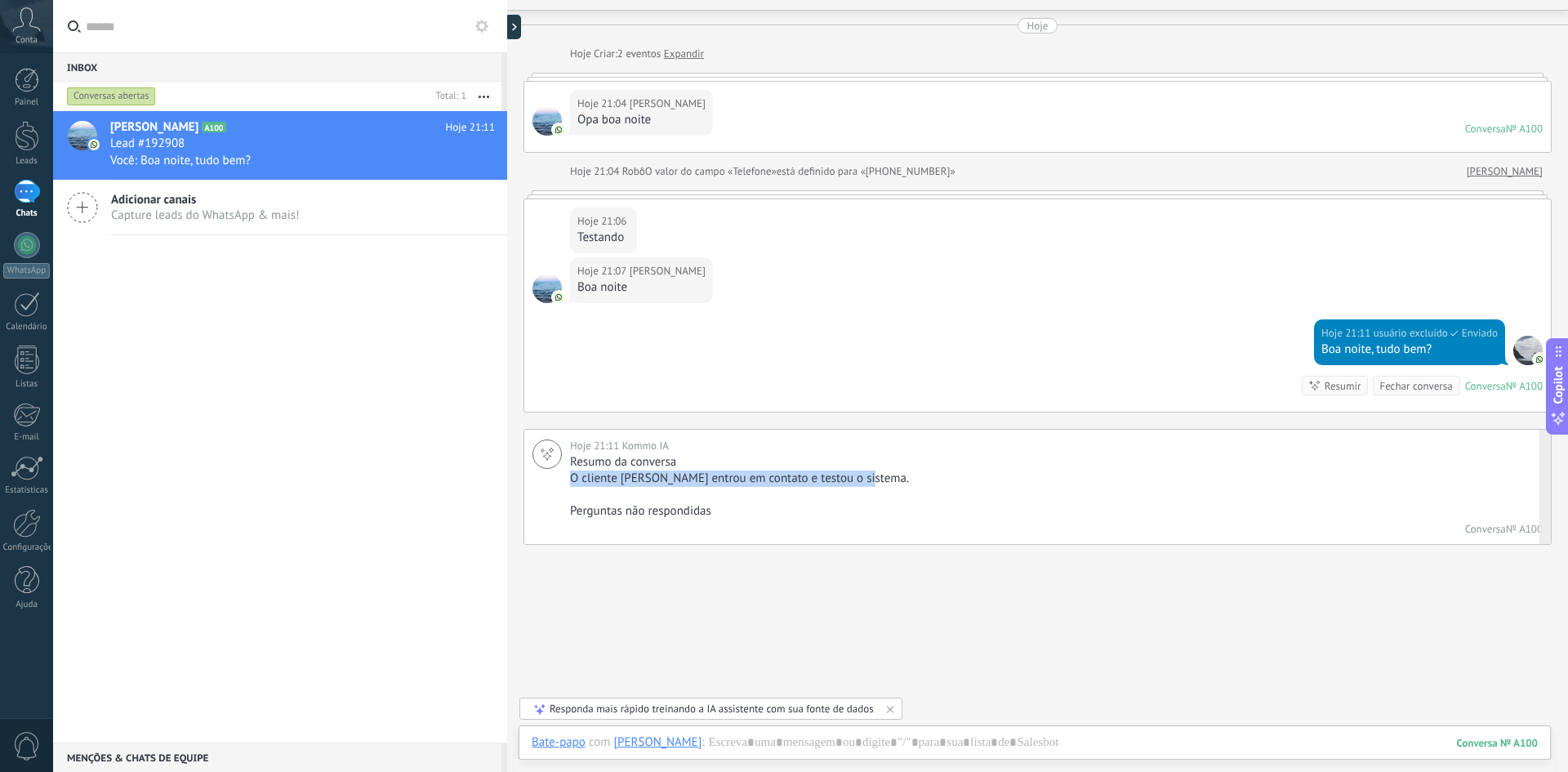
drag, startPoint x: 570, startPoint y: 478, endPoint x: 861, endPoint y: 475, distance: 291.0
click at [781, 475] on p "O cliente [PERSON_NAME] entrou em contato e testou o sistema." at bounding box center [1053, 478] width 968 height 16
click at [714, 480] on p "O cliente [PERSON_NAME] entrou em contato e testou o sistema." at bounding box center [1053, 478] width 968 height 16
click at [781, 481] on p "O cliente [PERSON_NAME] entrou em contato e testou o sistema." at bounding box center [1053, 478] width 968 height 16
drag, startPoint x: 865, startPoint y: 479, endPoint x: 567, endPoint y: 482, distance: 298.0
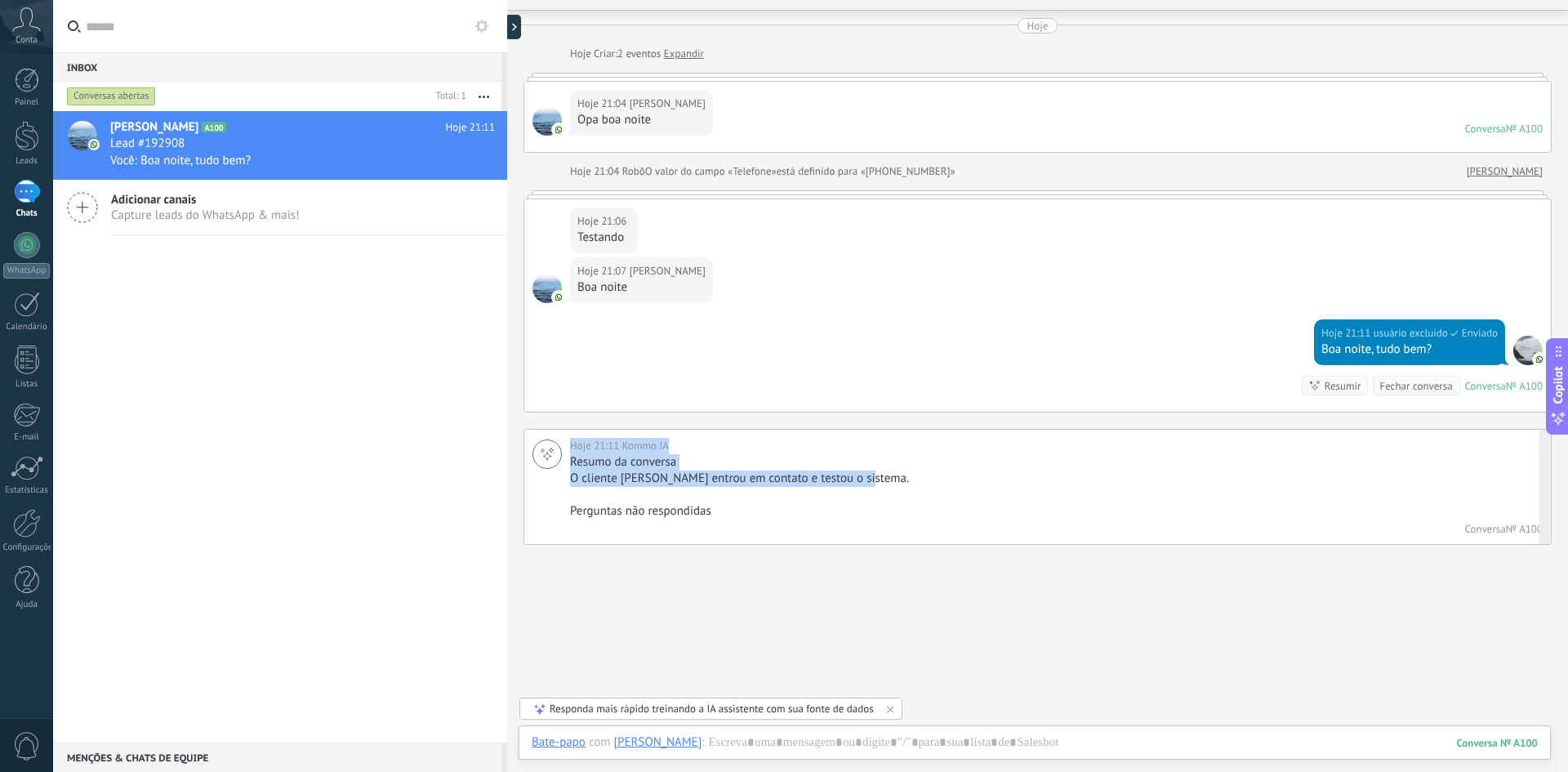
click at [559, 482] on div "Hoje 21:11 Kommo IA Resumo da conversa O cliente [PERSON_NAME] entrou em contat…" at bounding box center [1038, 487] width 1028 height 116
click at [572, 474] on p "O cliente [PERSON_NAME] entrou em contato e testou o sistema." at bounding box center [1053, 478] width 968 height 16
drag, startPoint x: 569, startPoint y: 478, endPoint x: 877, endPoint y: 484, distance: 308.1
click at [781, 484] on div "Hoje 21:11 Kommo IA Resumo da conversa O cliente [PERSON_NAME] entrou em contat…" at bounding box center [1038, 487] width 1028 height 116
click at [748, 481] on p "O cliente [PERSON_NAME] entrou em contato e testou o sistema." at bounding box center [1053, 478] width 968 height 16
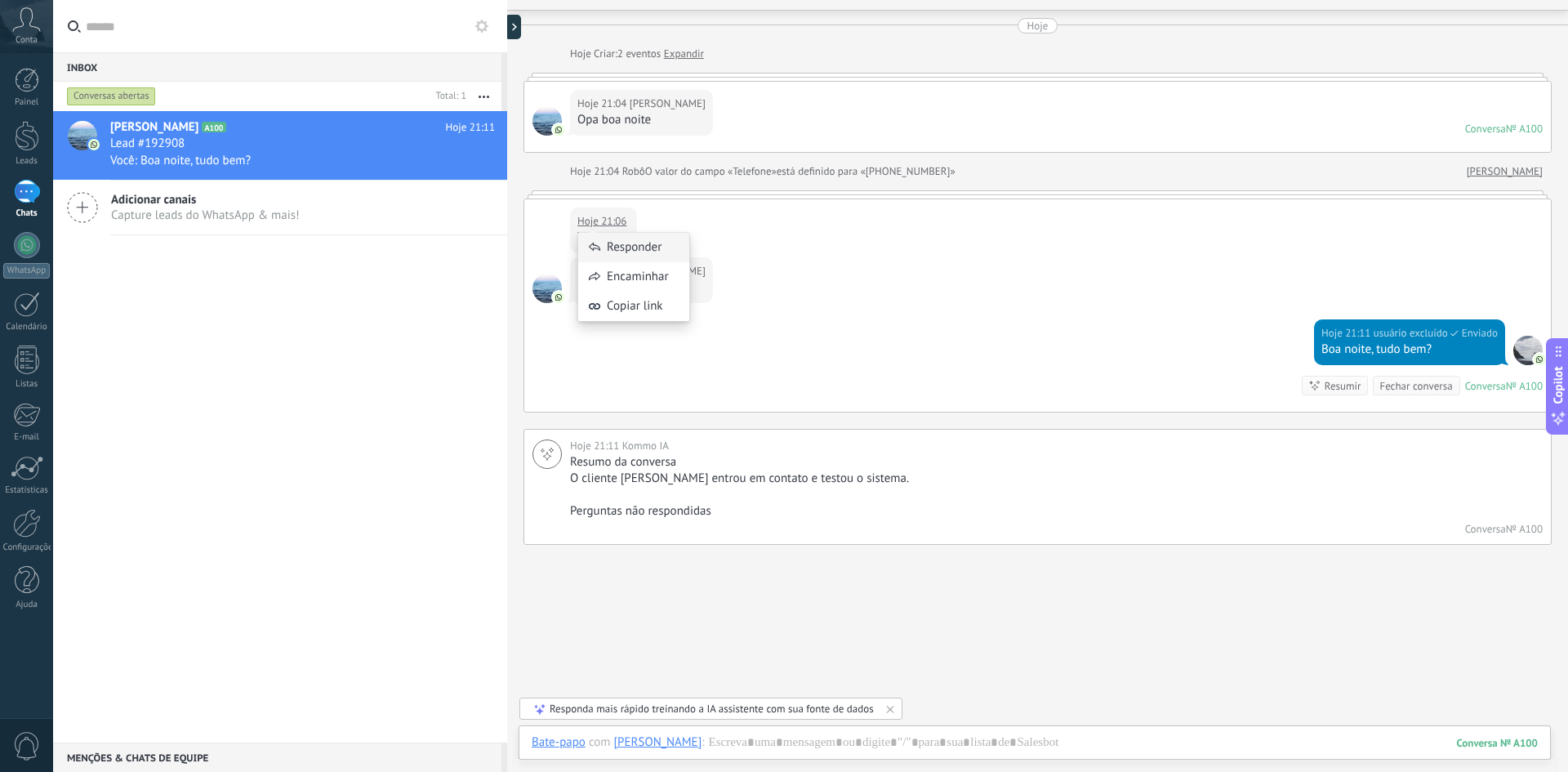
click at [617, 251] on div "Responder" at bounding box center [634, 247] width 111 height 30
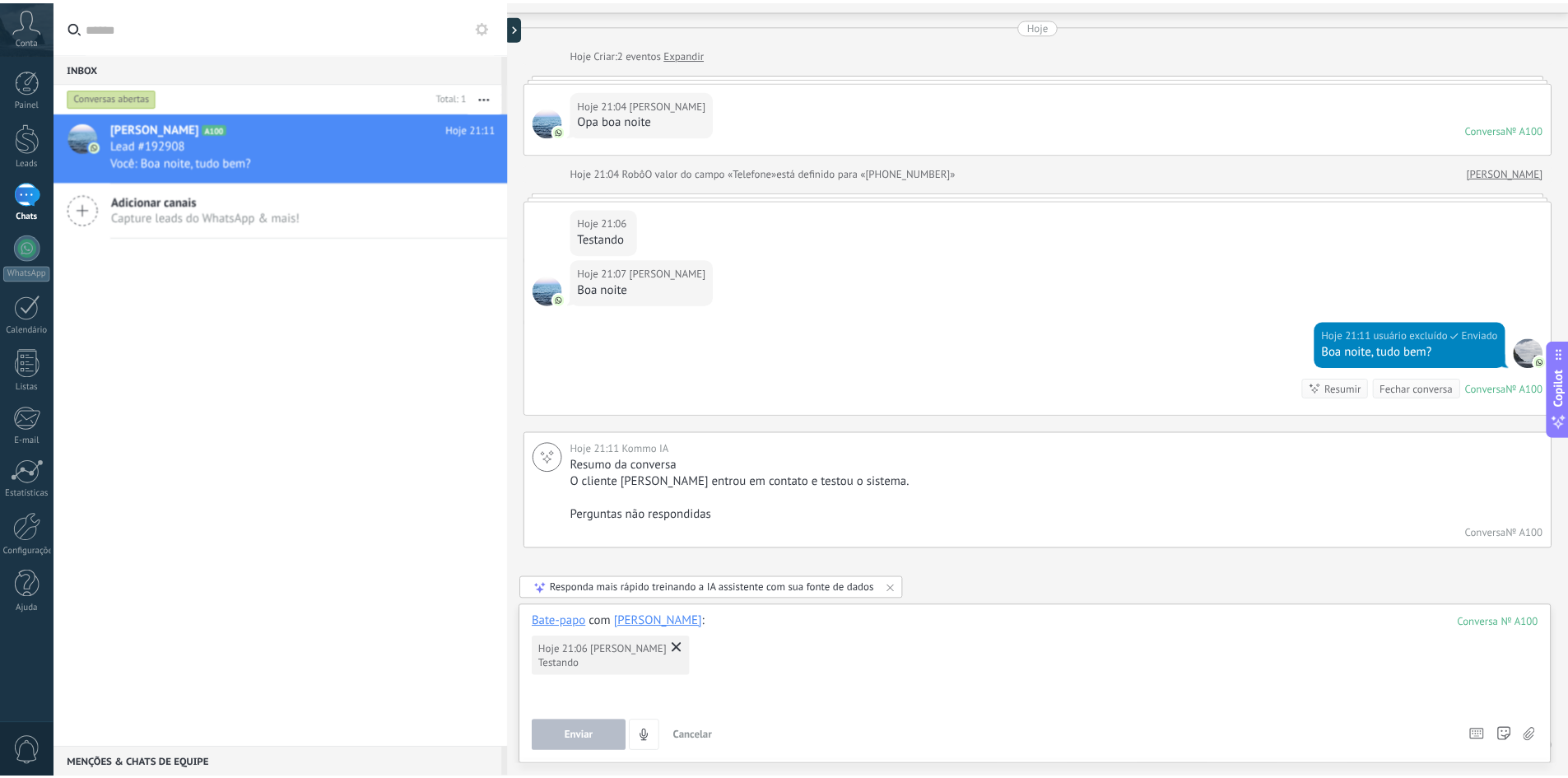
scroll to position [102, 0]
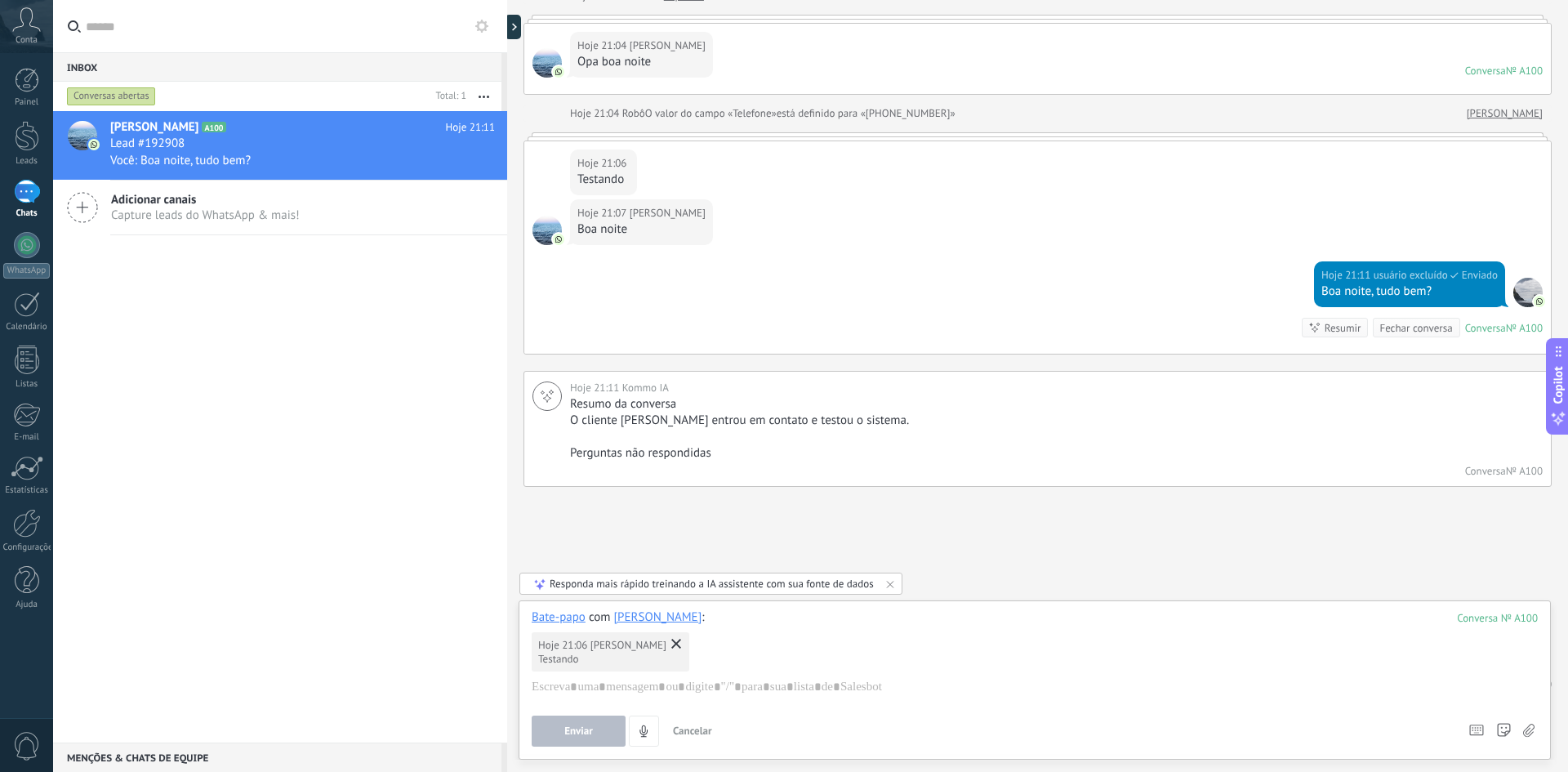
click at [671, 643] on icon at bounding box center [675, 643] width 10 height 10
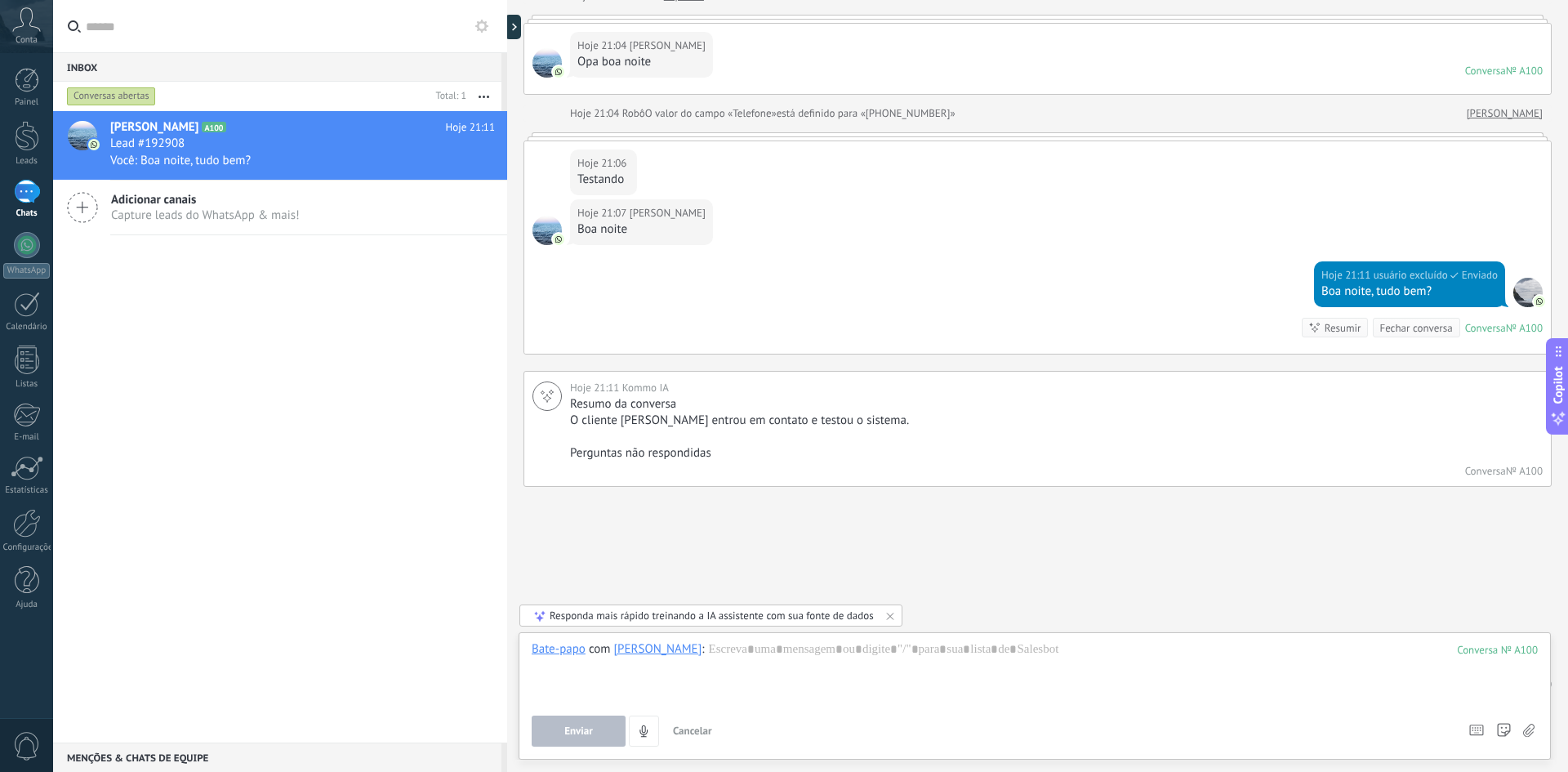
click at [781, 564] on div "Buscar Carregar mais Hoje Hoje Criar: 2 eventos Expandir Hoje 21:04 Gabriel Opa…" at bounding box center [1038, 335] width 1061 height 872
click at [714, 662] on div at bounding box center [1034, 671] width 1006 height 62
click at [28, 97] on div "Painel" at bounding box center [27, 102] width 48 height 10
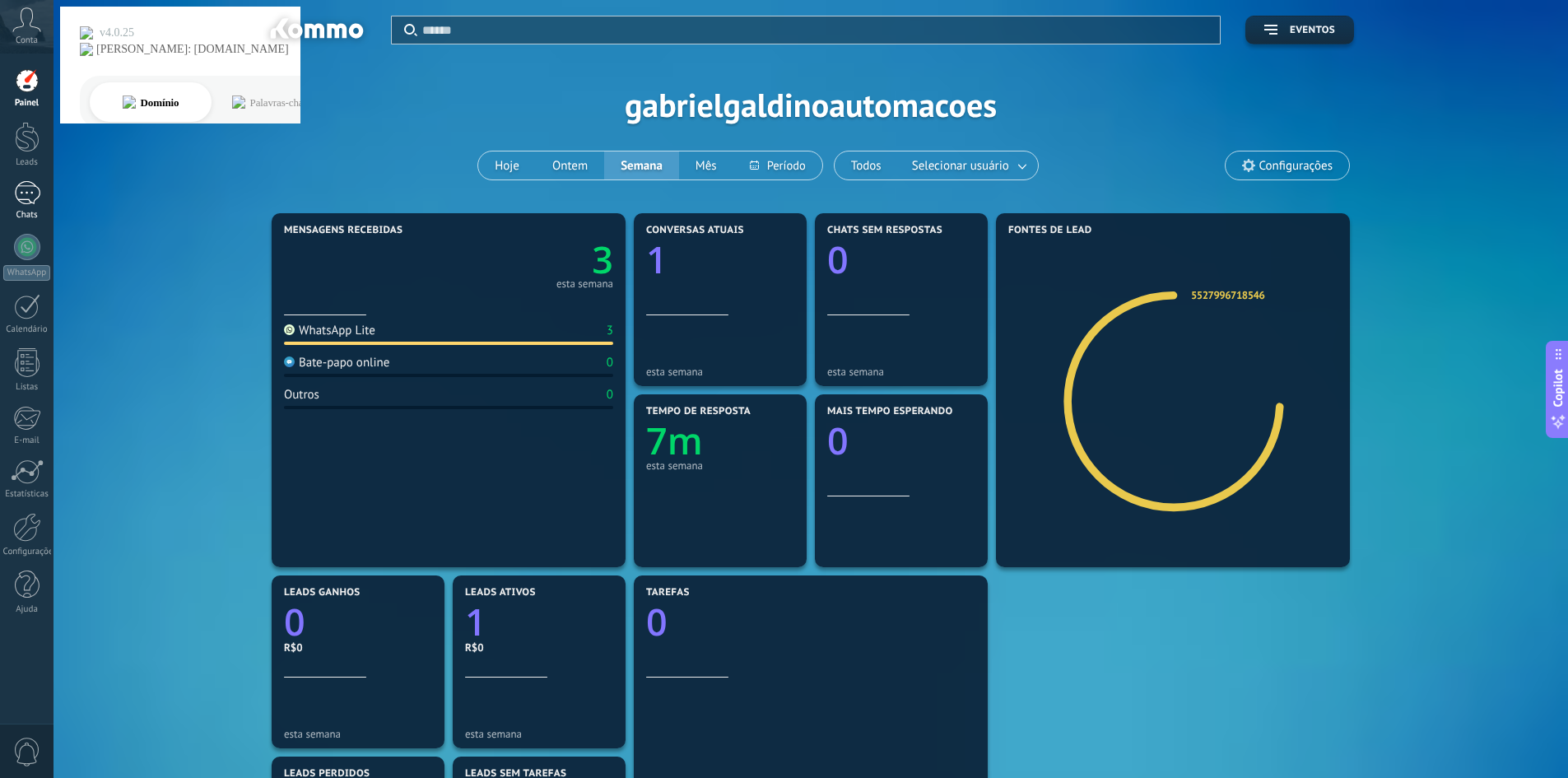
click at [28, 194] on div "1" at bounding box center [27, 193] width 26 height 24
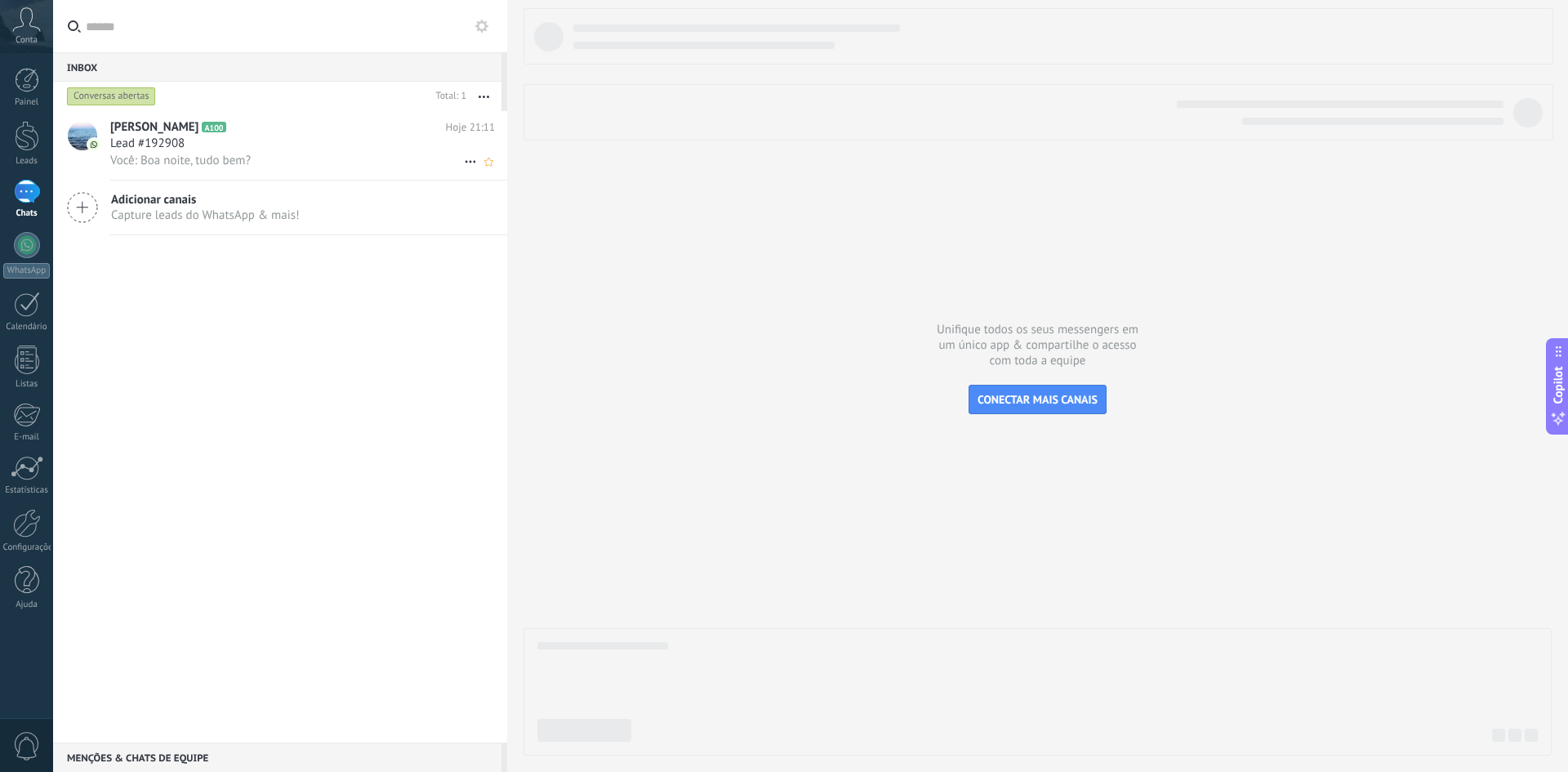
click at [188, 150] on h3 "Lead #192908" at bounding box center [151, 143] width 82 height 16
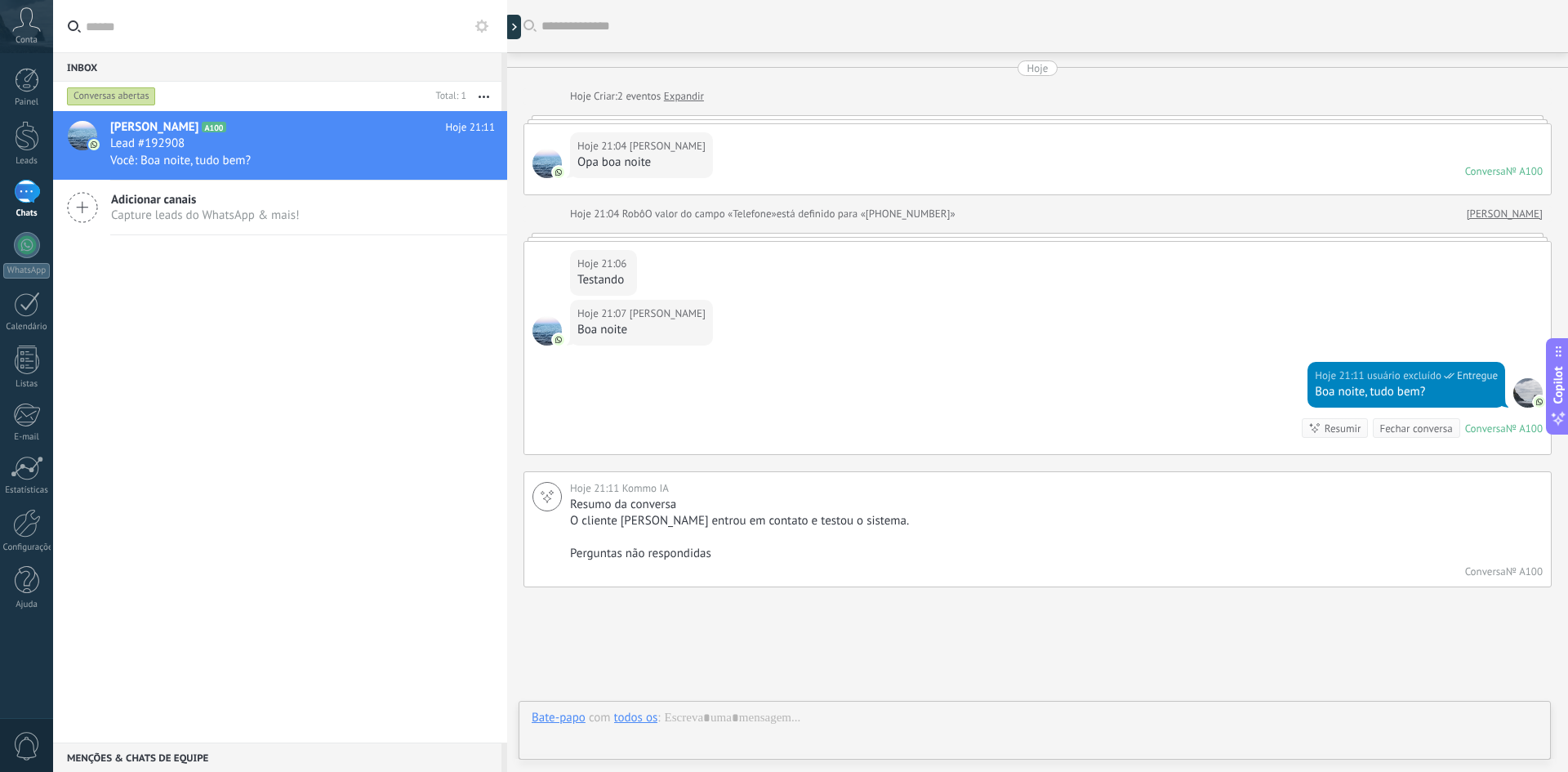
scroll to position [101, 0]
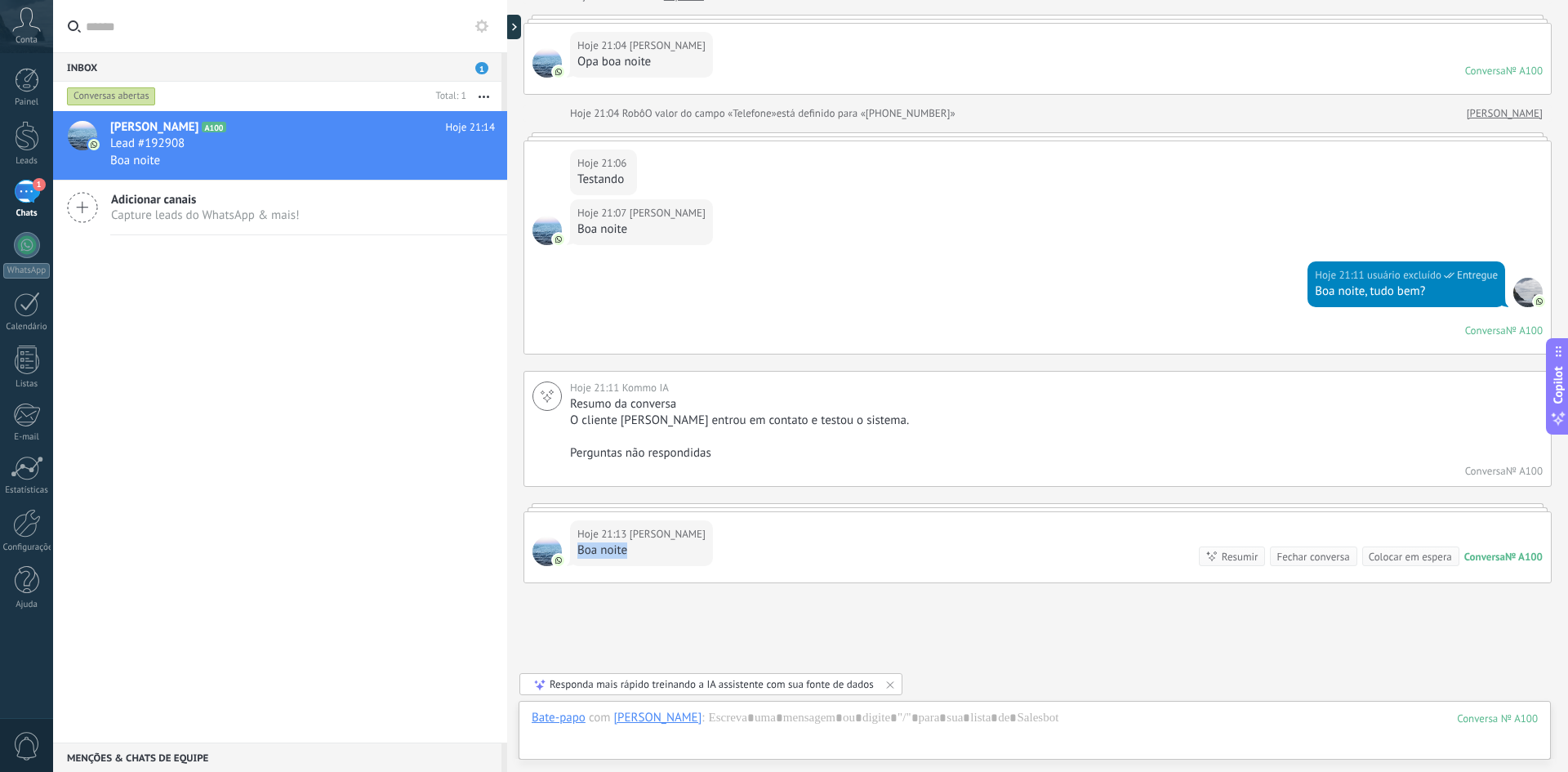
drag, startPoint x: 580, startPoint y: 552, endPoint x: 626, endPoint y: 552, distance: 46.0
click at [626, 552] on div "Boa noite" at bounding box center [642, 550] width 128 height 16
click at [689, 616] on div "Buscar Carregar mais Hoje Hoje Criar: 2 eventos Expandir Hoje 21:04 Gabriel Opa…" at bounding box center [1038, 383] width 1061 height 968
drag, startPoint x: 624, startPoint y: 549, endPoint x: 585, endPoint y: 548, distance: 39.0
click at [585, 548] on div "Boa noite" at bounding box center [642, 550] width 128 height 16
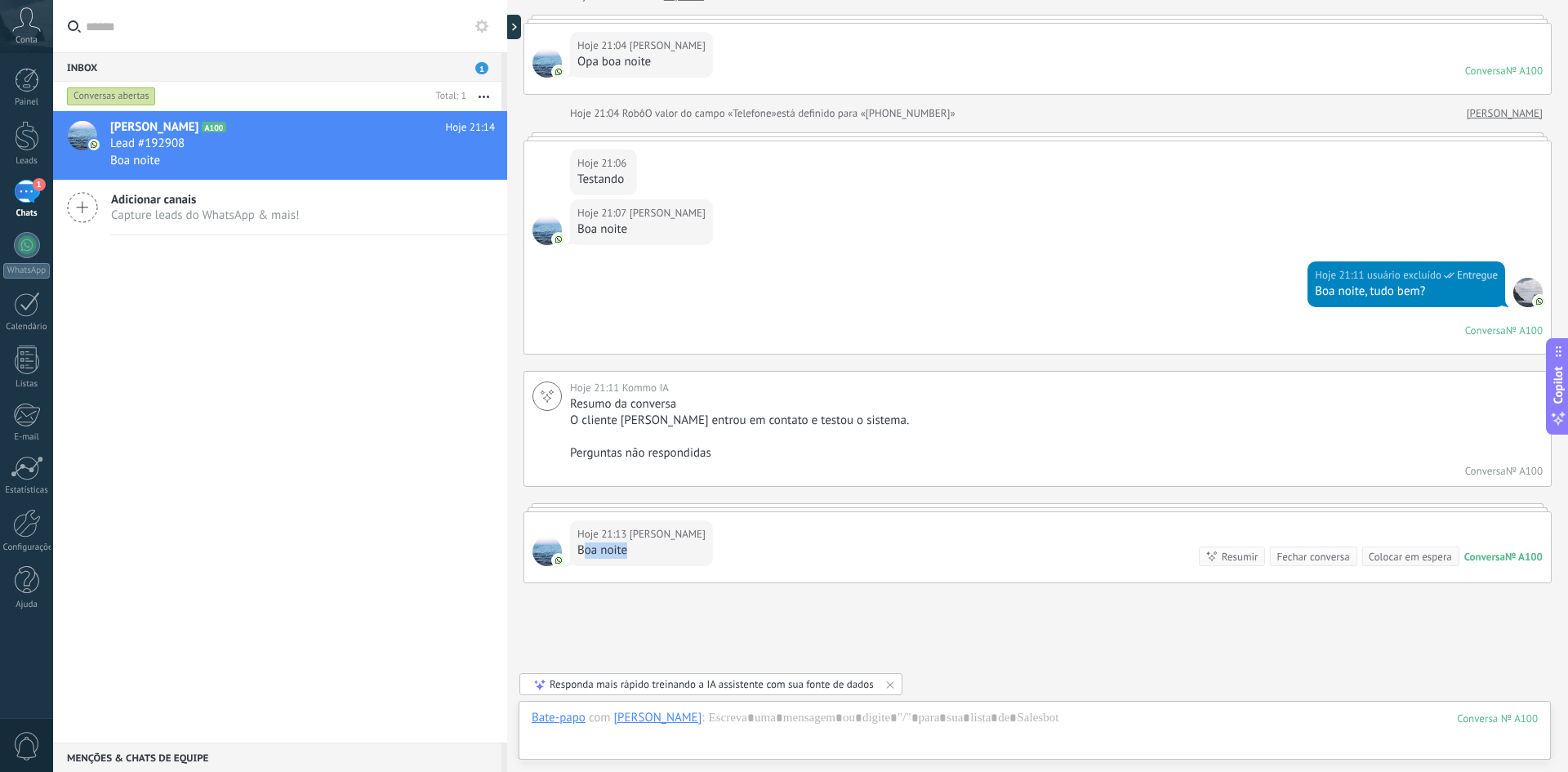
click at [601, 549] on div "Boa noite" at bounding box center [642, 550] width 128 height 16
